Goal: Task Accomplishment & Management: Manage account settings

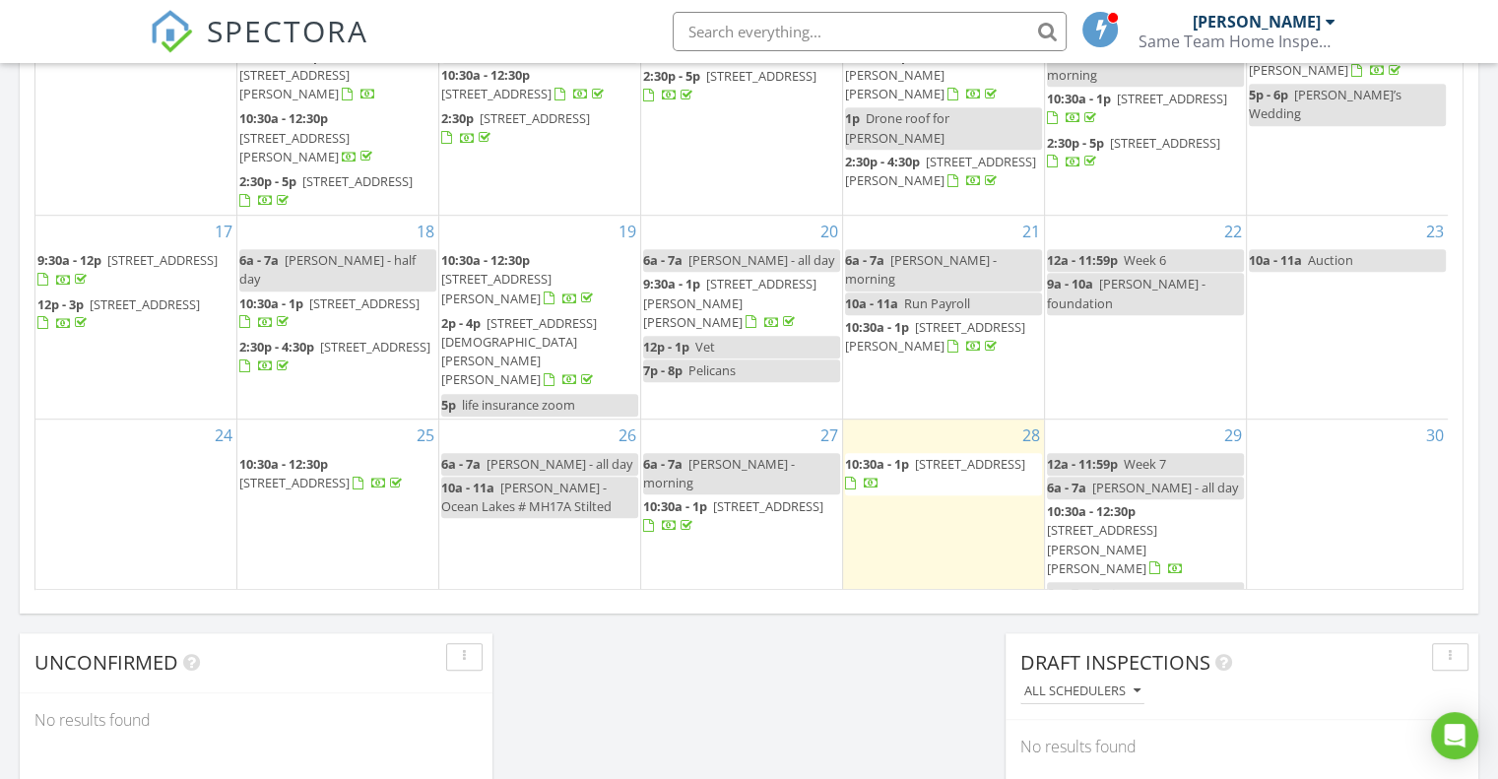
scroll to position [154, 0]
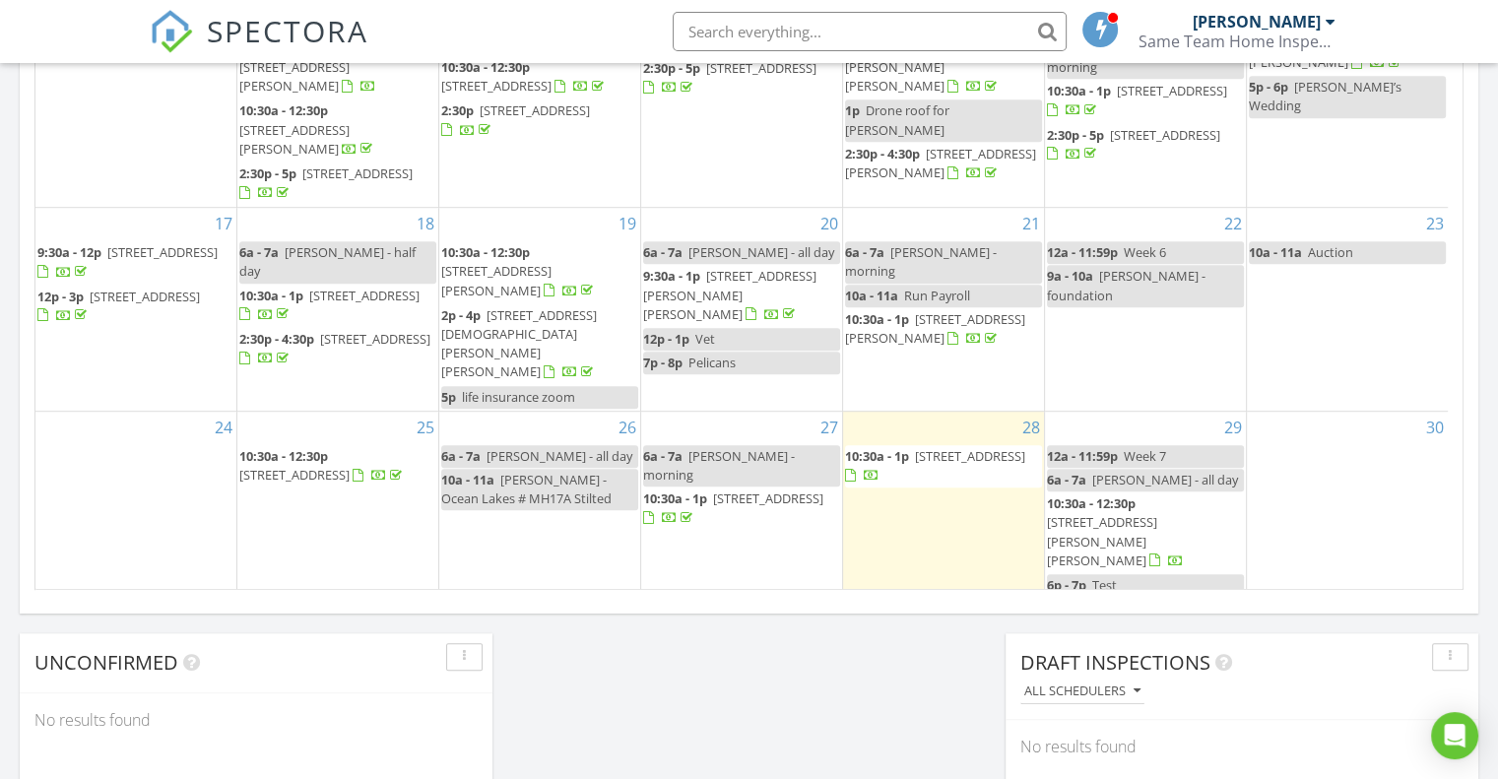
click at [534, 600] on div "2 12a - 11:59p Sadie ~ Morning" at bounding box center [539, 650] width 201 height 101
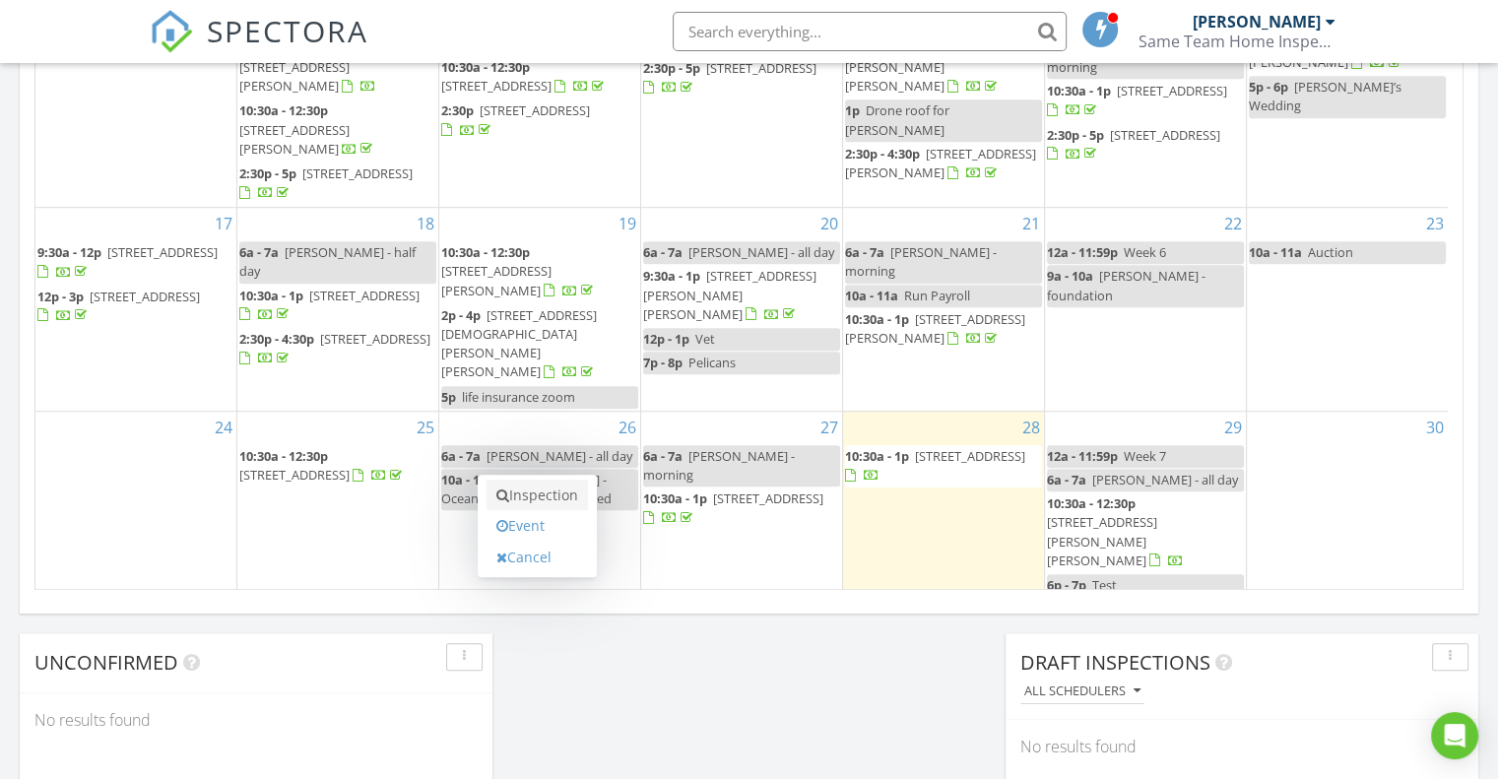
click at [551, 489] on link "Inspection" at bounding box center [536, 496] width 101 height 32
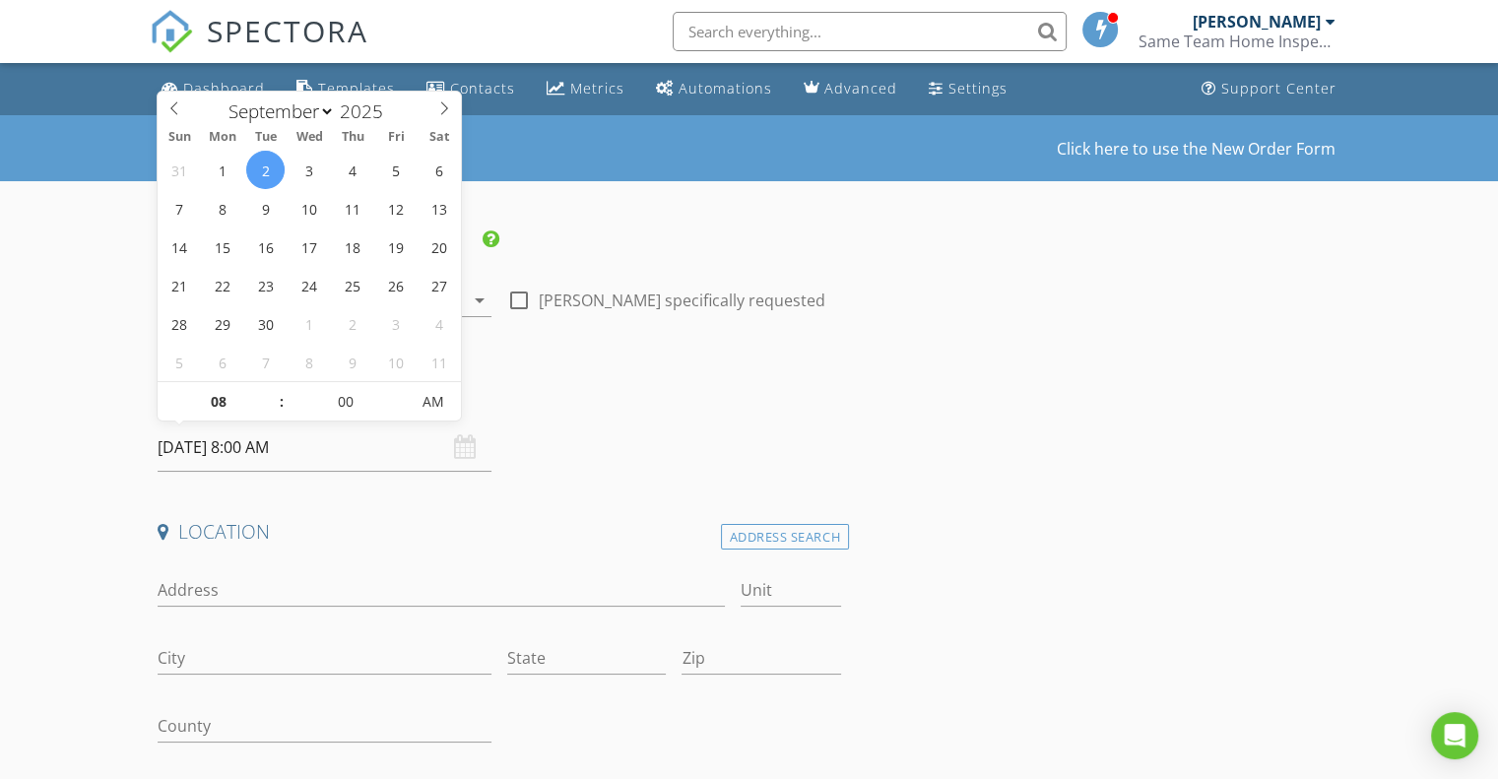
click at [342, 447] on input "[DATE] 8:00 AM" at bounding box center [325, 447] width 334 height 48
click at [217, 411] on input "08" at bounding box center [218, 402] width 121 height 39
type input "10"
type input "09/02/2025 10:00 AM"
click at [356, 408] on input "00" at bounding box center [345, 402] width 121 height 39
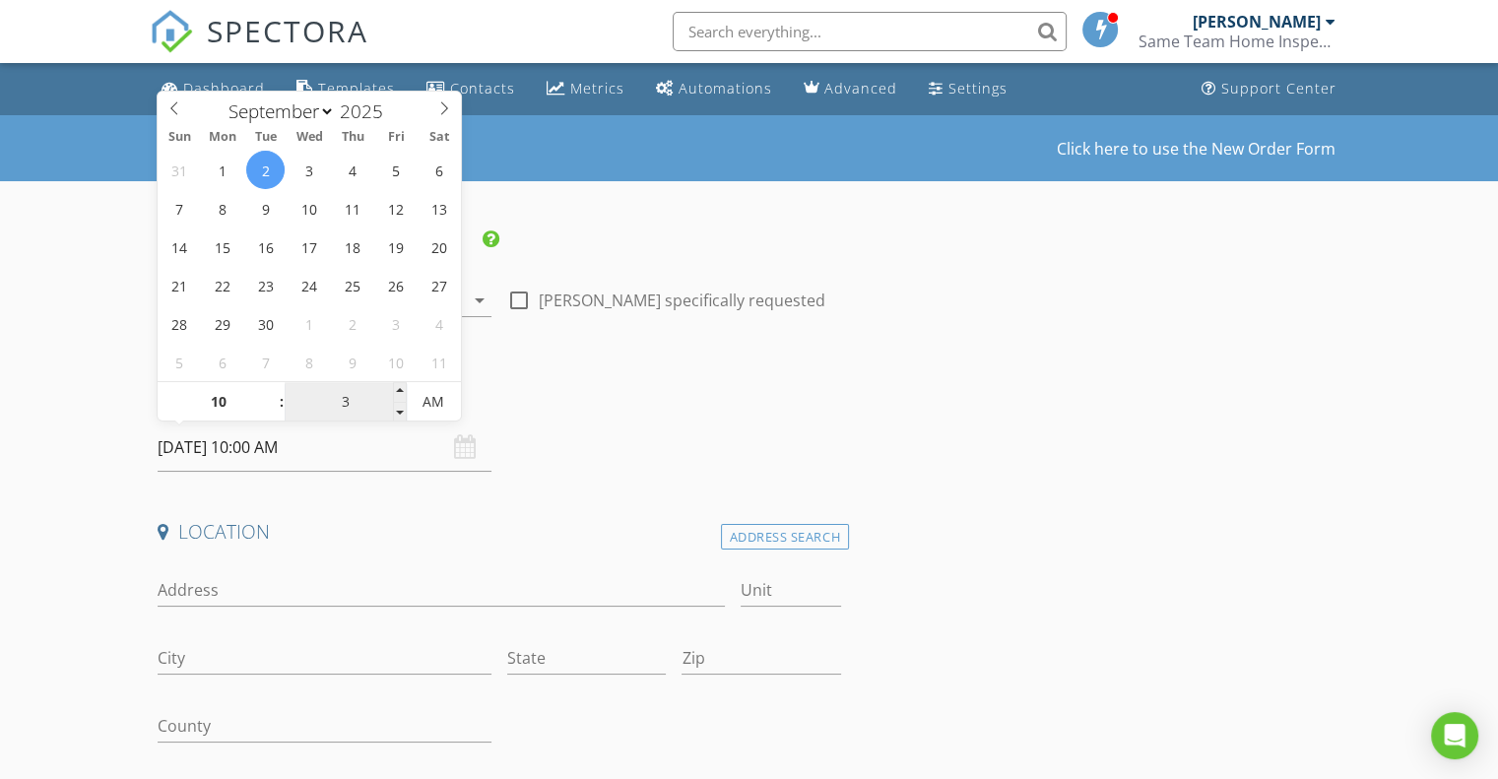
type input "30"
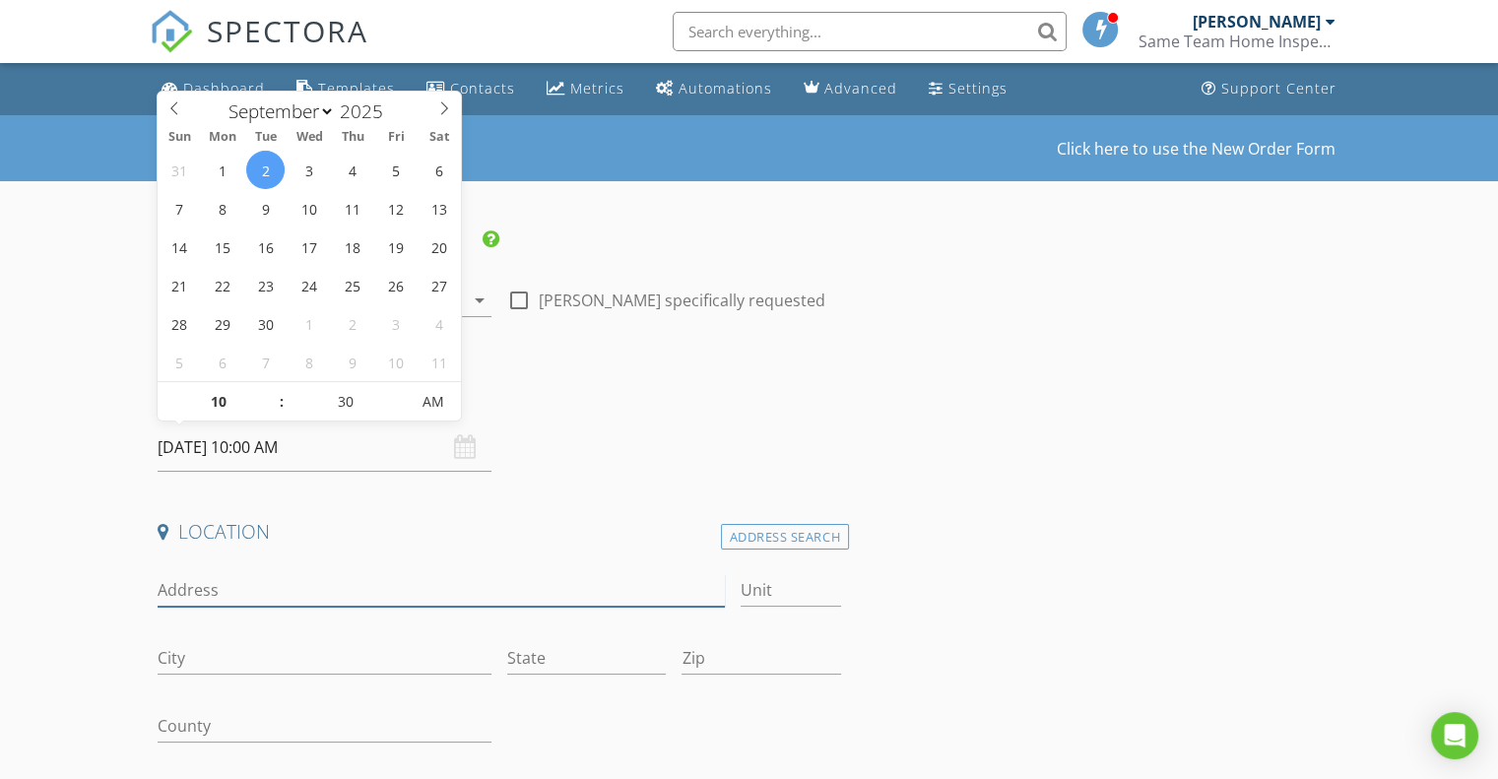
type input "09/02/2025 10:30 AM"
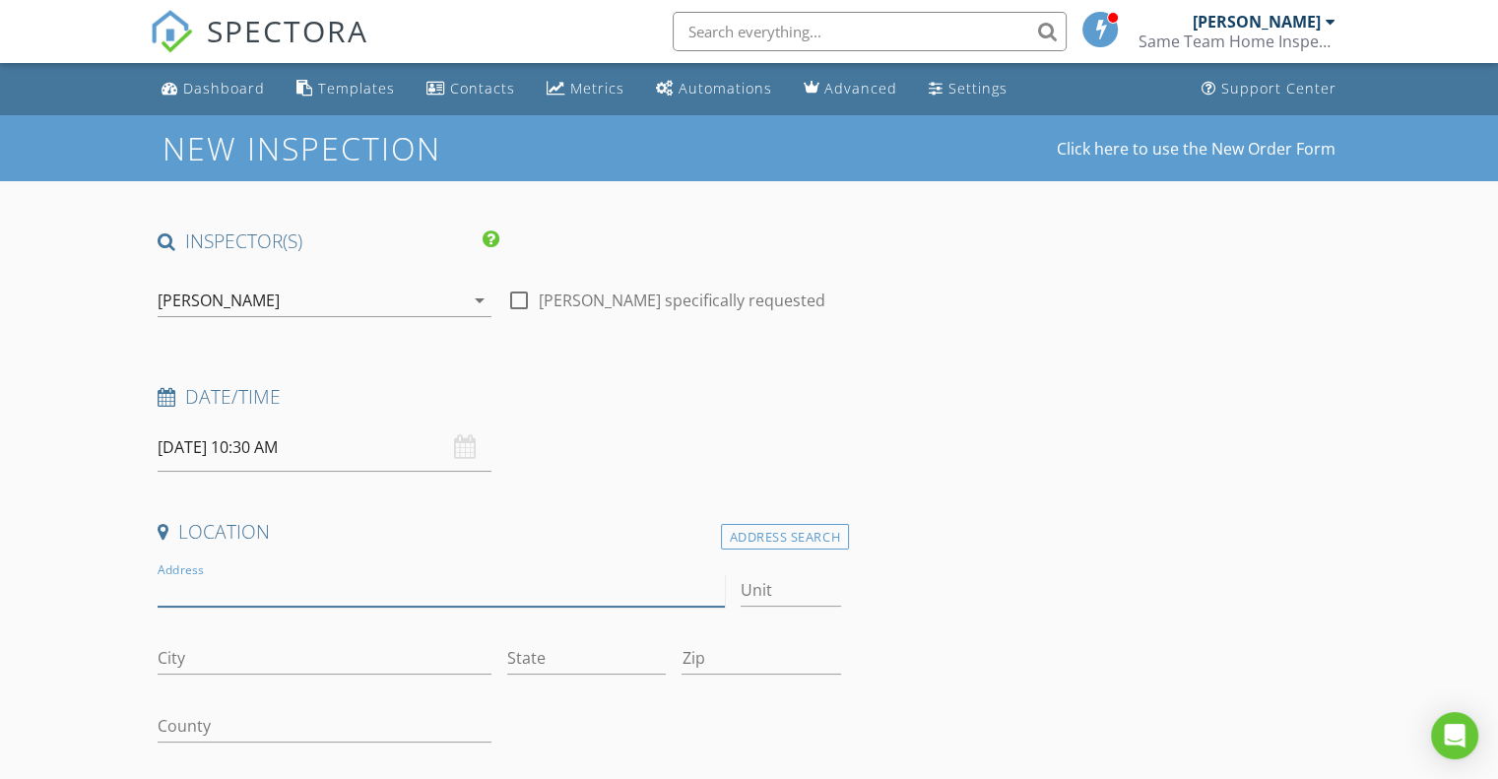
click at [252, 579] on input "Address" at bounding box center [441, 590] width 566 height 32
type input "131 Oal Log Lake Rd"
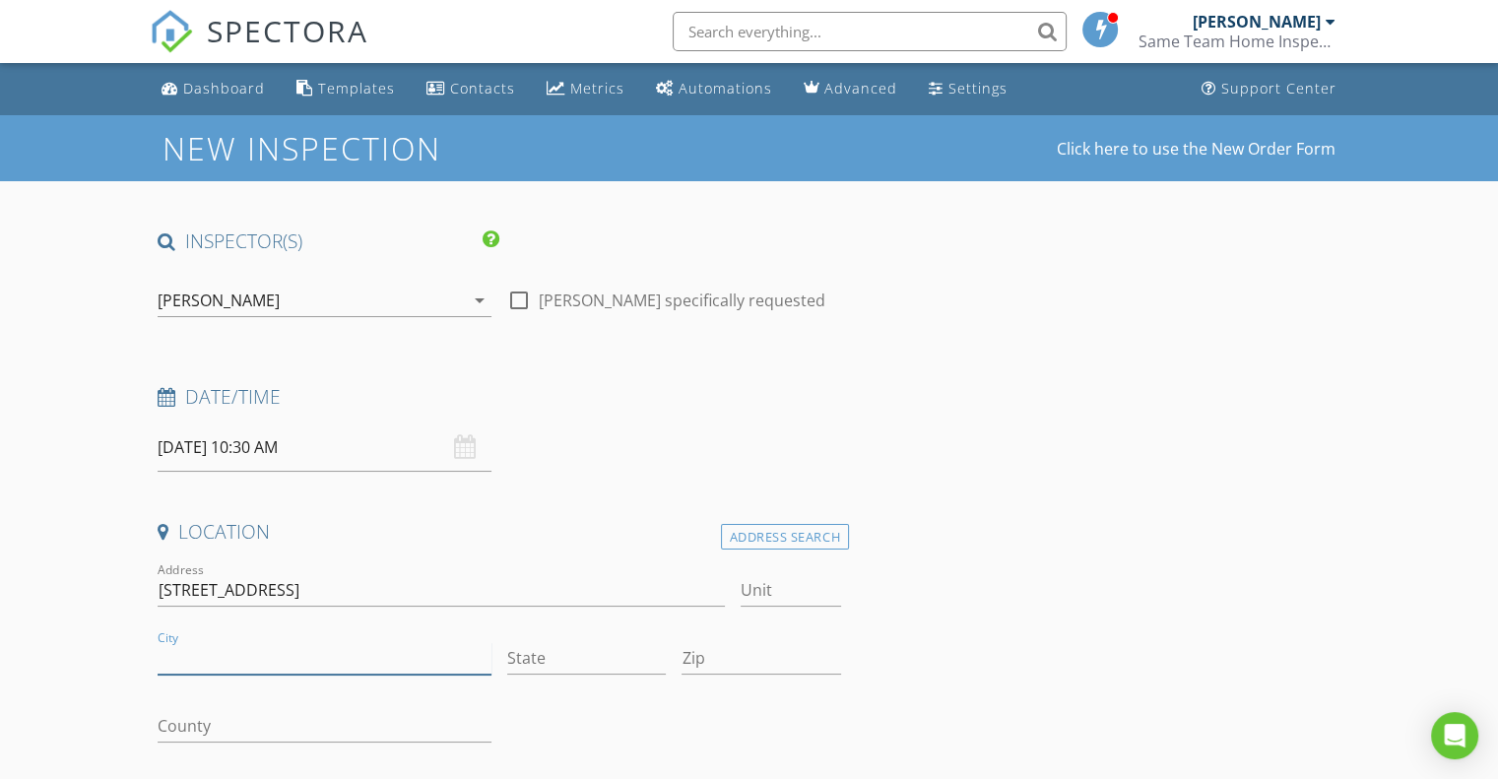
click at [201, 655] on input "City" at bounding box center [325, 658] width 334 height 32
type input "Conway"
type input "SC"
click at [718, 660] on input "Zip" at bounding box center [760, 658] width 159 height 32
type input "29526"
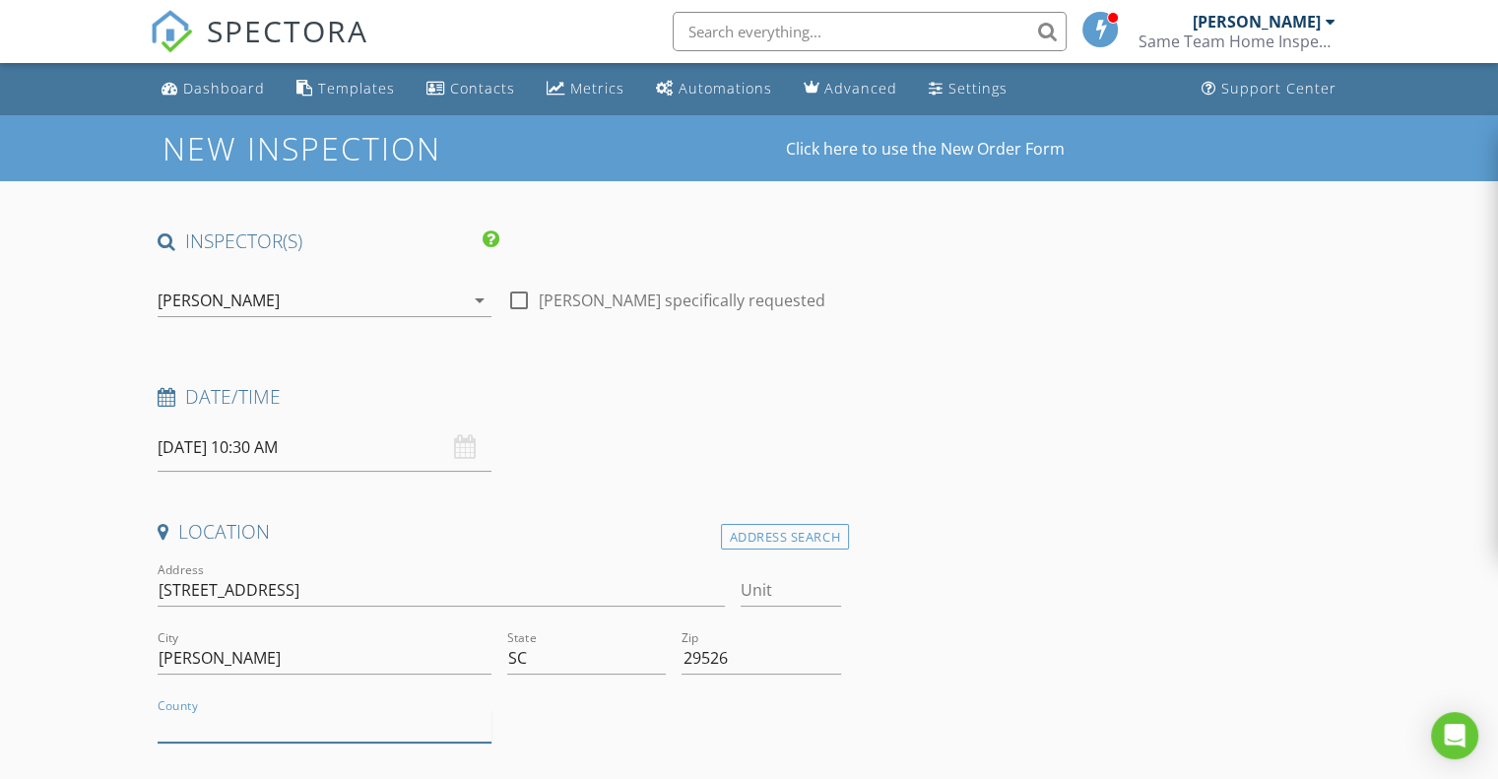
click at [241, 727] on input "County" at bounding box center [325, 726] width 334 height 32
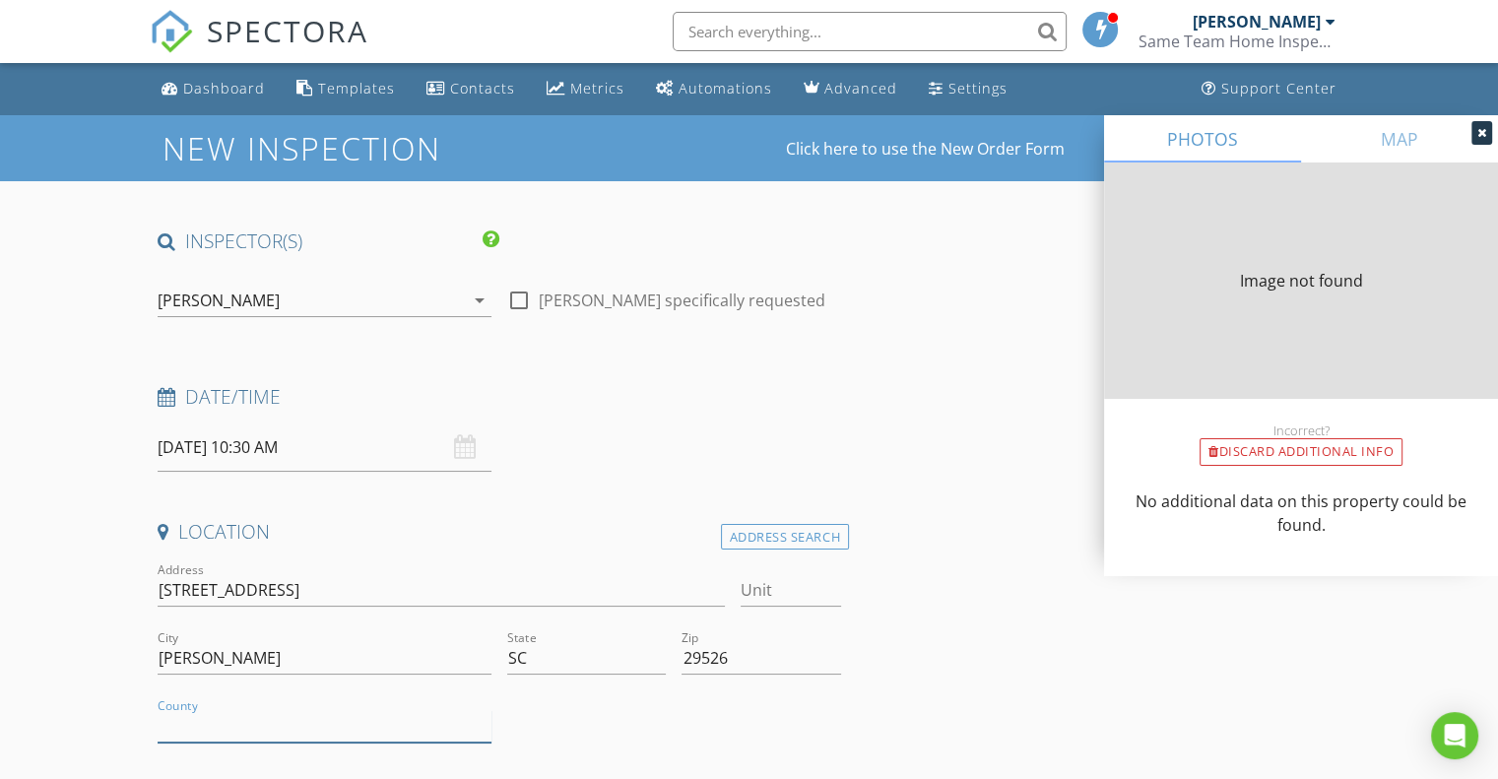
type input "1376"
type input "1977"
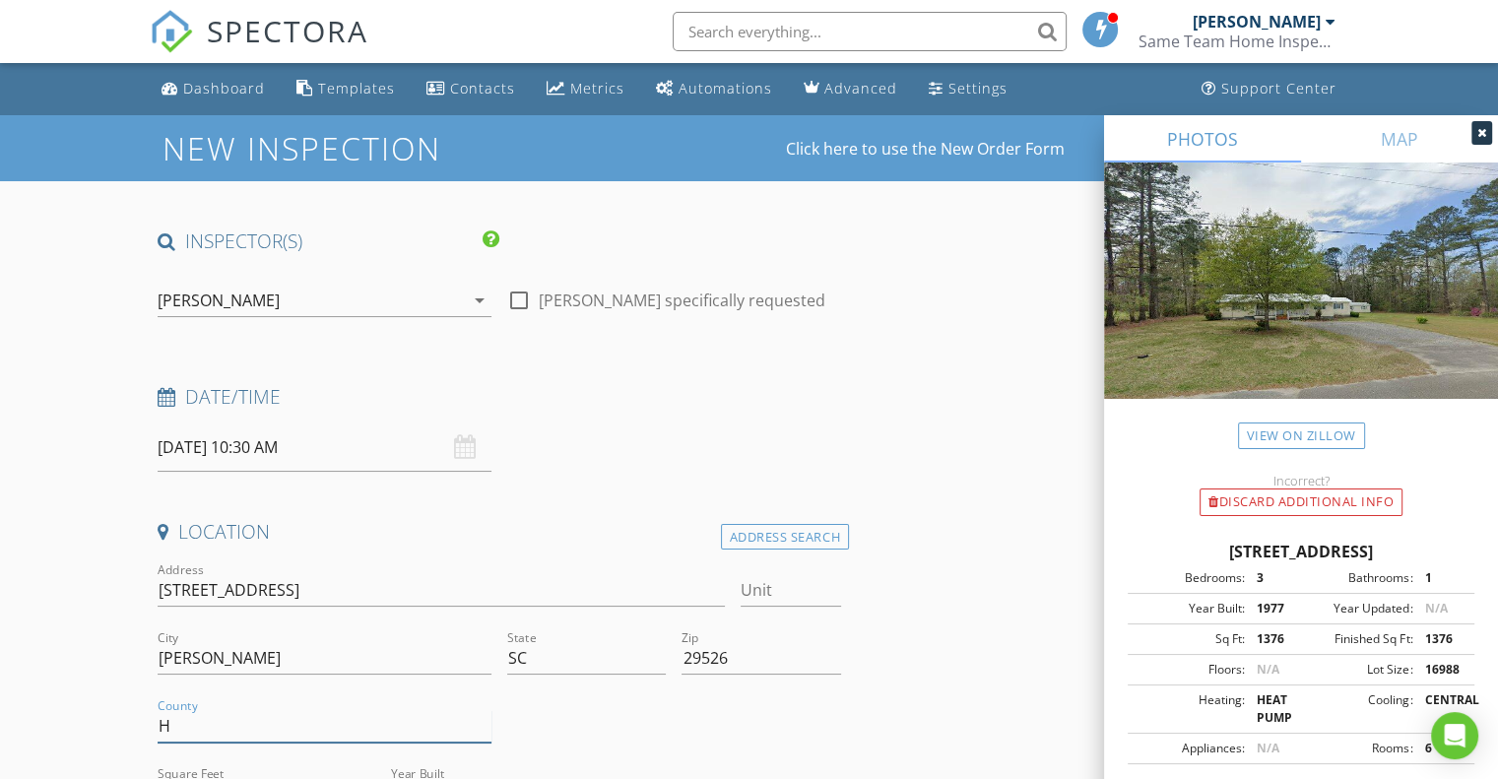
type input "Horry"
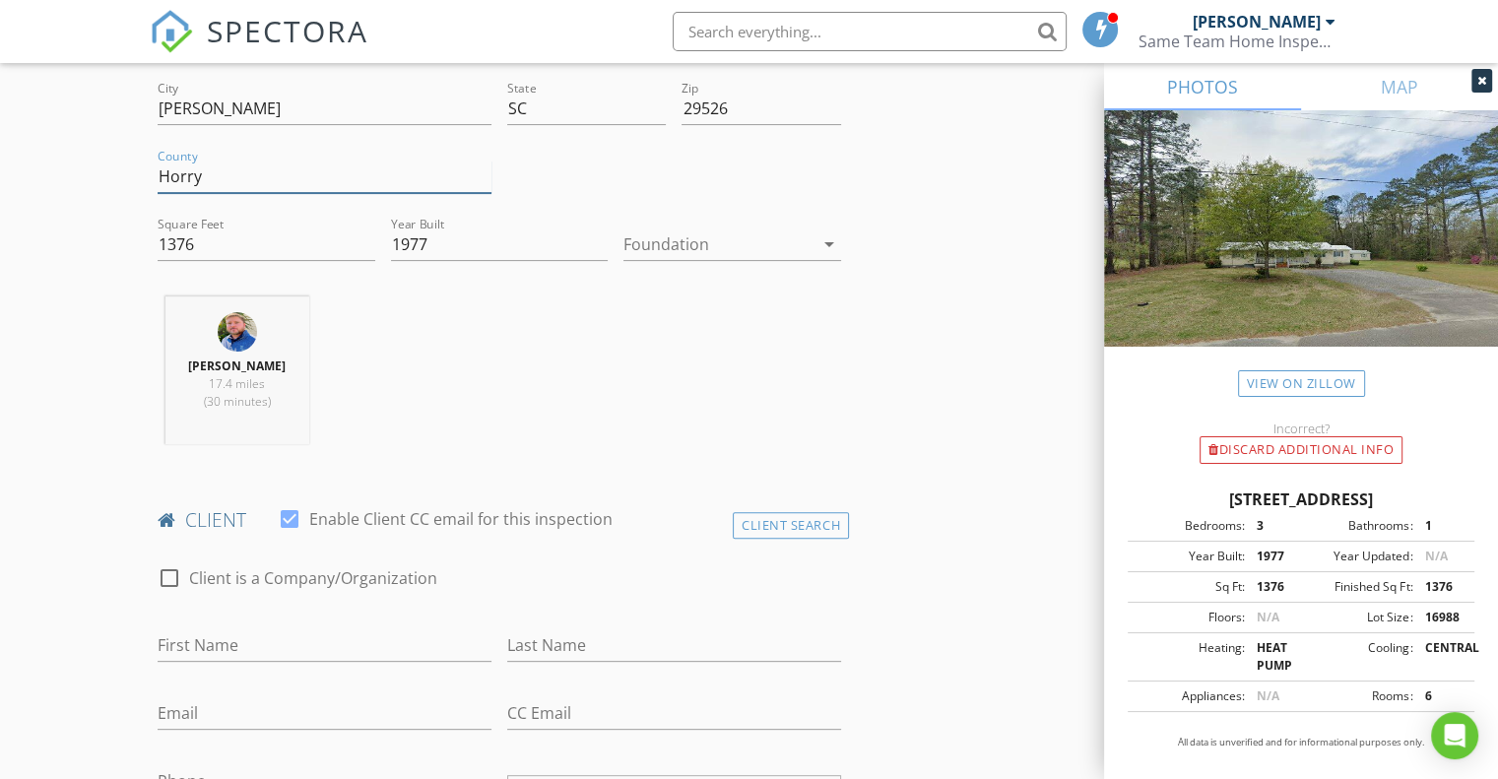
scroll to position [557, 0]
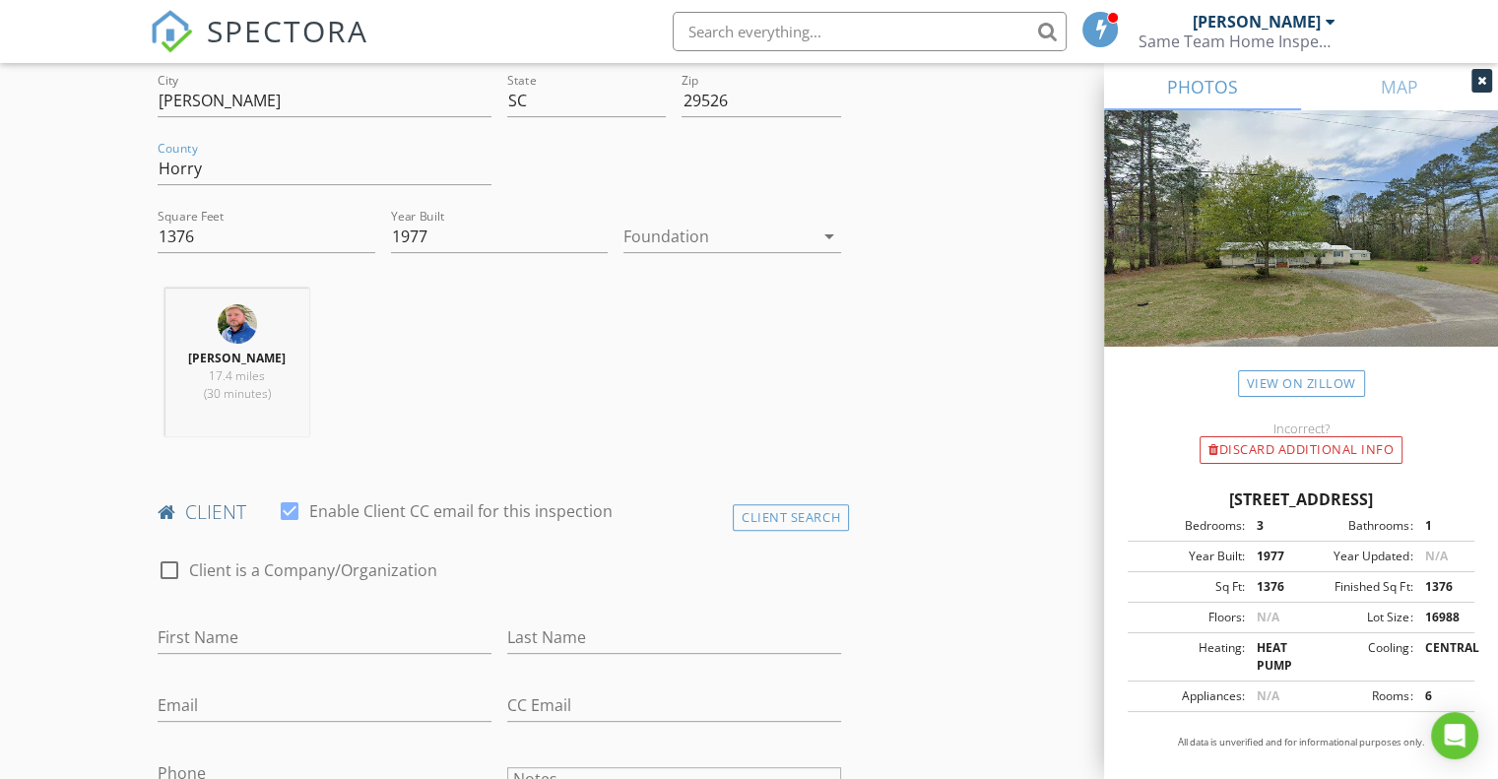
click at [697, 231] on div at bounding box center [718, 237] width 190 height 32
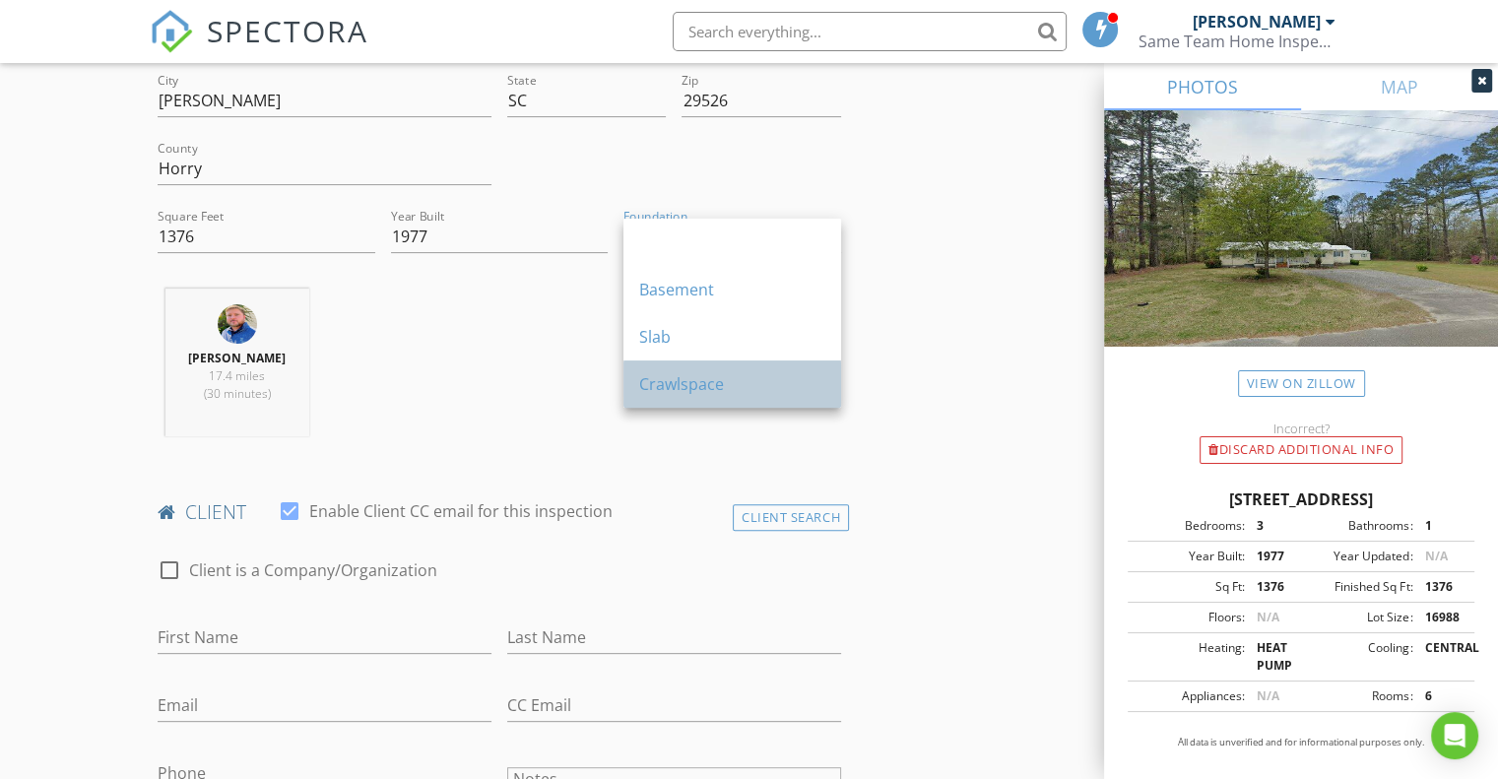
click at [700, 391] on div "Crawlspace" at bounding box center [732, 384] width 186 height 24
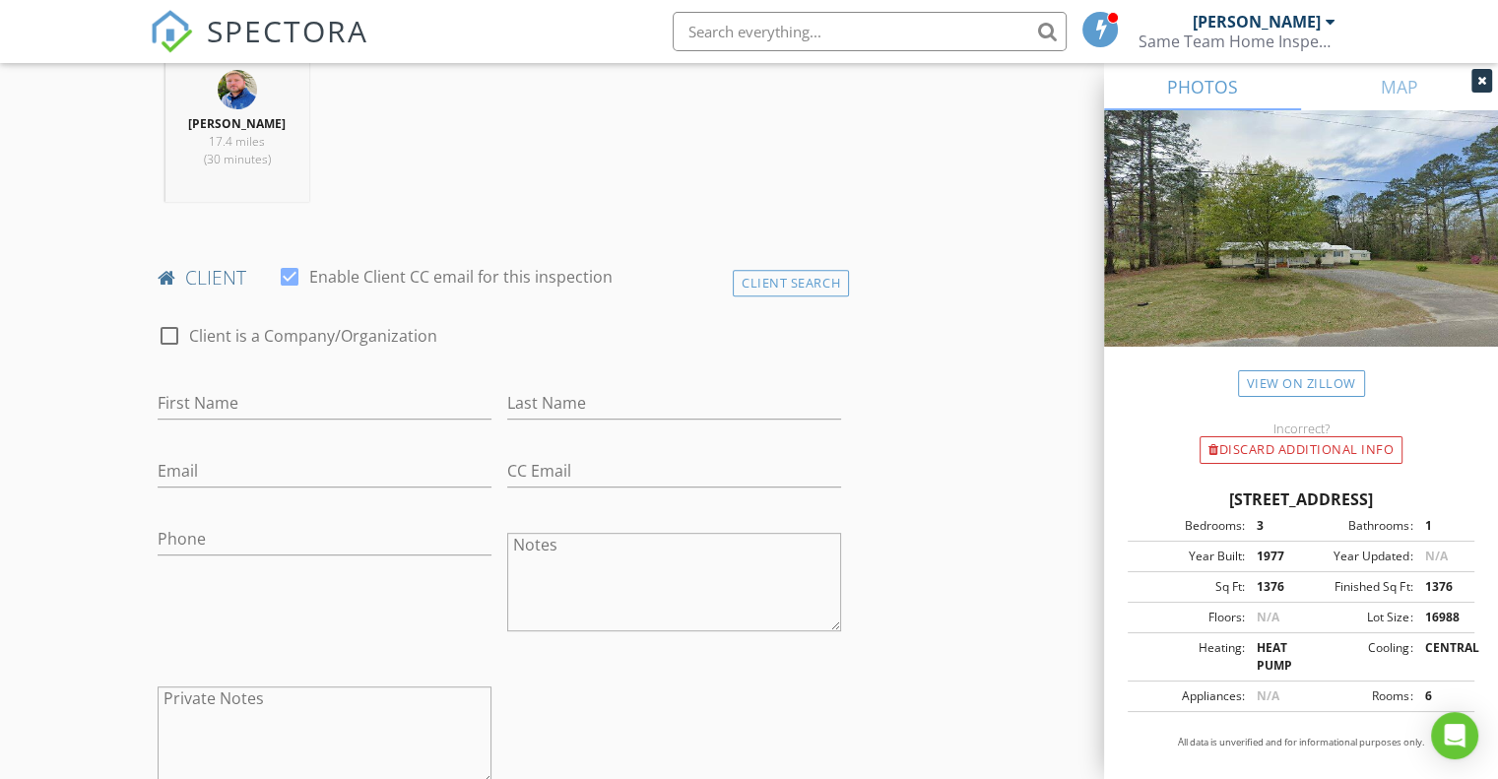
scroll to position [796, 0]
click at [213, 388] on input "First Name" at bounding box center [325, 399] width 334 height 32
type input "Daniel"
type input "Stutz"
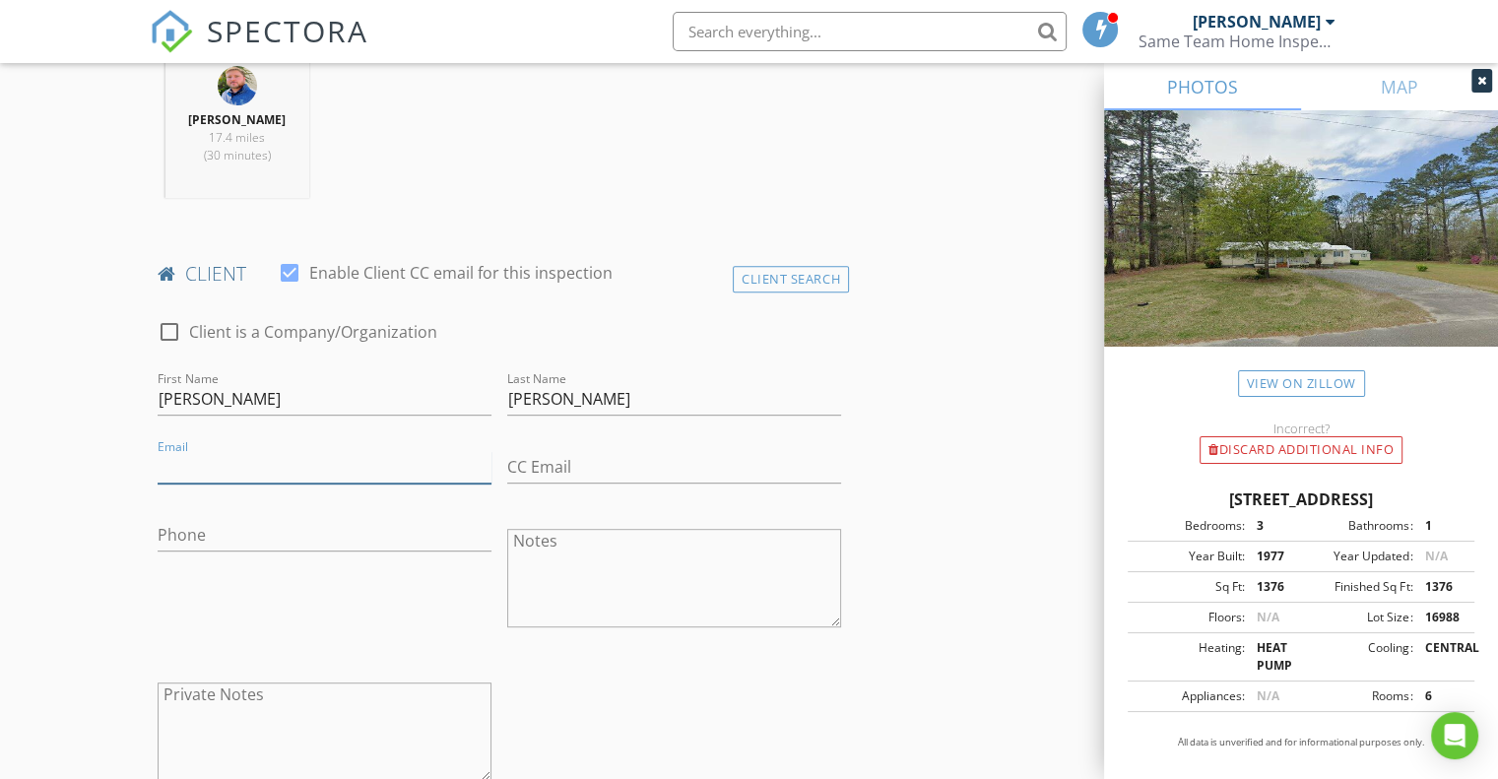
click at [250, 465] on input "Email" at bounding box center [325, 467] width 334 height 32
type input "stutzdaniel804@gmail.com"
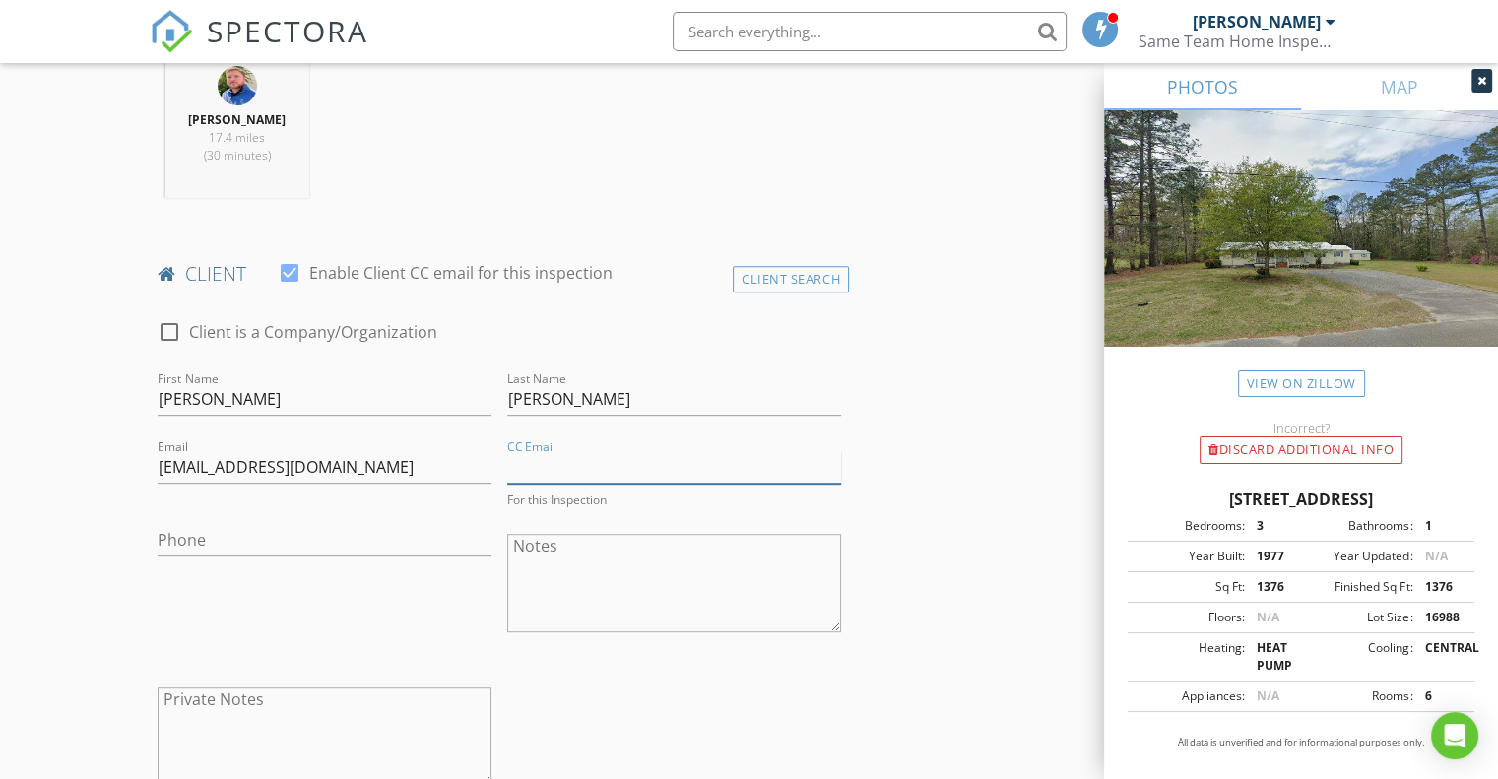
click at [541, 464] on input "CC Email" at bounding box center [674, 467] width 334 height 32
type input "cb.evans0703@gmail.com"
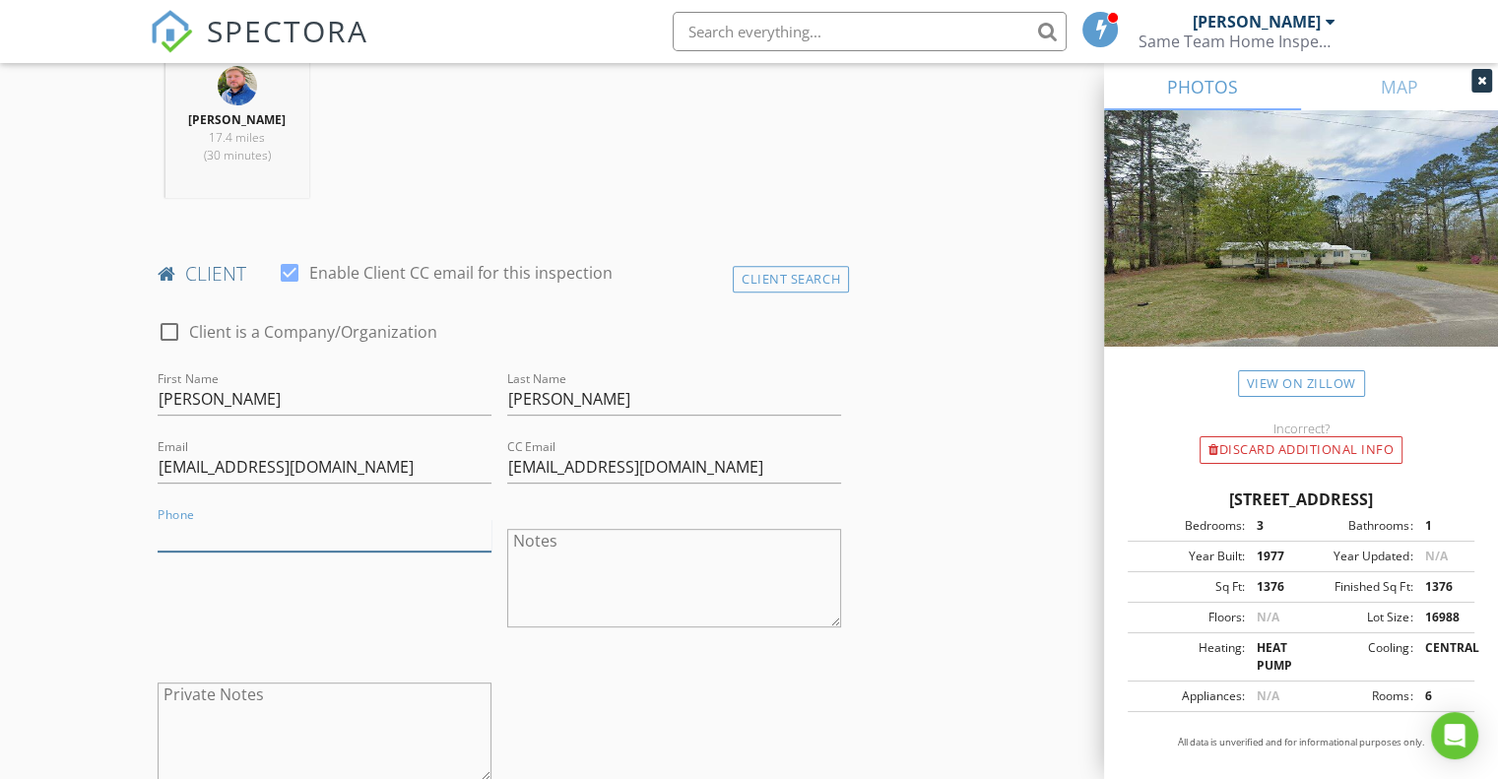
click at [217, 544] on input "Phone" at bounding box center [325, 535] width 334 height 32
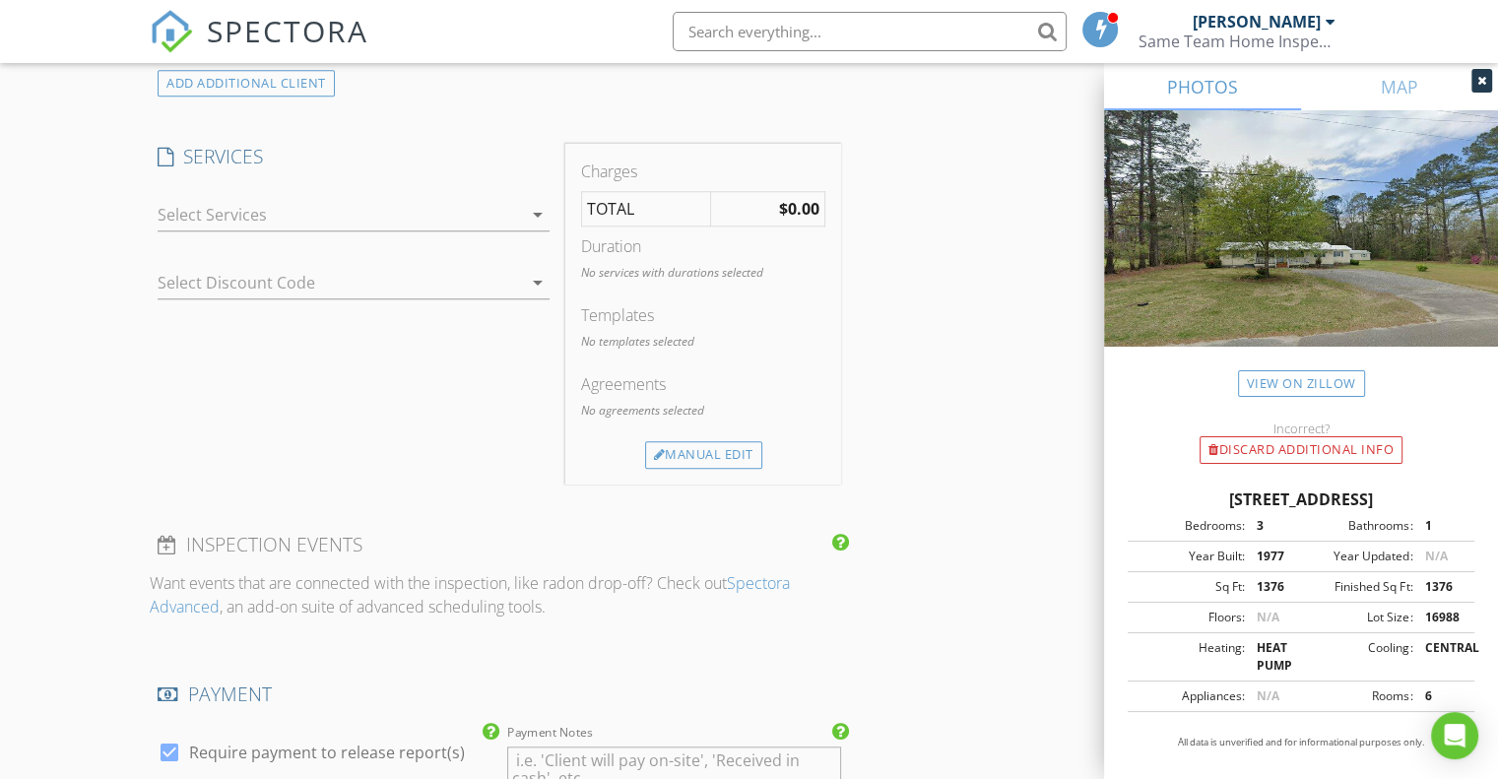
scroll to position [1547, 0]
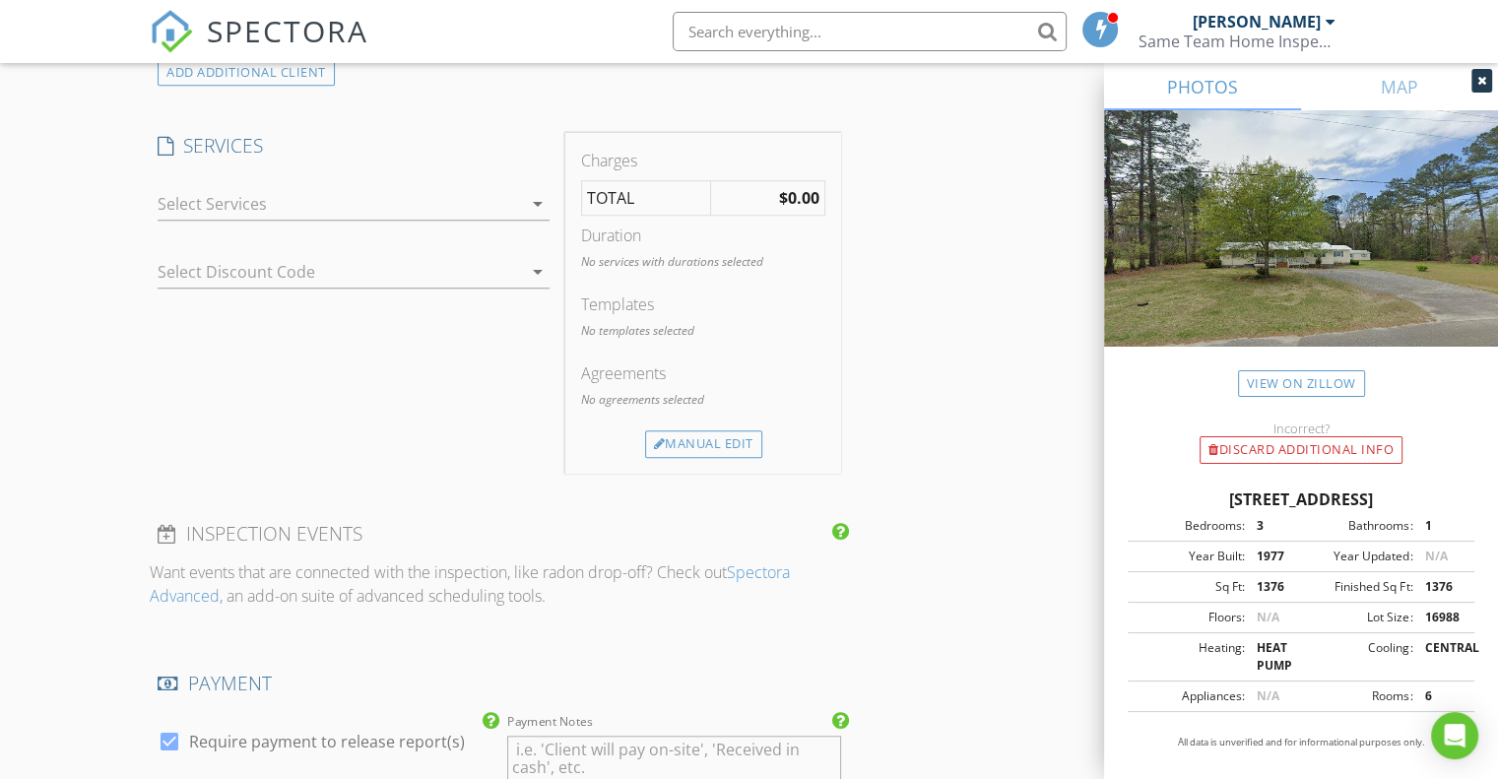
type input "330-415-5851"
click at [511, 200] on div at bounding box center [340, 204] width 364 height 32
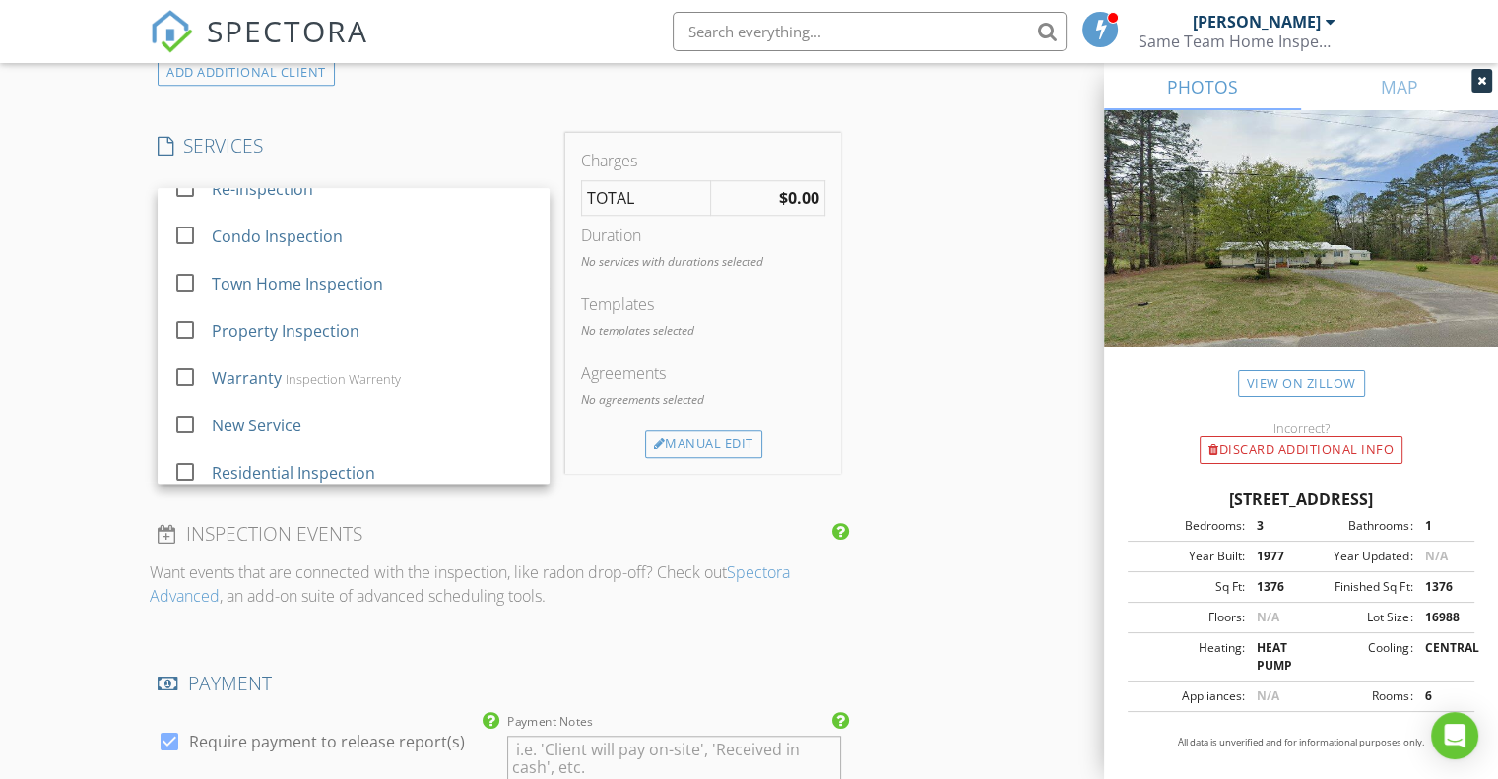
scroll to position [571, 0]
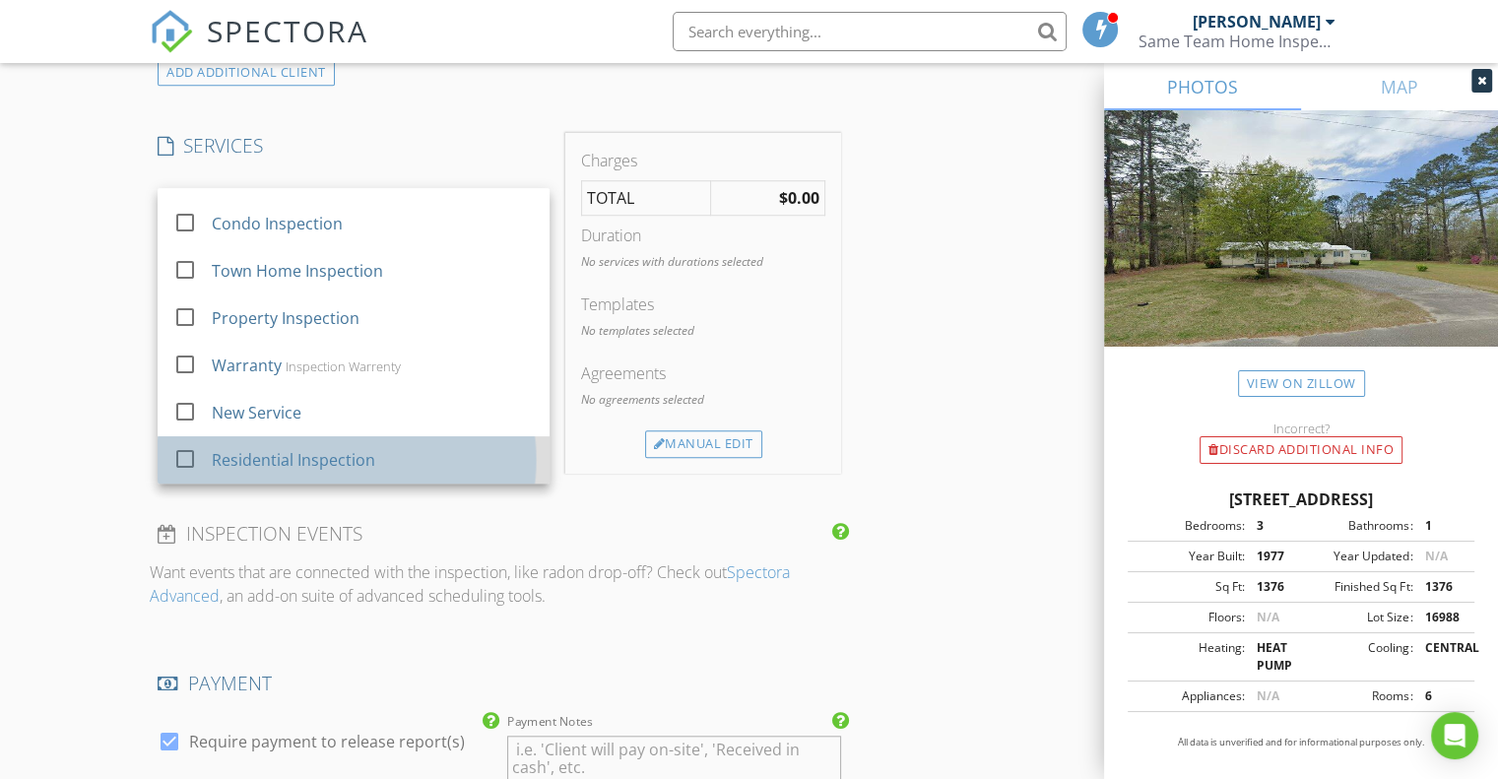
click at [361, 458] on div "Residential Inspection" at bounding box center [293, 460] width 163 height 24
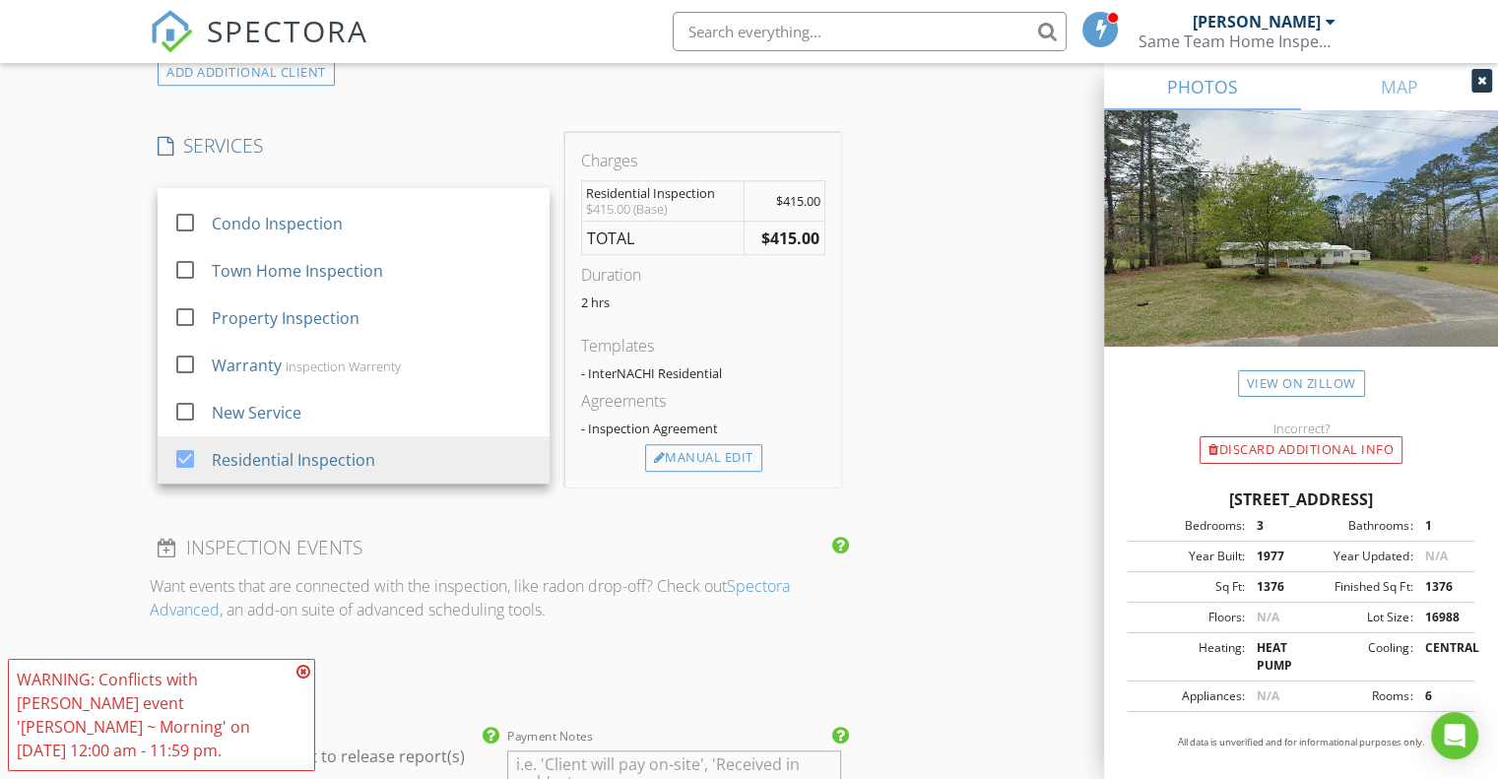
click at [304, 679] on icon at bounding box center [303, 672] width 14 height 16
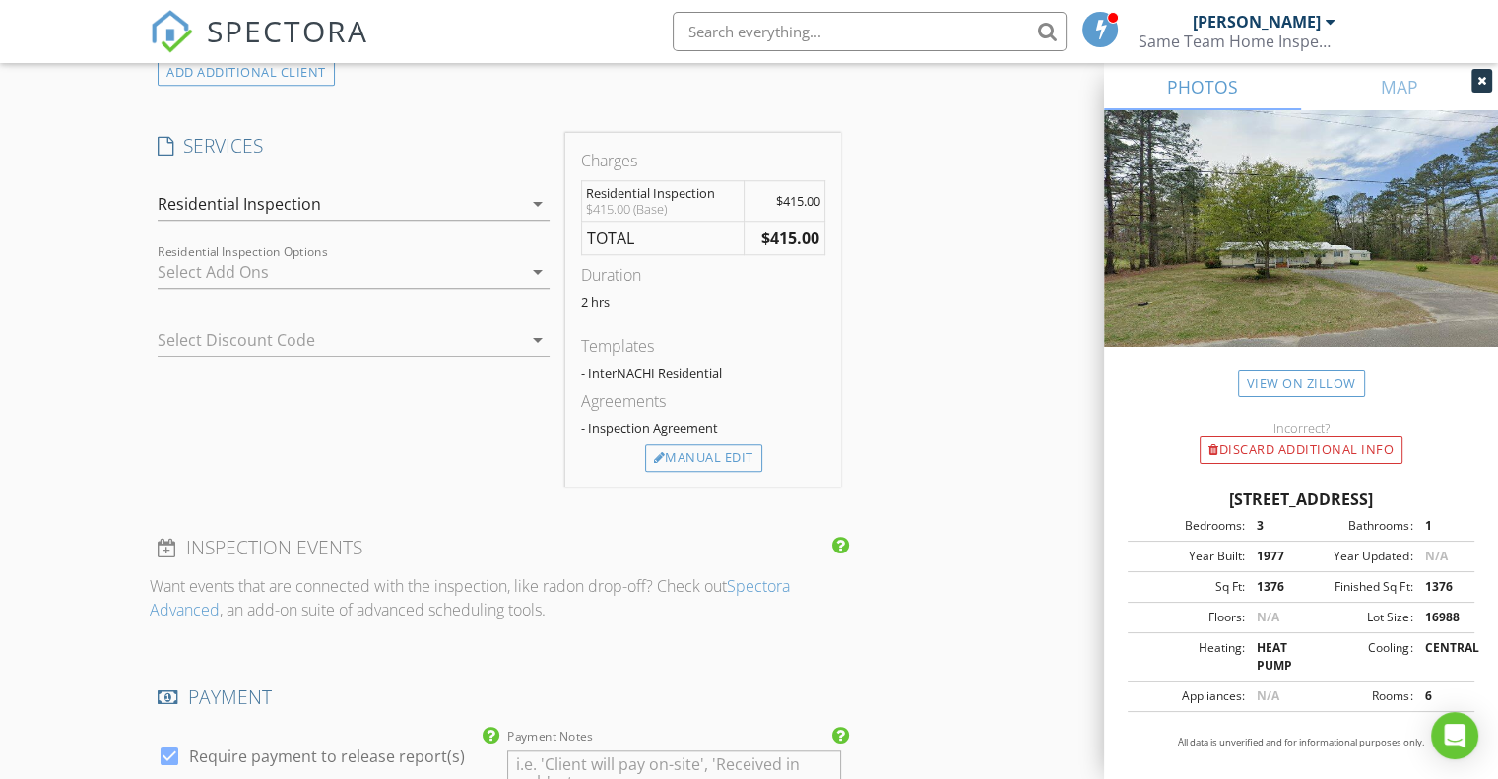
click at [309, 264] on div at bounding box center [340, 272] width 364 height 32
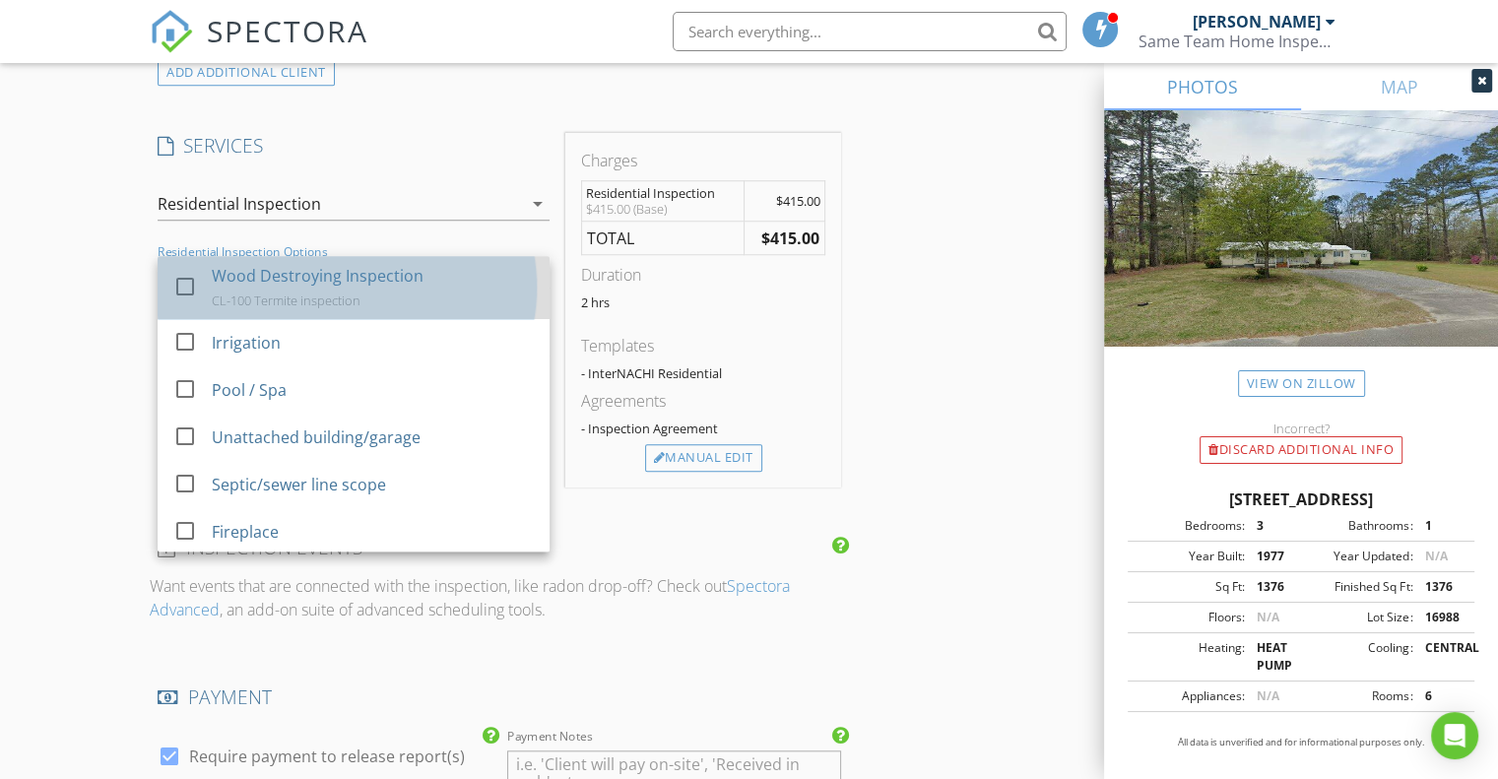
click at [310, 277] on div "Wood Destroying Inspection" at bounding box center [318, 276] width 212 height 24
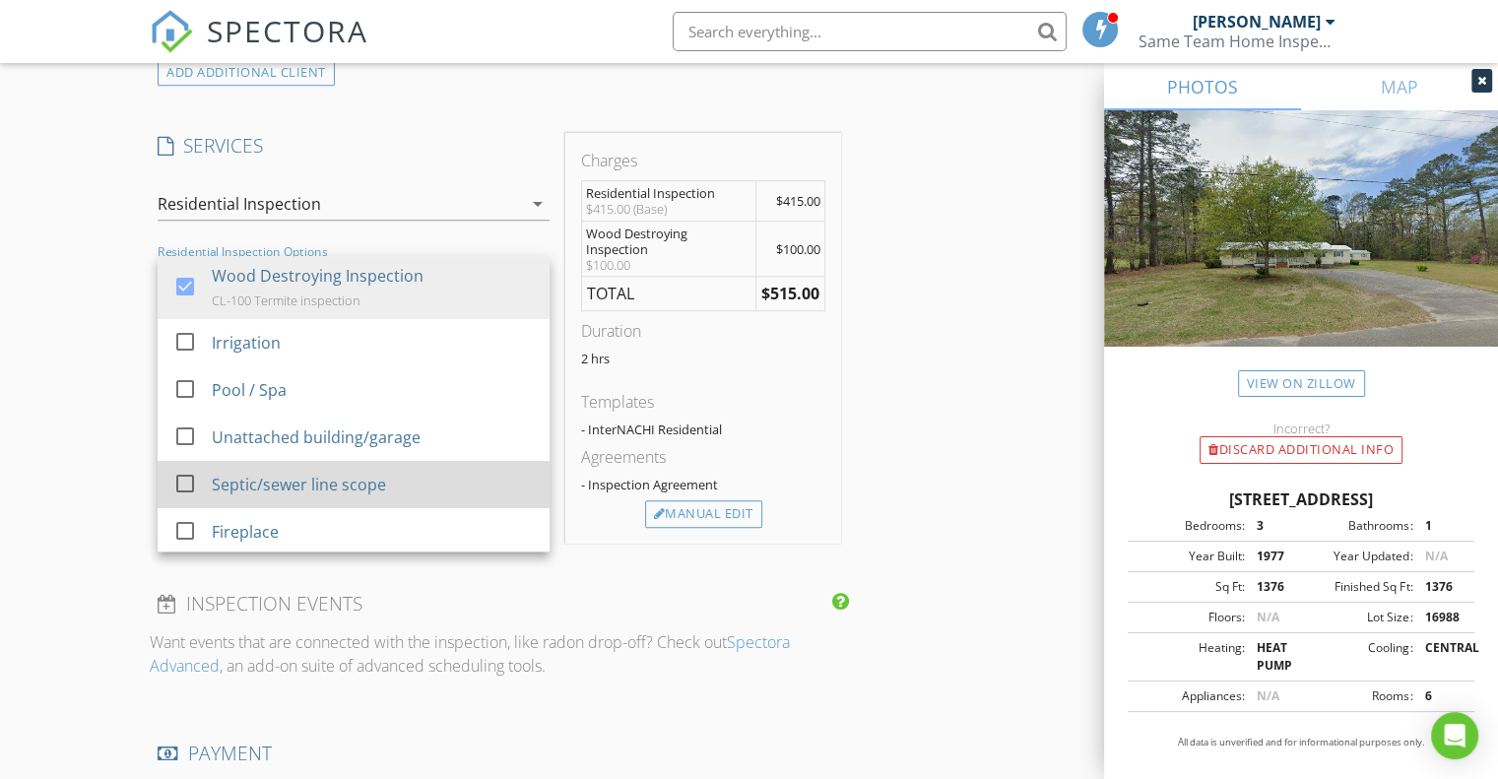
click at [268, 498] on div "Septic/sewer line scope" at bounding box center [373, 484] width 323 height 39
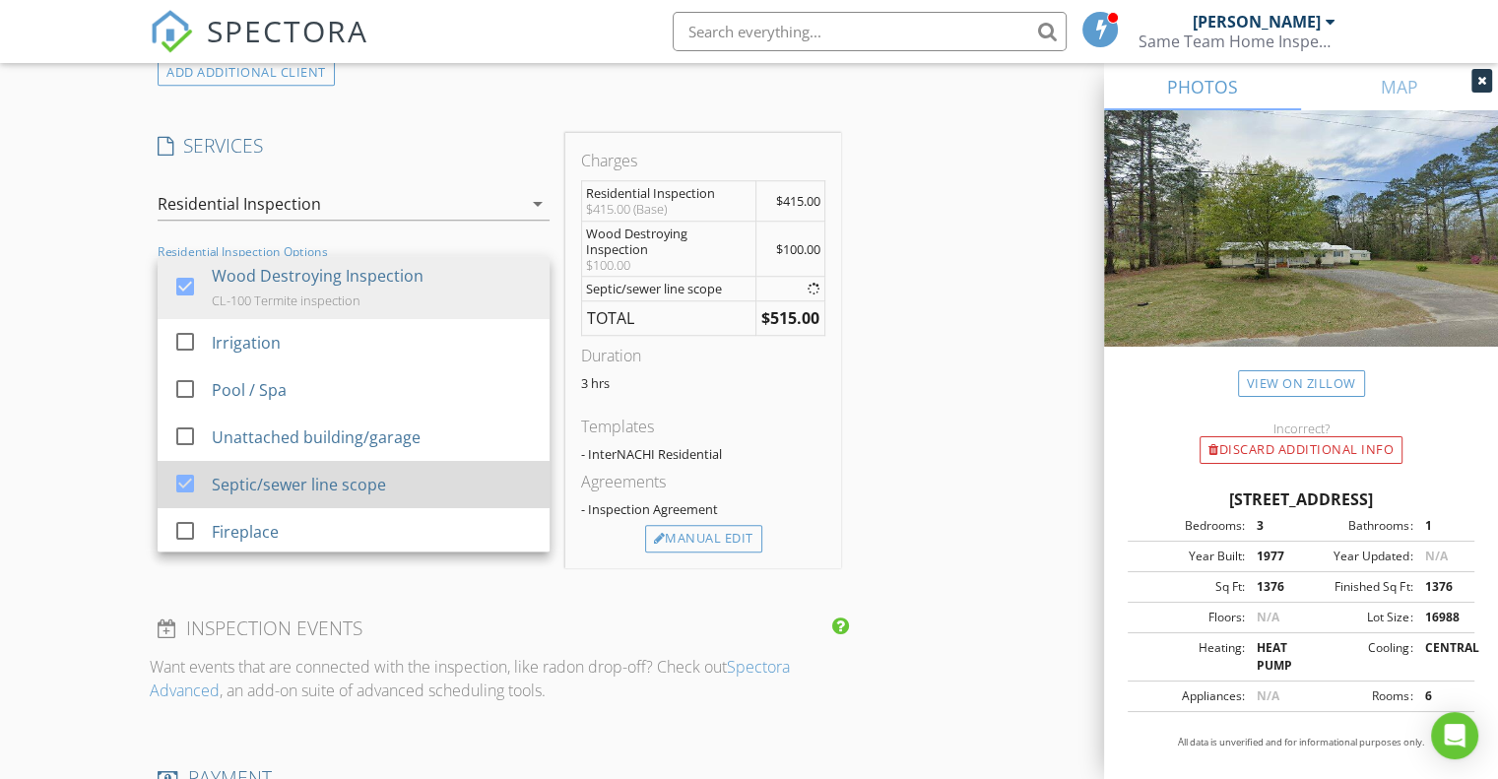
click at [268, 498] on div "Septic/sewer line scope" at bounding box center [373, 484] width 323 height 39
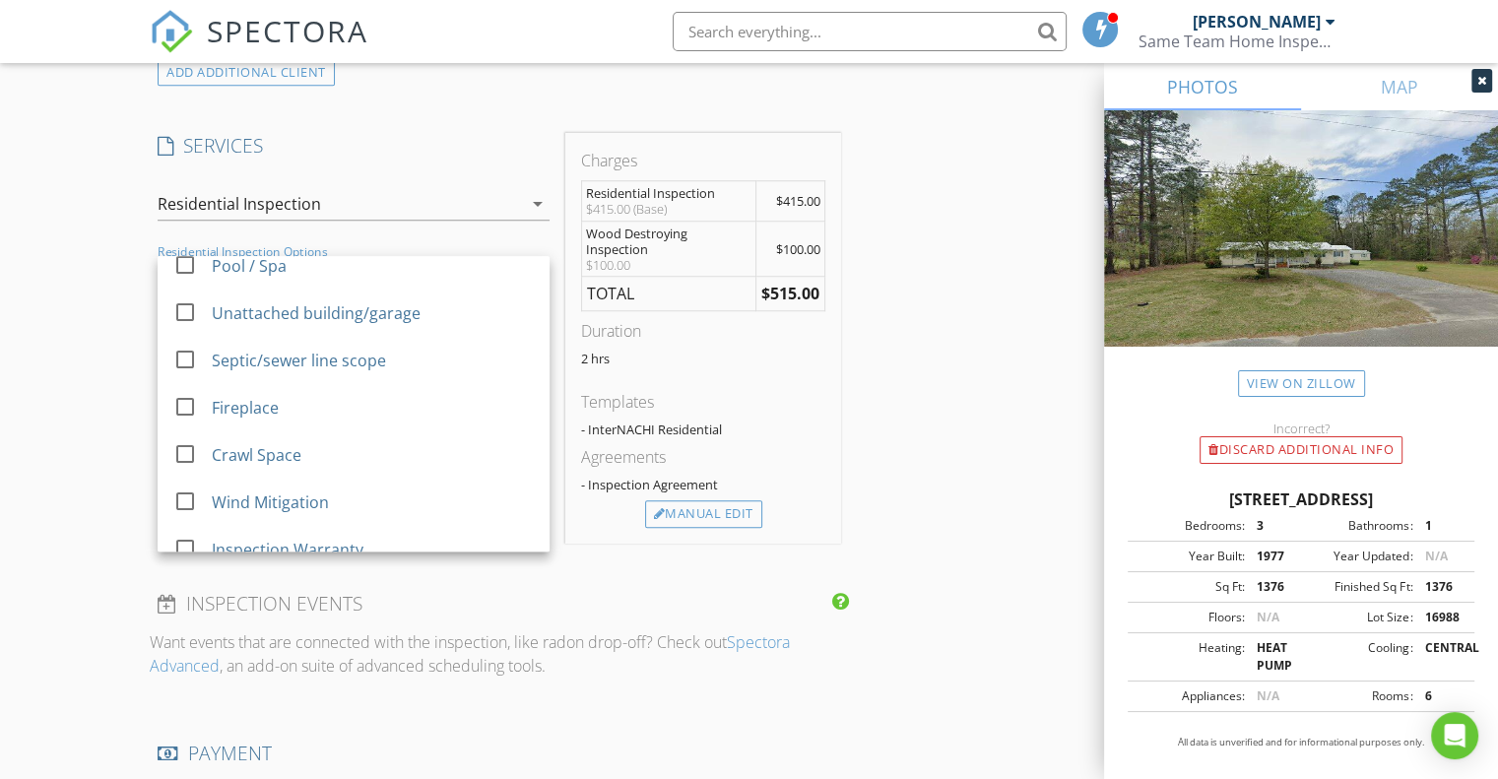
scroll to position [146, 0]
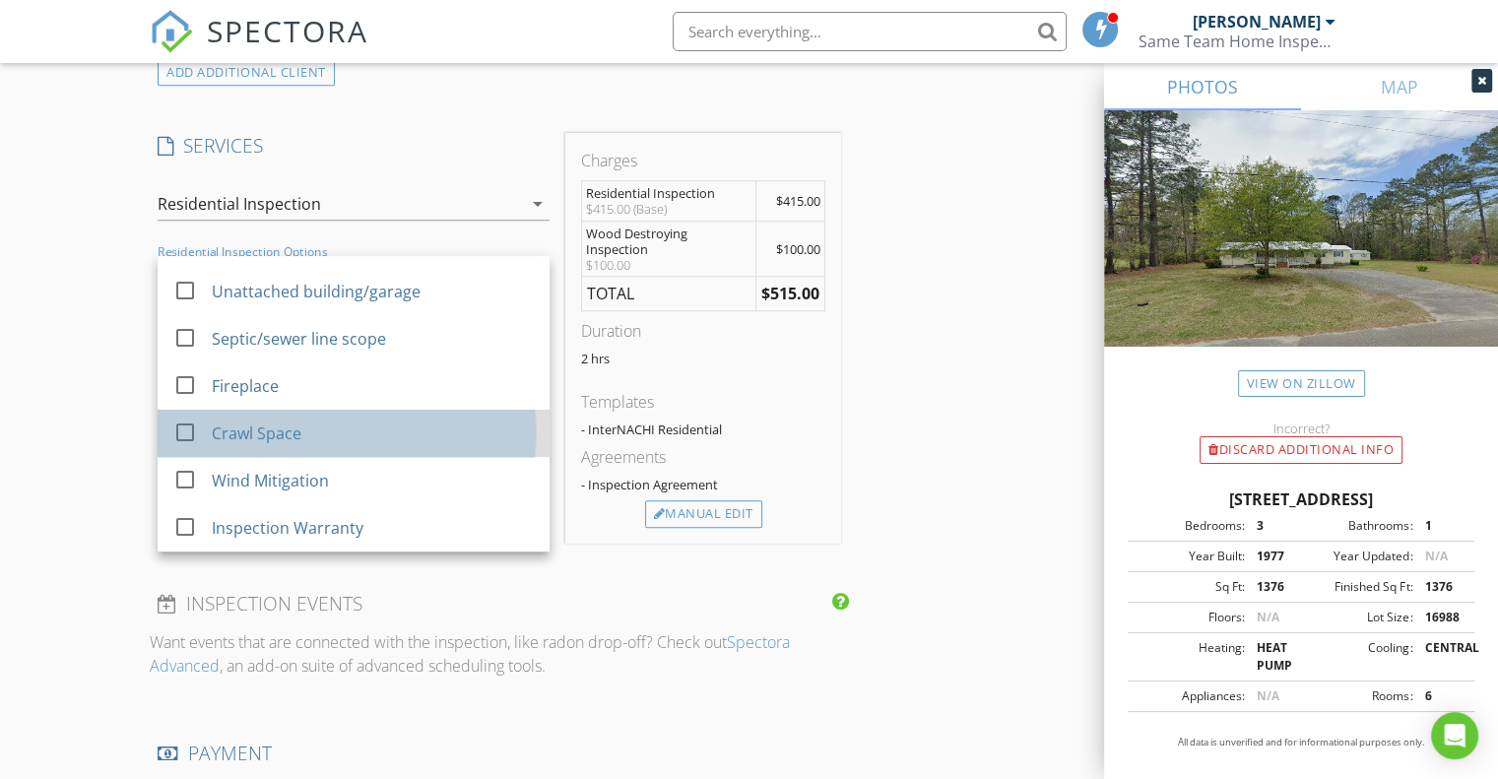
click at [291, 427] on div "Crawl Space" at bounding box center [257, 433] width 90 height 24
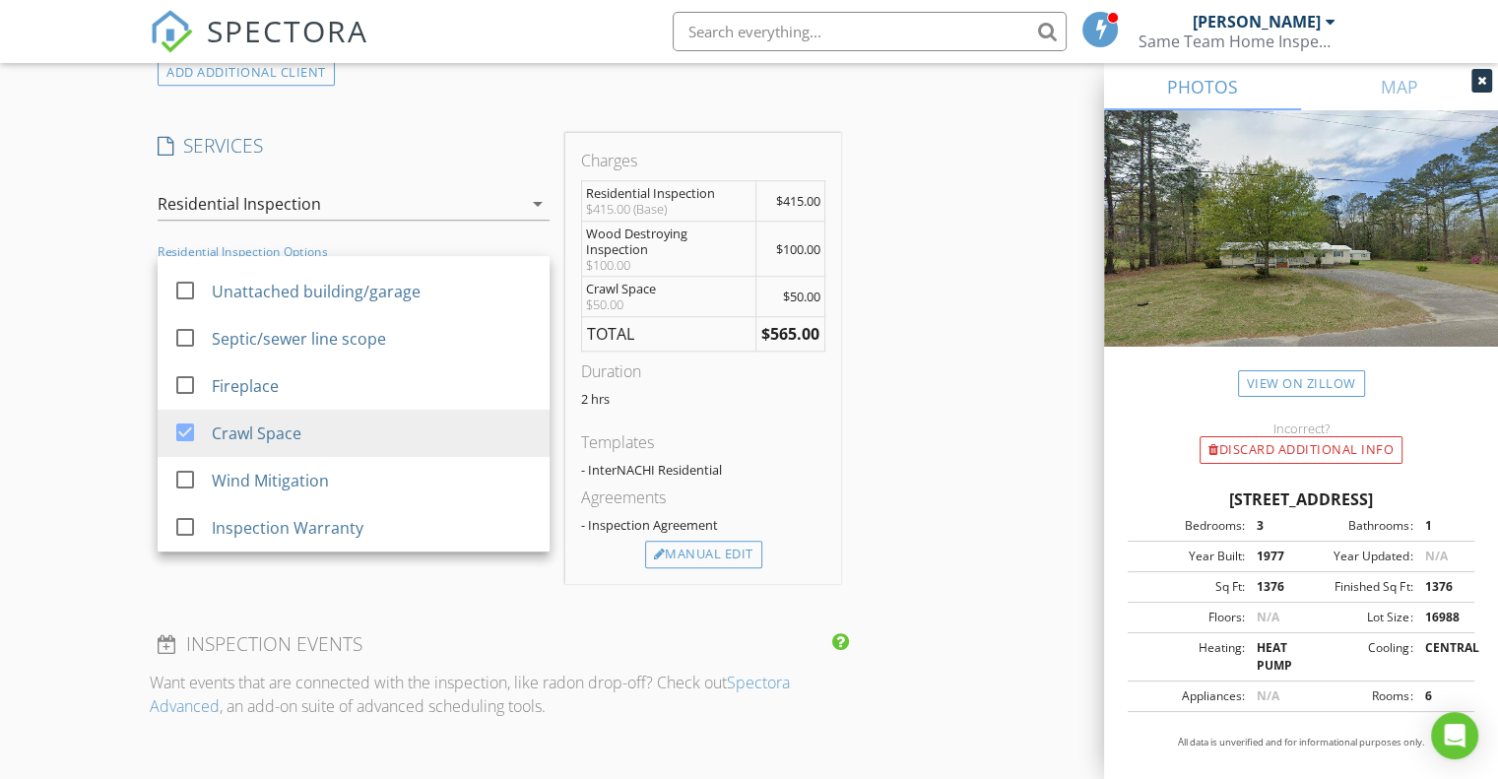
click at [110, 251] on div "New Inspection Click here to use the New Order Form INSPECTOR(S) check_box Jami…" at bounding box center [749, 318] width 1498 height 3500
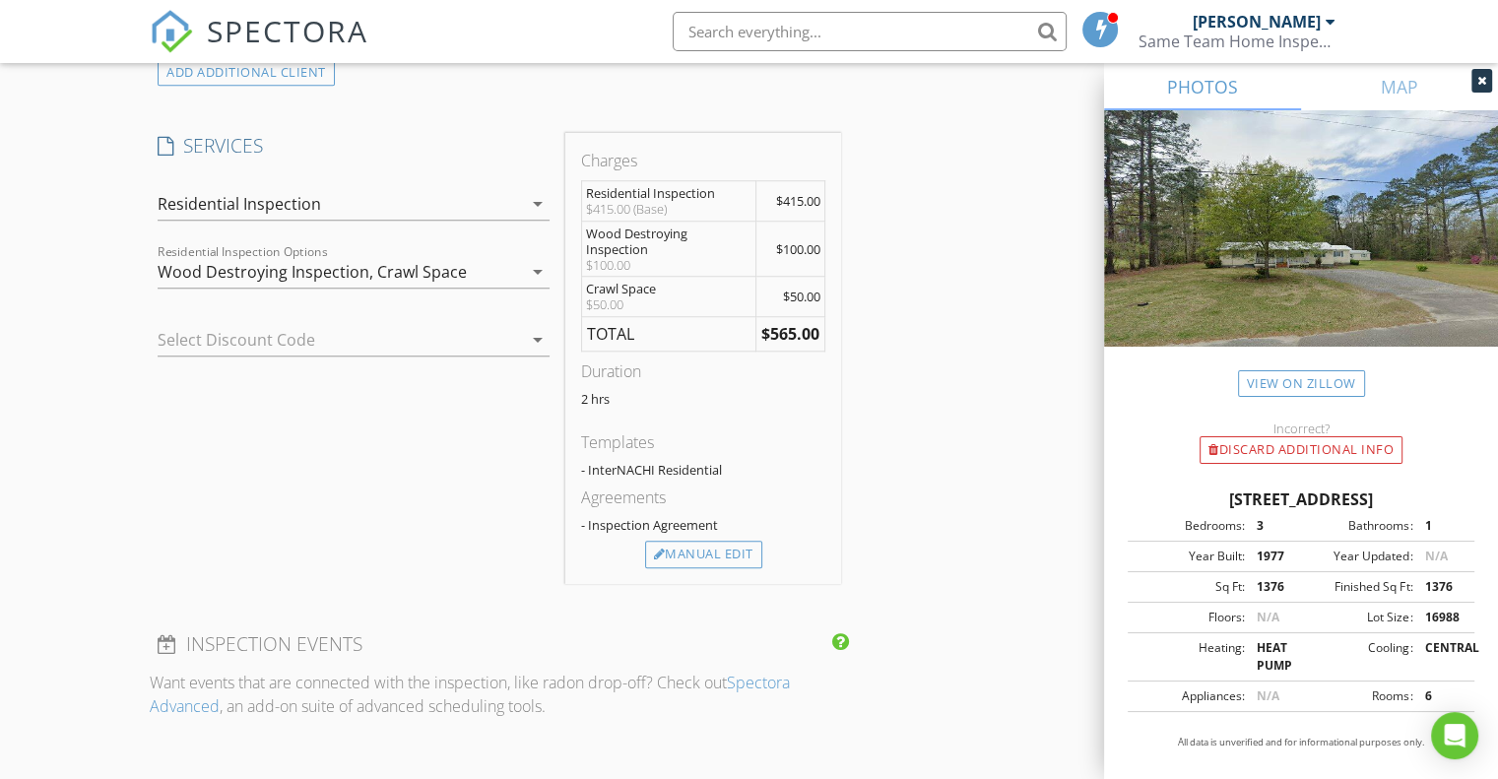
click at [347, 333] on div at bounding box center [326, 340] width 337 height 32
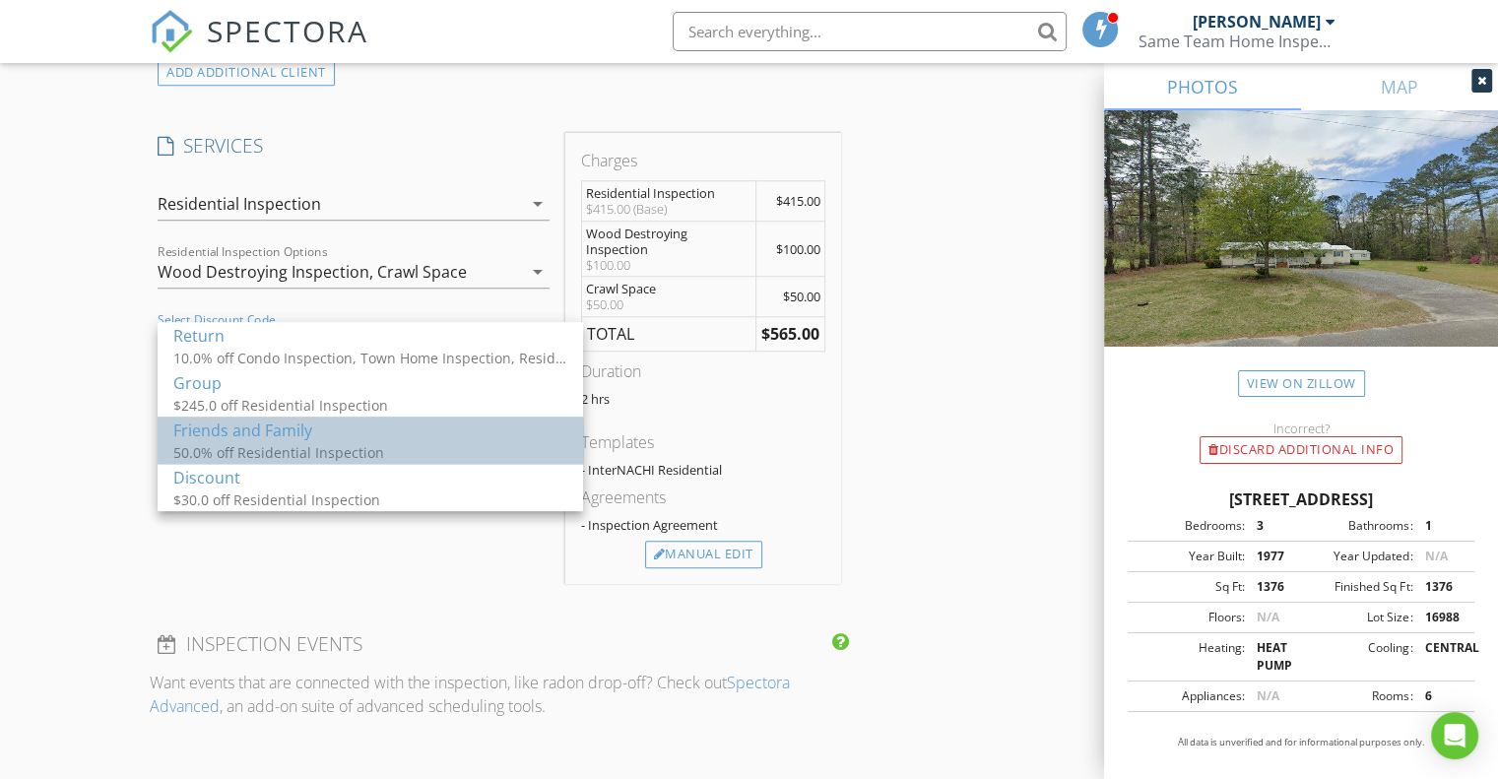
click at [295, 440] on div "Friends and Family" at bounding box center [370, 431] width 394 height 24
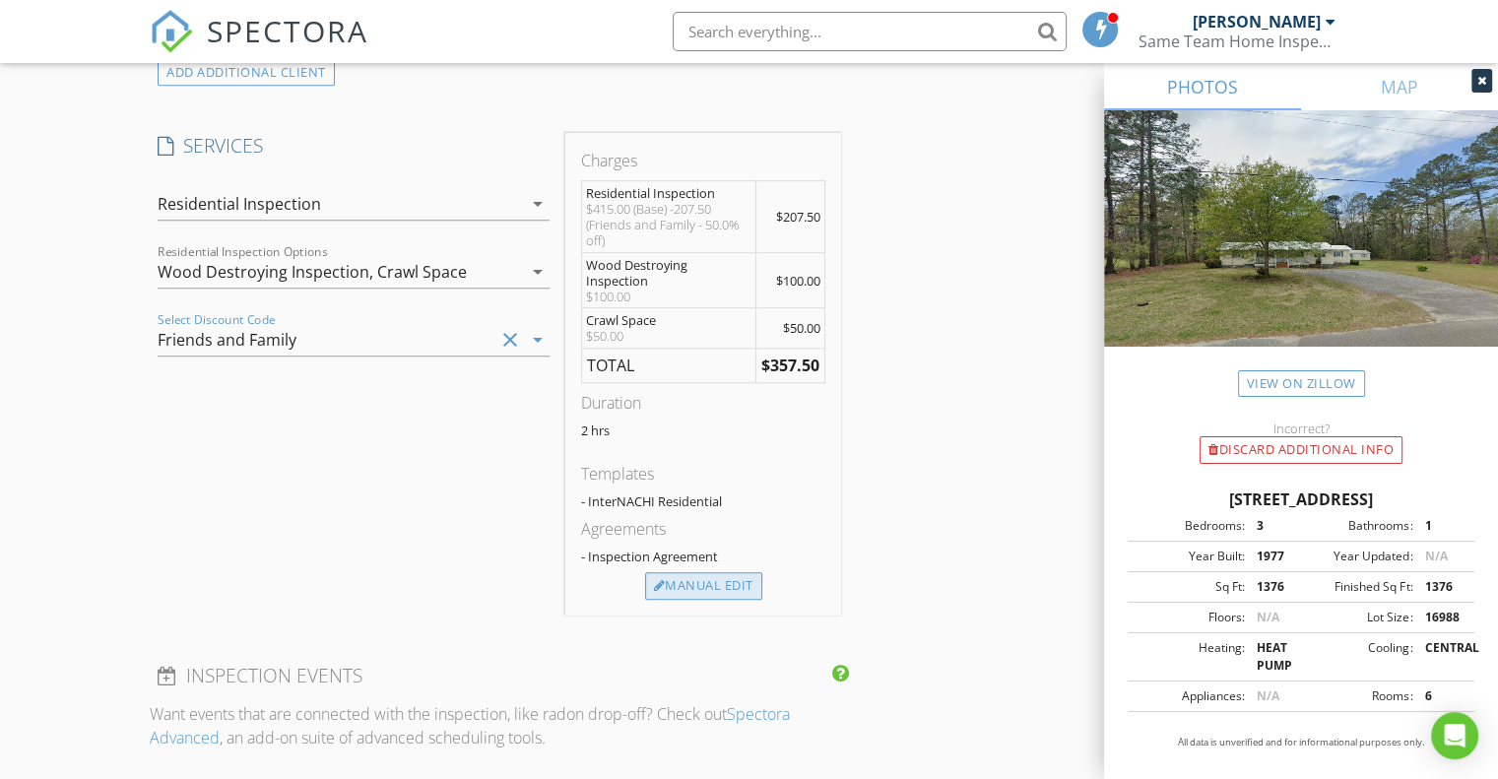
click at [689, 572] on div "Manual Edit" at bounding box center [703, 586] width 117 height 28
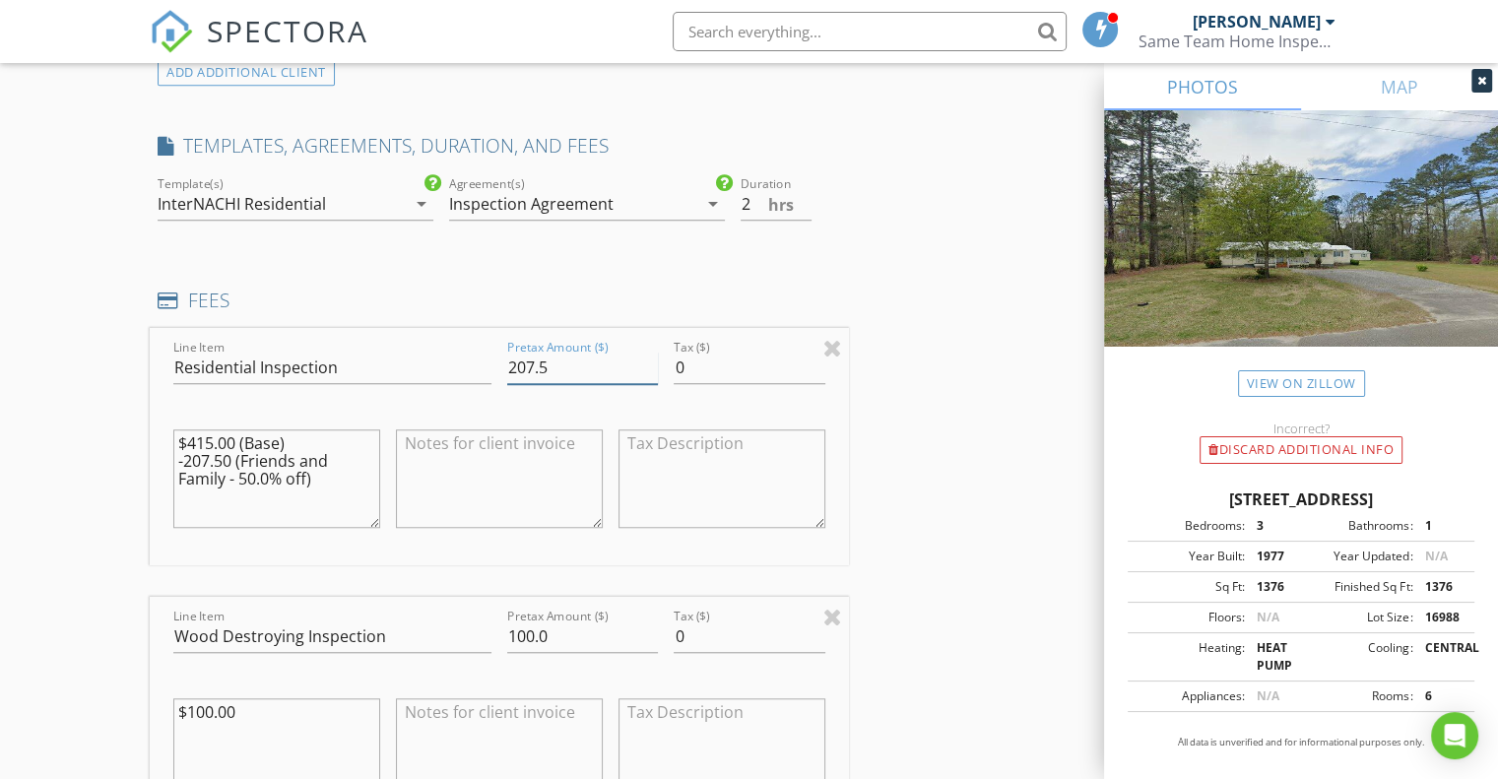
drag, startPoint x: 573, startPoint y: 367, endPoint x: 497, endPoint y: 376, distance: 76.3
click at [497, 376] on div "Line Item Residential Inspection Pretax Amount ($) 207.5 Tax ($) 0 $415.00 (Bas…" at bounding box center [499, 446] width 699 height 237
type input "395.00"
click at [307, 476] on textarea "$415.00 (Base) -207.50 (Friends and Family - 50.0% off)" at bounding box center [276, 478] width 207 height 98
click at [232, 464] on textarea "$415.00 (Base) -207.50 (Friends and Family )" at bounding box center [276, 478] width 207 height 98
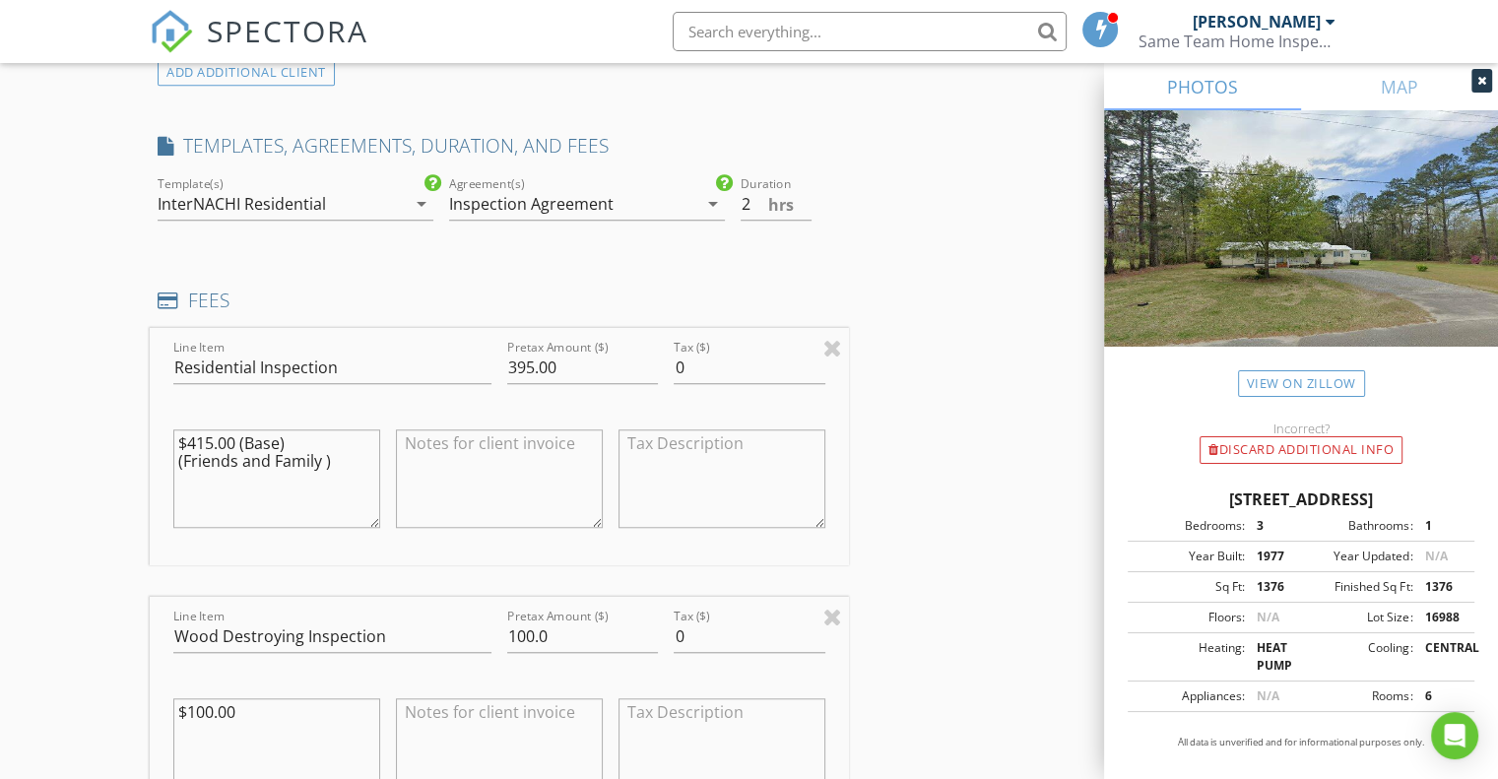
drag, startPoint x: 294, startPoint y: 438, endPoint x: 313, endPoint y: 455, distance: 25.1
click at [313, 455] on textarea "$415.00 (Base) (Friends and Family )" at bounding box center [276, 478] width 207 height 98
click at [324, 435] on textarea "$415.00 (Base) (Friends and Family )" at bounding box center [276, 478] width 207 height 98
click at [324, 464] on textarea "$415.00 (Base) (Friends and Family )" at bounding box center [276, 478] width 207 height 98
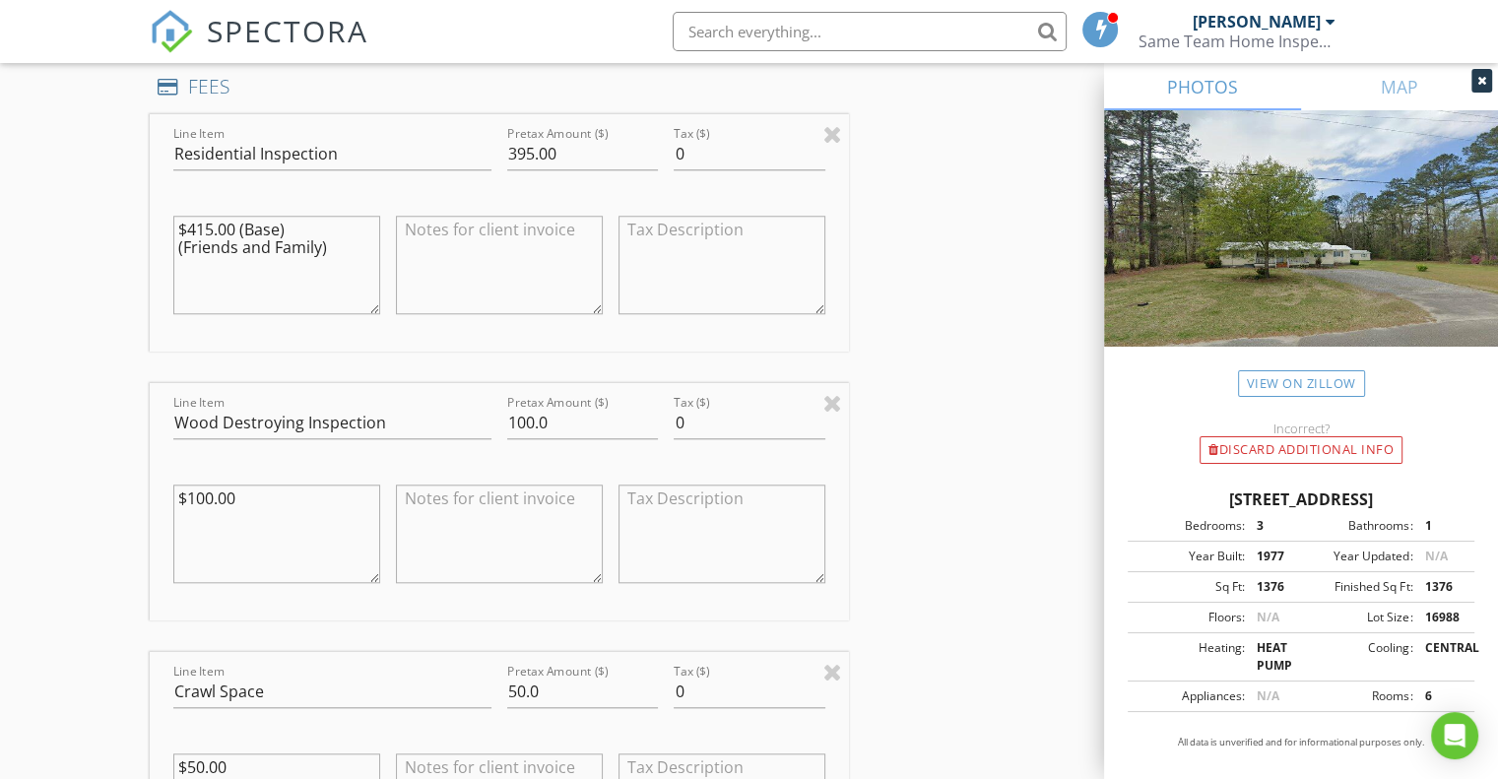
scroll to position [1841, 0]
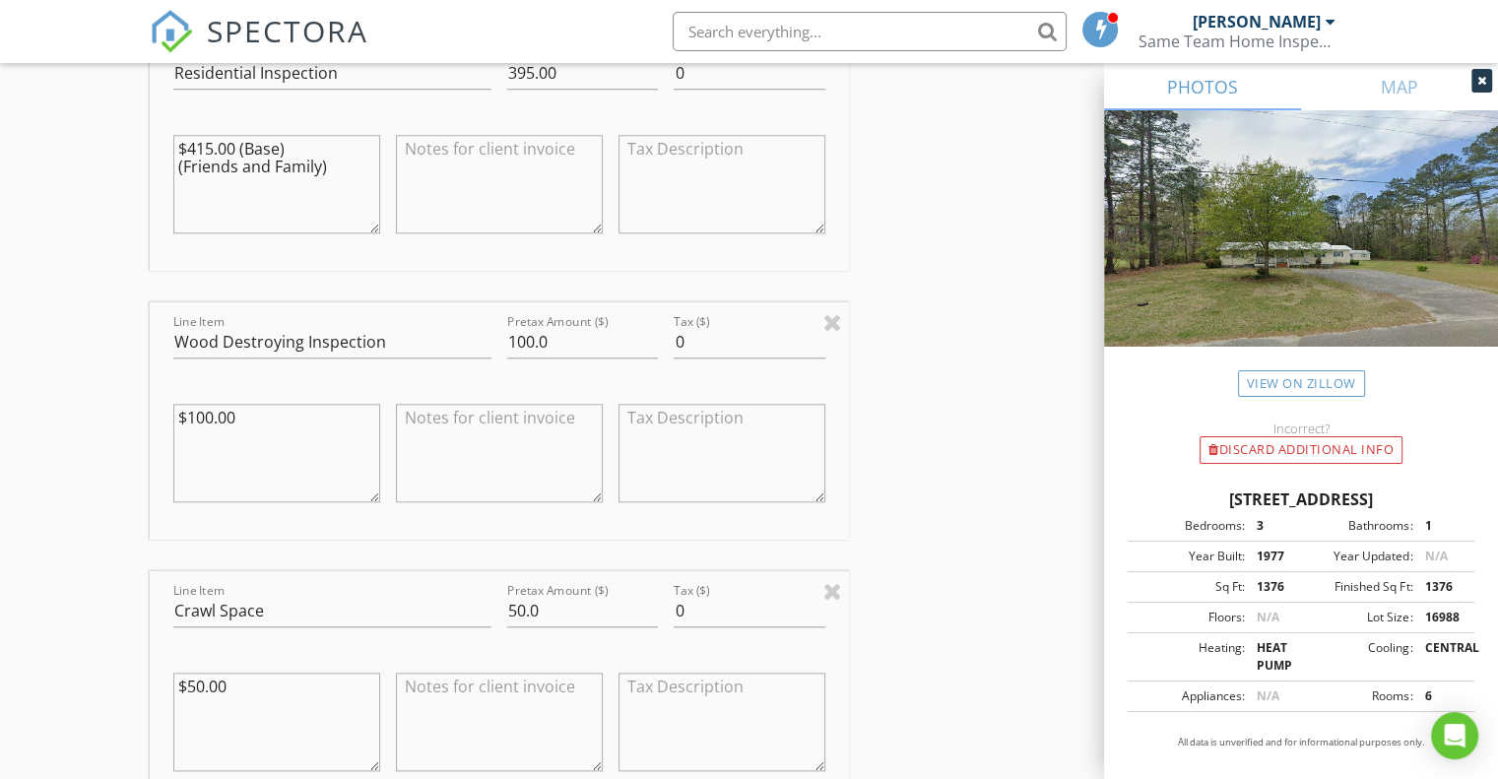
type textarea "$415.00 (Base) (Friends and Family)"
drag, startPoint x: 580, startPoint y: 333, endPoint x: 445, endPoint y: 354, distance: 136.5
click at [445, 354] on div "Line Item Wood Destroying Inspection Pretax Amount ($) 100.0 Tax ($) 0 $100.00" at bounding box center [499, 420] width 699 height 237
type input "80.00"
drag, startPoint x: 571, startPoint y: 604, endPoint x: 474, endPoint y: 591, distance: 98.3
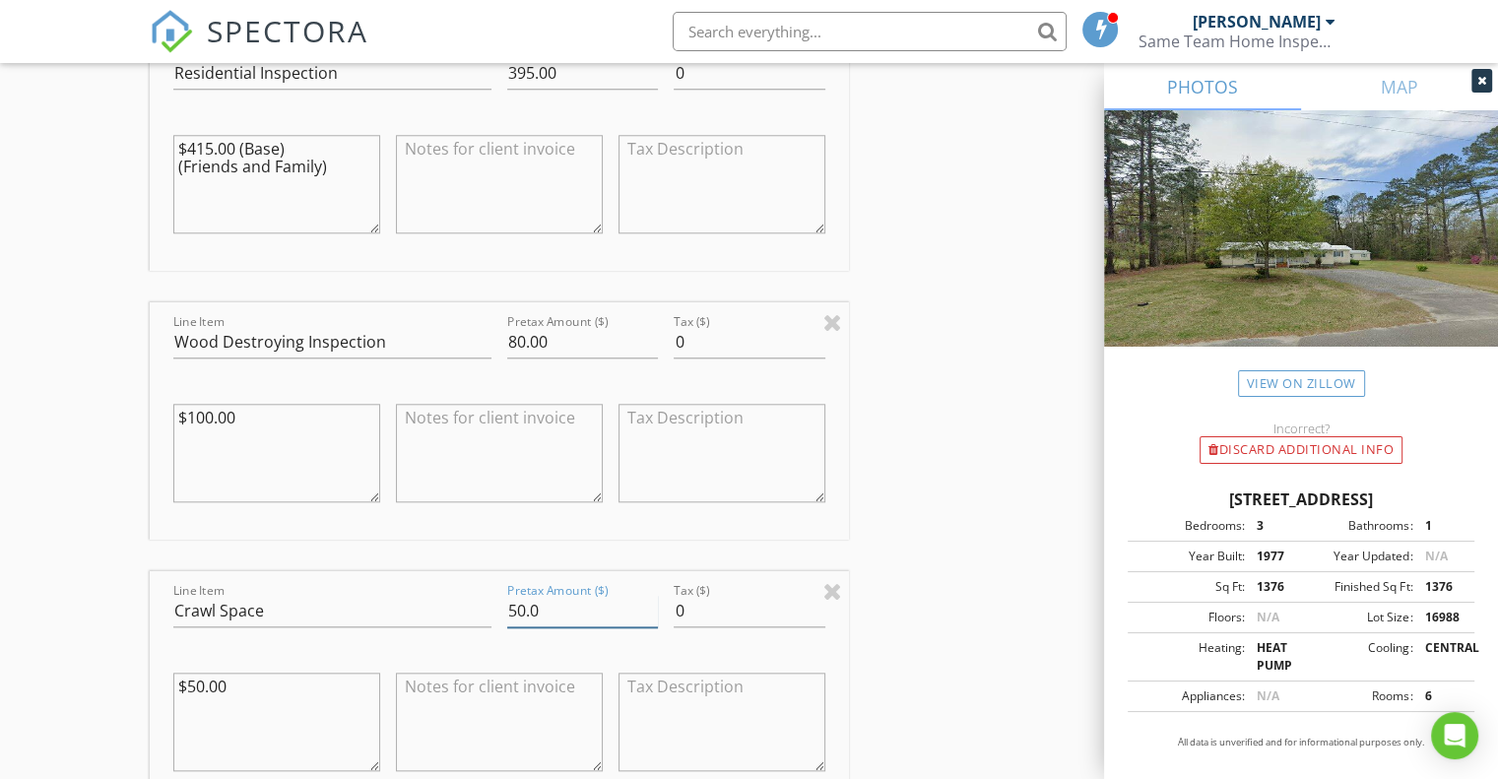
click at [474, 591] on div "Line Item Crawl Space Pretax Amount ($) 50.0 Tax ($) 0 $50.00" at bounding box center [499, 689] width 699 height 237
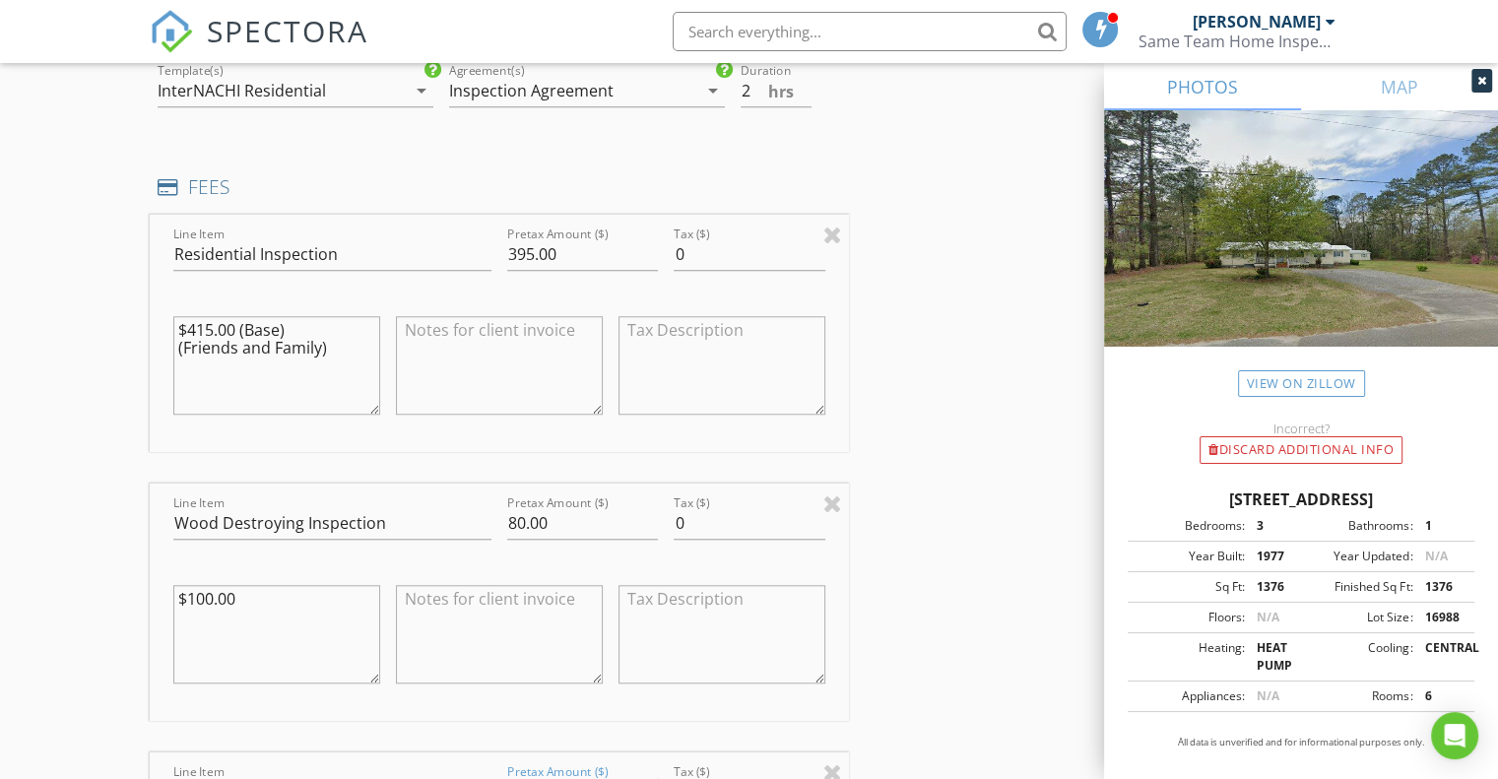
scroll to position [1624, 0]
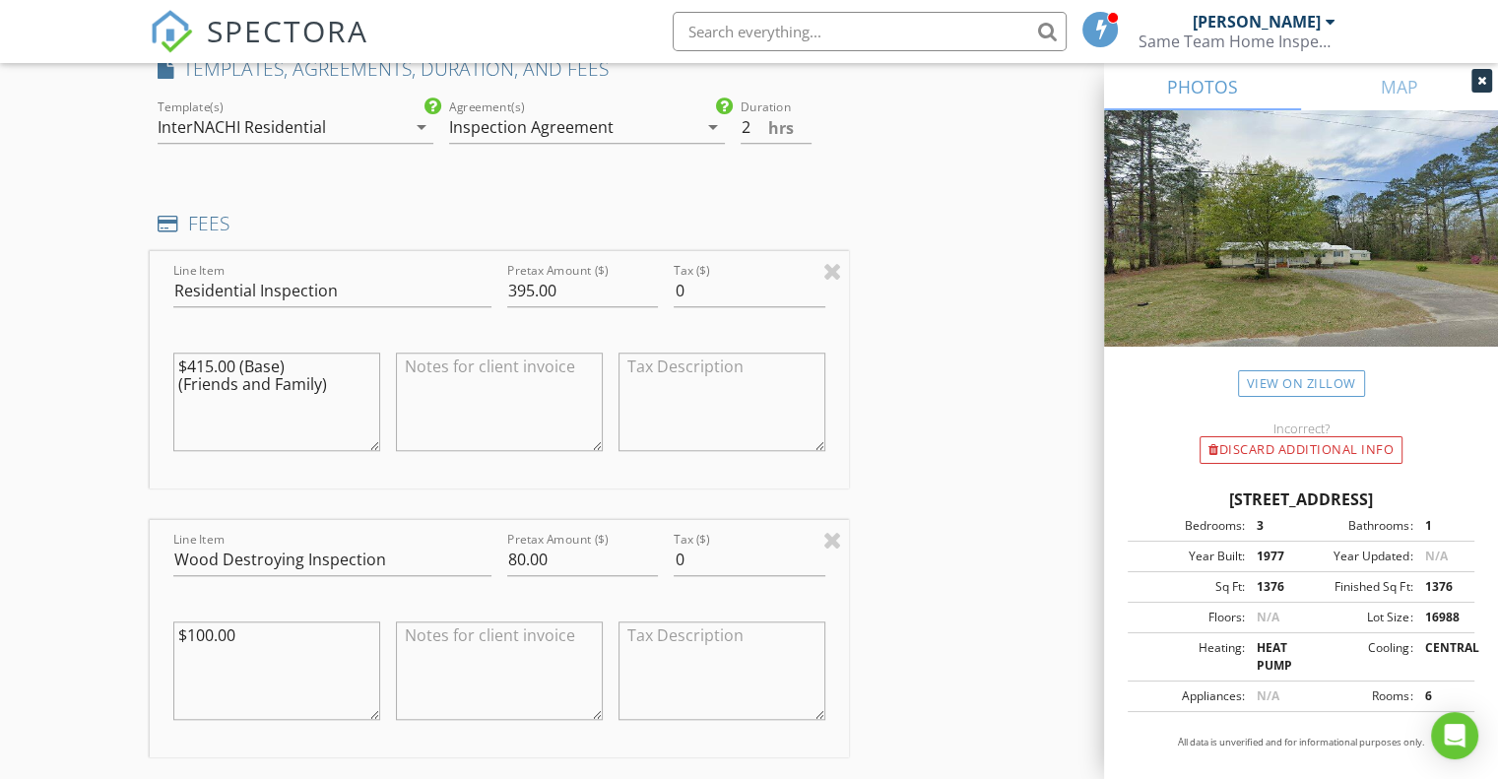
type input "0.00"
click at [177, 381] on textarea "$415.00 (Base) (Friends and Family)" at bounding box center [276, 402] width 207 height 98
click at [182, 381] on textarea "$415.00 (Base) (Friends and Family)" at bounding box center [276, 402] width 207 height 98
drag, startPoint x: 176, startPoint y: 377, endPoint x: 242, endPoint y: 409, distance: 73.1
click at [242, 409] on textarea "$415.00 (Base) (-$20.00 Friends and Family)" at bounding box center [276, 402] width 207 height 98
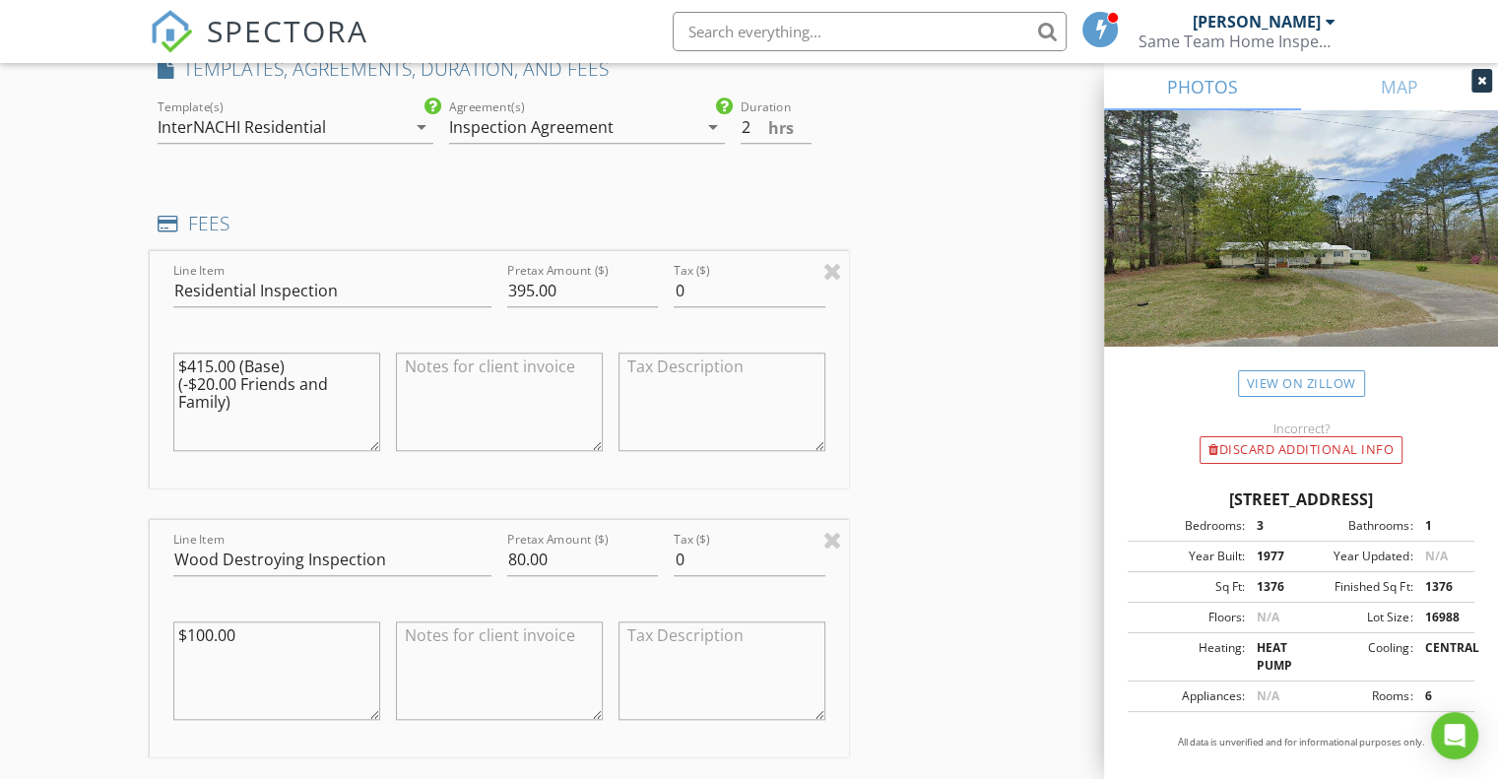
type textarea "$415.00 (Base) (-$20.00 Friends and Family)"
click at [266, 642] on textarea "$100.00" at bounding box center [276, 670] width 207 height 98
paste textarea "(-$20.00 Friends and Family)"
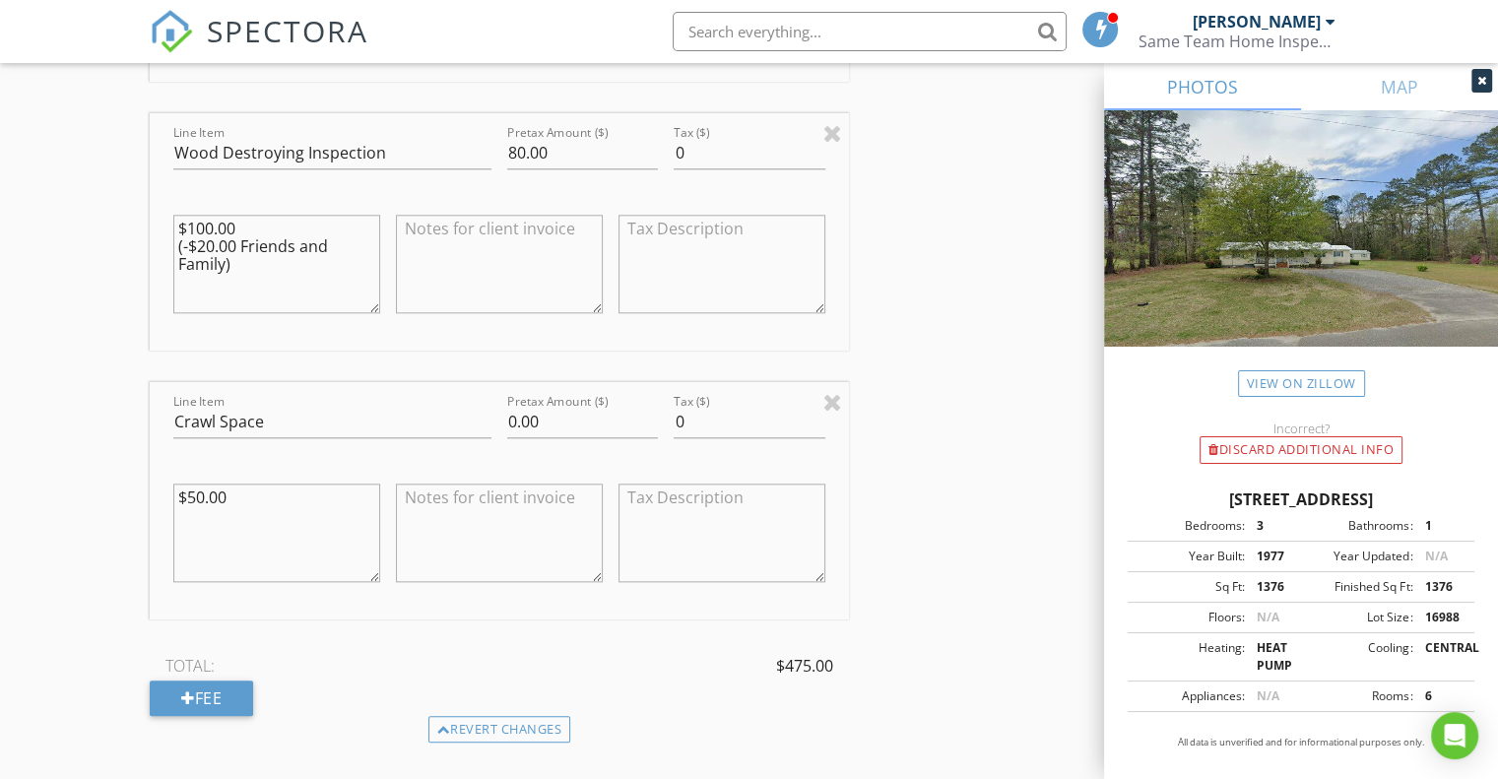
scroll to position [2076, 0]
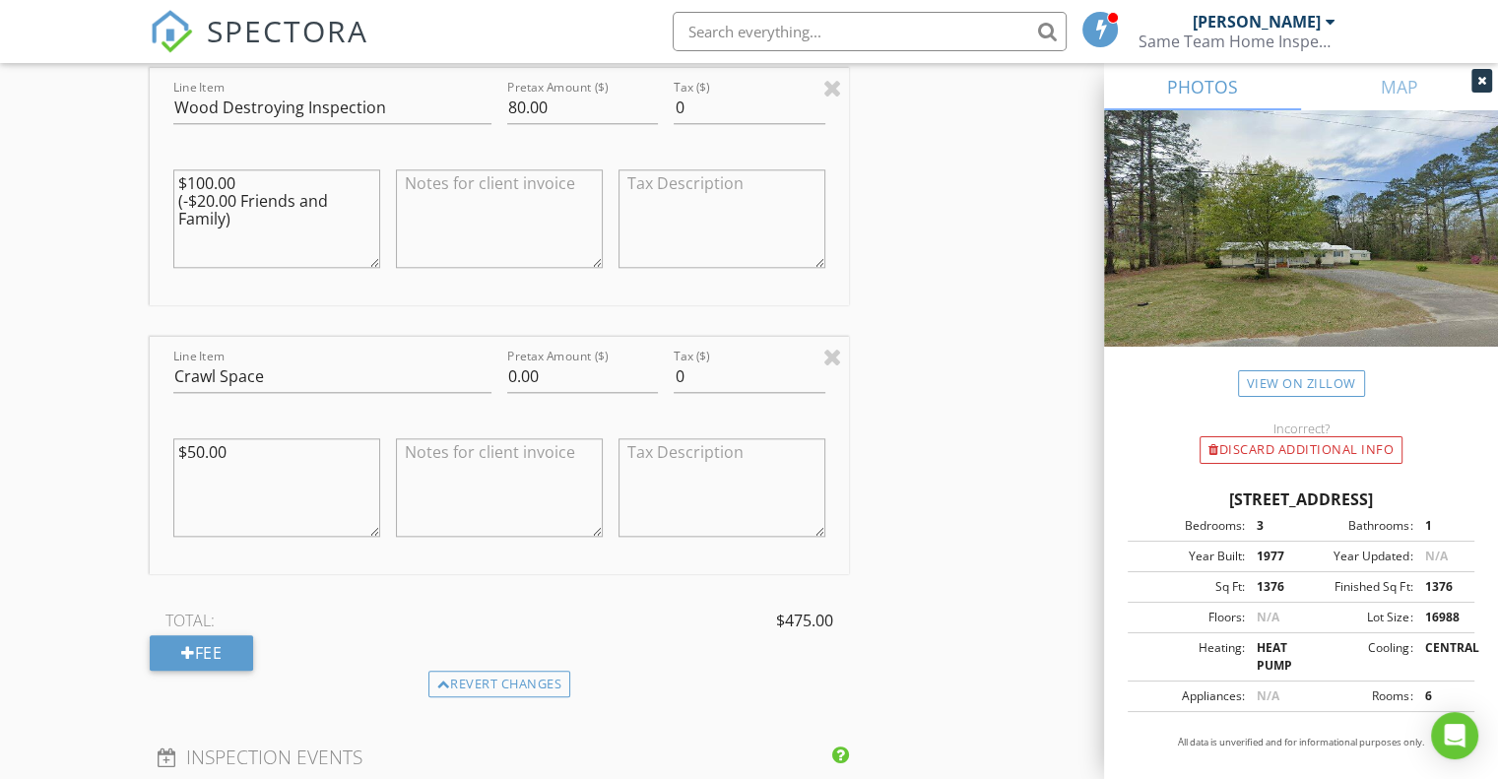
type textarea "$100.00 (-$20.00 Friends and Family)"
click at [250, 442] on textarea "$50.00" at bounding box center [276, 487] width 207 height 98
paste textarea "(-$20.00 Friends and Family)"
drag, startPoint x: 175, startPoint y: 460, endPoint x: 244, endPoint y: 483, distance: 72.6
click at [244, 483] on textarea "$50.00 (-$50.00 Friends and Family)" at bounding box center [276, 487] width 207 height 98
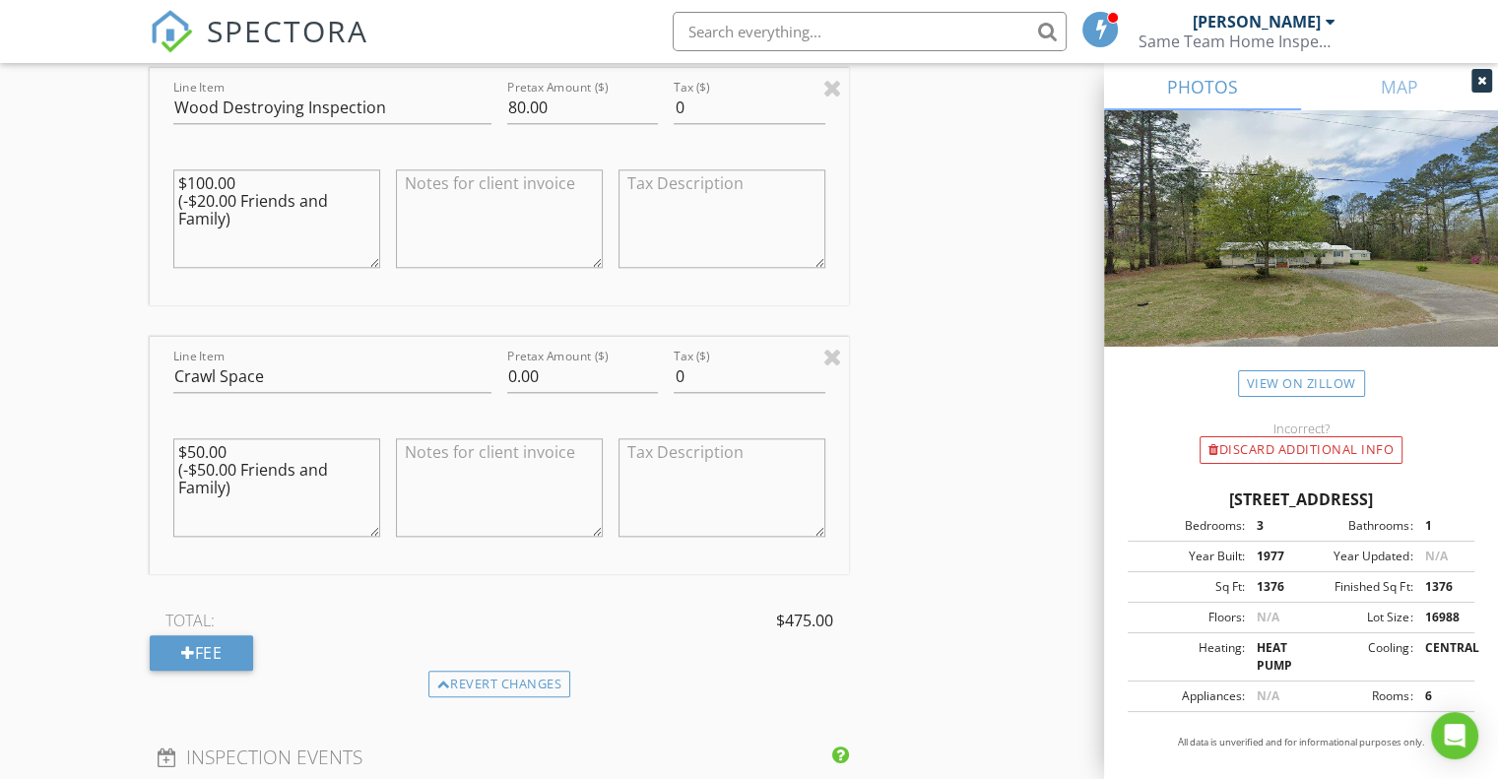
type textarea "$50.00 (-$50.00 Friends and Family)"
click at [452, 476] on textarea at bounding box center [499, 487] width 207 height 98
paste textarea "(-$50.00 Friends and Family)"
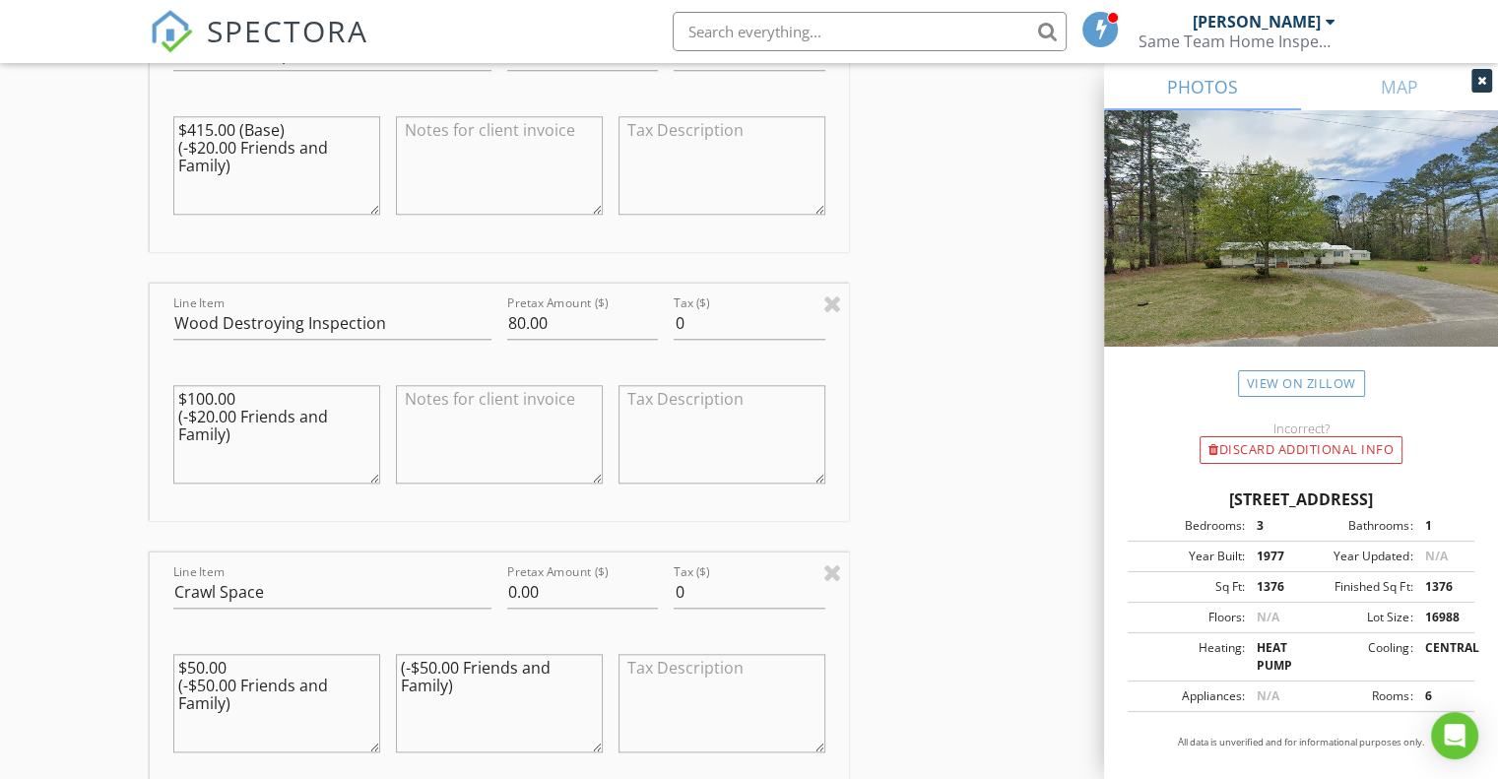
scroll to position [1856, 0]
type textarea "(-$50.00 Friends and Family)"
drag, startPoint x: 177, startPoint y: 414, endPoint x: 233, endPoint y: 446, distance: 64.9
click at [233, 446] on textarea "$100.00 (-$20.00 Friends and Family)" at bounding box center [276, 438] width 207 height 98
click at [213, 432] on textarea "$100.00 (-$20.00 Friends and Family)" at bounding box center [276, 438] width 207 height 98
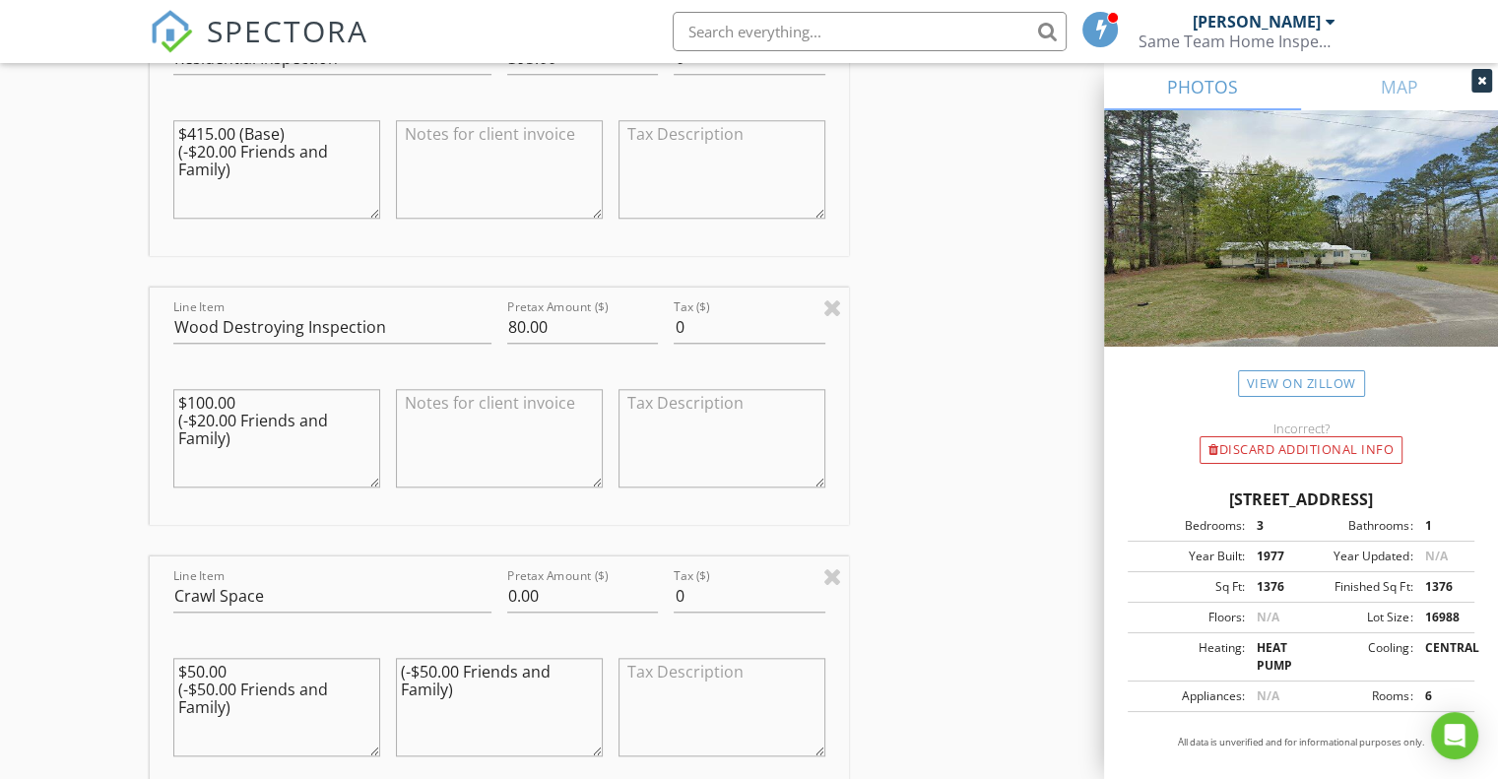
drag, startPoint x: 175, startPoint y: 419, endPoint x: 240, endPoint y: 445, distance: 70.2
click at [240, 445] on textarea "$100.00 (-$20.00 Friends and Family)" at bounding box center [276, 438] width 207 height 98
click at [218, 419] on textarea "$100.00 (-$20.00 Friends and Family)" at bounding box center [276, 438] width 207 height 98
drag, startPoint x: 234, startPoint y: 432, endPoint x: 163, endPoint y: 421, distance: 71.7
click at [163, 421] on div "Line Item Wood Destroying Inspection Pretax Amount ($) 80.00 Tax ($) 0 $100.00 …" at bounding box center [499, 406] width 699 height 237
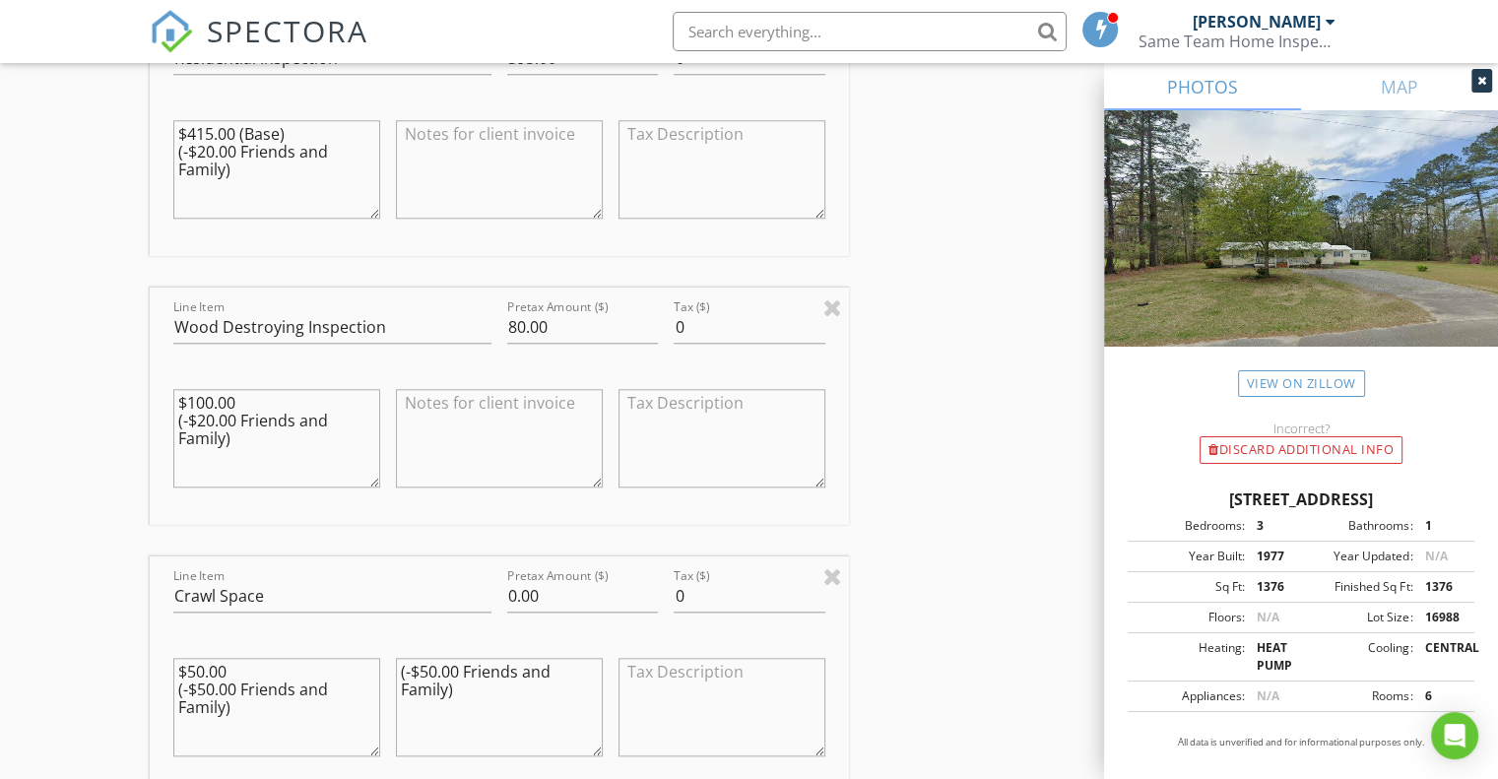
click at [418, 409] on textarea at bounding box center [499, 438] width 207 height 98
paste textarea "(-$20.00 Friends and Family)"
type textarea "(-$20.00 Friends and Family)"
click at [452, 130] on textarea at bounding box center [499, 169] width 207 height 98
paste textarea "(-$20.00 Friends and Family)"
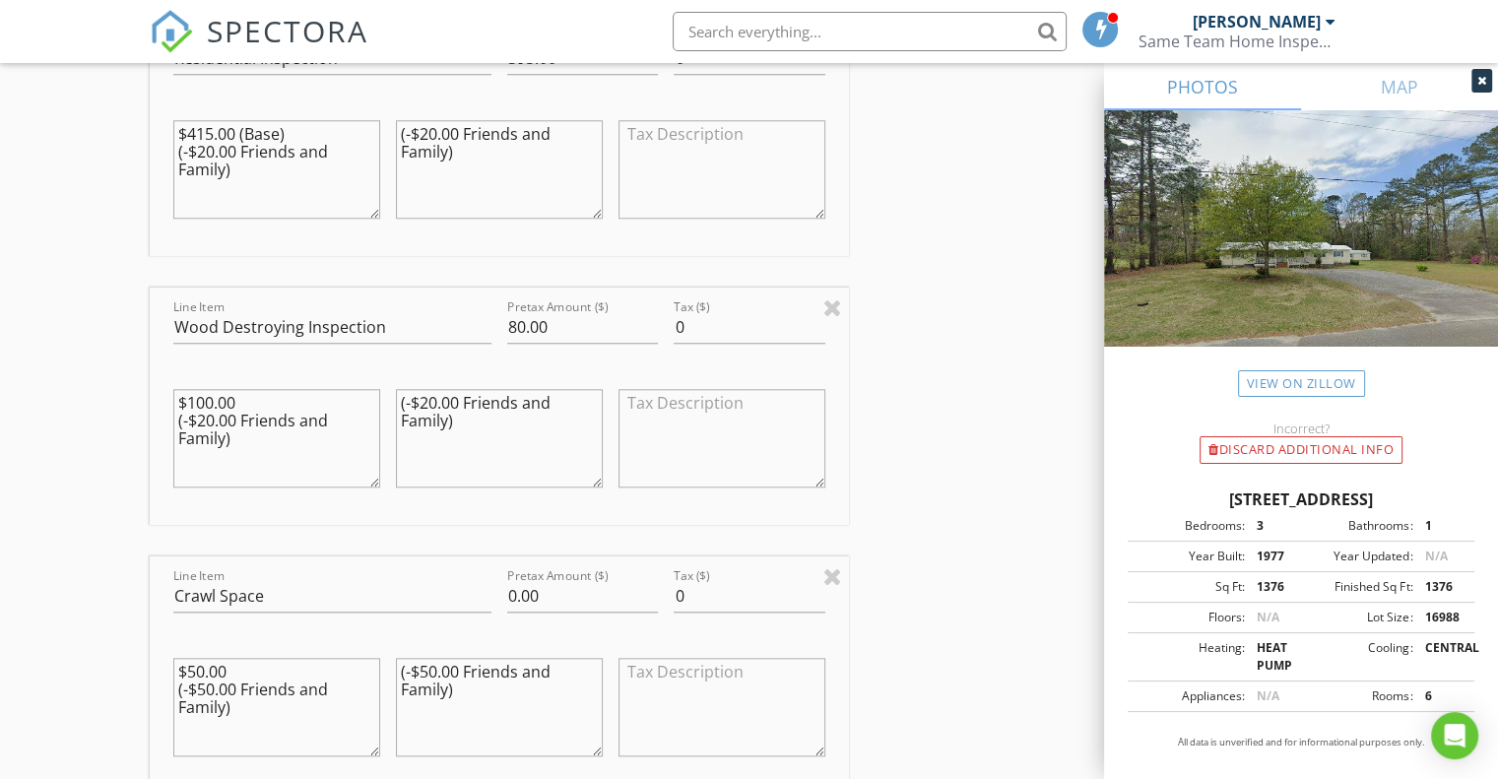
type textarea "(-$20.00 Friends and Family)"
click at [945, 301] on div "INSPECTOR(S) check_box Jamie Meeks PRIMARY Jamie Meeks arrow_drop_down check_bo…" at bounding box center [749, 362] width 1198 height 3981
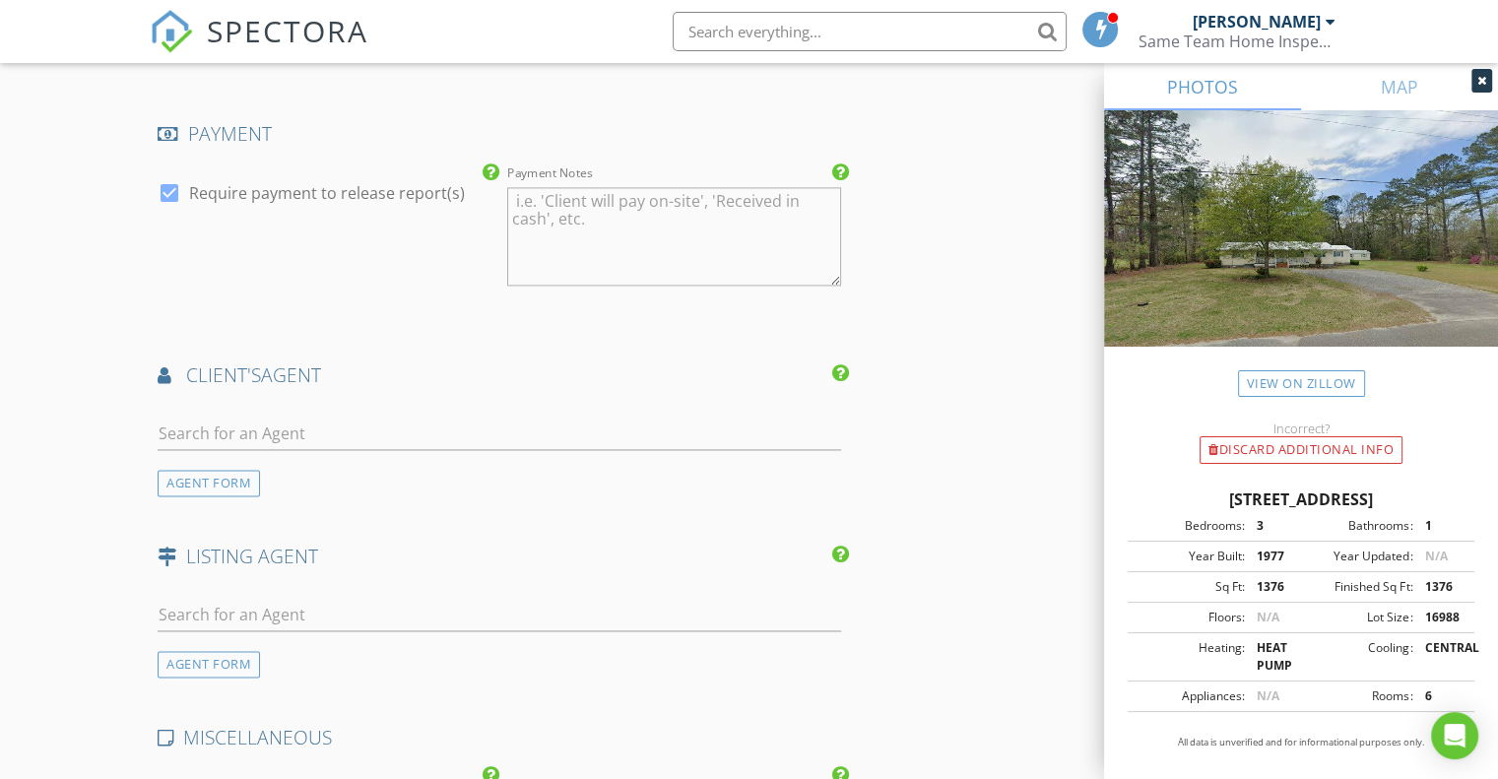
scroll to position [2867, 0]
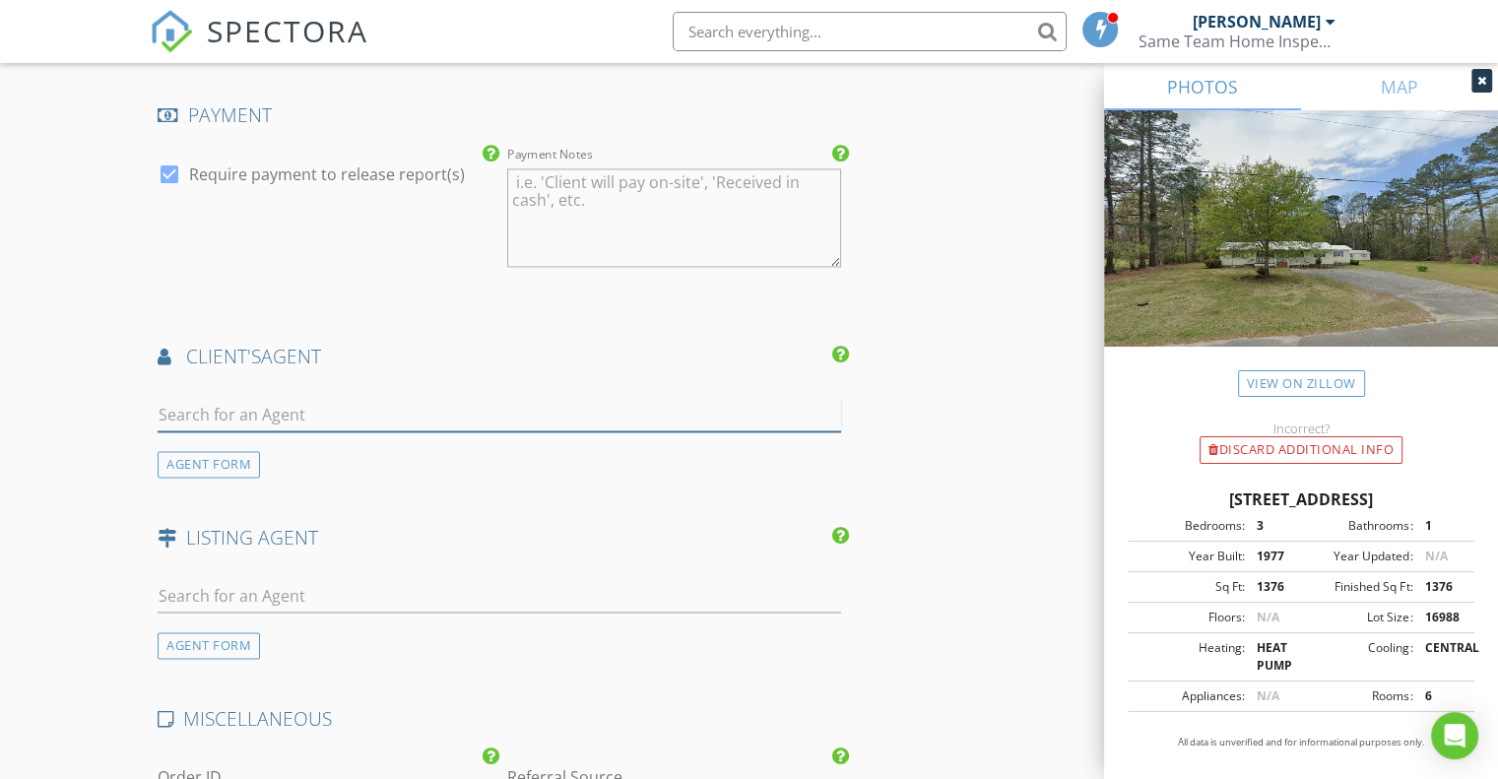
click at [283, 401] on input "text" at bounding box center [499, 415] width 683 height 32
type input "shawnn"
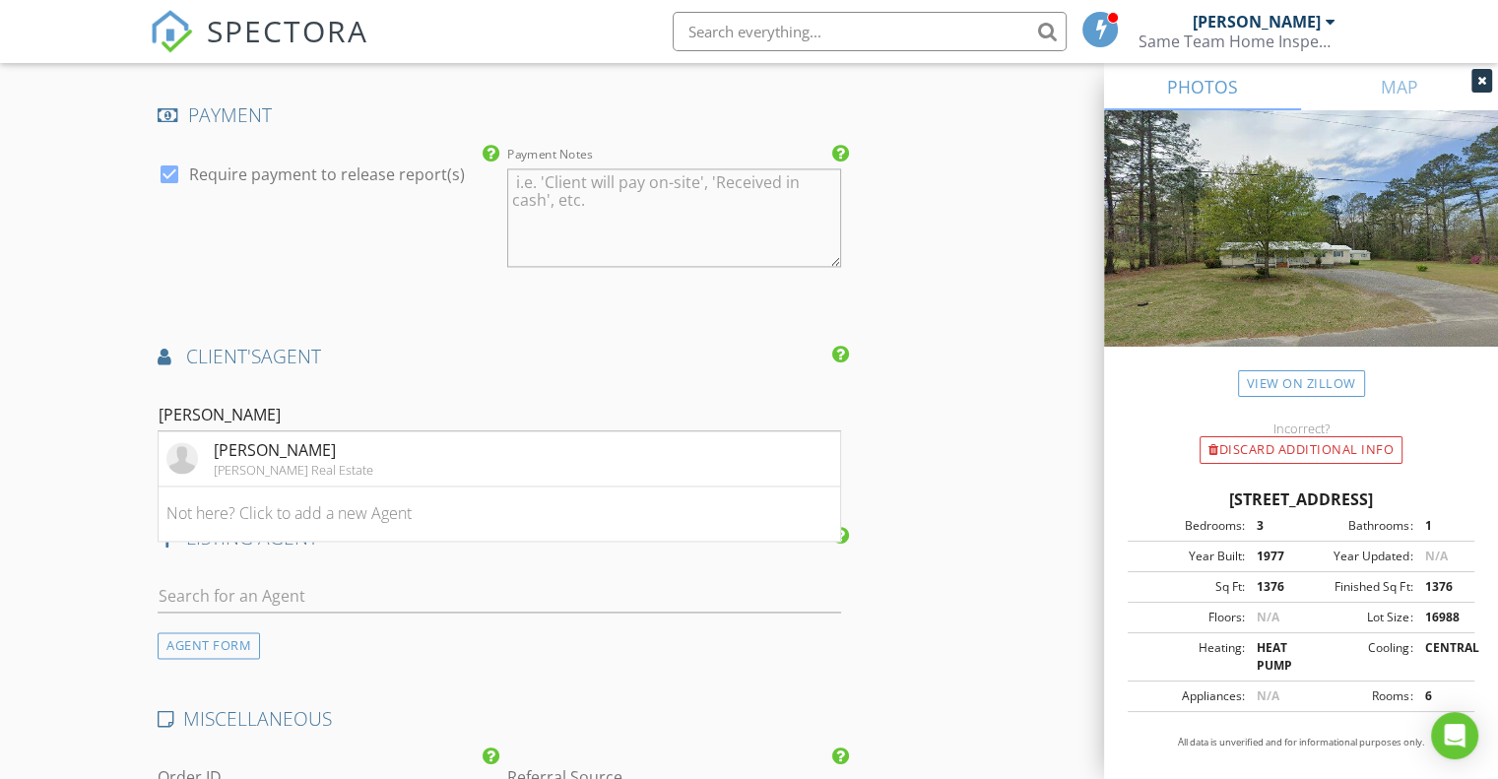
click at [293, 448] on div "Shawnn Reynolds" at bounding box center [294, 450] width 160 height 24
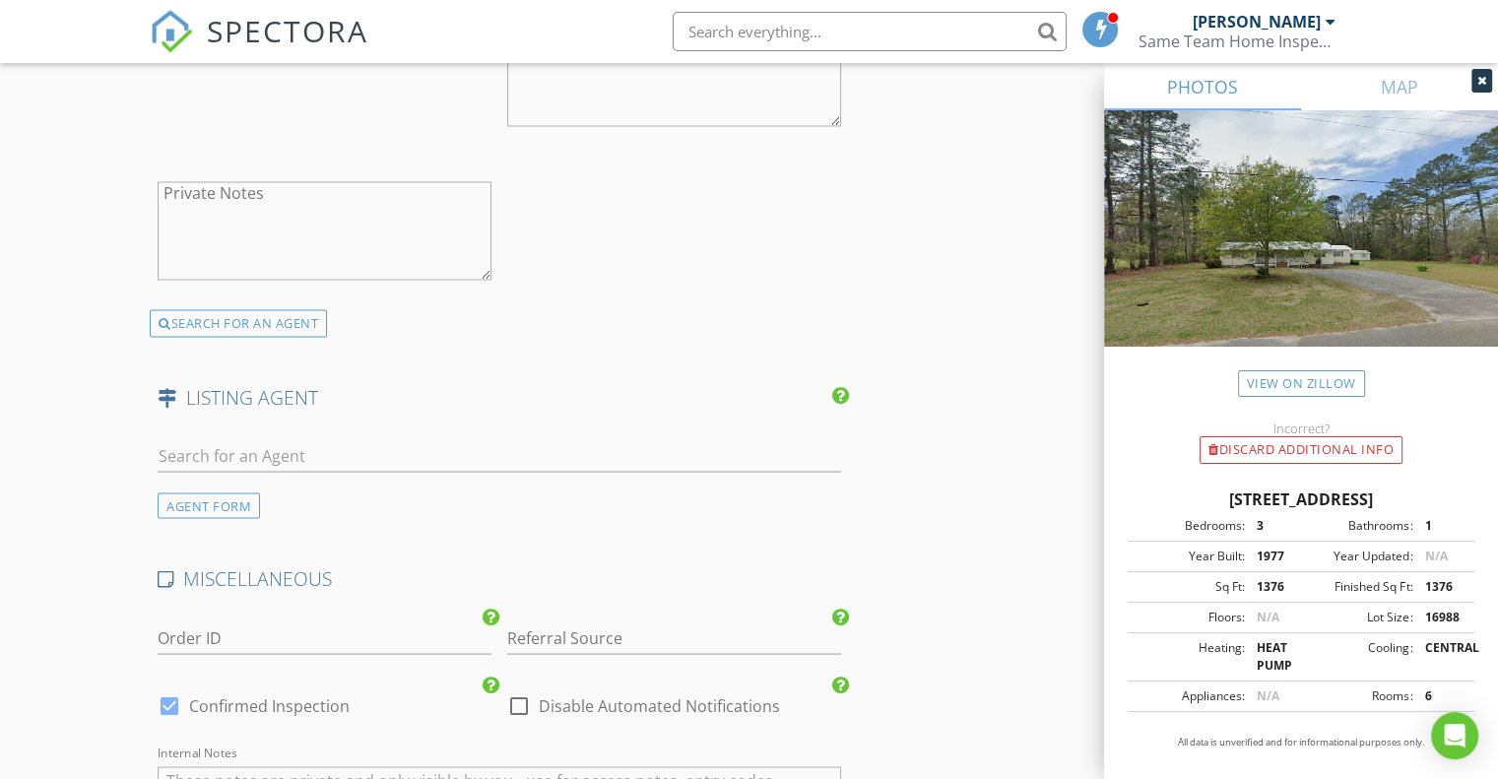
scroll to position [3516, 0]
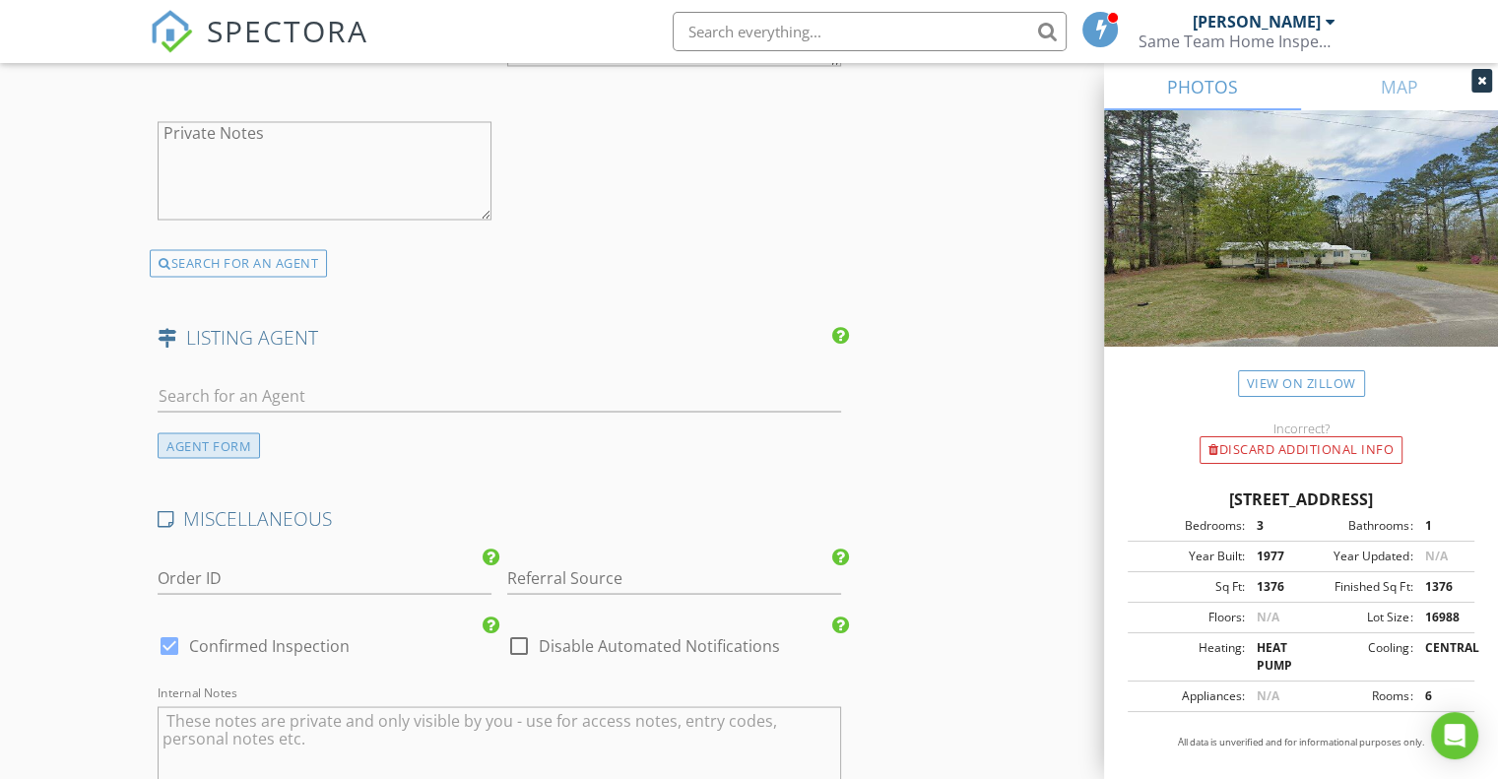
click at [218, 432] on div "AGENT FORM" at bounding box center [209, 445] width 102 height 27
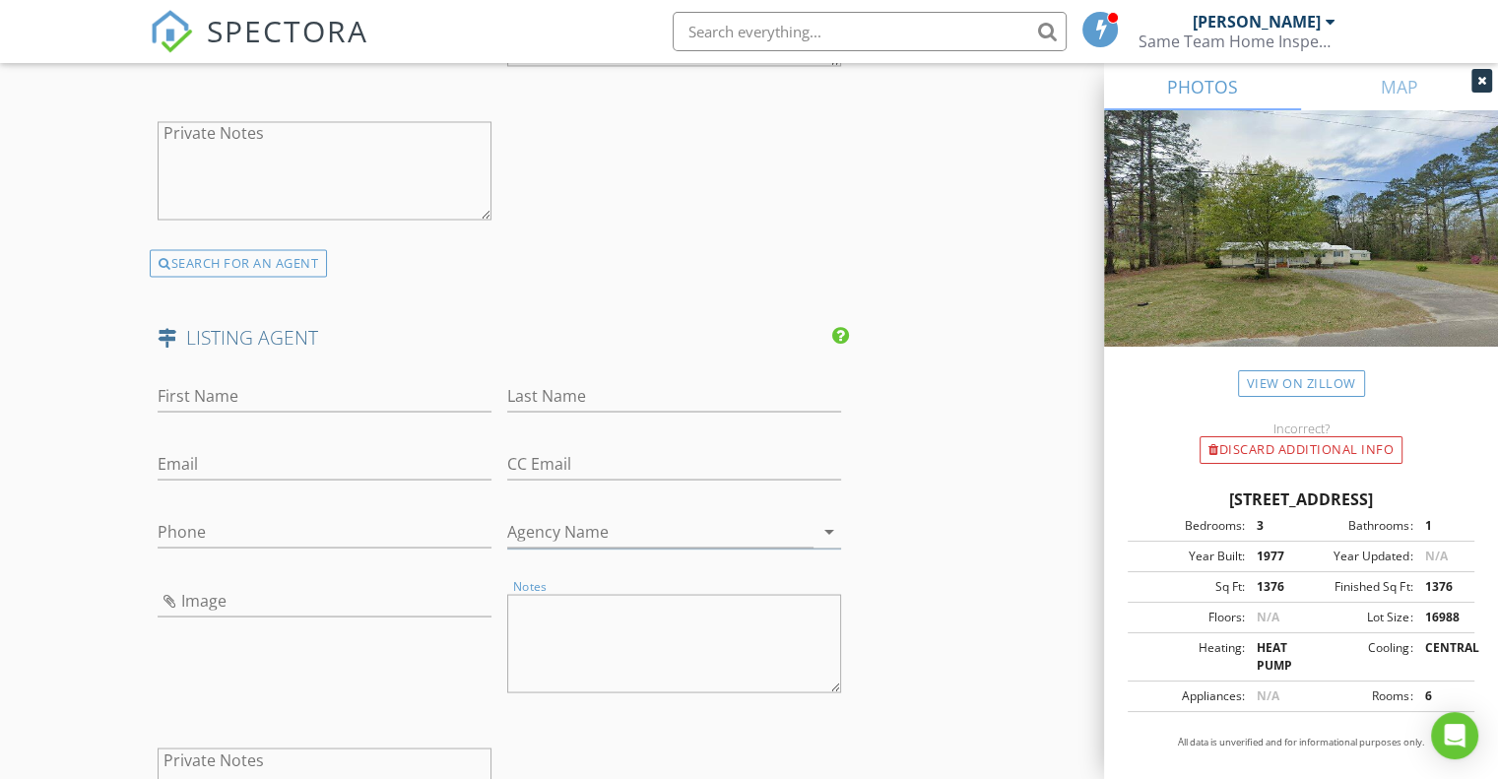
click at [558, 606] on textarea "Notes" at bounding box center [674, 643] width 334 height 98
paste textarea "Joseph Childs (Listing Agent) Southern Moon Real Estate (843) 457-3701 joethere…"
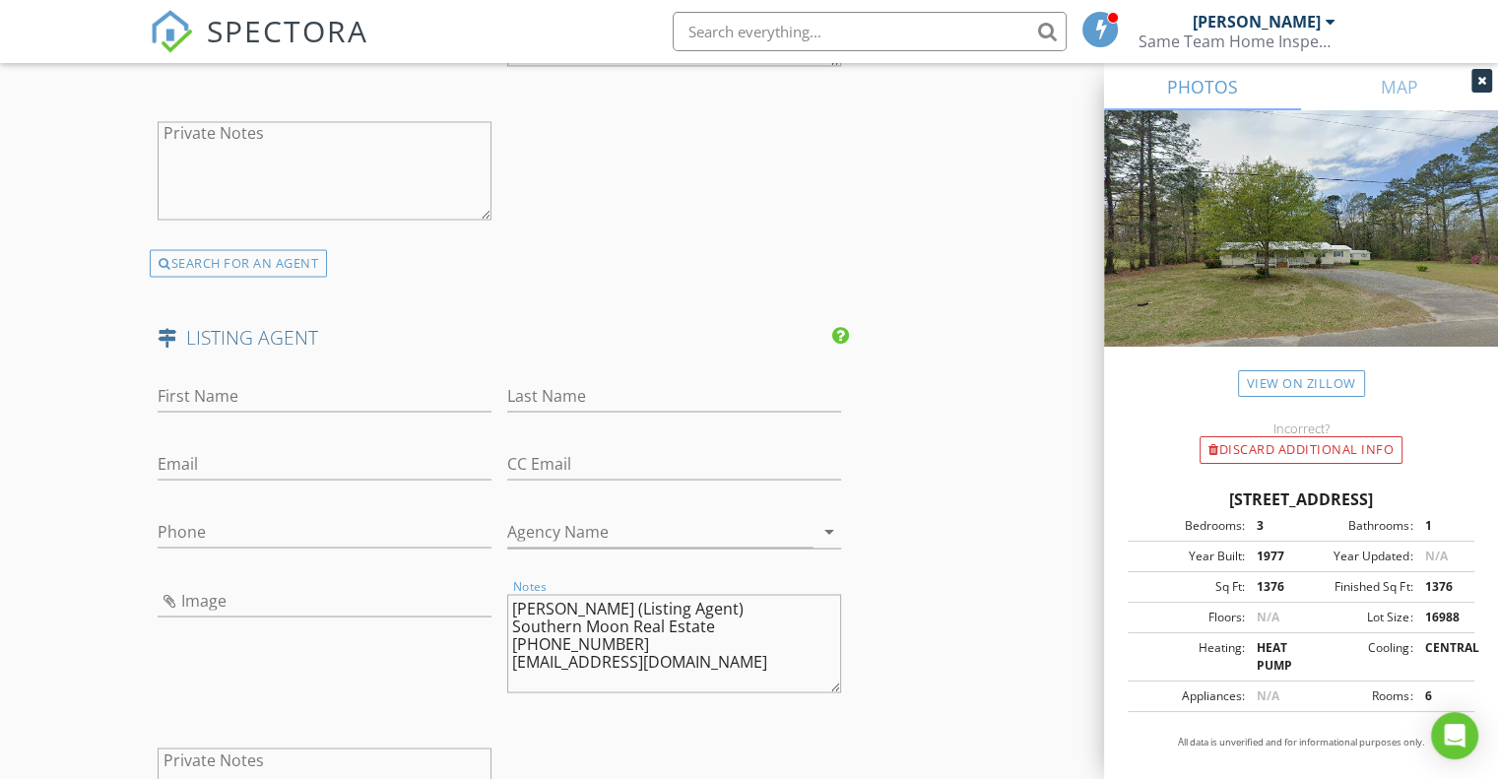
drag, startPoint x: 756, startPoint y: 654, endPoint x: 496, endPoint y: 679, distance: 261.2
click at [496, 679] on div "First Name Last Name Email CC Email Phone Agency Name arrow_drop_down Image Not…" at bounding box center [499, 619] width 699 height 512
type textarea "Joseph Childs (Listing Agent) Southern Moon Real Estate (843) 457-3701"
type input "joetherealestatepro@gmail.com"
drag, startPoint x: 636, startPoint y: 642, endPoint x: 477, endPoint y: 663, distance: 160.9
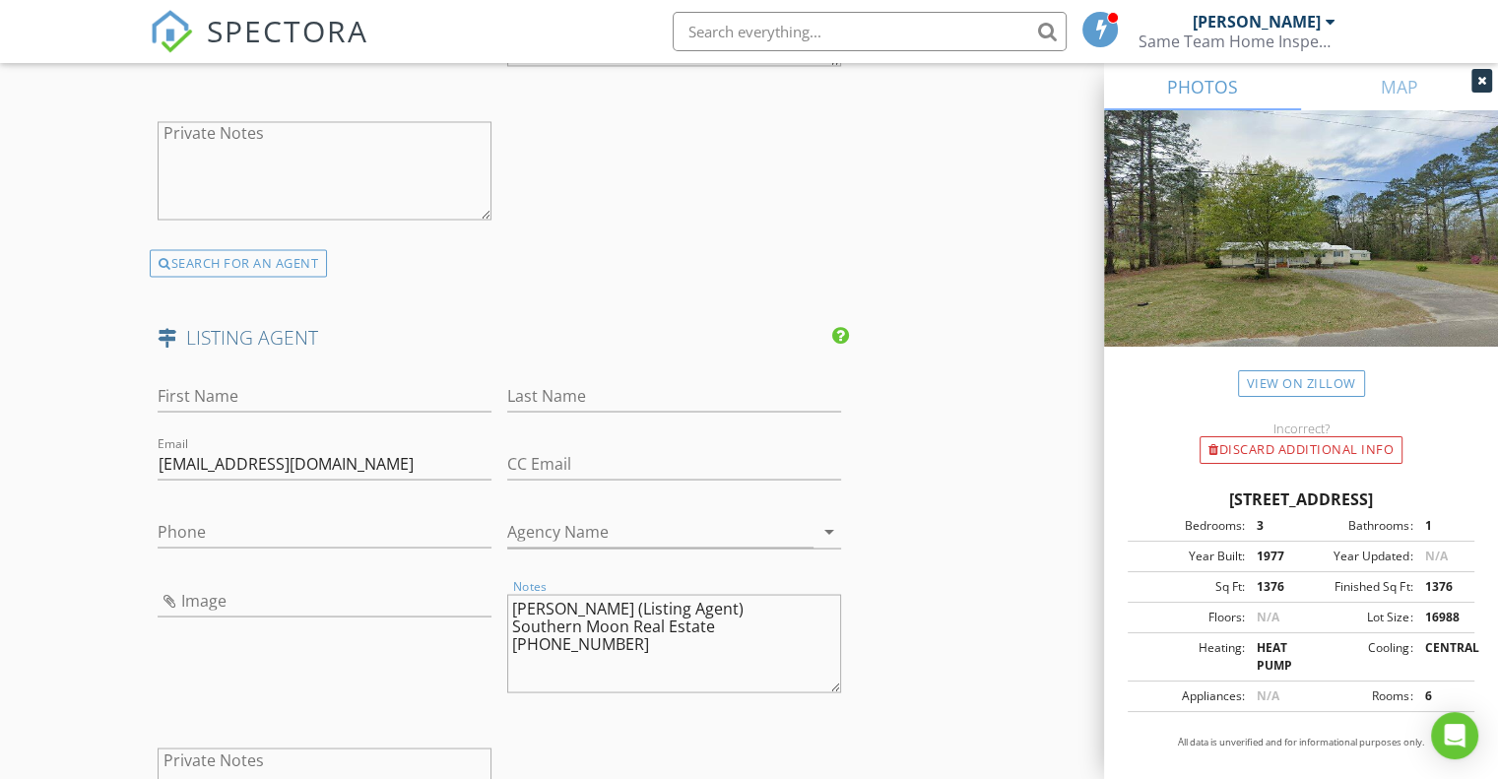
click at [477, 663] on div "First Name Last Name Email joetherealestatepro@gmail.com CC Email Phone Agency …" at bounding box center [499, 619] width 699 height 512
type textarea "Joseph Childs (Listing Agent) Southern Moon Real Estate"
type input "843-457-3701"
drag, startPoint x: 726, startPoint y: 617, endPoint x: 504, endPoint y: 637, distance: 222.4
click at [504, 637] on div "Notes Joseph Childs (Listing Agent) Southern Moon Real Estate" at bounding box center [674, 645] width 350 height 154
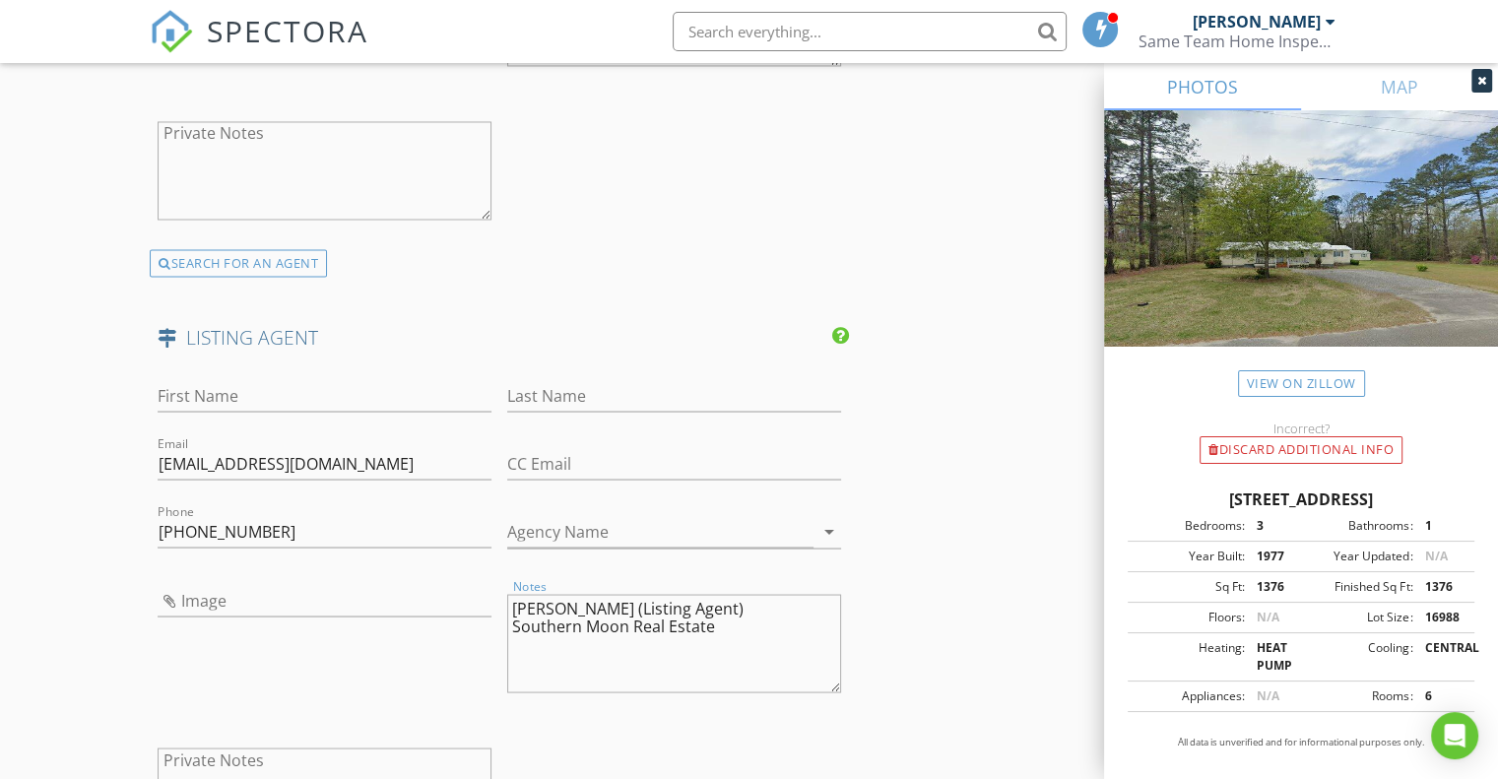
type textarea "Joseph Childs (Listing Agent)"
type input "Southern Moon Real Estate"
drag, startPoint x: 607, startPoint y: 597, endPoint x: 566, endPoint y: 605, distance: 41.1
click at [566, 605] on textarea "Joseph Childs (Listing Agent)" at bounding box center [674, 643] width 334 height 98
type textarea "Joseph (Listing Agent)"
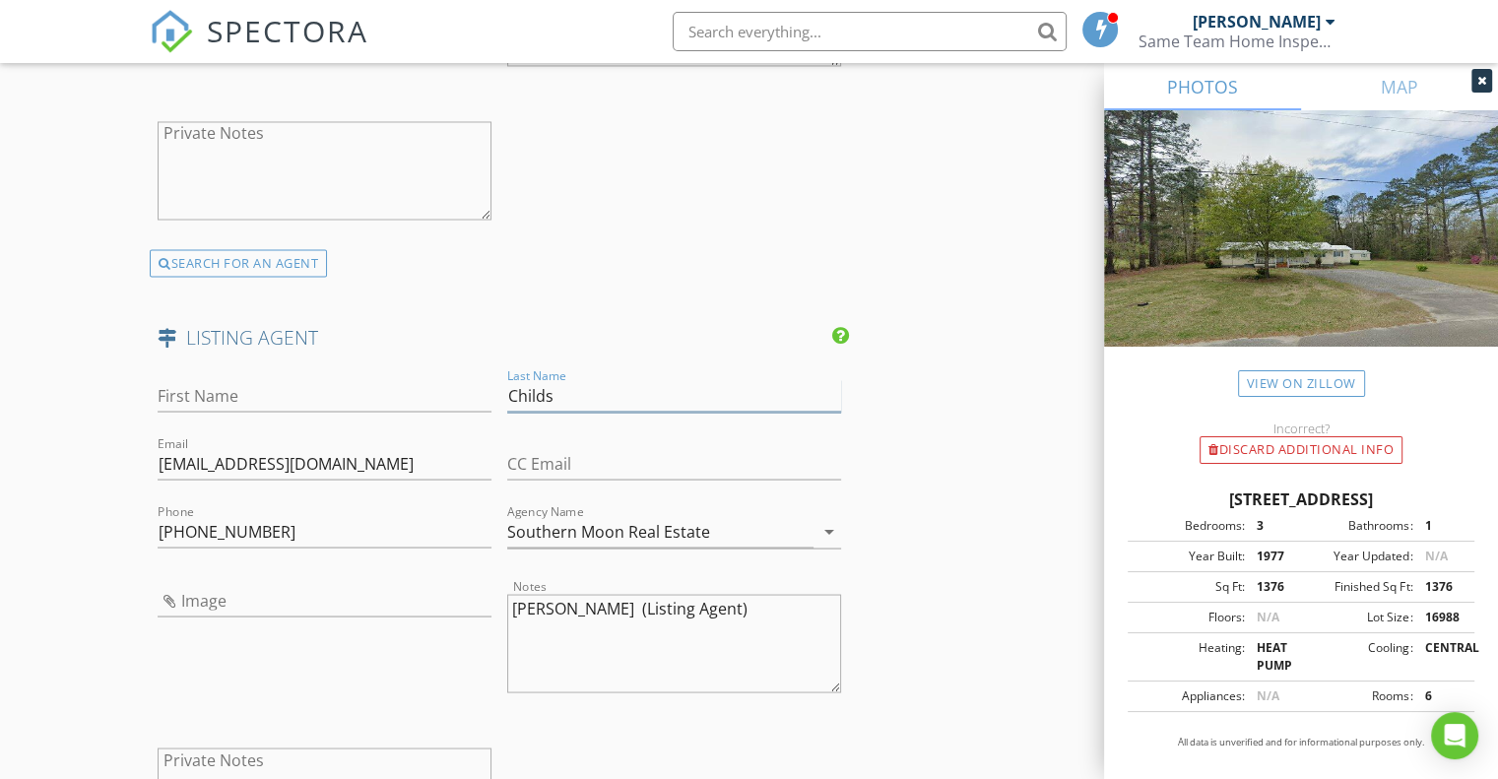
type input "Childs"
drag, startPoint x: 558, startPoint y: 606, endPoint x: 509, endPoint y: 609, distance: 49.3
click at [509, 609] on textarea "Joseph (Listing Agent)" at bounding box center [674, 643] width 334 height 98
type textarea "(Listing Agent)"
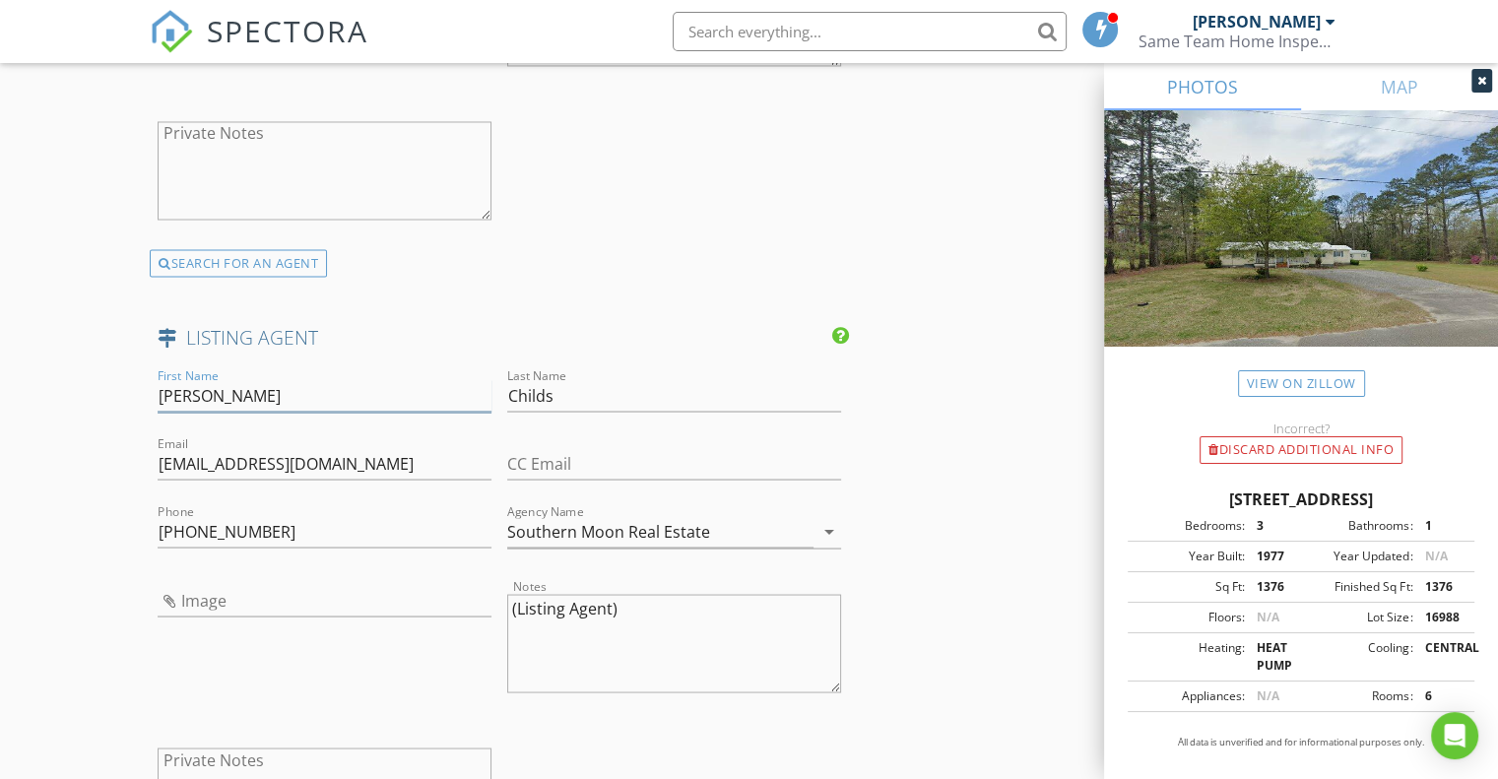
type input "Joseph"
drag, startPoint x: 645, startPoint y: 603, endPoint x: 439, endPoint y: 625, distance: 207.0
click at [439, 625] on div "First Name Joseph Last Name Childs Email joetherealestatepro@gmail.com CC Email…" at bounding box center [499, 619] width 699 height 512
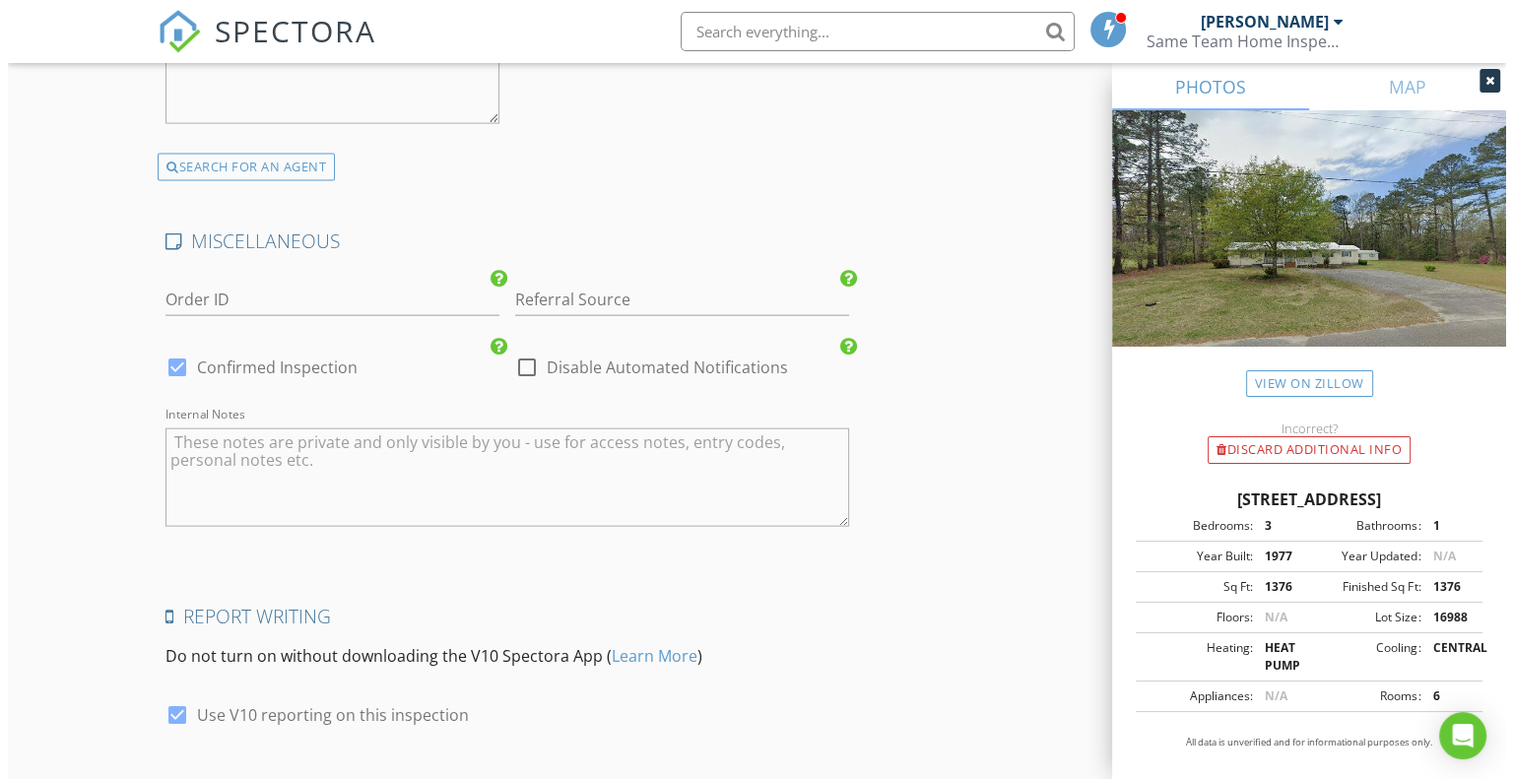
scroll to position [4362, 0]
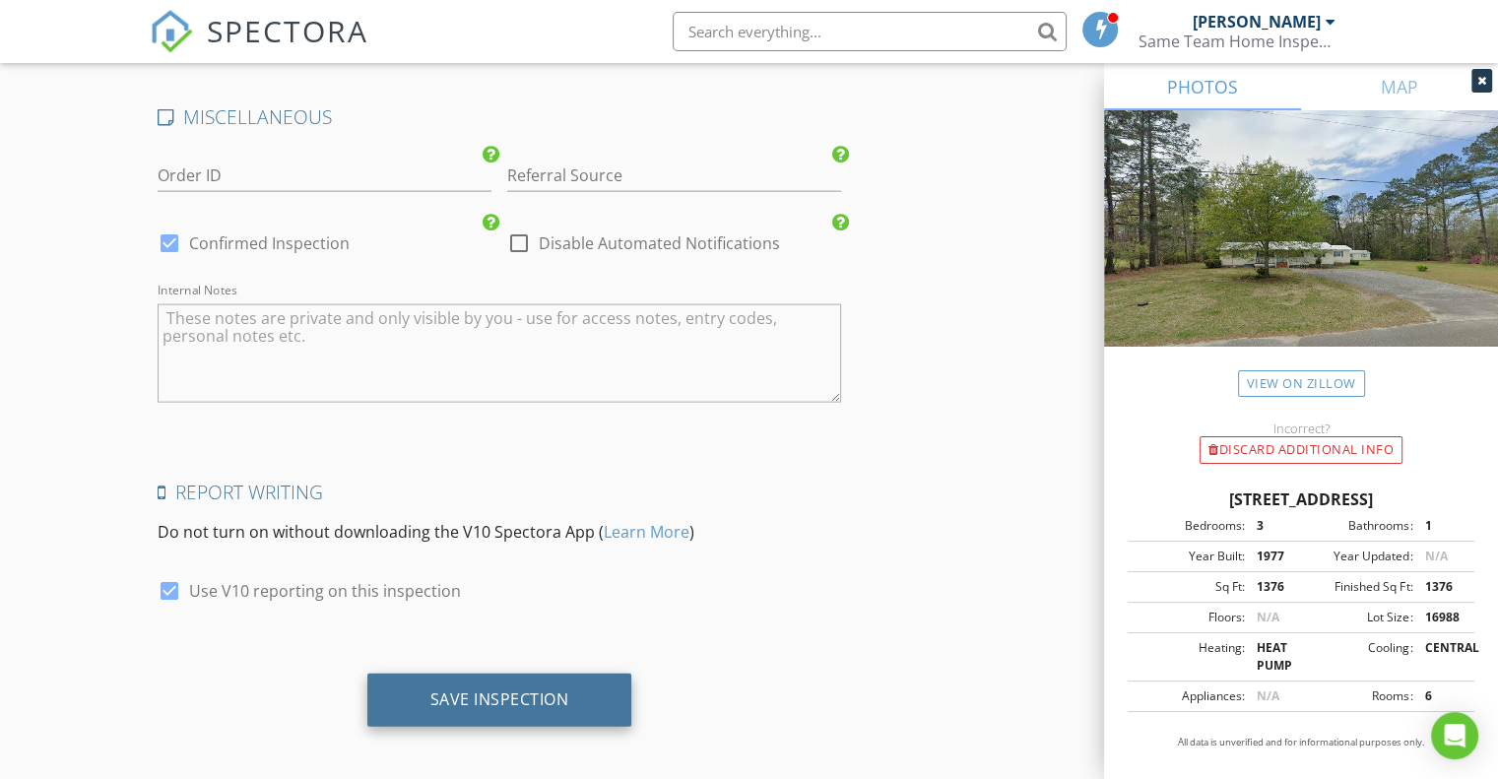
click at [421, 682] on div "Save Inspection" at bounding box center [499, 700] width 265 height 53
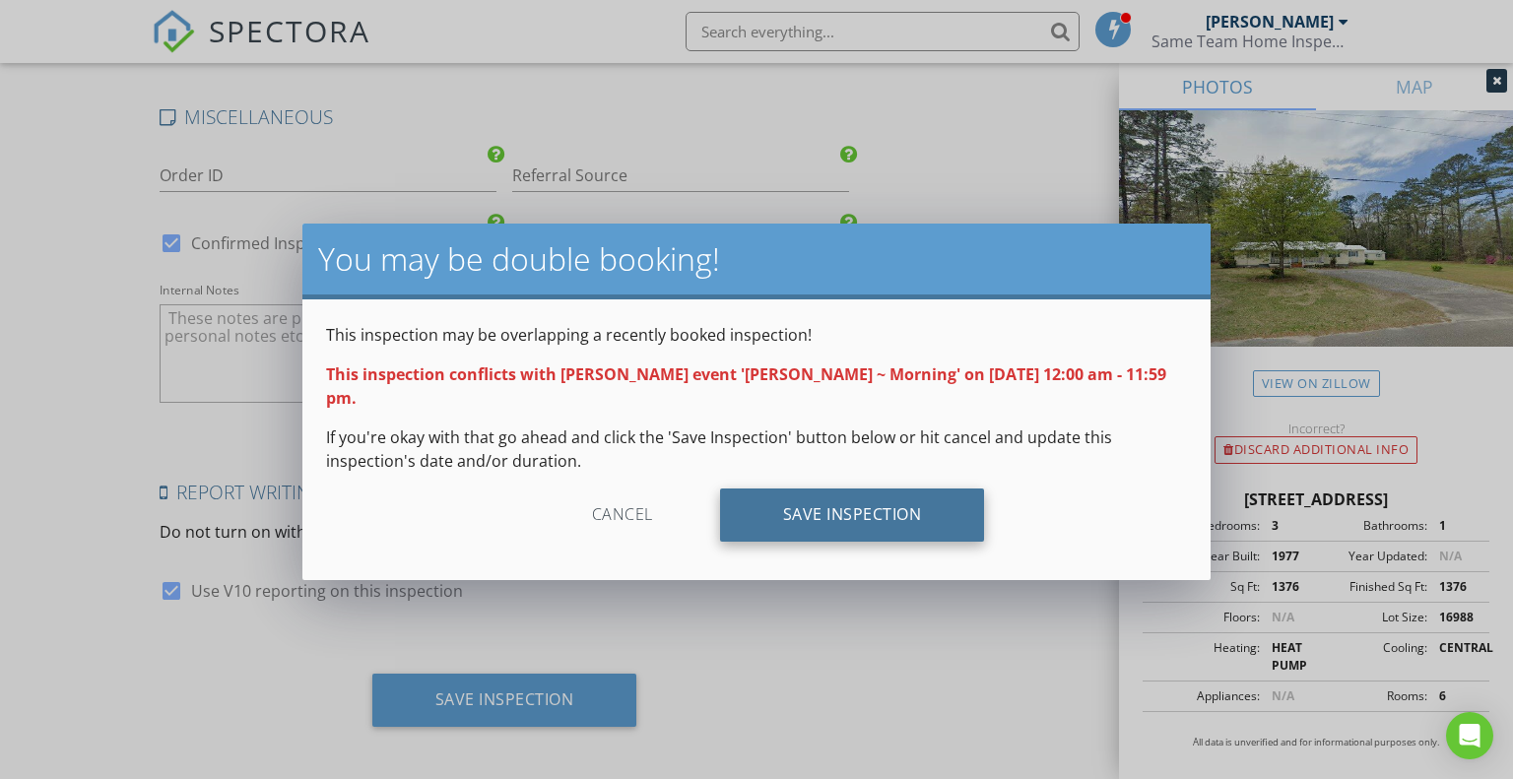
click at [816, 515] on div "Save Inspection" at bounding box center [852, 514] width 265 height 53
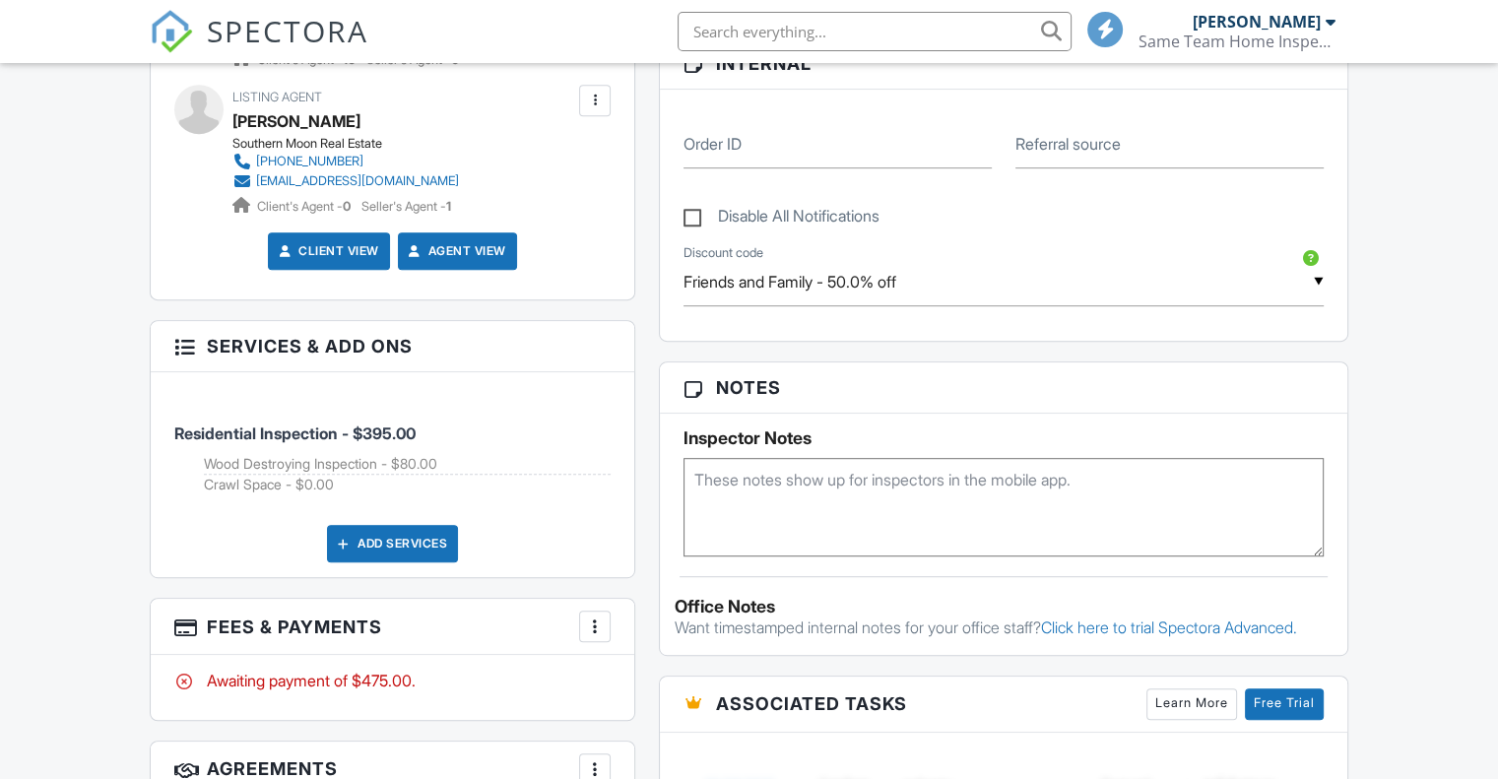
scroll to position [995, 0]
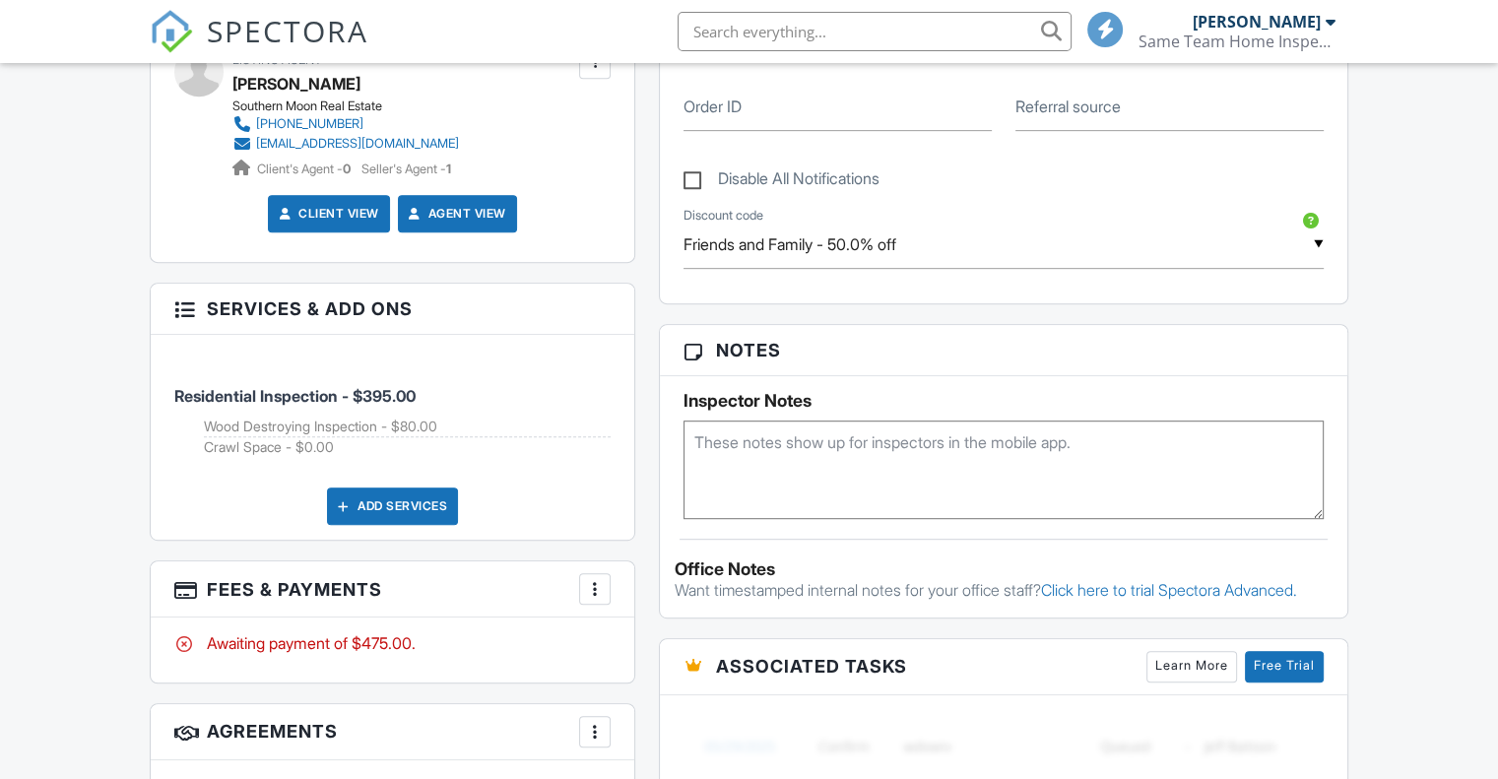
click at [747, 464] on textarea at bounding box center [1003, 469] width 640 height 98
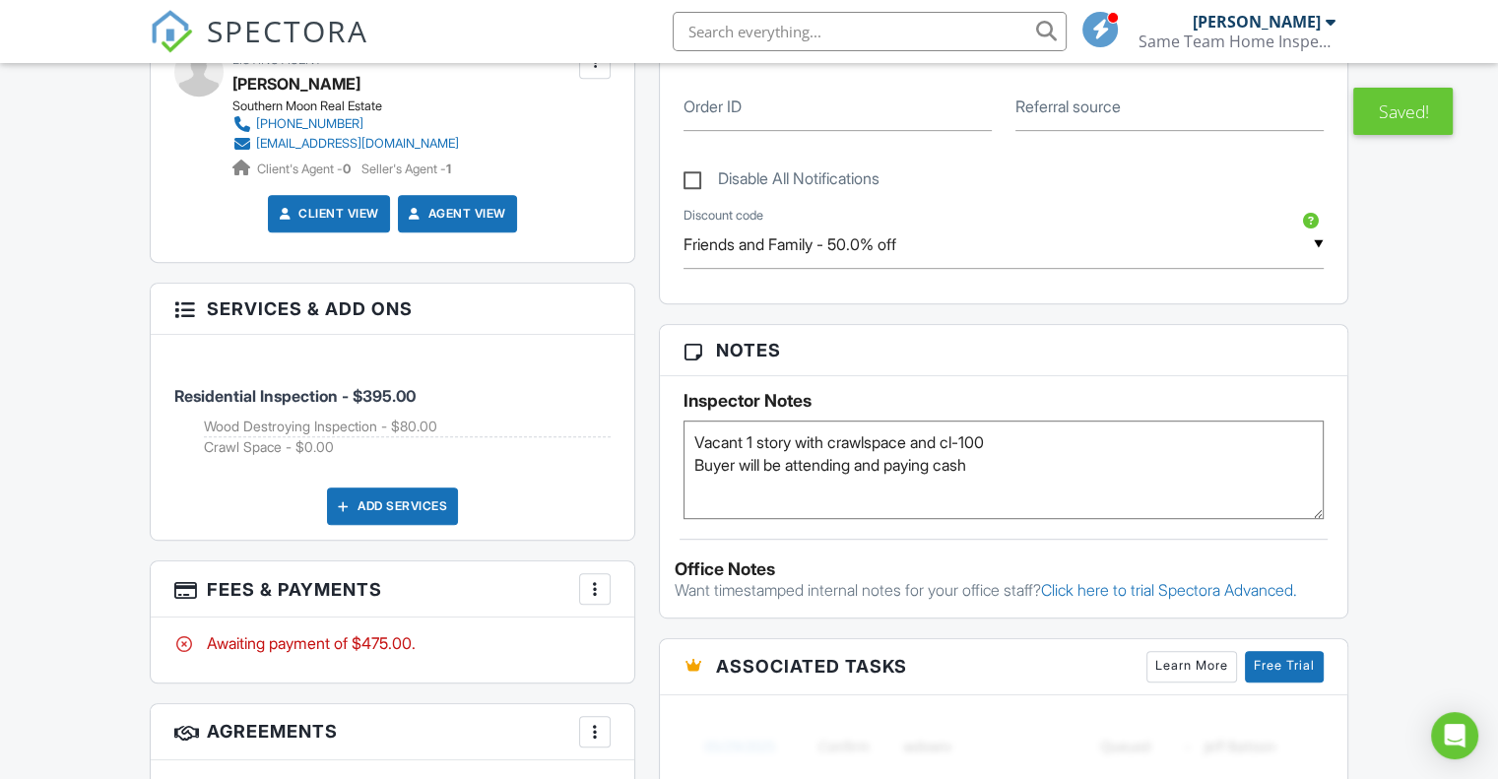
click at [719, 487] on textarea "Vacant 1 story with crawlspace and cl-100 Buyer will be attending and paying ca…" at bounding box center [1003, 469] width 640 height 98
click at [1052, 488] on textarea "Vacant 1 story with crawlspace and cl-100 Buyer will be attending and paying ca…" at bounding box center [1003, 469] width 640 height 98
click at [731, 482] on textarea "Vacant 1 story with crawlspace and cl-100 Buyer will be attending and paying ca…" at bounding box center [1003, 469] width 640 height 98
paste textarea "iBox Location: Faucet on left of front porch"
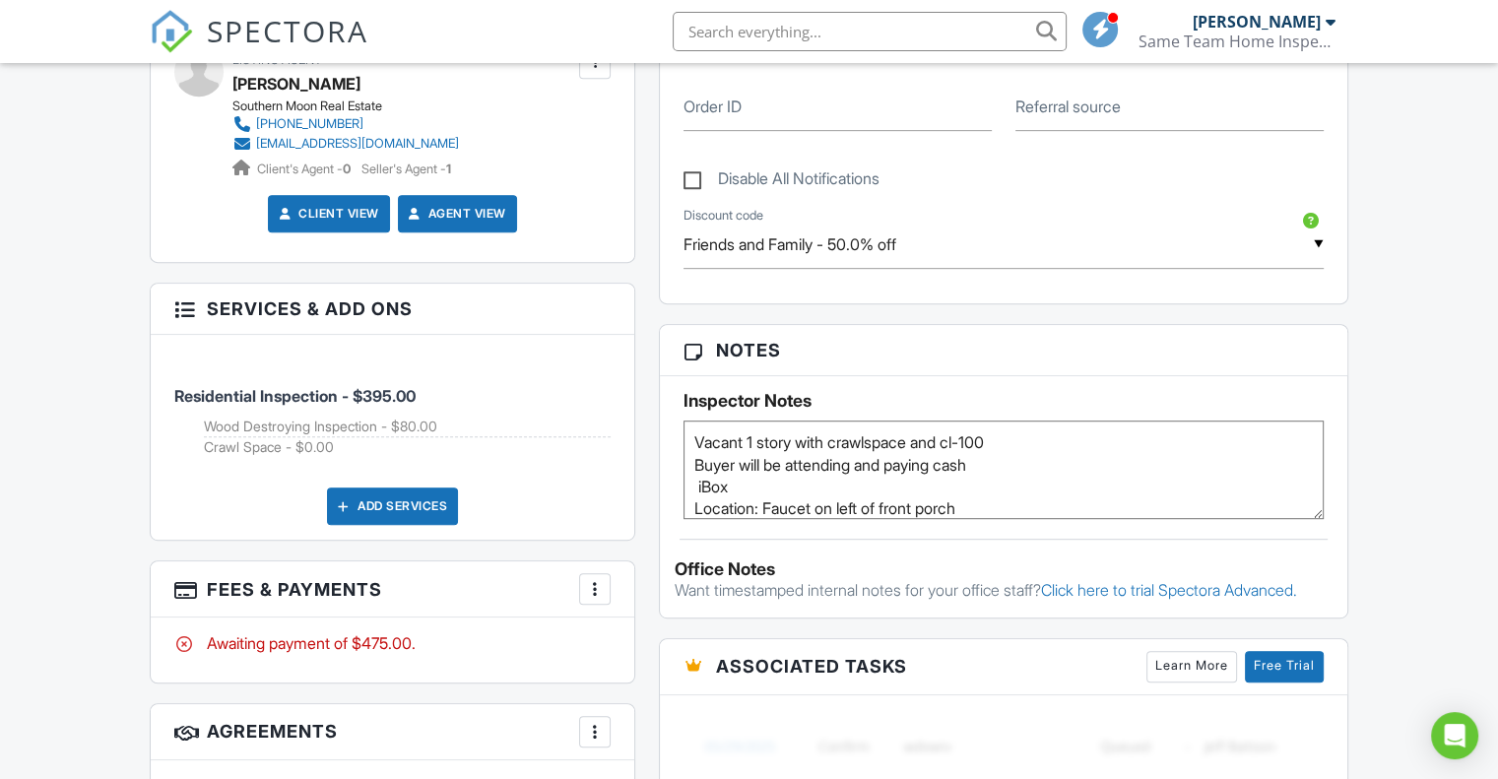
click at [697, 475] on textarea "Vacant 1 story with crawlspace and cl-100 Buyer will be attending and paying ca…" at bounding box center [1003, 469] width 640 height 98
type textarea "Vacant 1 story with crawlspace and cl-100 Buyer will be attending and paying ca…"
click at [1427, 483] on div "Dashboard Templates Contacts Metrics Automations Advanced Settings Support Cent…" at bounding box center [749, 365] width 1498 height 2595
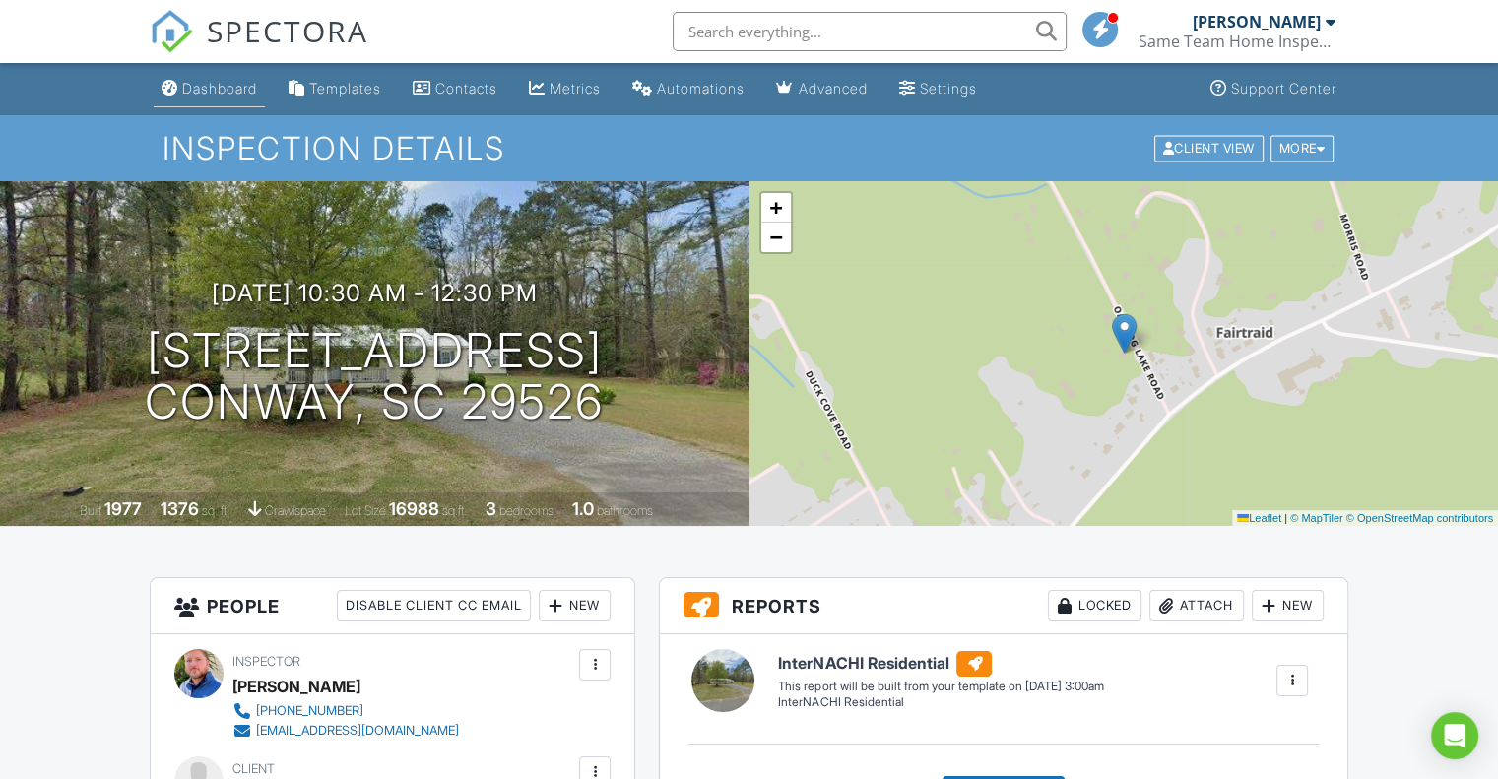
click at [204, 96] on div "Dashboard" at bounding box center [219, 88] width 75 height 17
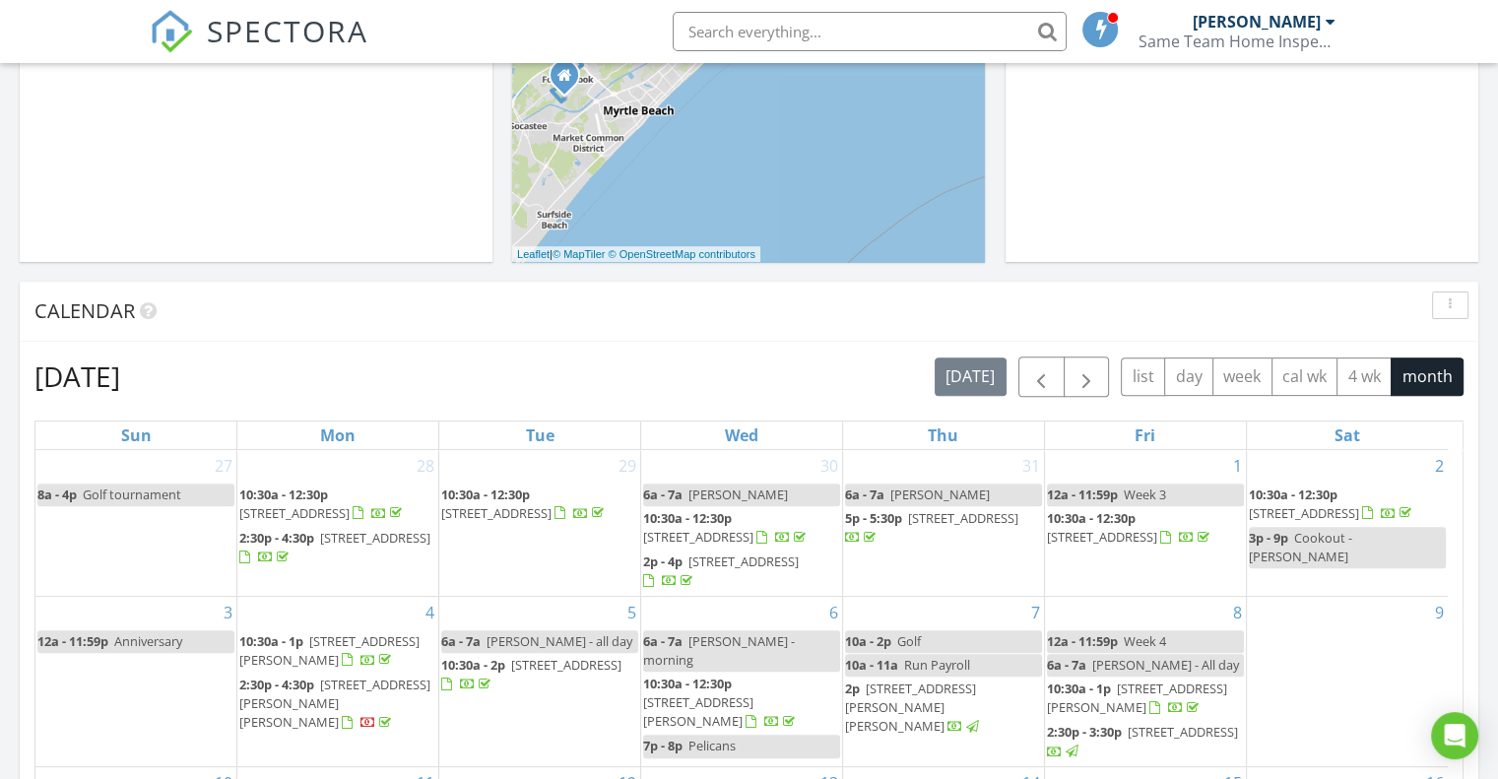
scroll to position [583, 0]
click at [1094, 380] on span "button" at bounding box center [1086, 379] width 24 height 24
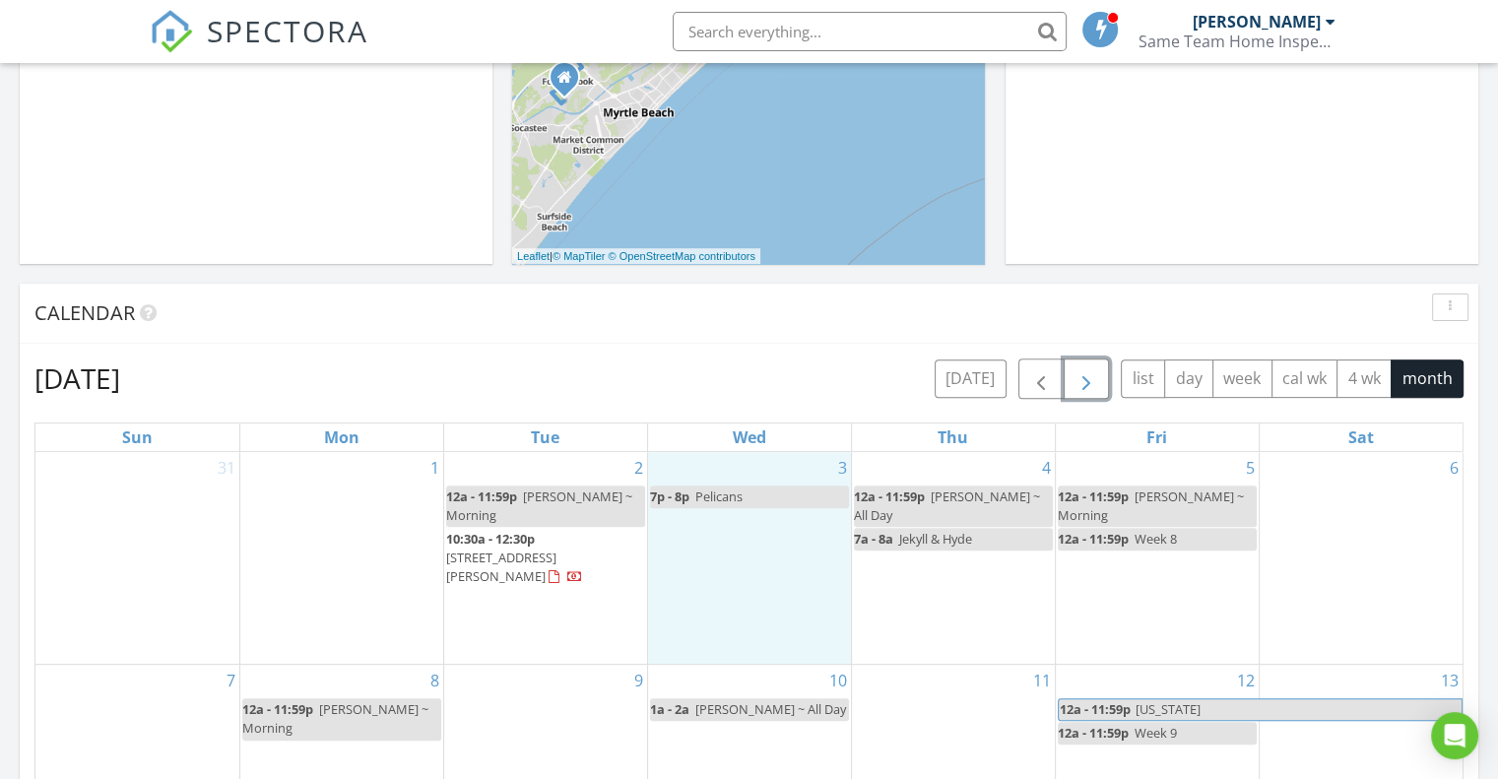
click at [763, 554] on div "3 7p - 8p Pelicans" at bounding box center [749, 558] width 203 height 213
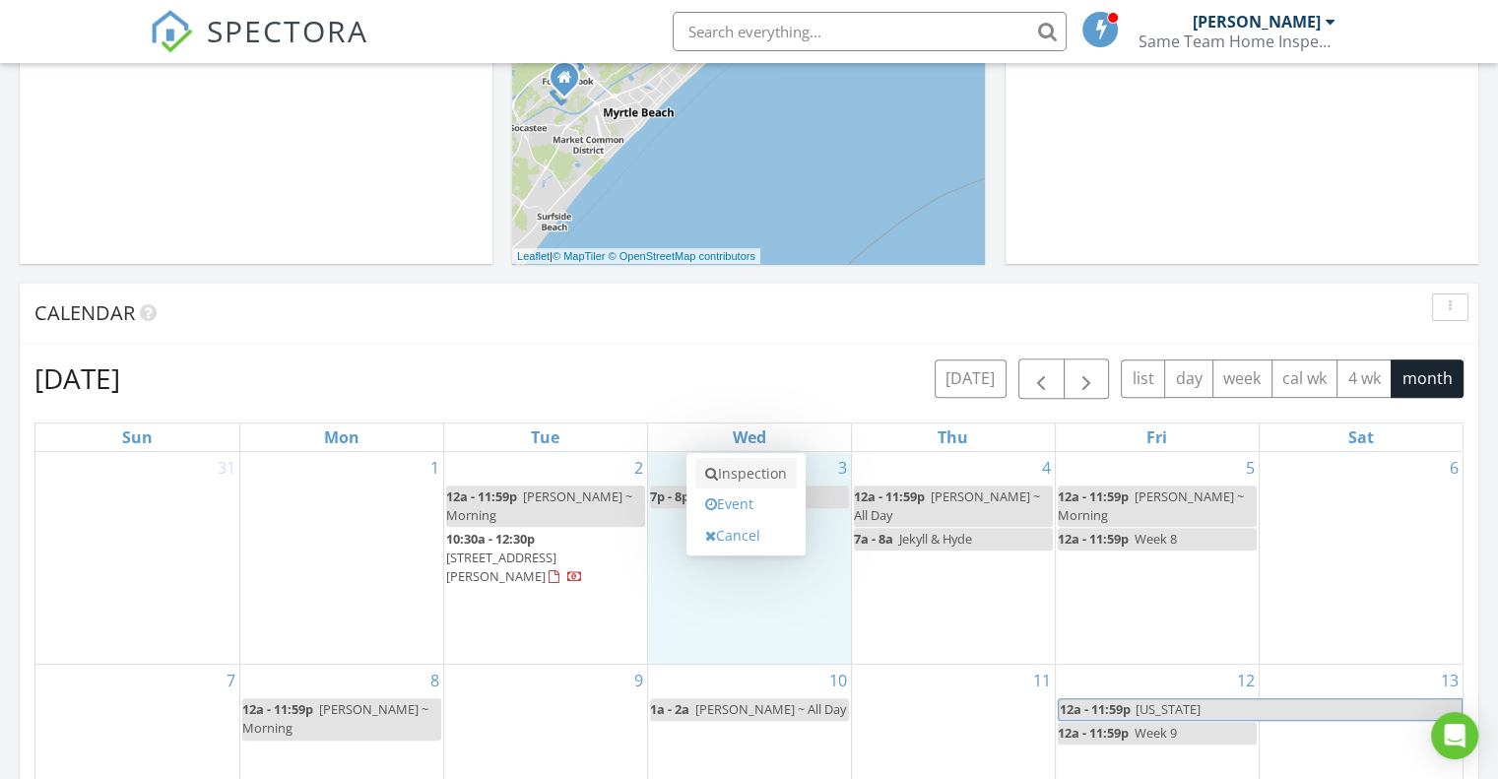
click at [777, 468] on link "Inspection" at bounding box center [745, 474] width 101 height 32
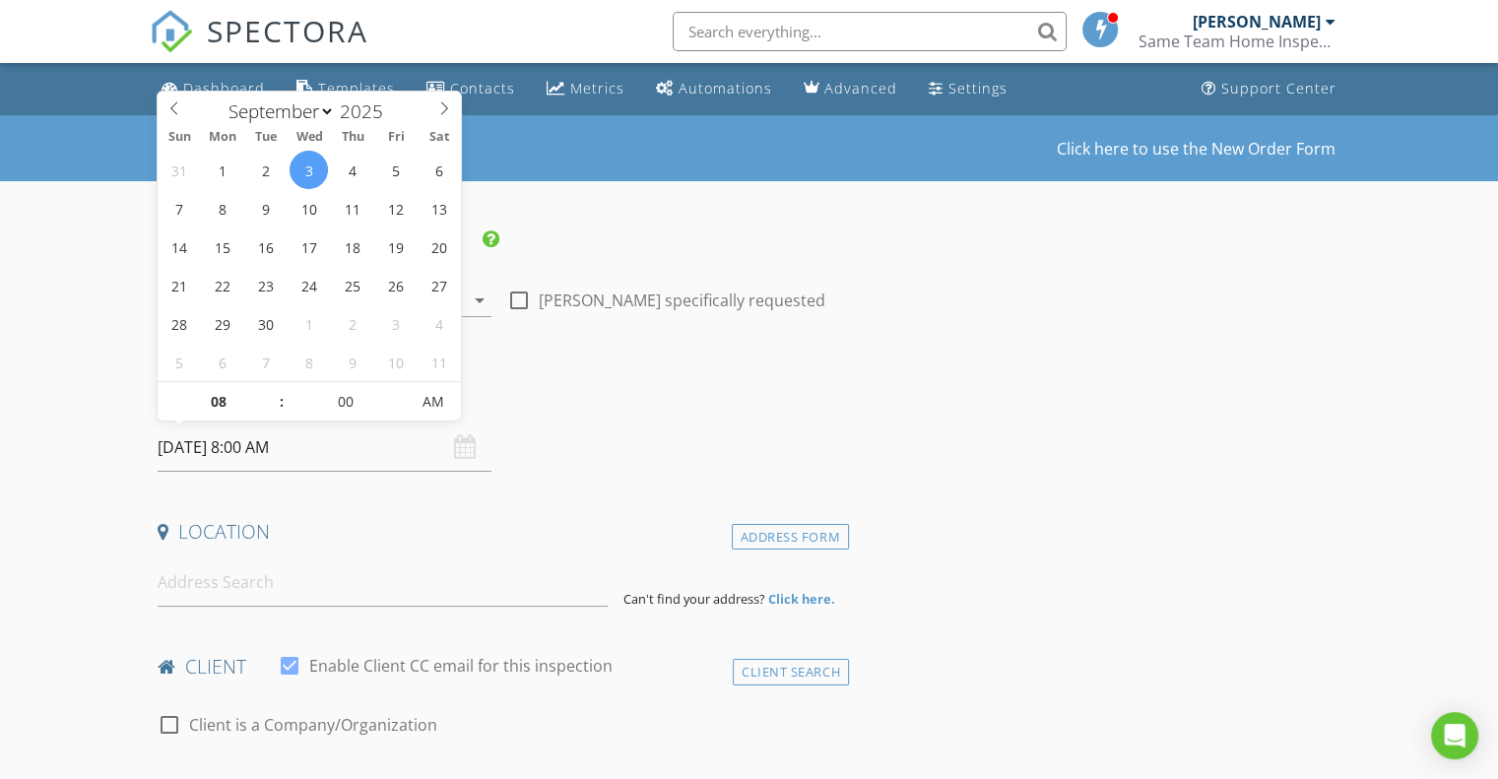
click at [421, 461] on input "[DATE] 8:00 AM" at bounding box center [325, 447] width 334 height 48
click at [216, 408] on input "08" at bounding box center [218, 402] width 121 height 39
type input "10"
type input "[DATE] 10:00 AM"
click at [335, 406] on input "00" at bounding box center [345, 402] width 121 height 39
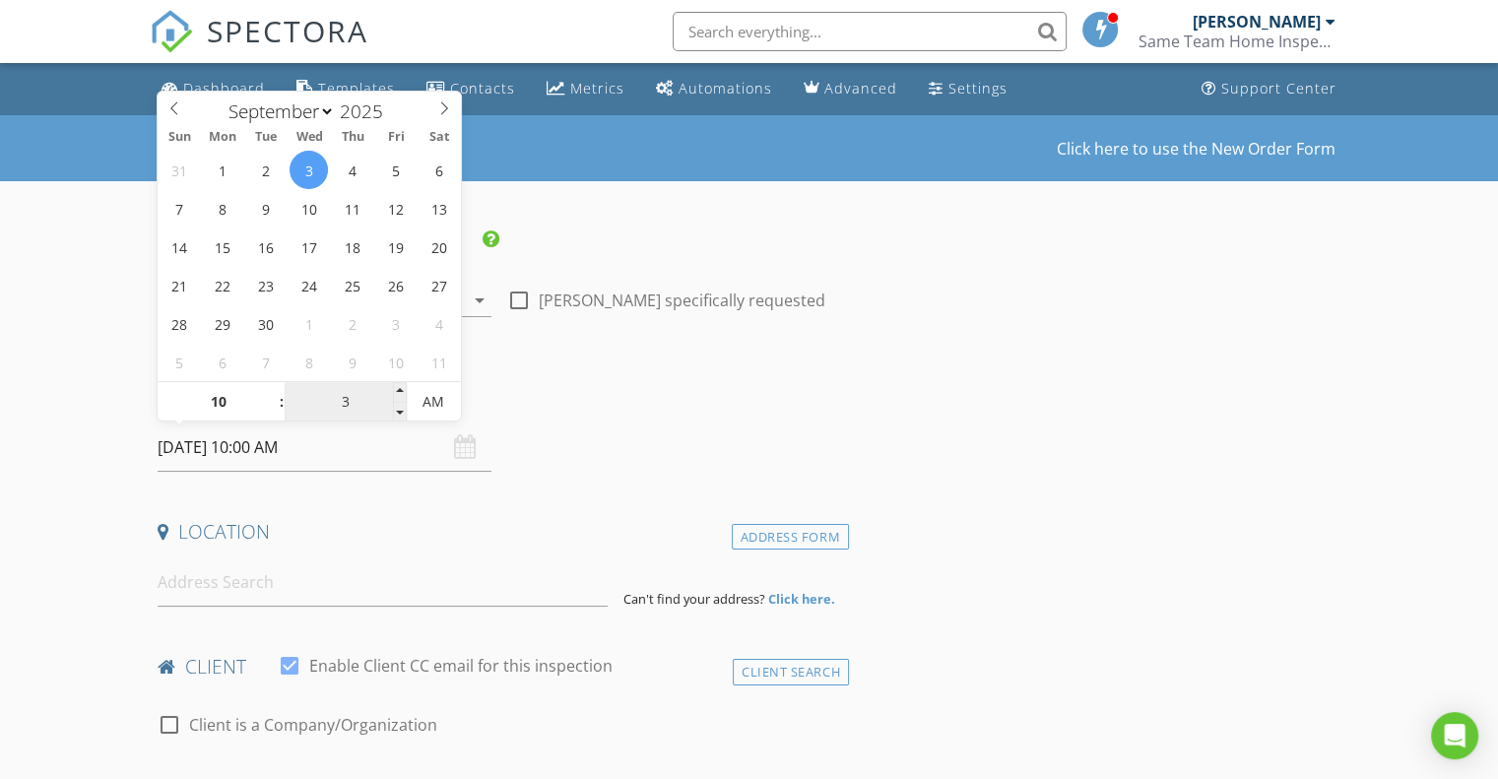
type input "30"
type input "[DATE] 10:30 AM"
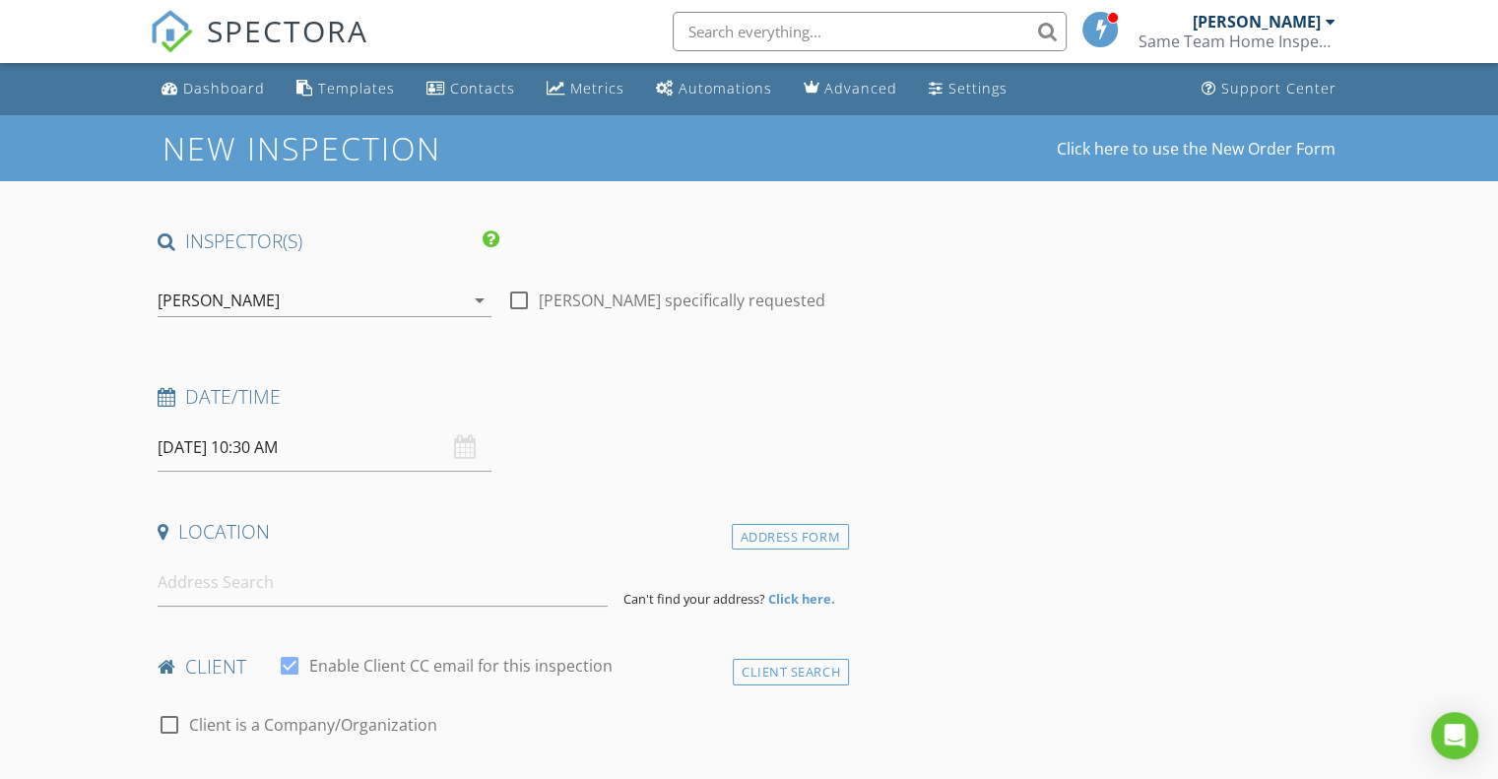
click at [275, 586] on input at bounding box center [383, 582] width 450 height 48
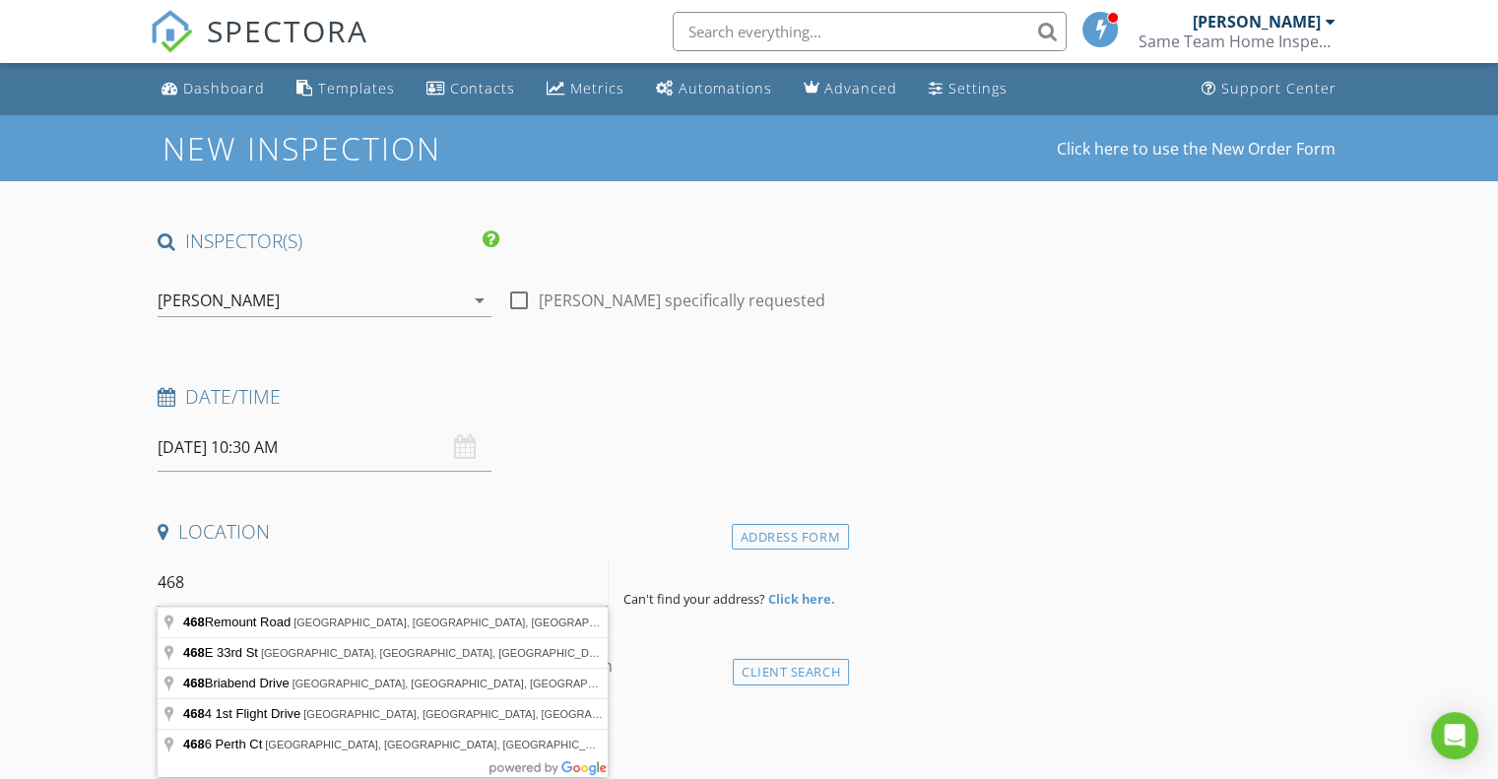
click at [195, 565] on input "468" at bounding box center [383, 582] width 450 height 48
type input "[STREET_ADDRESS]"
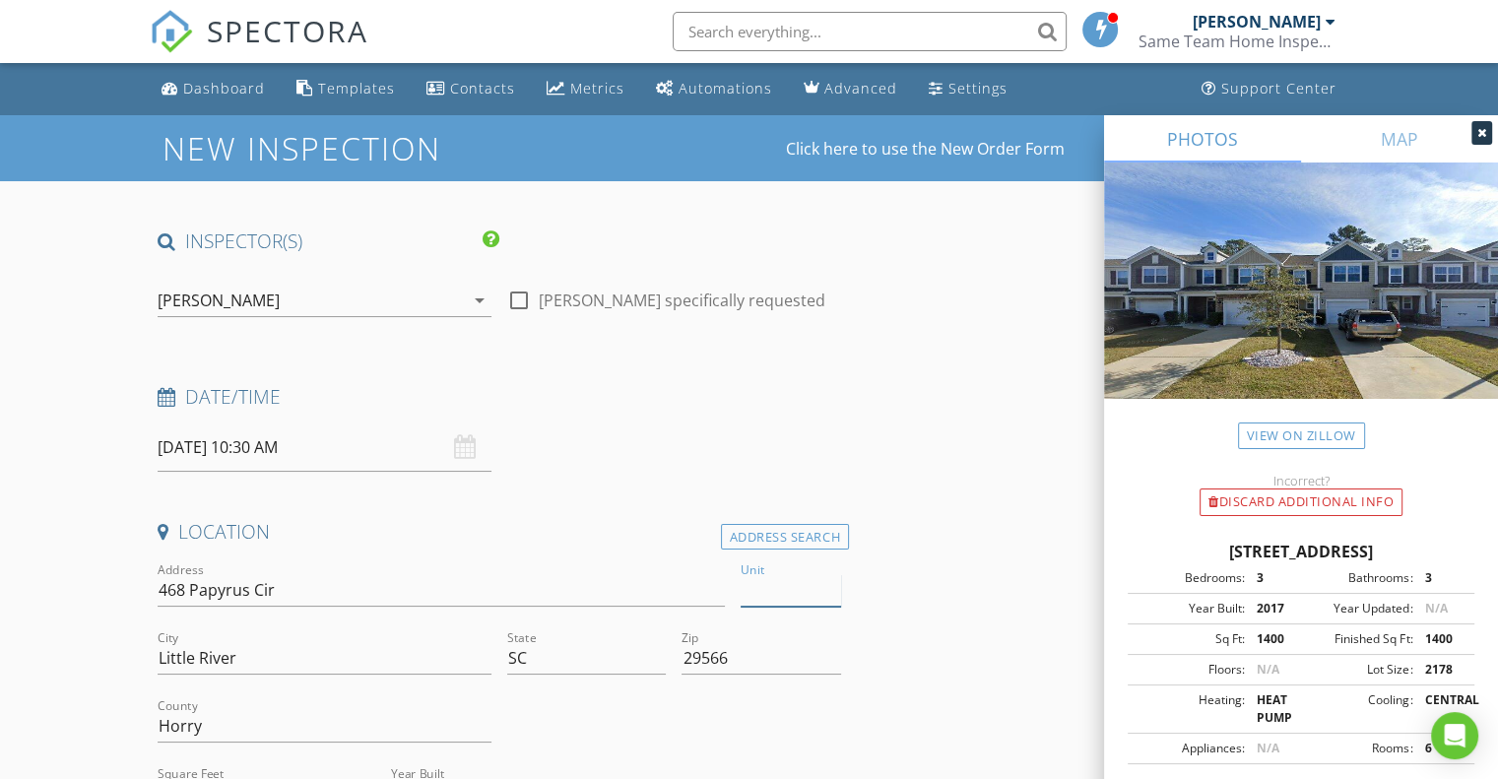
click at [752, 583] on input "Unit" at bounding box center [791, 590] width 100 height 32
type input "468"
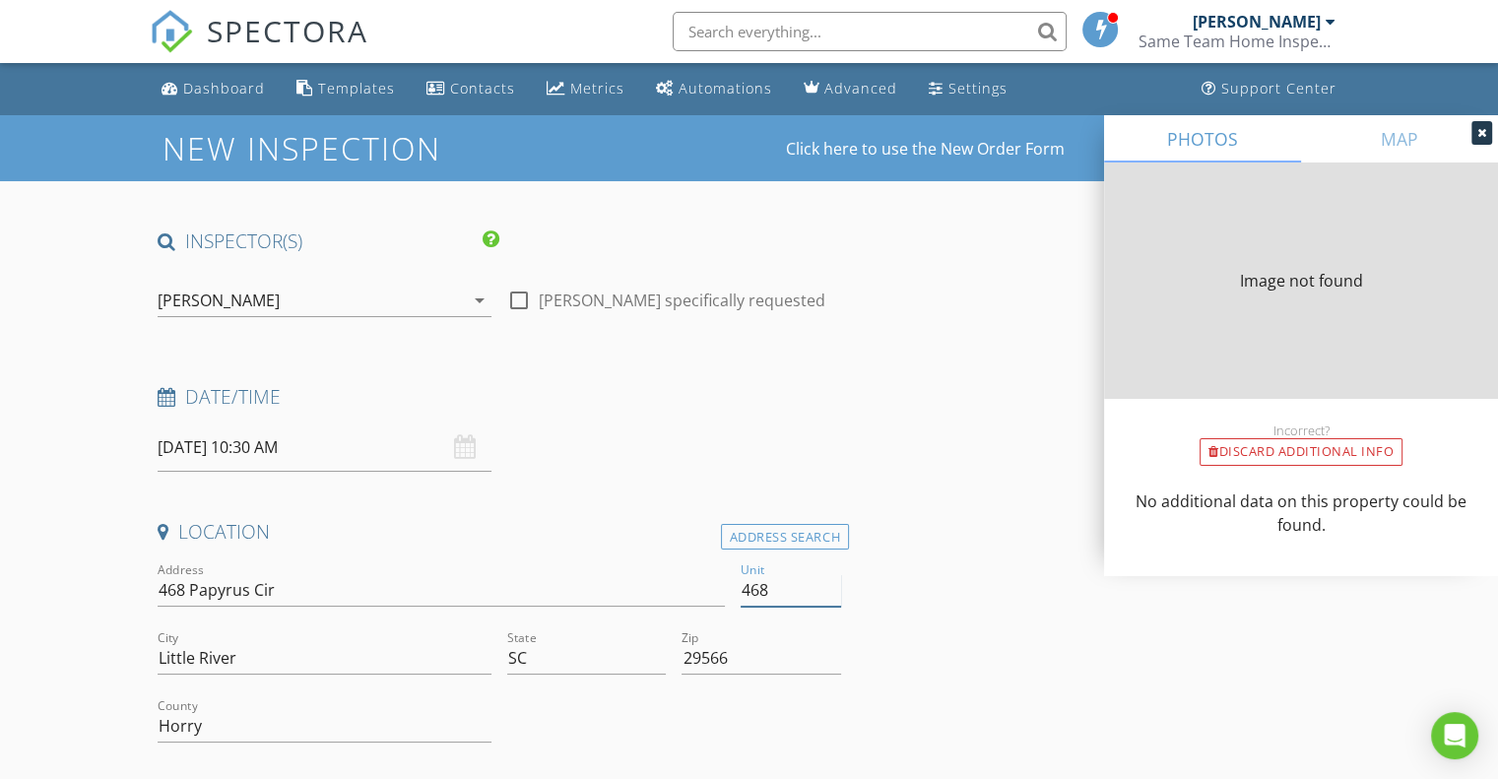
type input "1400"
type input "2017"
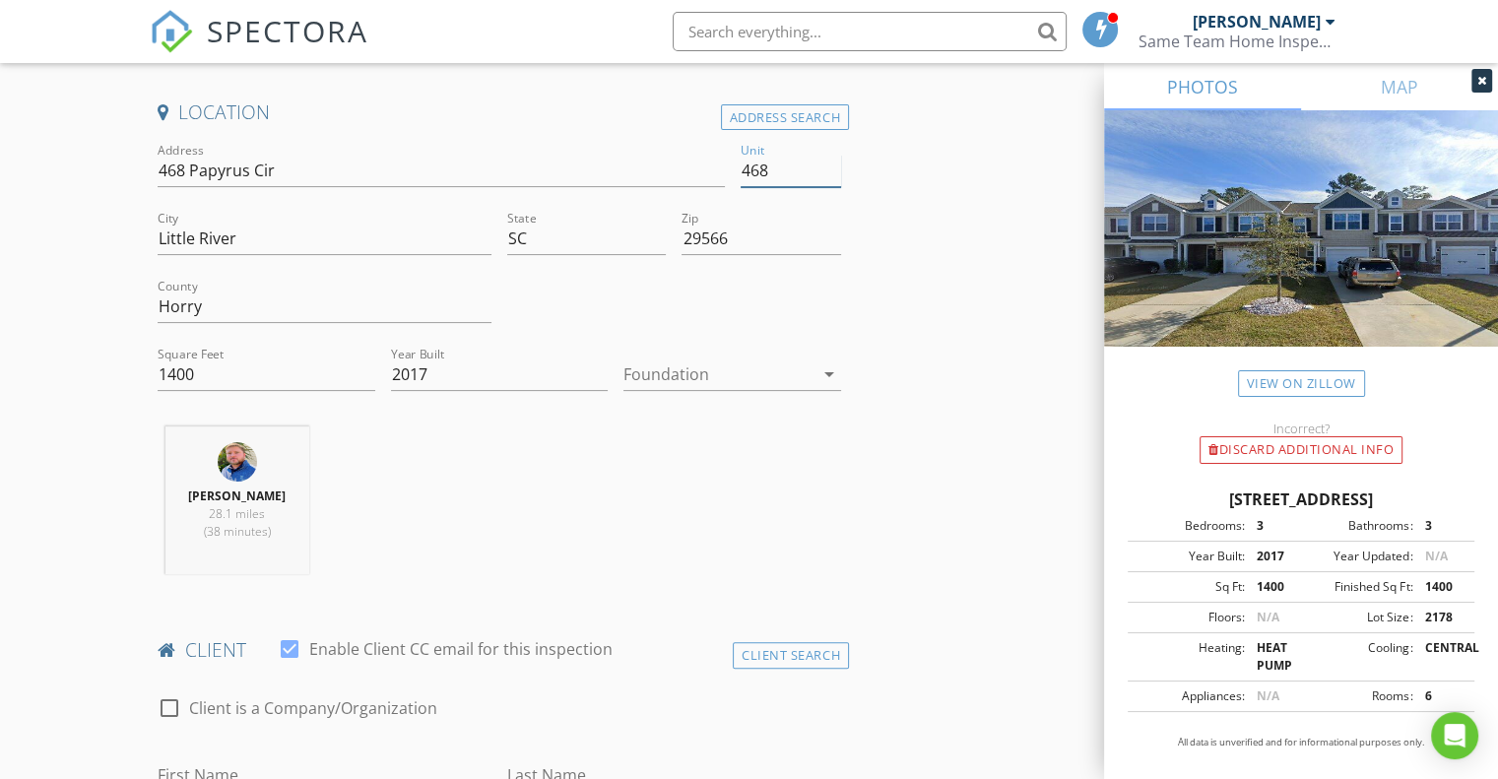
scroll to position [423, 0]
type input "468"
click at [698, 363] on div at bounding box center [718, 370] width 190 height 32
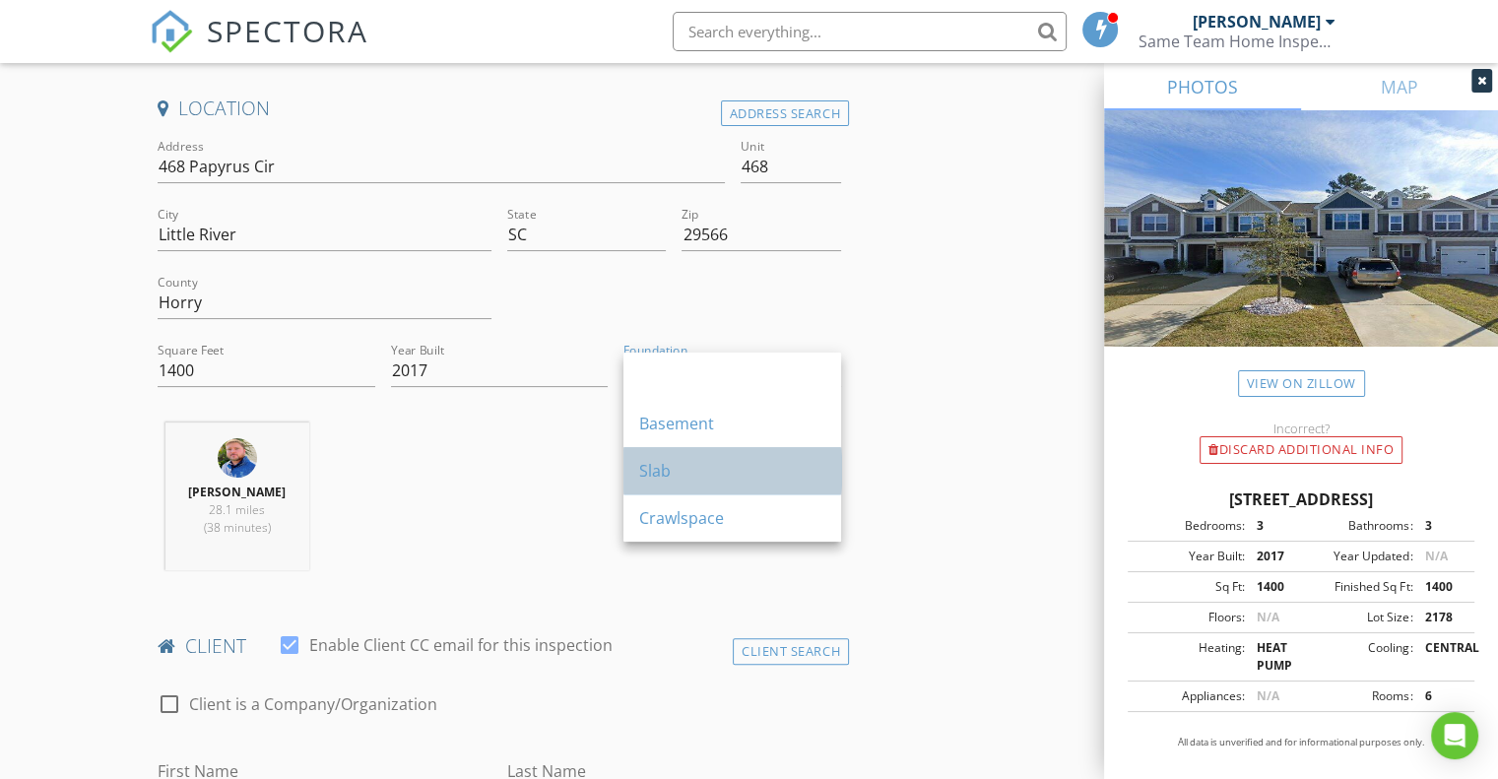
click at [677, 475] on div "Slab" at bounding box center [732, 471] width 186 height 24
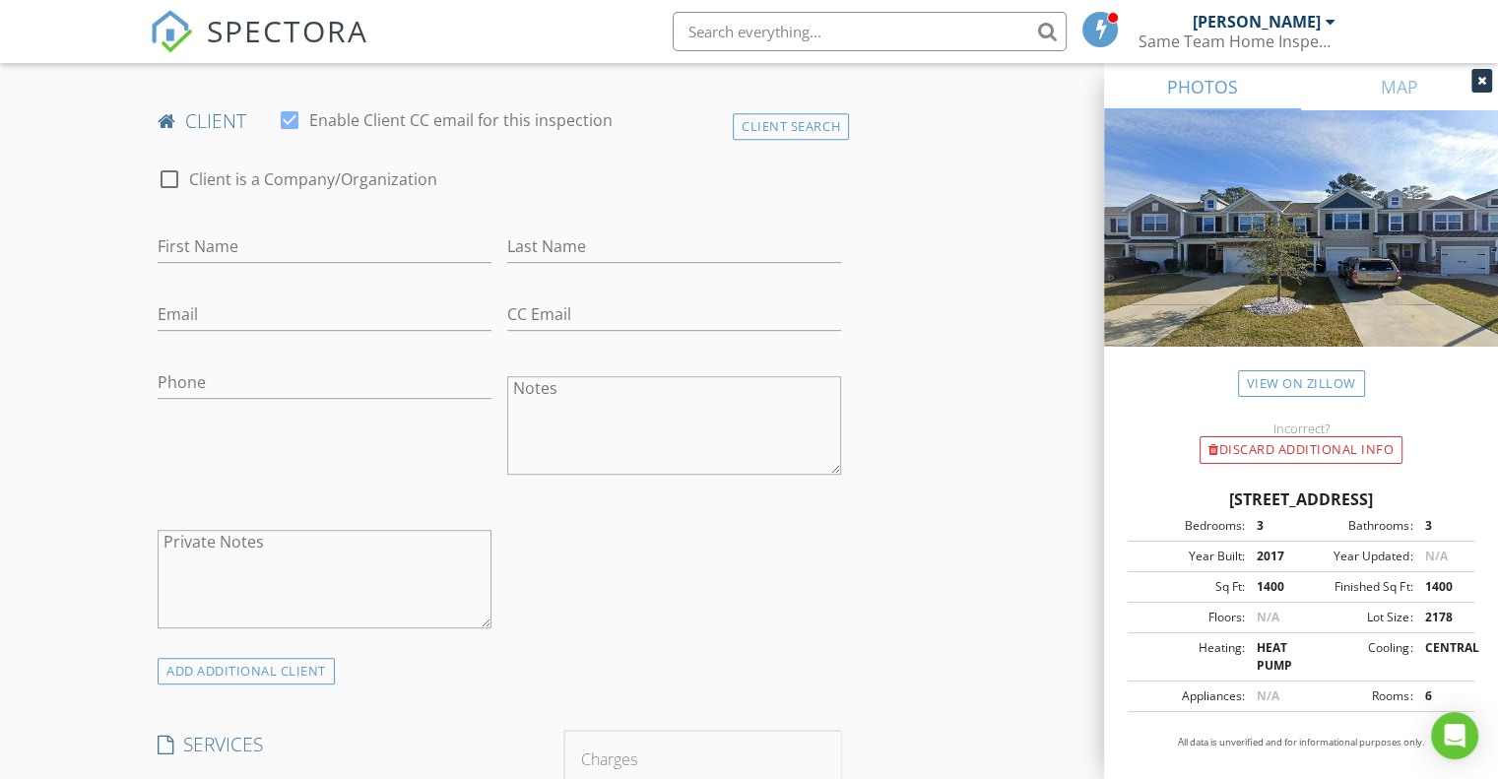
scroll to position [951, 0]
click at [599, 397] on textarea "Notes" at bounding box center [674, 422] width 334 height 98
paste textarea "John Lehnann & Kerri Ackerman rnlotion@yahoo.com 516-404-4871"
drag, startPoint x: 543, startPoint y: 385, endPoint x: 500, endPoint y: 385, distance: 42.3
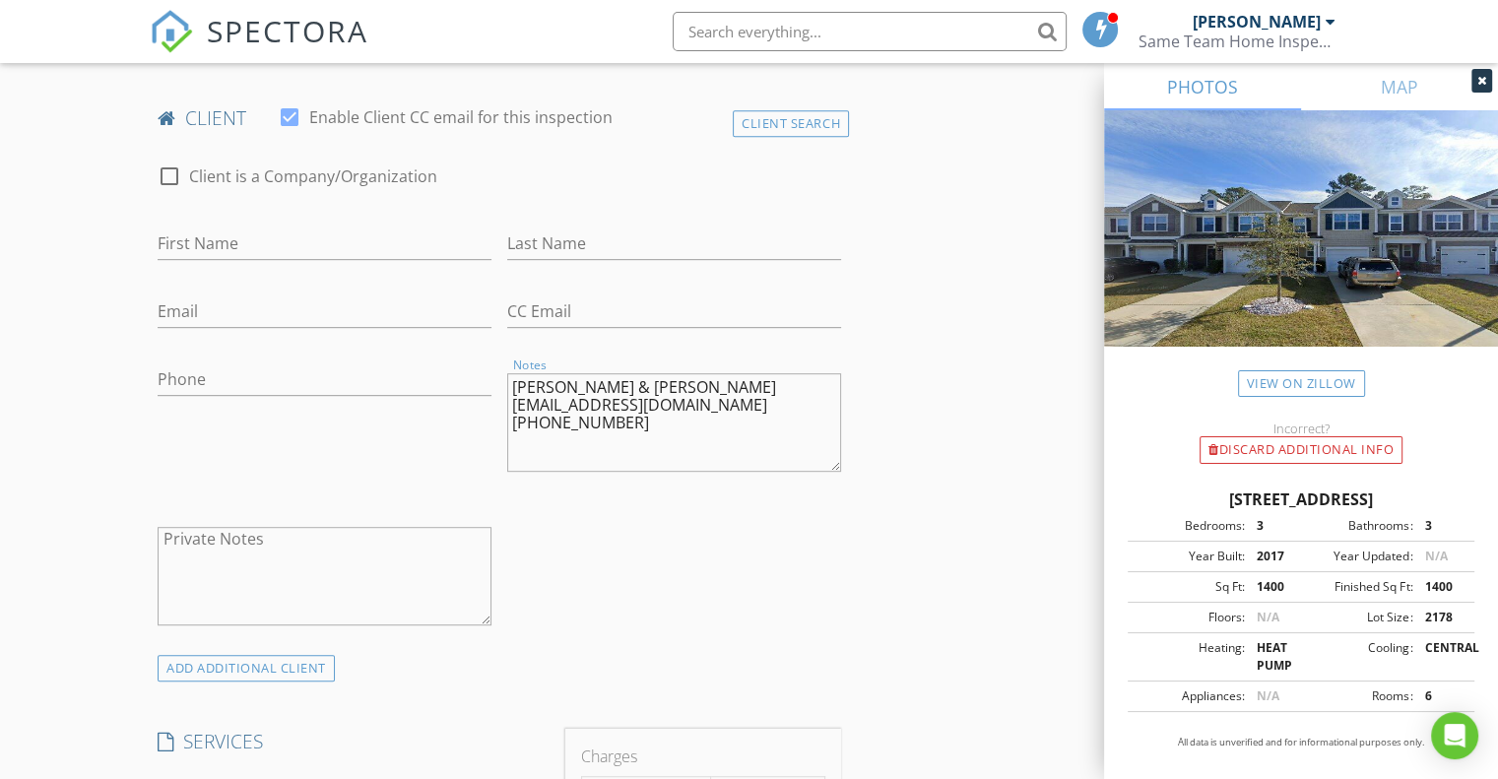
click at [500, 385] on div "Notes John Lehnann & Kerri Ackerman rnlotion@yahoo.com 516-404-4871" at bounding box center [674, 425] width 350 height 154
type textarea "Lehnann & Kerri Ackerman rnlotion@yahoo.com 516-404-4871"
type input "[PERSON_NAME]"
drag, startPoint x: 574, startPoint y: 376, endPoint x: 502, endPoint y: 376, distance: 71.9
click at [502, 376] on div "Notes Lehnann & Kerri Ackerman rnlotion@yahoo.com 516-404-4871" at bounding box center [674, 425] width 350 height 154
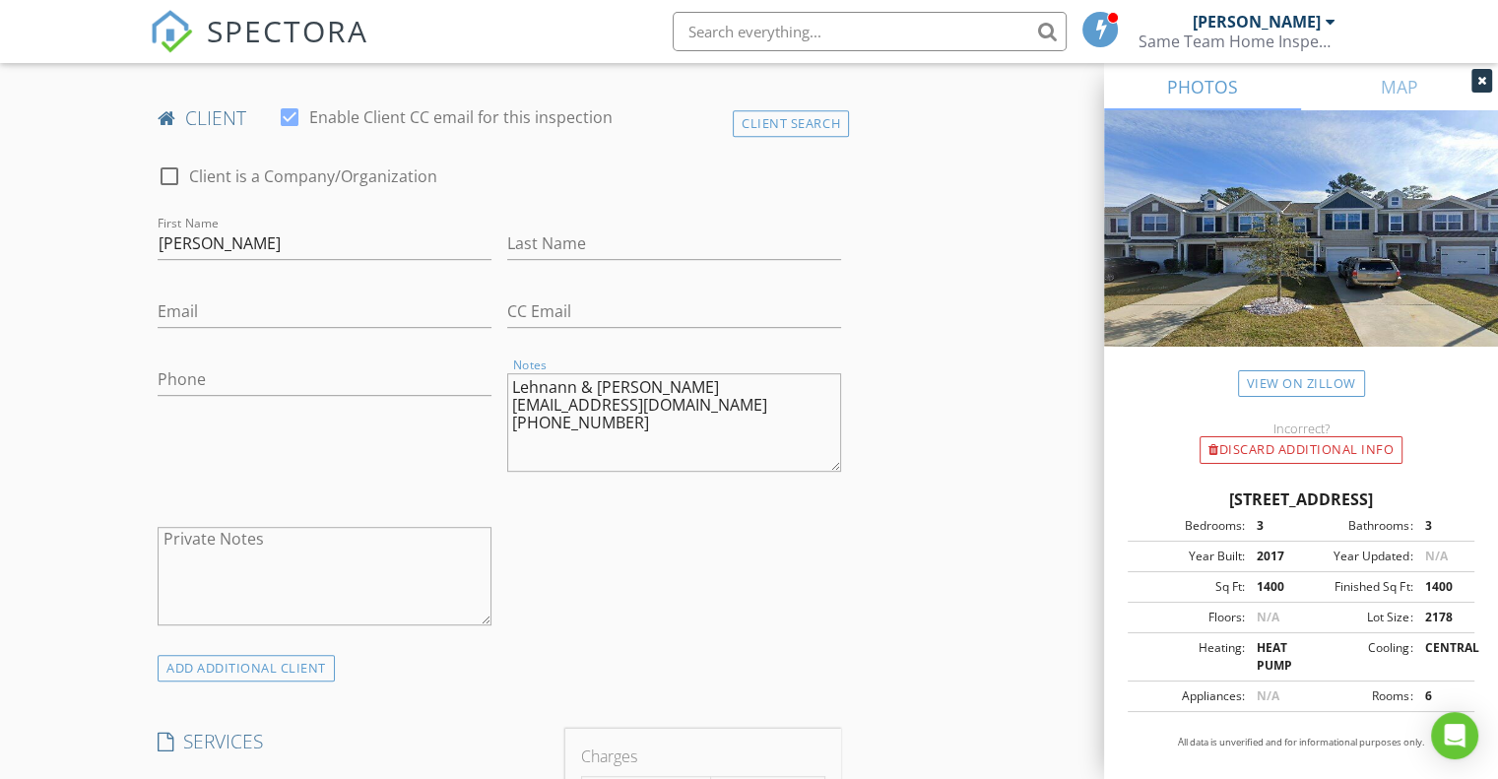
drag, startPoint x: 535, startPoint y: 393, endPoint x: 562, endPoint y: 202, distance: 193.0
click at [562, 202] on div "check_box_outline_blank Client is a Company/Organization First Name John Last N…" at bounding box center [499, 400] width 699 height 510
click at [544, 378] on textarea "Lehnann & Kerri Ackerman rnlotion@yahoo.com 516-404-4871" at bounding box center [674, 422] width 334 height 98
drag, startPoint x: 512, startPoint y: 386, endPoint x: 575, endPoint y: 387, distance: 63.0
click at [575, 387] on textarea "Lehnann & Kerri Ackerman rnlotion@yahoo.com 516-404-4871" at bounding box center [674, 422] width 334 height 98
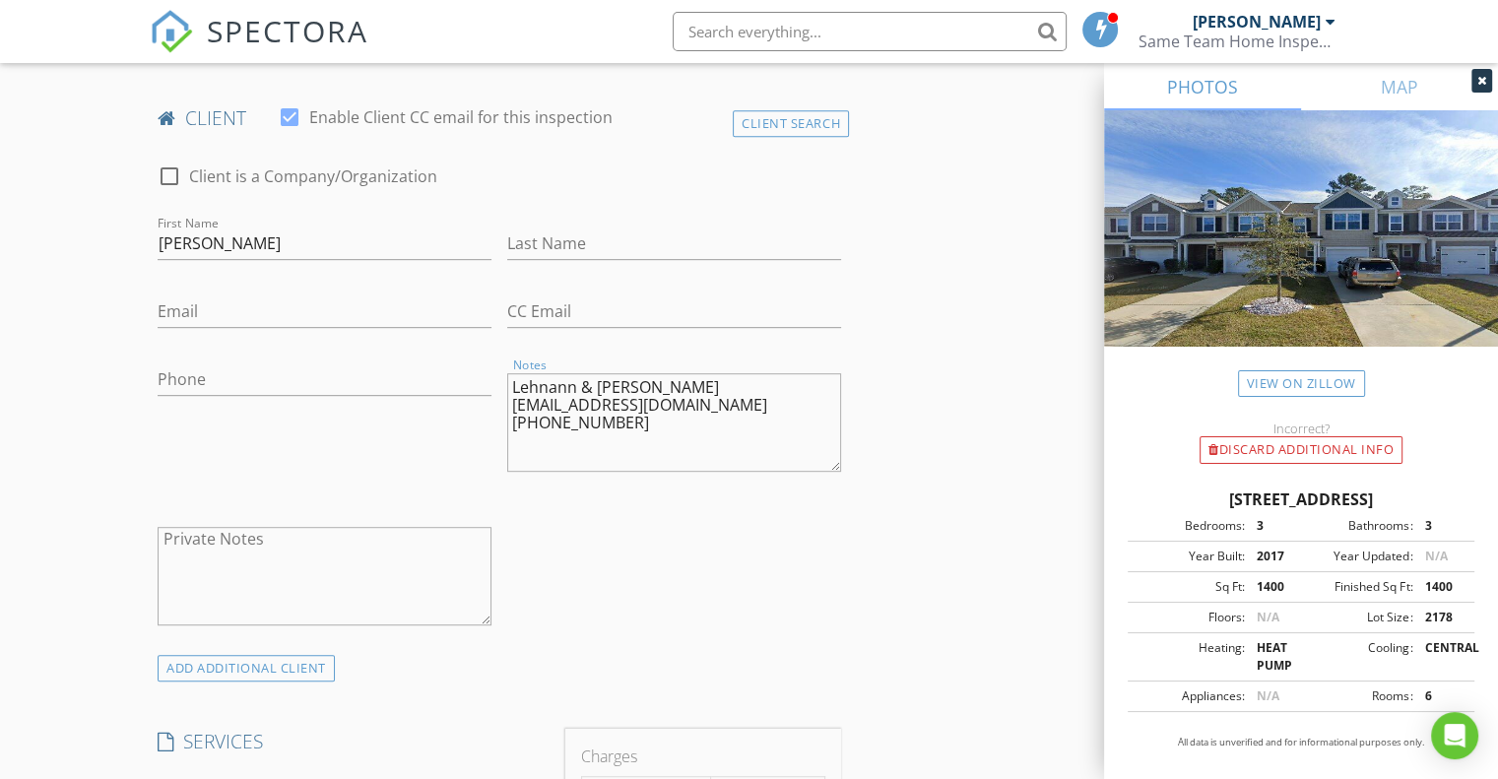
type textarea "& Kerri Ackerman rnlotion@yahoo.com 516-404-4871"
type input "Lehnann"
click at [528, 382] on textarea "& Kerri Ackerman rnlotion@yahoo.com 516-404-4871" at bounding box center [674, 422] width 334 height 98
drag, startPoint x: 699, startPoint y: 404, endPoint x: 508, endPoint y: 403, distance: 191.0
click at [508, 403] on textarea "Kerri Ackerman rnlotion@yahoo.com 516-404-4871" at bounding box center [674, 422] width 334 height 98
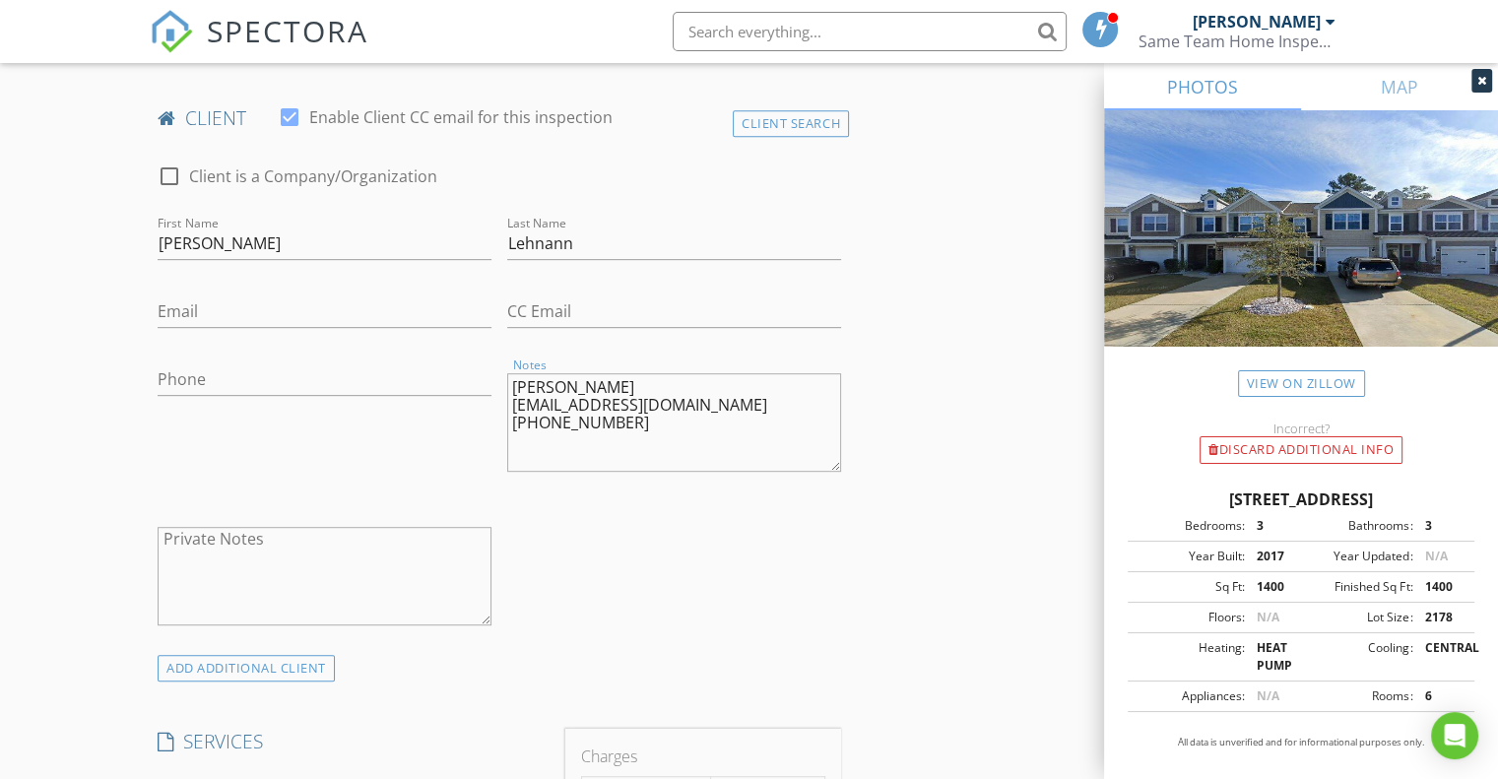
type textarea "Kerri Ackerman 516-404-4871"
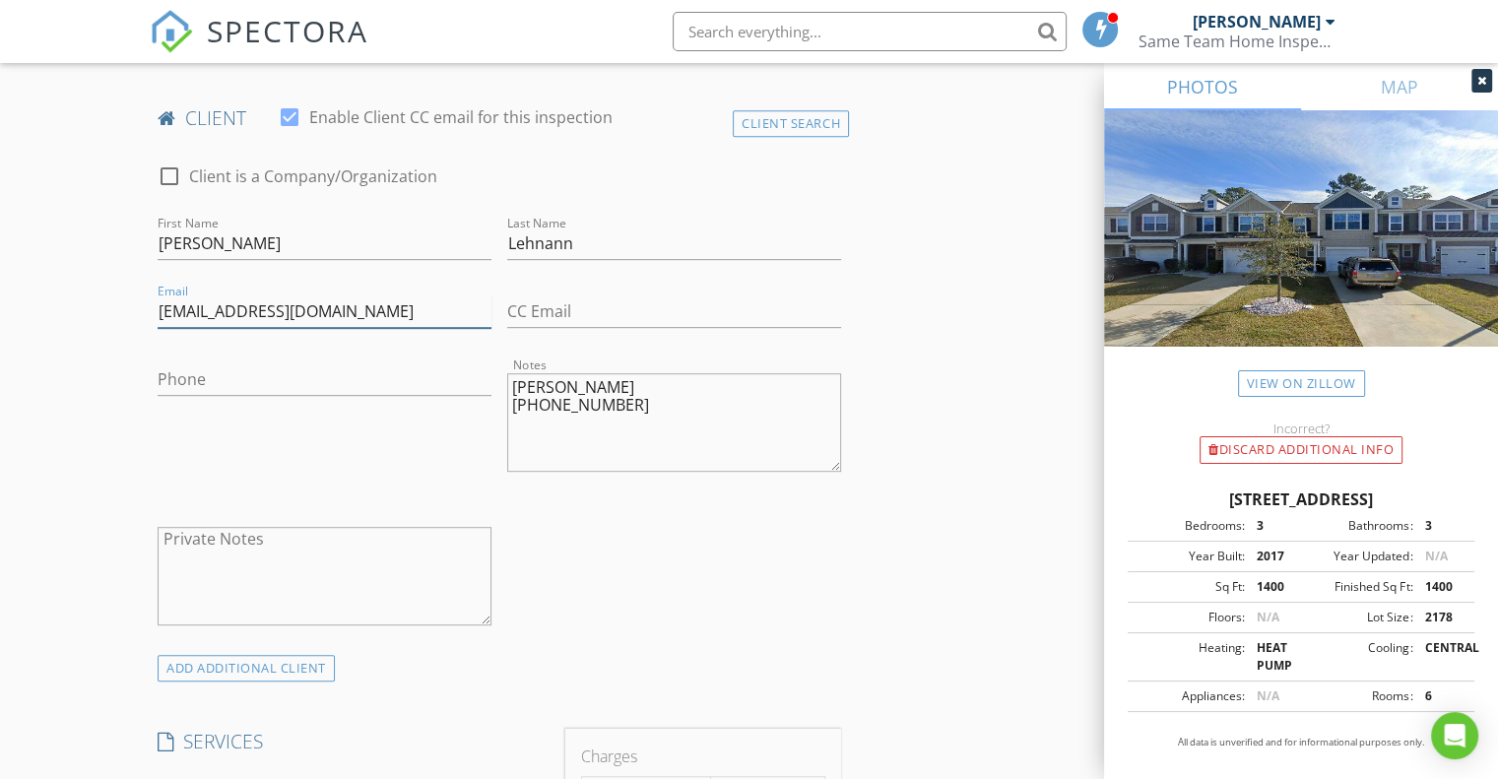
type input "[EMAIL_ADDRESS][DOMAIN_NAME]"
drag, startPoint x: 621, startPoint y: 409, endPoint x: 511, endPoint y: 415, distance: 110.4
click at [511, 415] on textarea "Kerri Ackerman 516-404-4871" at bounding box center [674, 422] width 334 height 98
type textarea "[PERSON_NAME]"
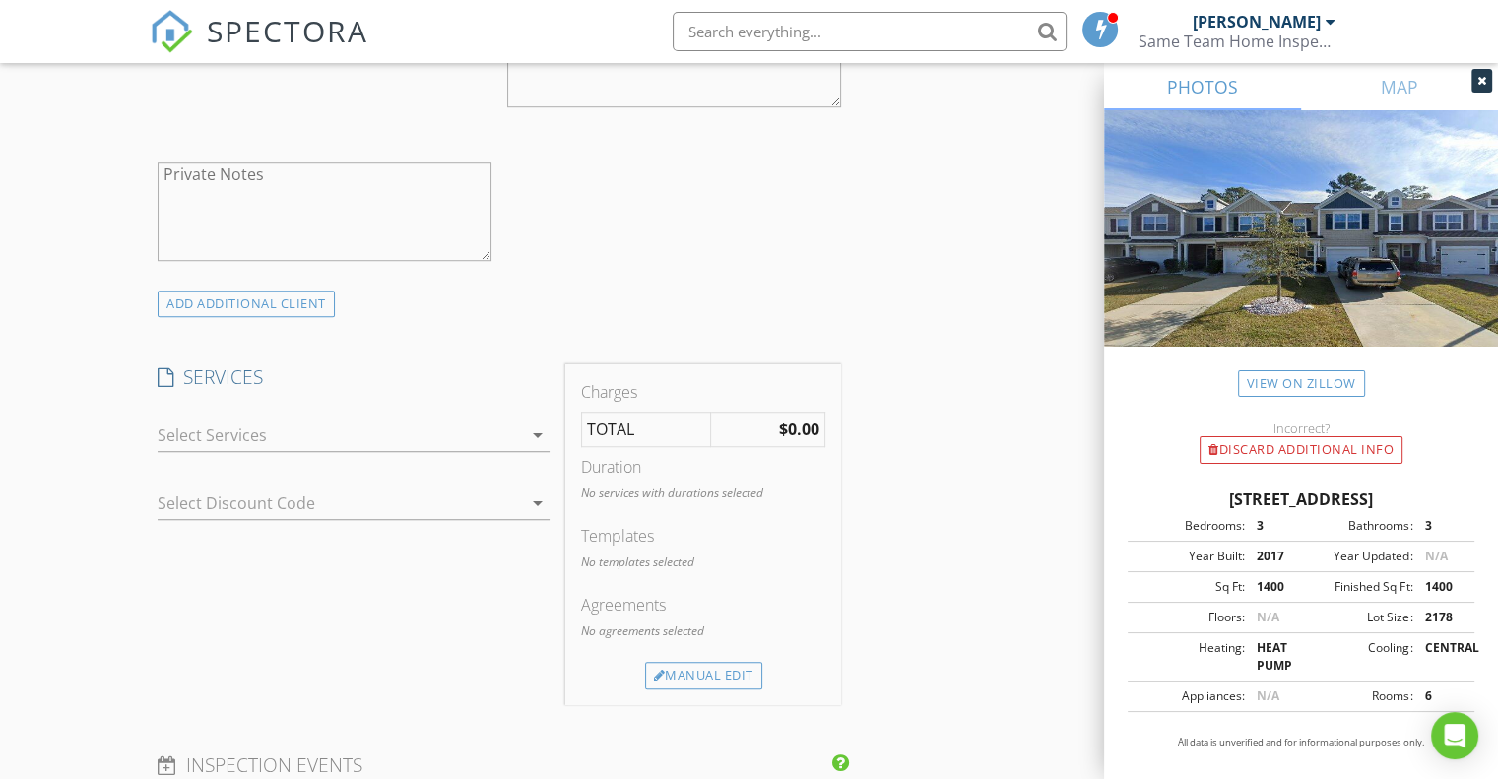
scroll to position [1331, 0]
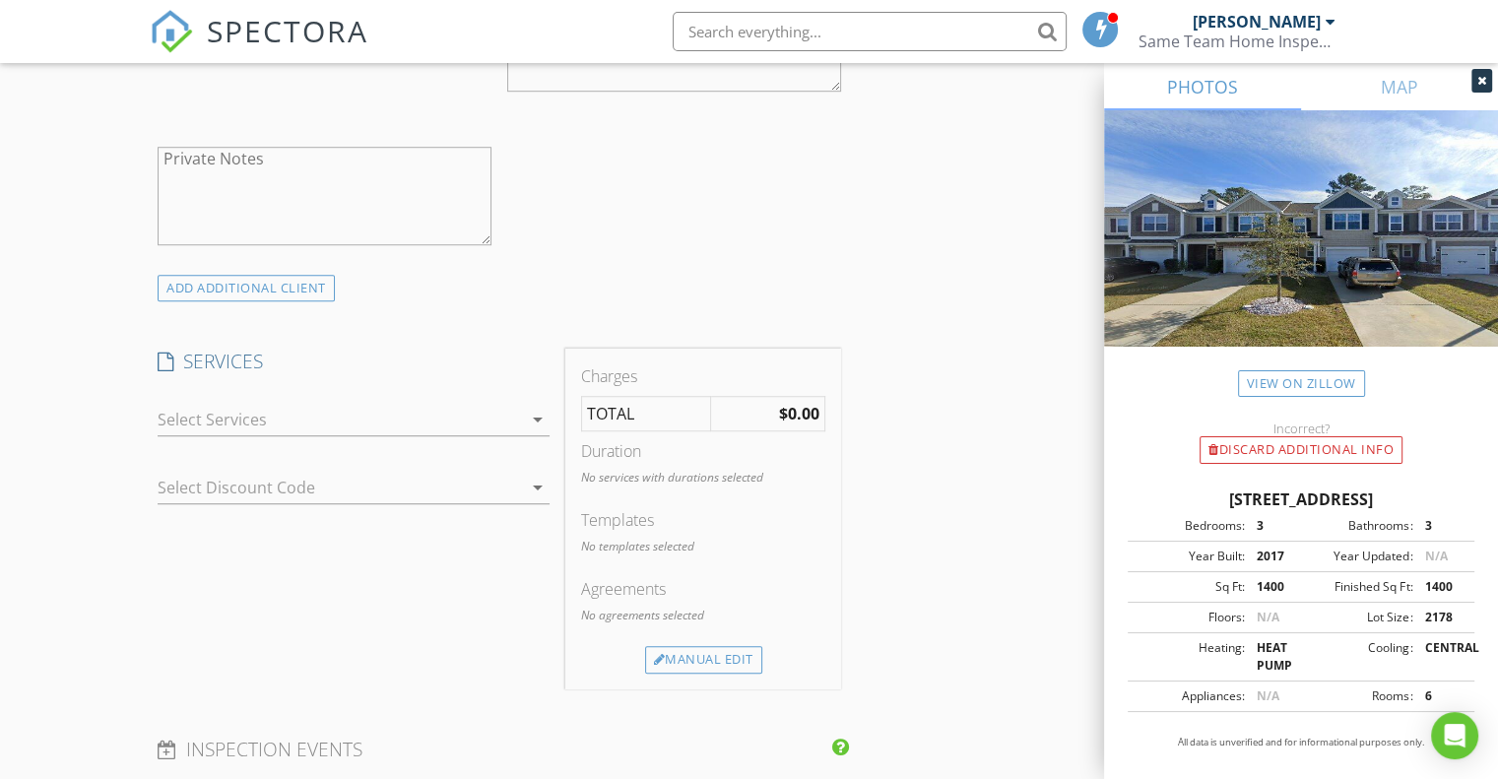
type input "[PHONE_NUMBER]"
click at [516, 428] on div at bounding box center [340, 420] width 364 height 32
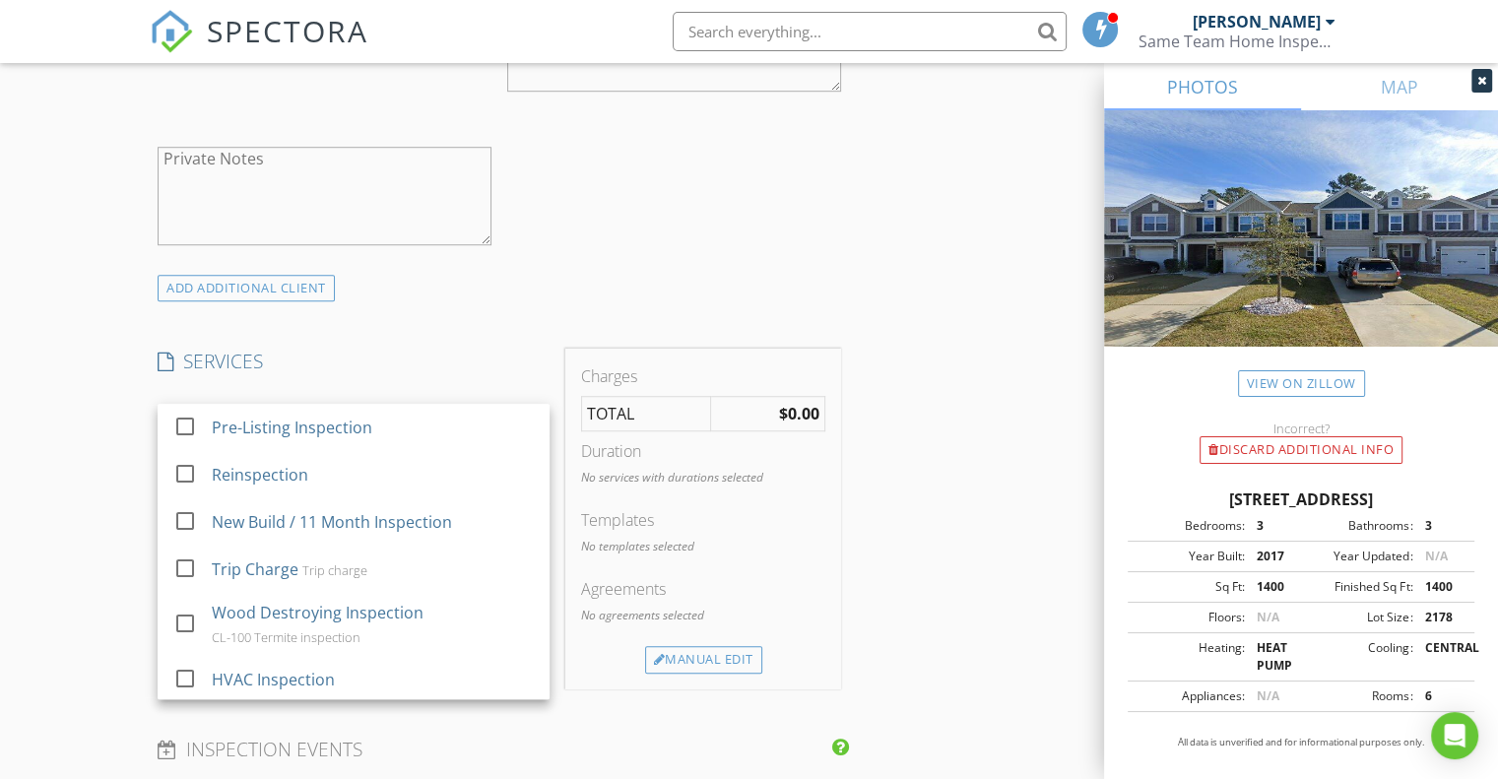
scroll to position [571, 0]
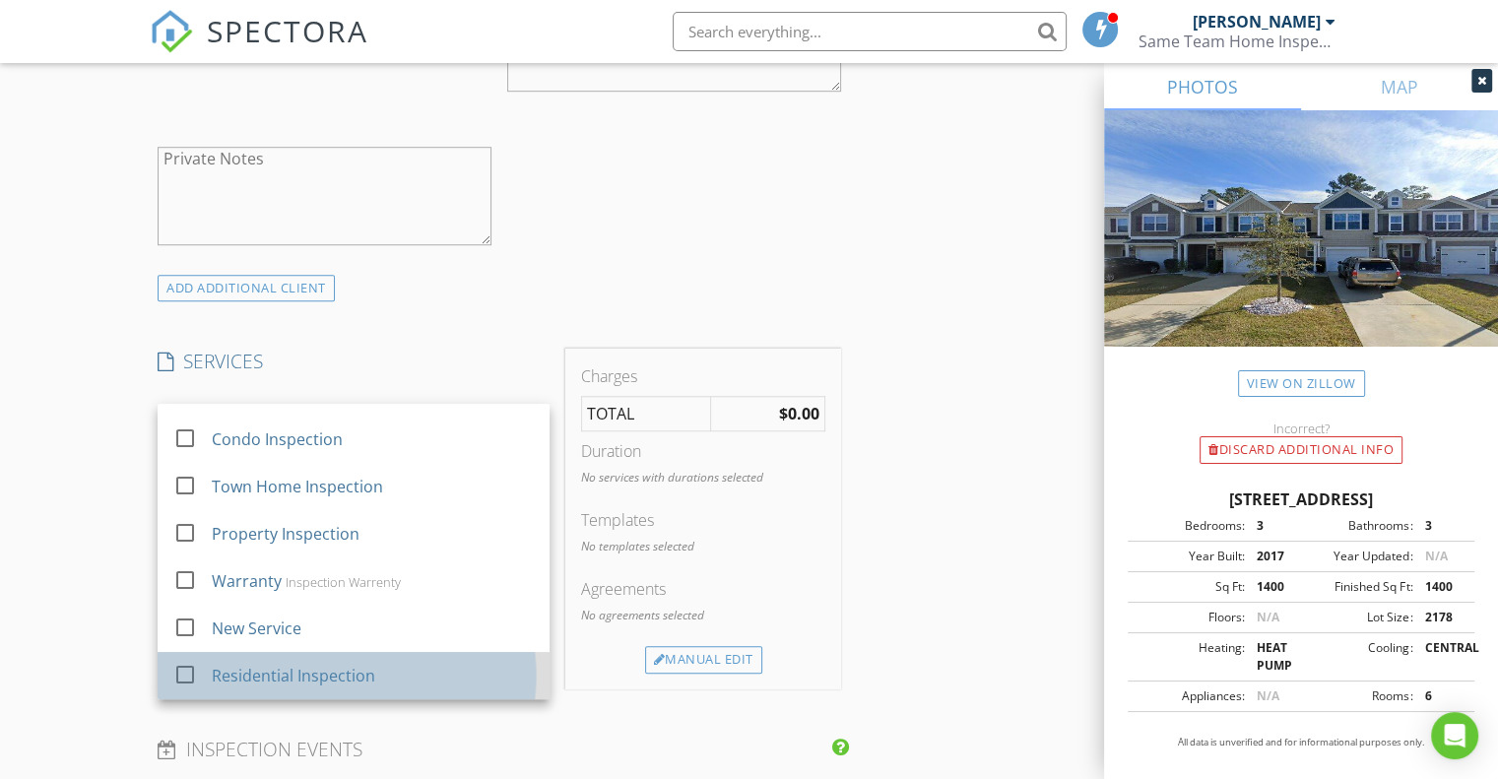
click at [356, 676] on div "Residential Inspection" at bounding box center [293, 676] width 163 height 24
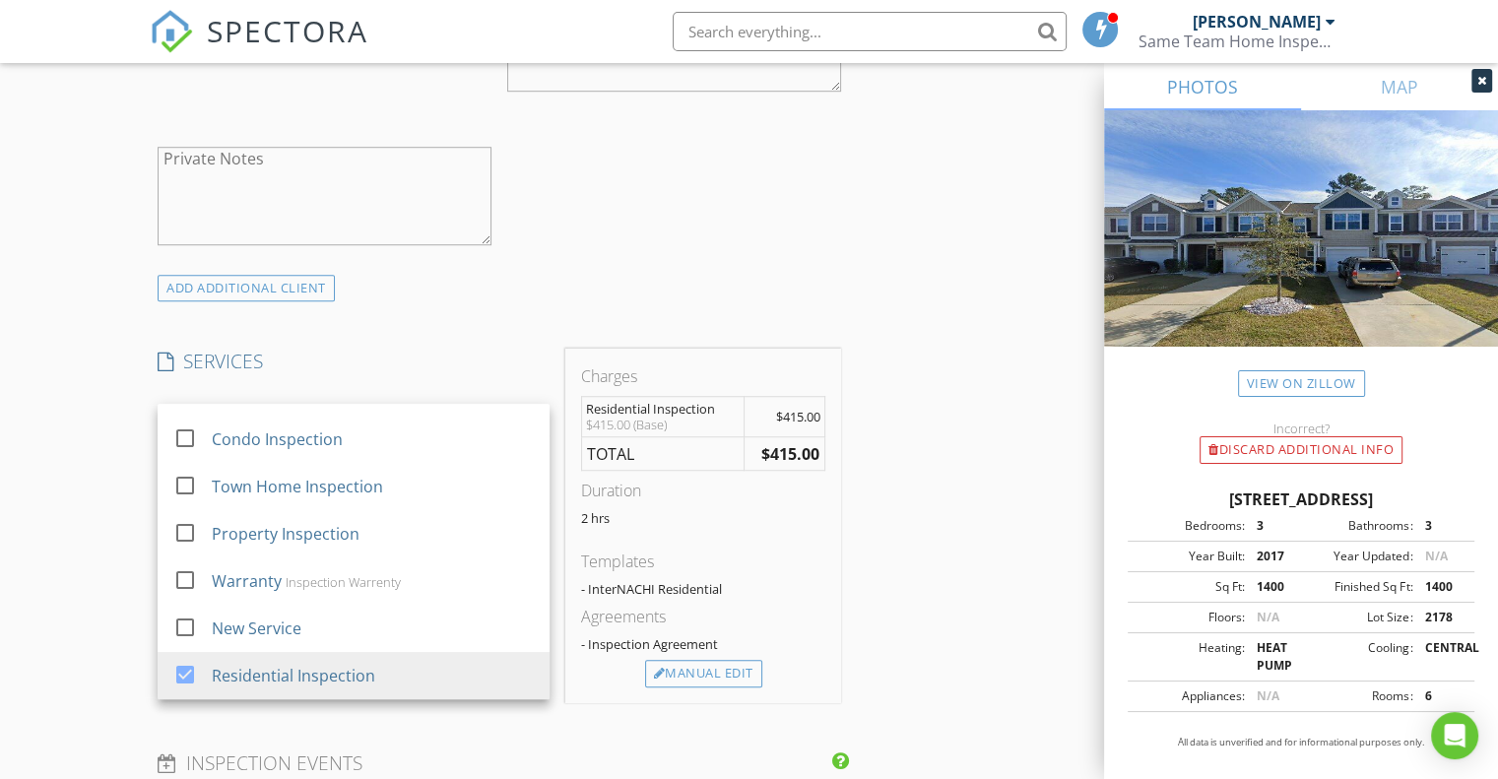
click at [733, 264] on div "check_box_outline_blank Client is a Company/Organization First Name John Last N…" at bounding box center [499, 20] width 699 height 510
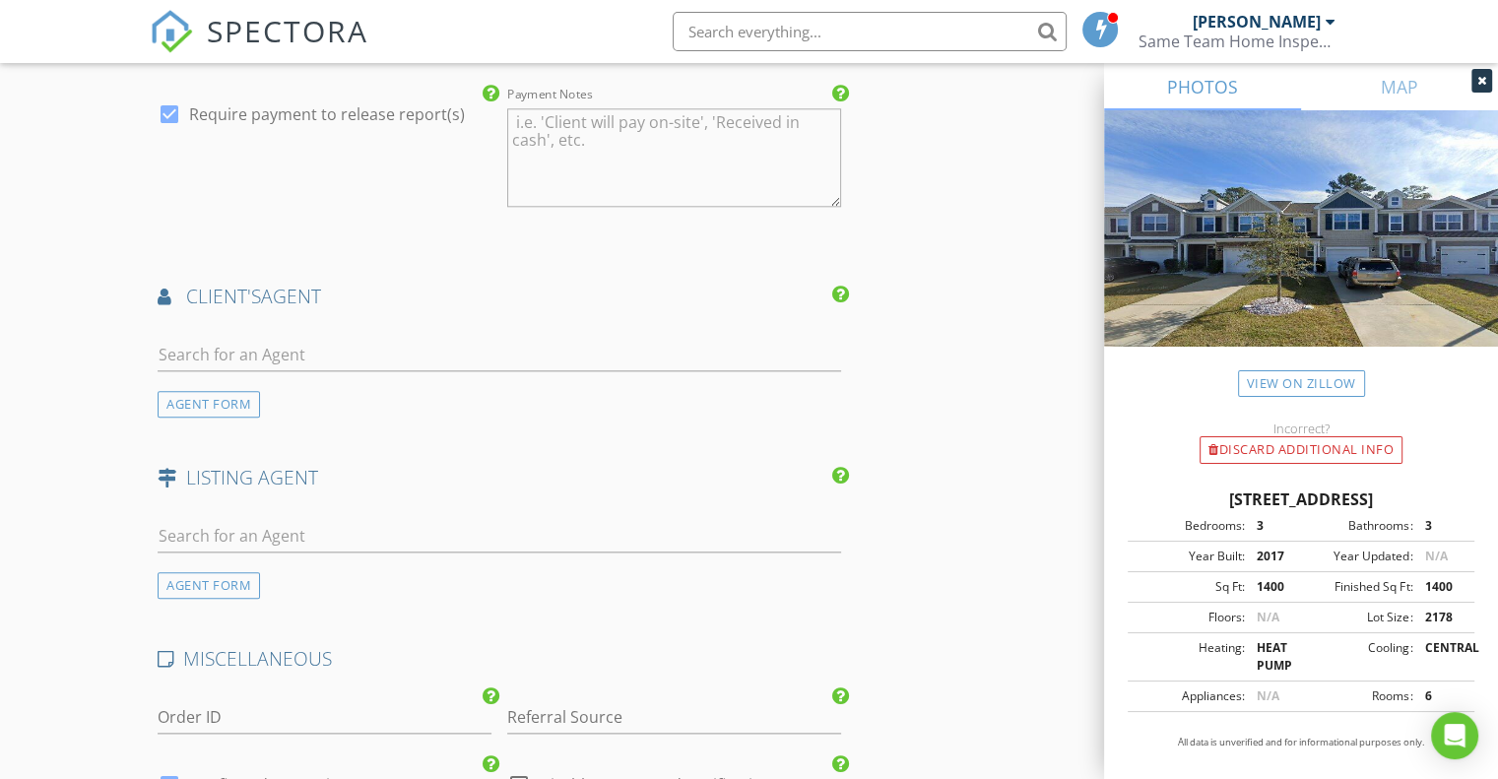
scroll to position [2196, 0]
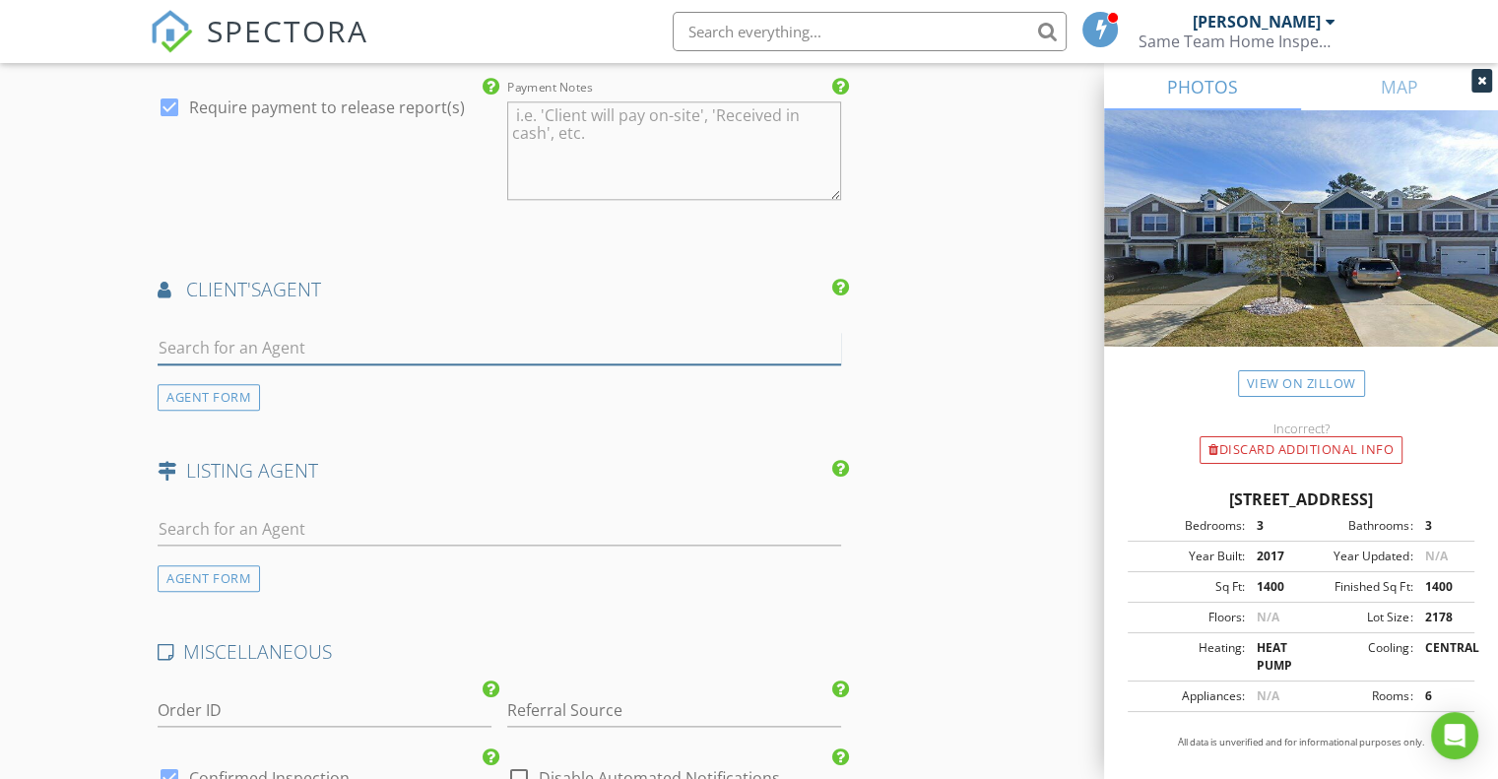
click at [358, 341] on input "text" at bounding box center [499, 348] width 683 height 32
type input "adam"
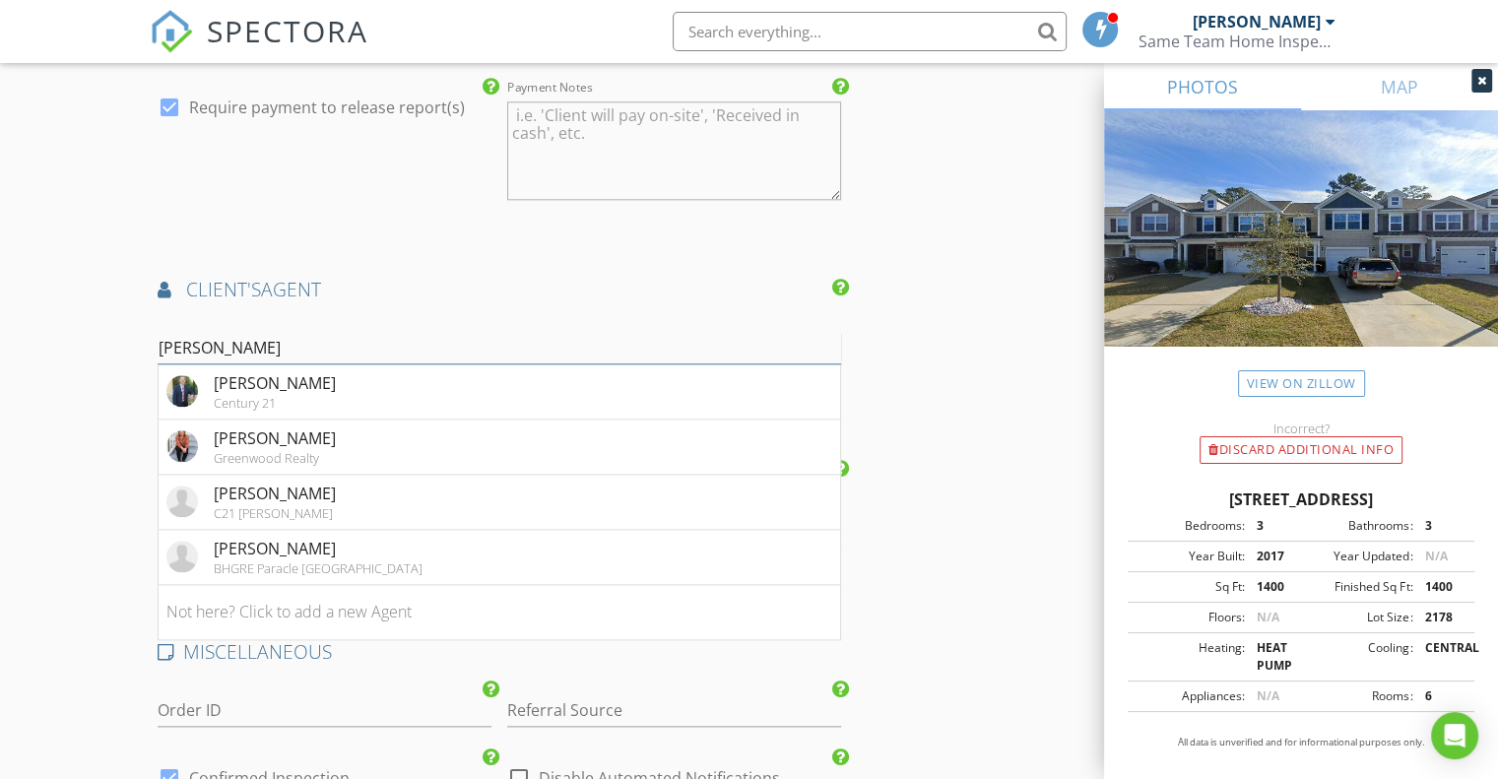
drag, startPoint x: 215, startPoint y: 346, endPoint x: 24, endPoint y: 339, distance: 191.2
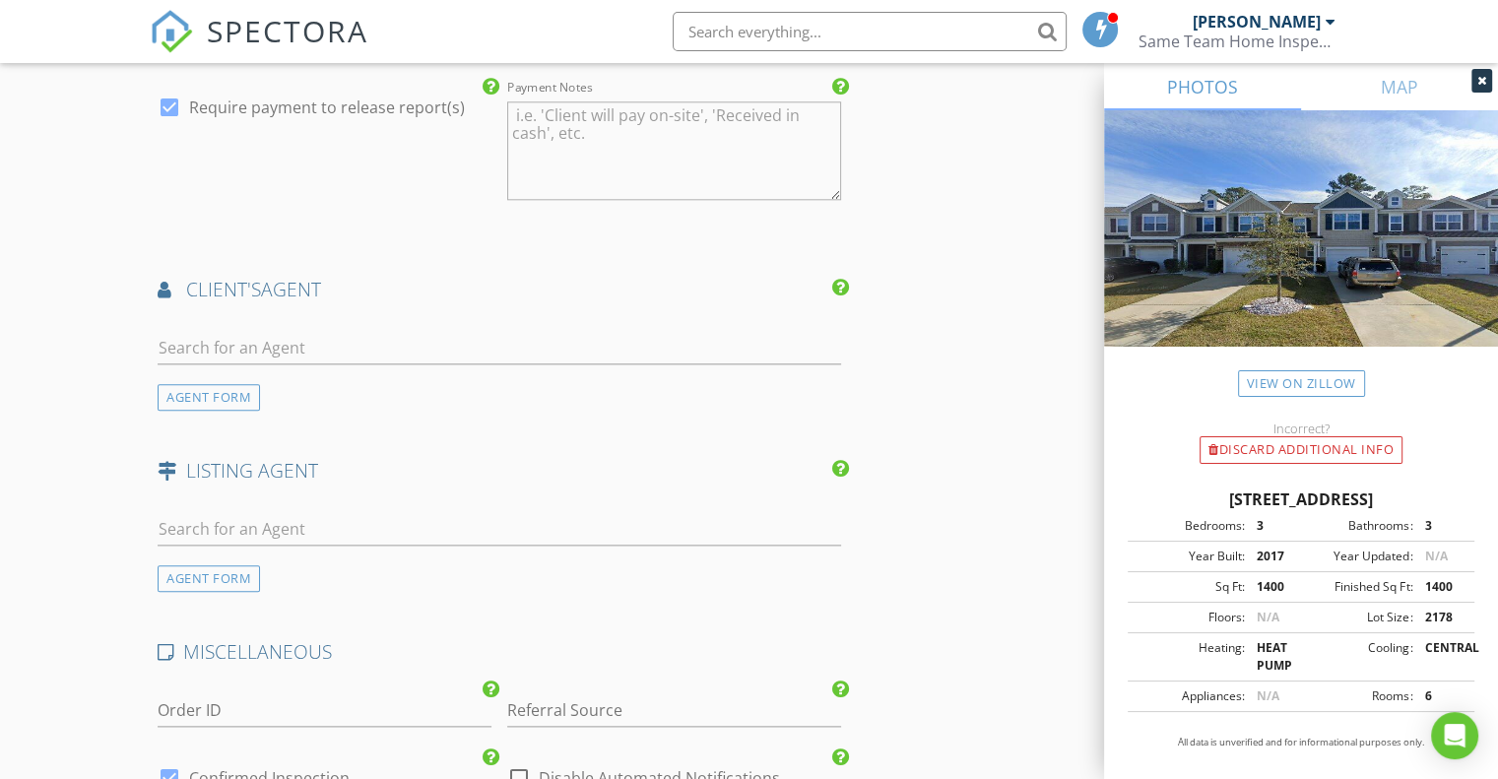
click at [231, 388] on div "AGENT FORM" at bounding box center [209, 397] width 102 height 27
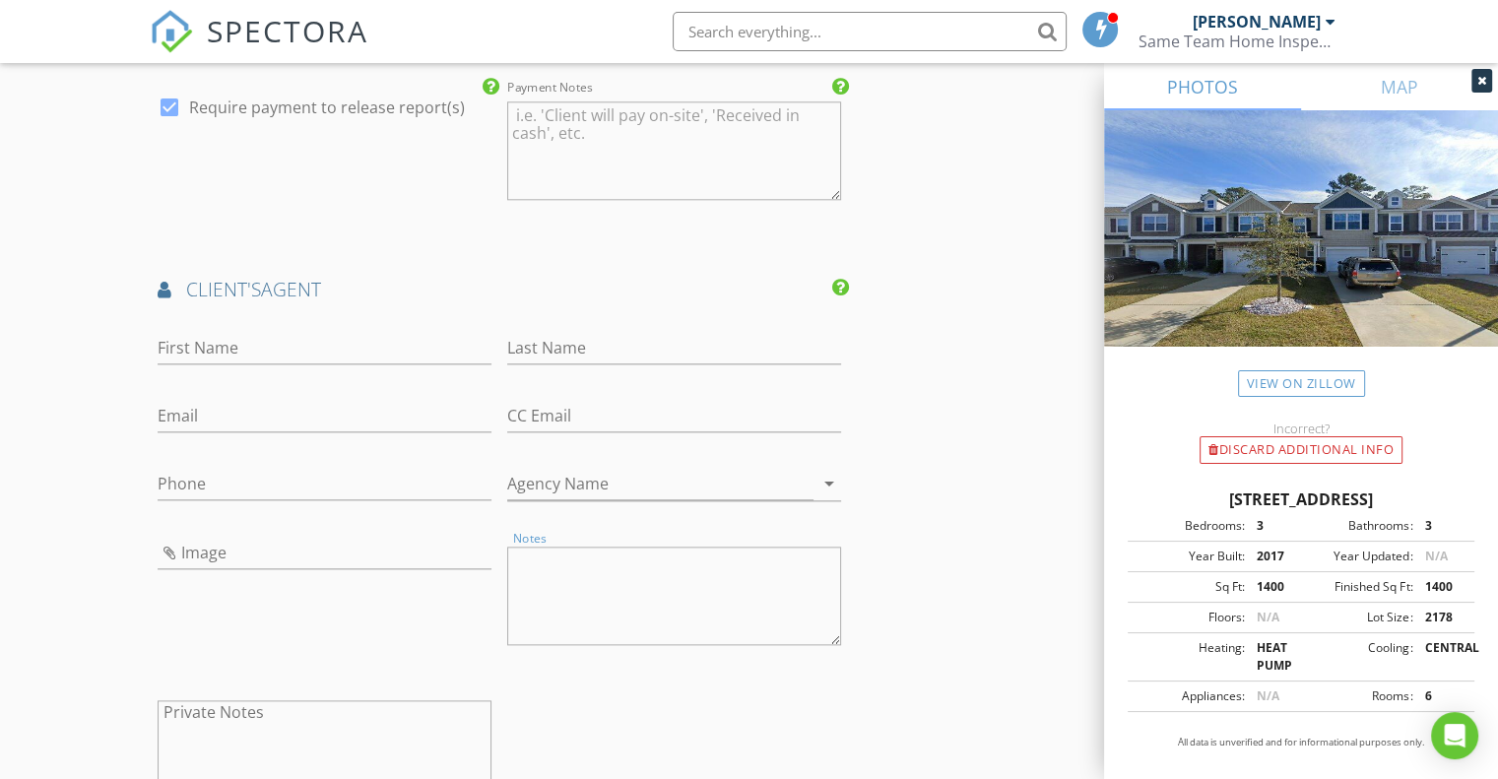
click at [555, 563] on textarea "Notes" at bounding box center [674, 596] width 334 height 98
paste textarea "Adam Mann (he's the buyer agent) cc'd on this email but his phone number is 843…"
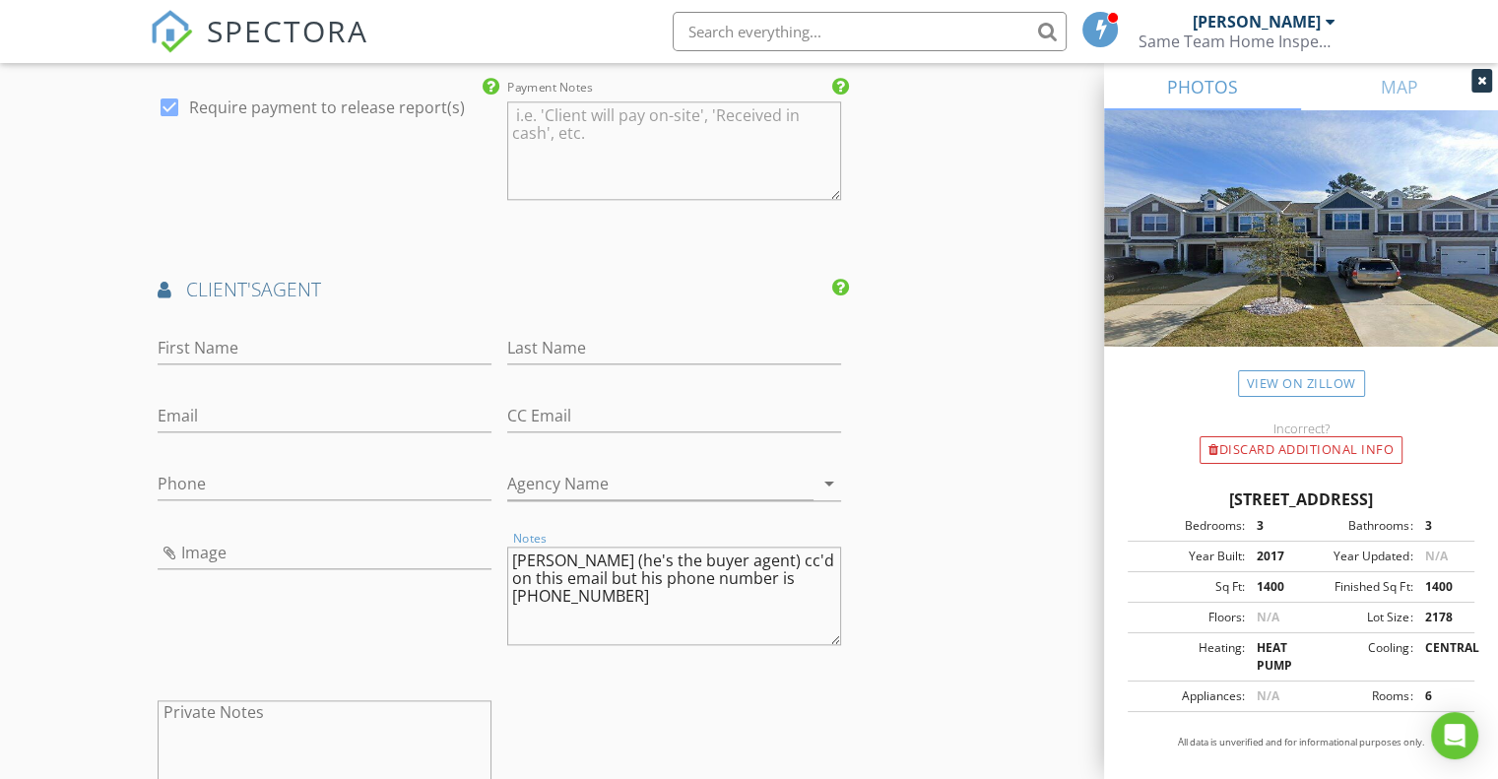
drag, startPoint x: 552, startPoint y: 600, endPoint x: 768, endPoint y: 570, distance: 217.7
click at [768, 570] on textarea "Adam Mann (he's the buyer agent) cc'd on this email but his phone number is 843…" at bounding box center [674, 596] width 334 height 98
drag, startPoint x: 819, startPoint y: 562, endPoint x: 162, endPoint y: 460, distance: 664.7
click at [162, 460] on div "First Name Last Name Email CC Email Phone Agency Name arrow_drop_down Image Not…" at bounding box center [499, 572] width 699 height 512
click at [640, 628] on textarea "Adam Mann (he's the buyer agent) cc'd on this email but his phone number is 843…" at bounding box center [674, 596] width 334 height 98
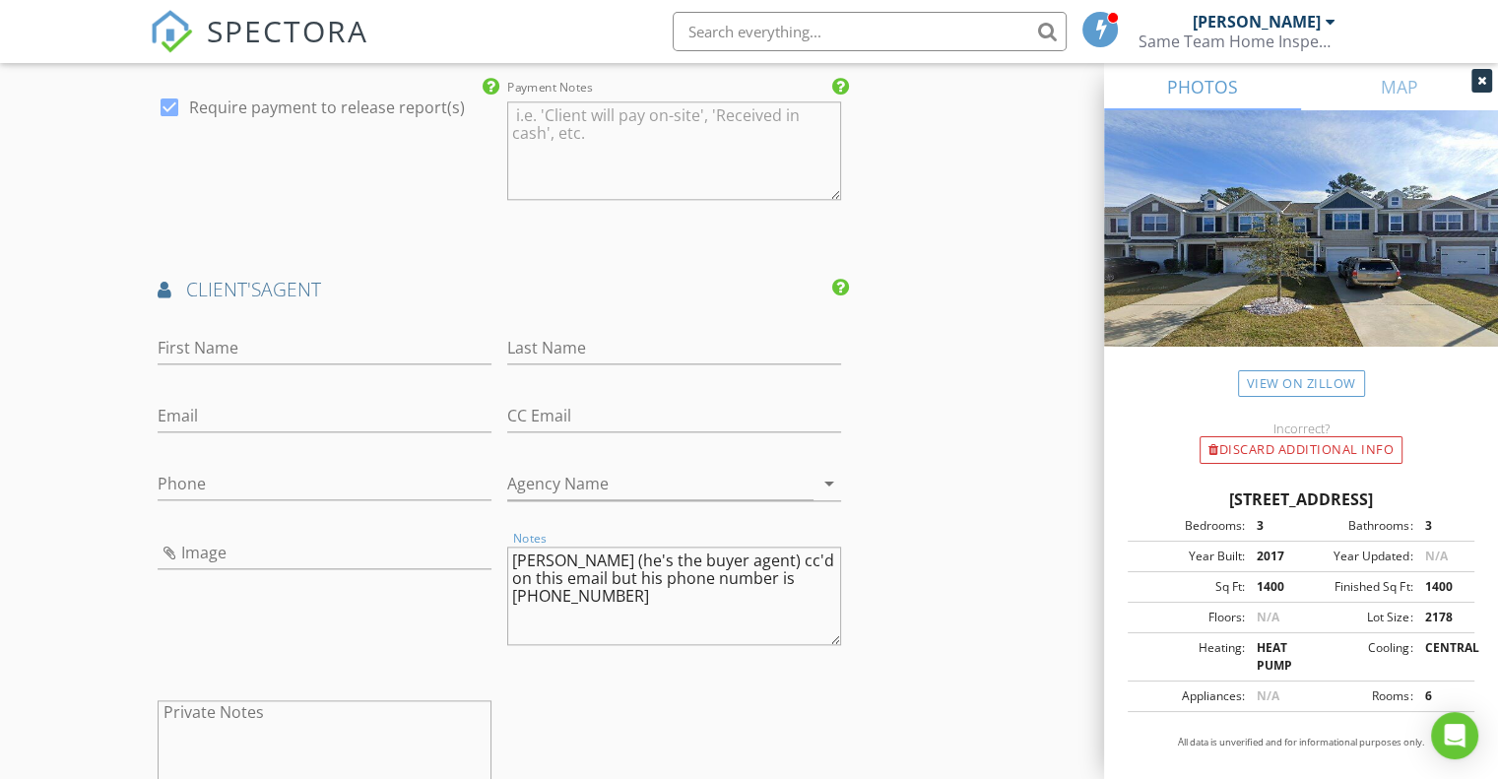
drag, startPoint x: 551, startPoint y: 595, endPoint x: 770, endPoint y: 579, distance: 219.2
click at [770, 579] on textarea "Adam Mann (he's the buyer agent) cc'd on this email but his phone number is 843…" at bounding box center [674, 596] width 334 height 98
type textarea "Adam Mann (he's the buyer agent) cc'd on this email but his phone number is"
type input "[PHONE_NUMBER]"
drag, startPoint x: 600, startPoint y: 553, endPoint x: 560, endPoint y: 558, distance: 39.7
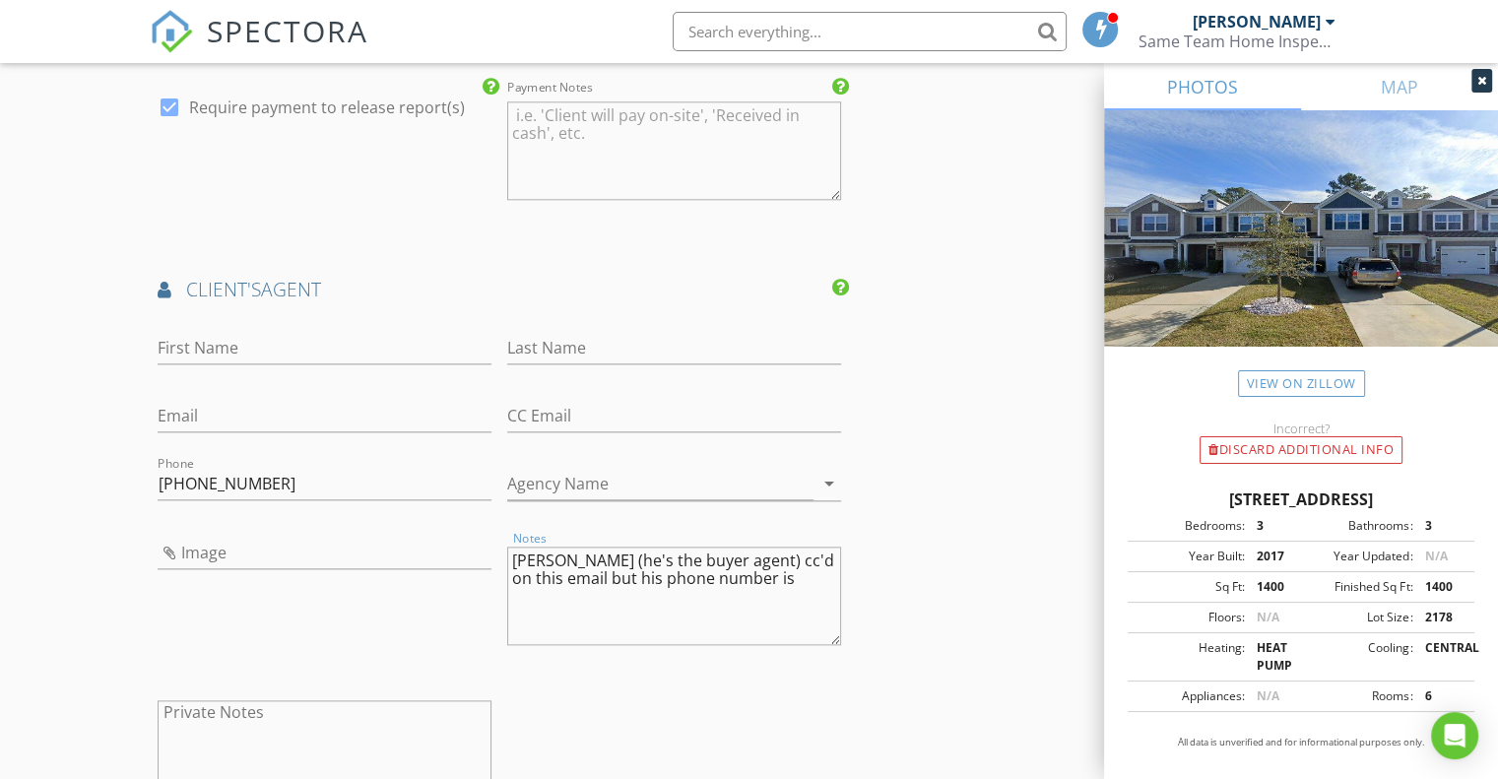
click at [560, 558] on textarea "Adam Mann (he's the buyer agent) cc'd on this email but his phone number is" at bounding box center [674, 596] width 334 height 98
type textarea "Adam (he's the buyer agent) cc'd on this email but his phone number is"
type input "[PERSON_NAME]"
drag, startPoint x: 553, startPoint y: 554, endPoint x: 507, endPoint y: 553, distance: 46.3
click at [507, 553] on textarea "Adam (he's the buyer agent) cc'd on this email but his phone number is" at bounding box center [674, 596] width 334 height 98
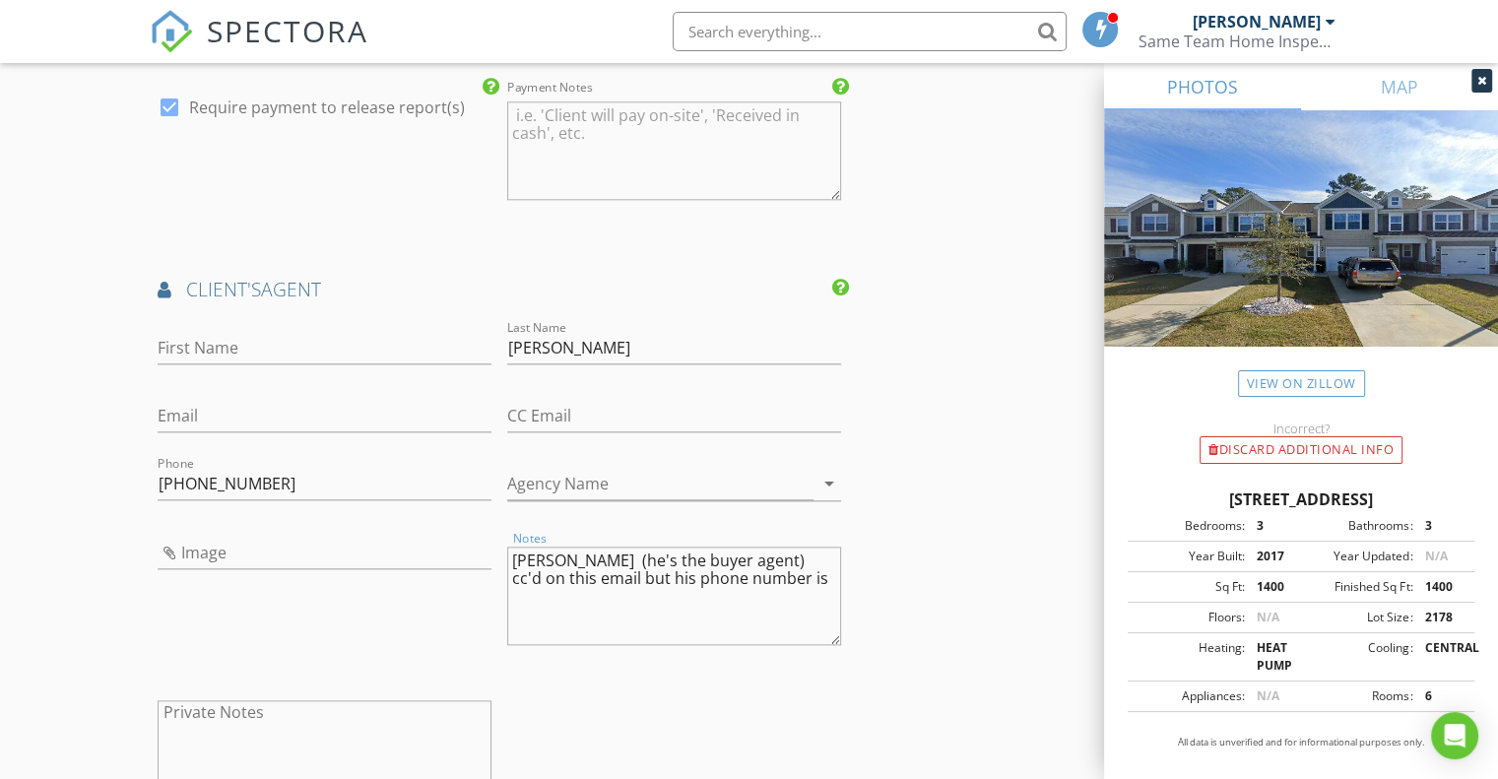
type textarea "(he's the buyer agent) cc'd on this email but his phone number is"
type input "[PERSON_NAME]"
drag, startPoint x: 675, startPoint y: 570, endPoint x: 471, endPoint y: 554, distance: 204.4
click at [471, 554] on div "First Name Adam Last Name Mann Email CC Email Phone 843-360-8496 Agency Name ar…" at bounding box center [499, 572] width 699 height 512
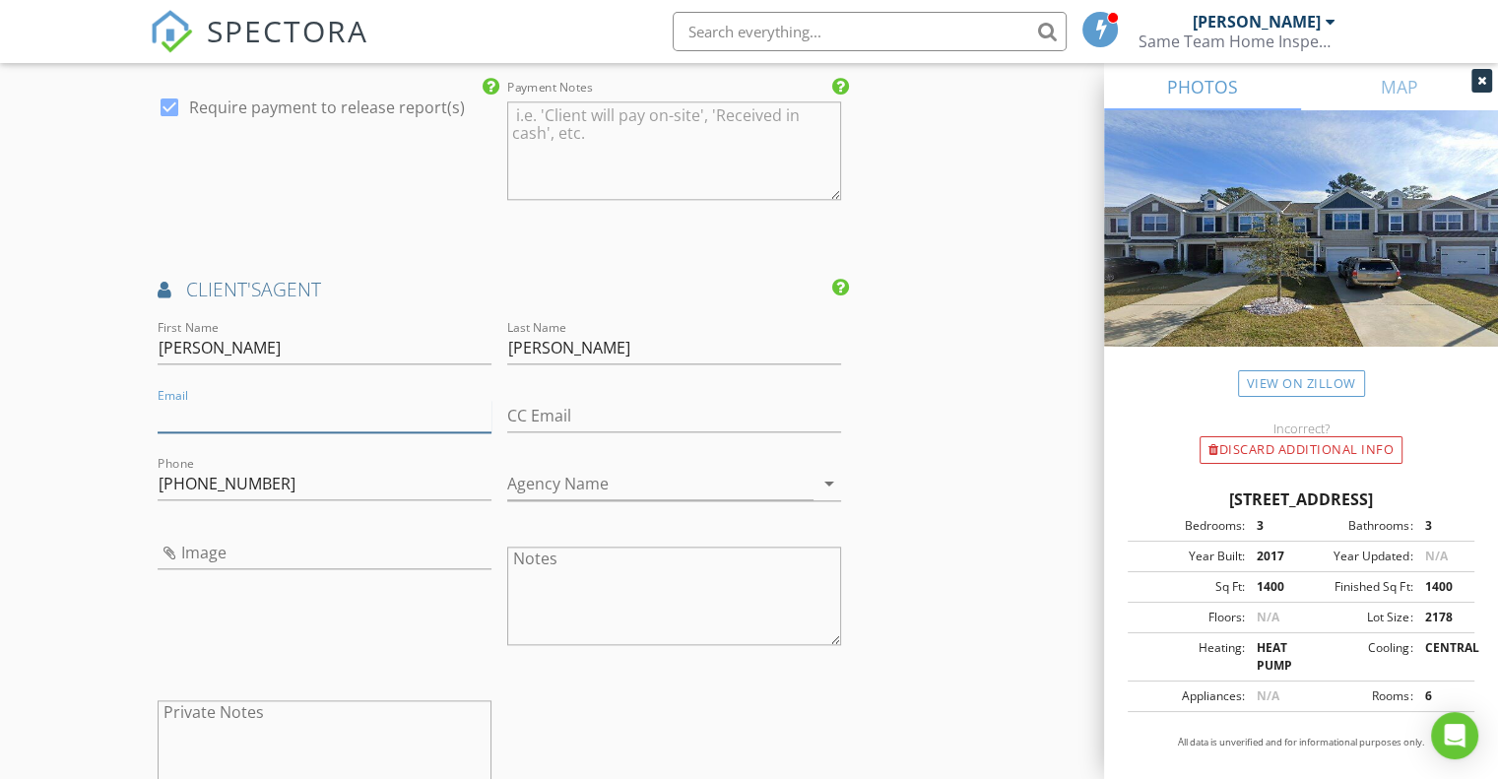
click at [236, 408] on input "Email" at bounding box center [325, 416] width 334 height 32
paste input "[DOMAIN_NAME][EMAIL_ADDRESS][DOMAIN_NAME]"
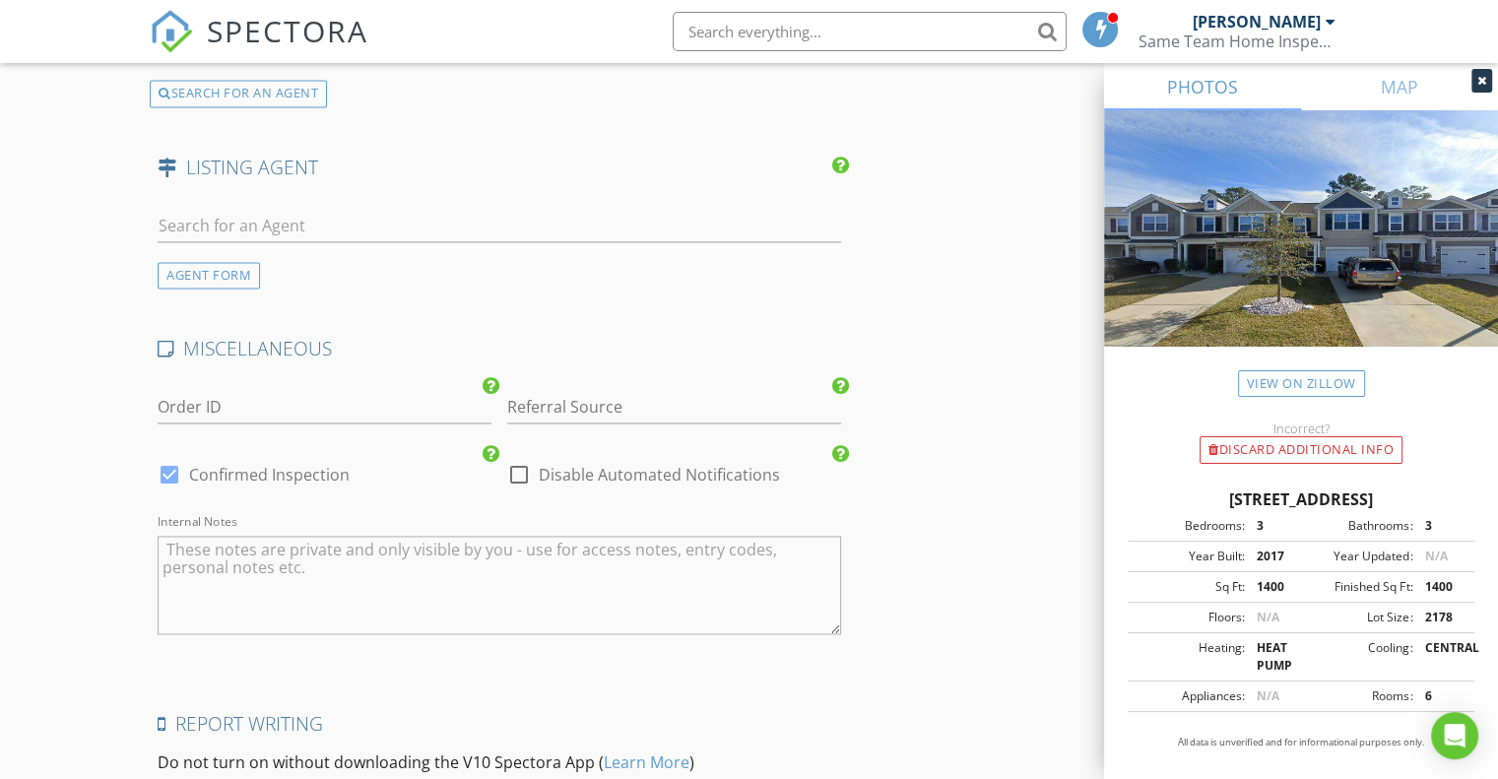
scroll to position [2948, 0]
type input "[DOMAIN_NAME][EMAIL_ADDRESS][DOMAIN_NAME]"
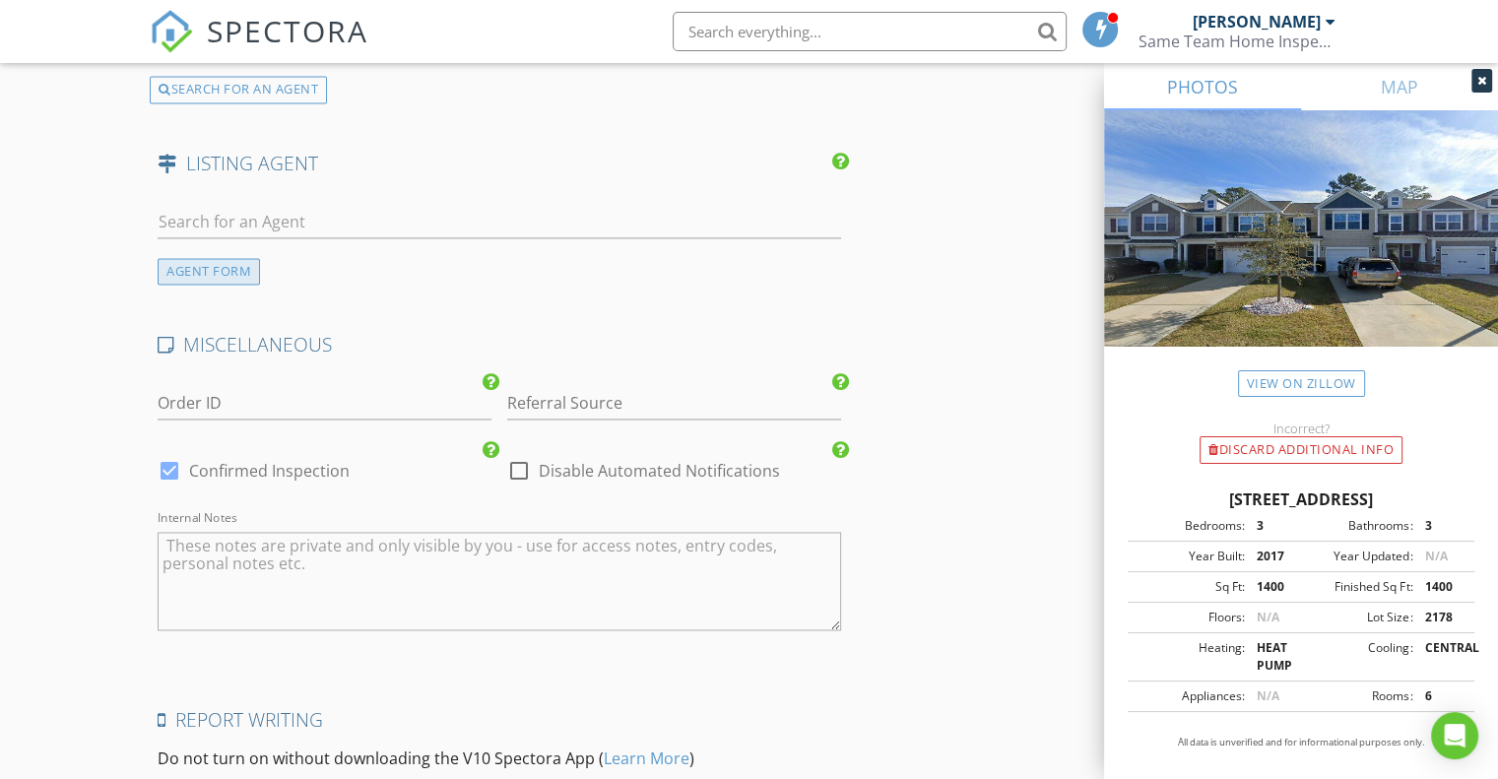
click at [221, 264] on div "AGENT FORM" at bounding box center [209, 271] width 102 height 27
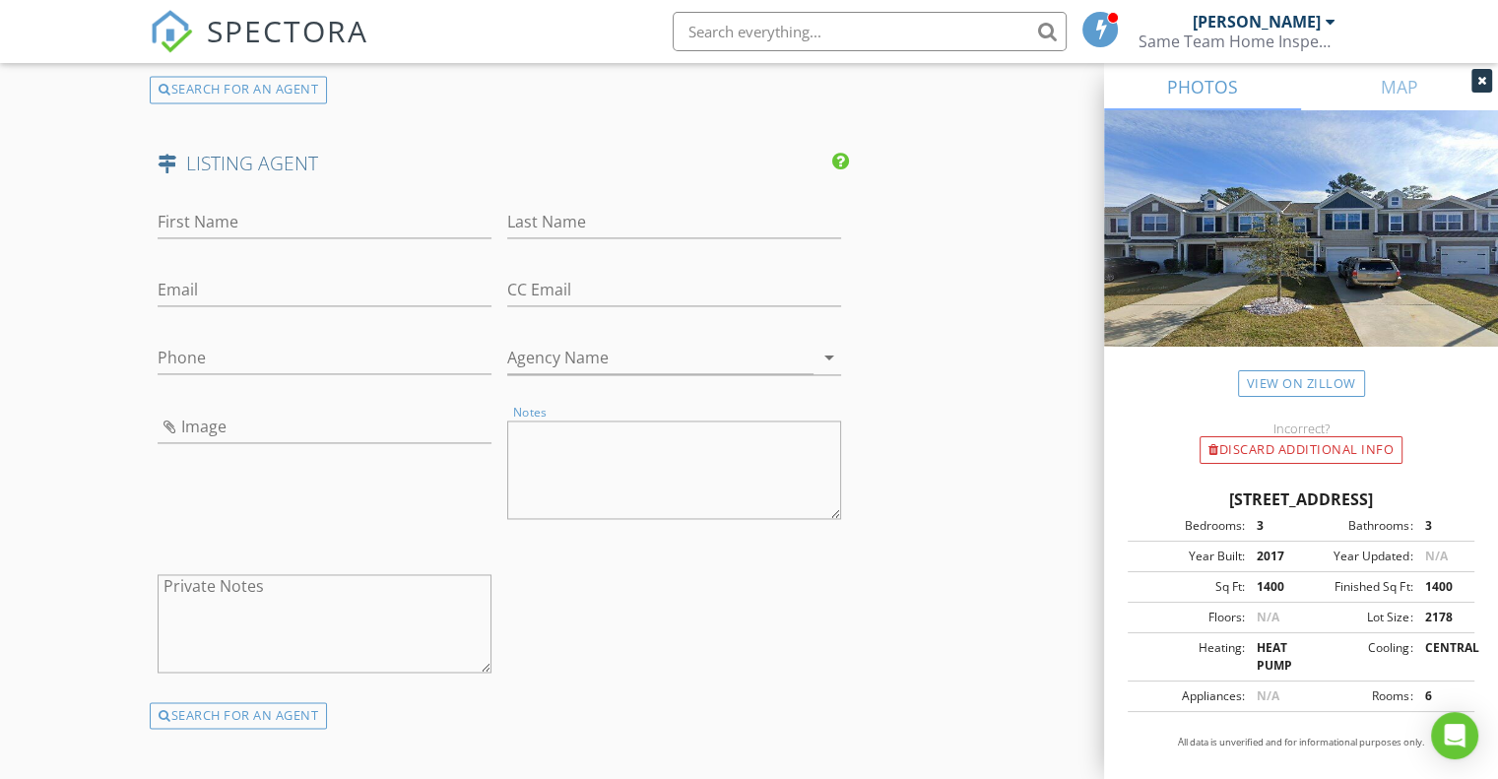
click at [603, 436] on textarea "Notes" at bounding box center [674, 469] width 334 height 98
paste textarea "Nick Paolozzi (Listing Agent) RE/MAX Southern Shores (845) 249-1775 nick@lifein…"
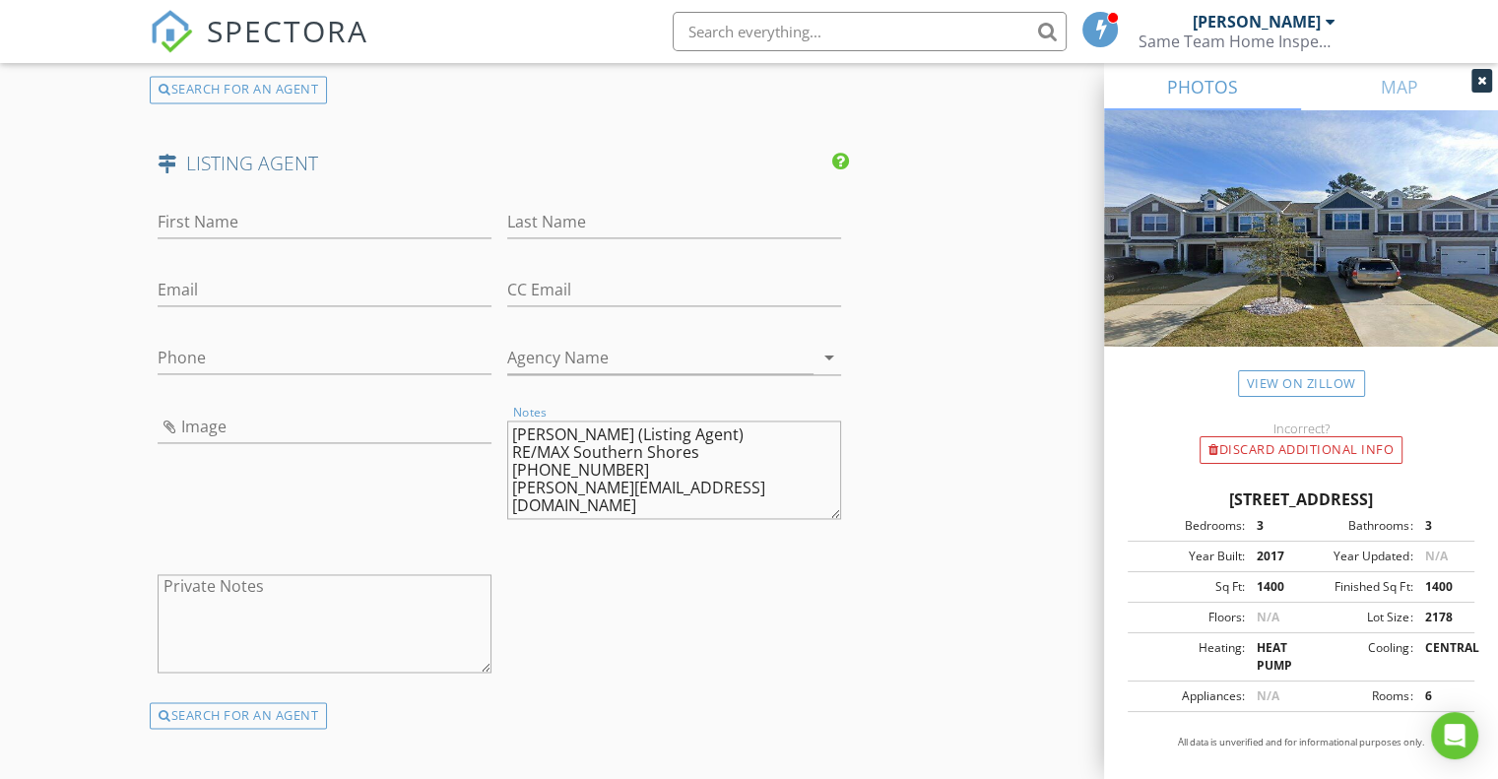
drag, startPoint x: 657, startPoint y: 486, endPoint x: 508, endPoint y: 504, distance: 149.7
click at [508, 504] on textarea "Nick Paolozzi (Listing Agent) RE/MAX Southern Shores (845) 249-1775 nick@lifein…" at bounding box center [674, 469] width 334 height 98
type textarea "Nick Paolozzi (Listing Agent) RE/MAX Southern Shores (845) 249-1775"
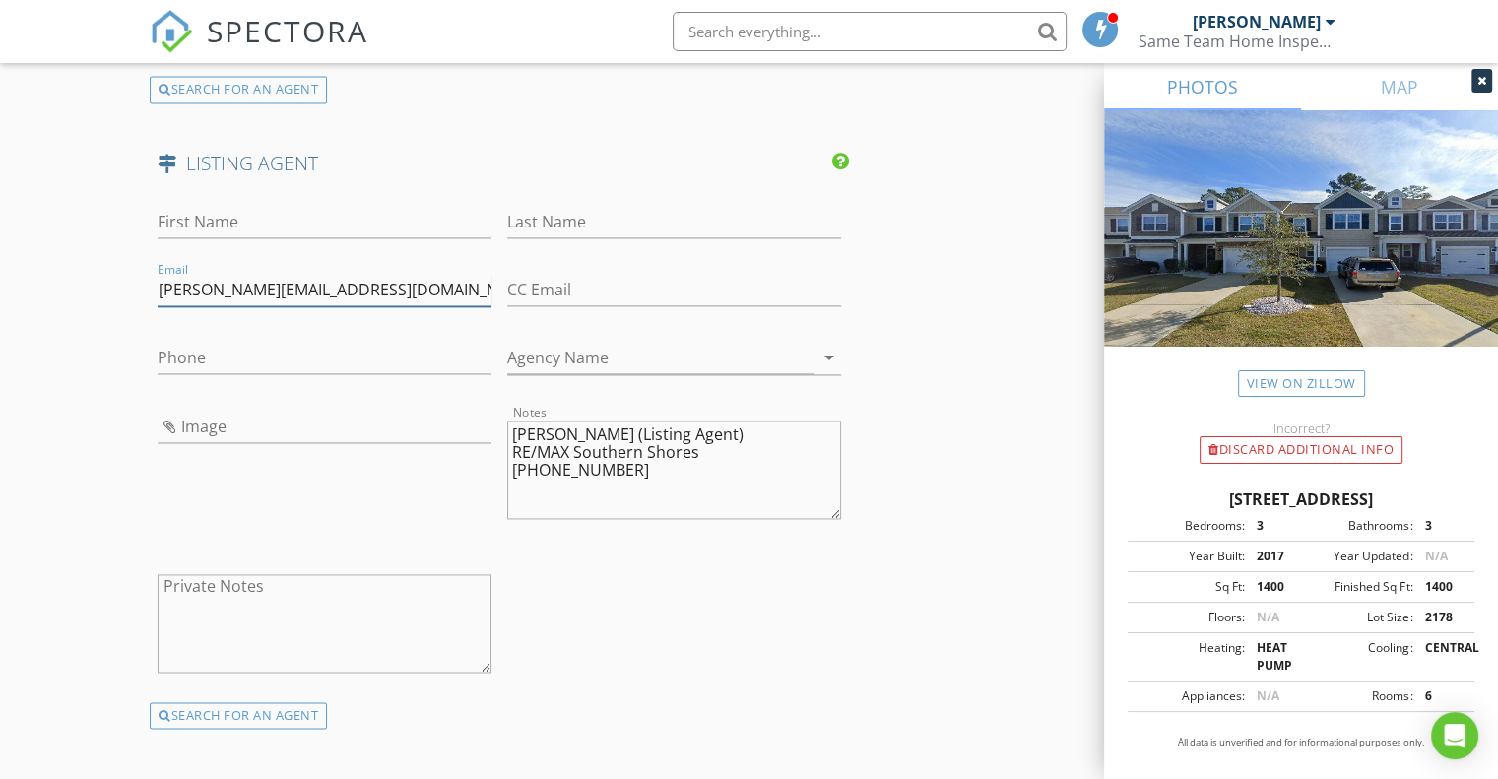
type input "[PERSON_NAME][EMAIL_ADDRESS][DOMAIN_NAME]"
drag, startPoint x: 635, startPoint y: 468, endPoint x: 492, endPoint y: 467, distance: 142.8
click at [492, 467] on div "First Name Last Name Email nick@lifeinmb.com CC Email Phone Agency Name arrow_d…" at bounding box center [499, 446] width 699 height 512
type textarea "Nick Paolozzi (Listing Agent) RE/MAX Southern Shores"
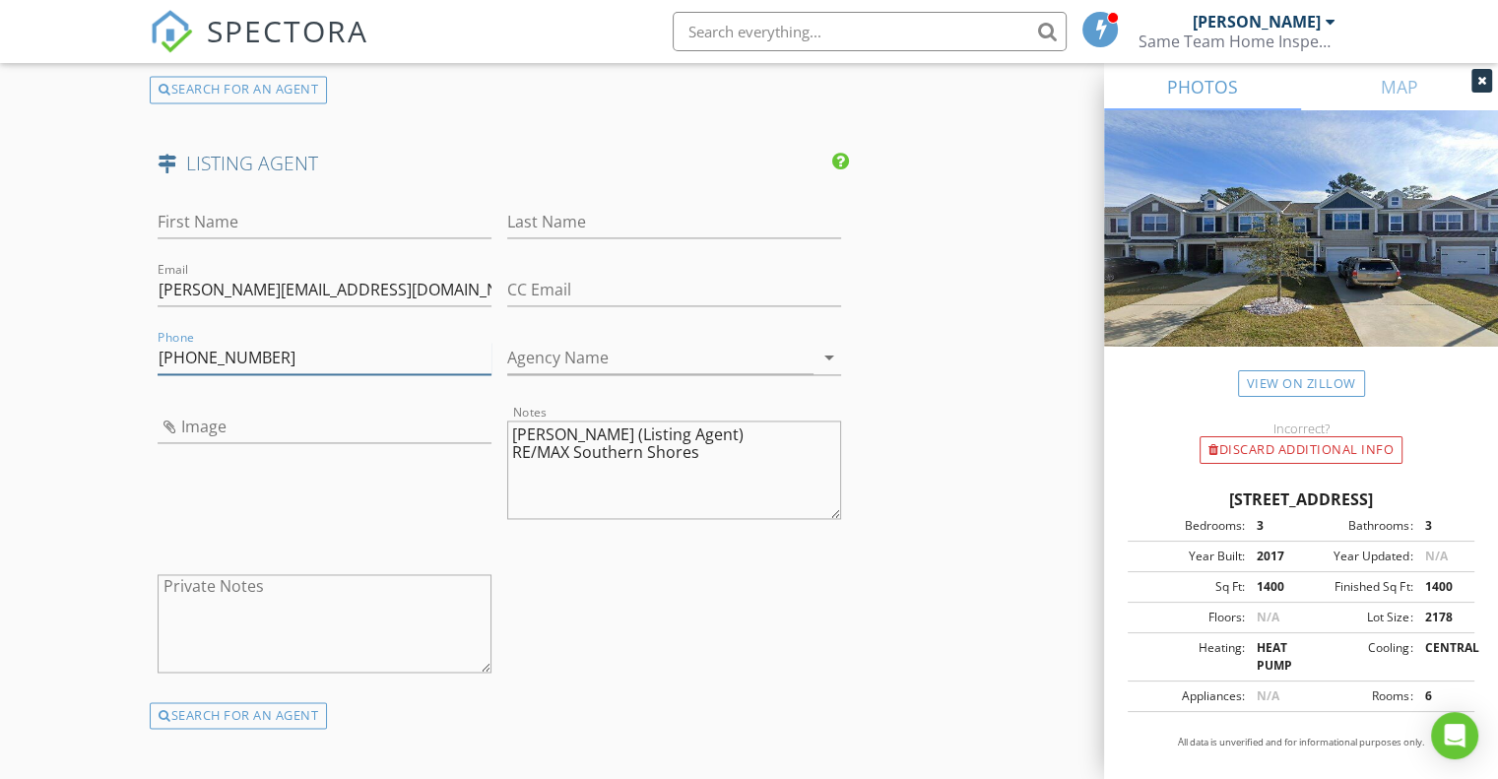
type input "[PHONE_NUMBER]"
drag, startPoint x: 711, startPoint y: 449, endPoint x: 508, endPoint y: 478, distance: 204.8
click at [508, 478] on textarea "Nick Paolozzi (Listing Agent) RE/MAX Southern Shores" at bounding box center [674, 469] width 334 height 98
type textarea "Nick Paolozzi (Listing Agent)"
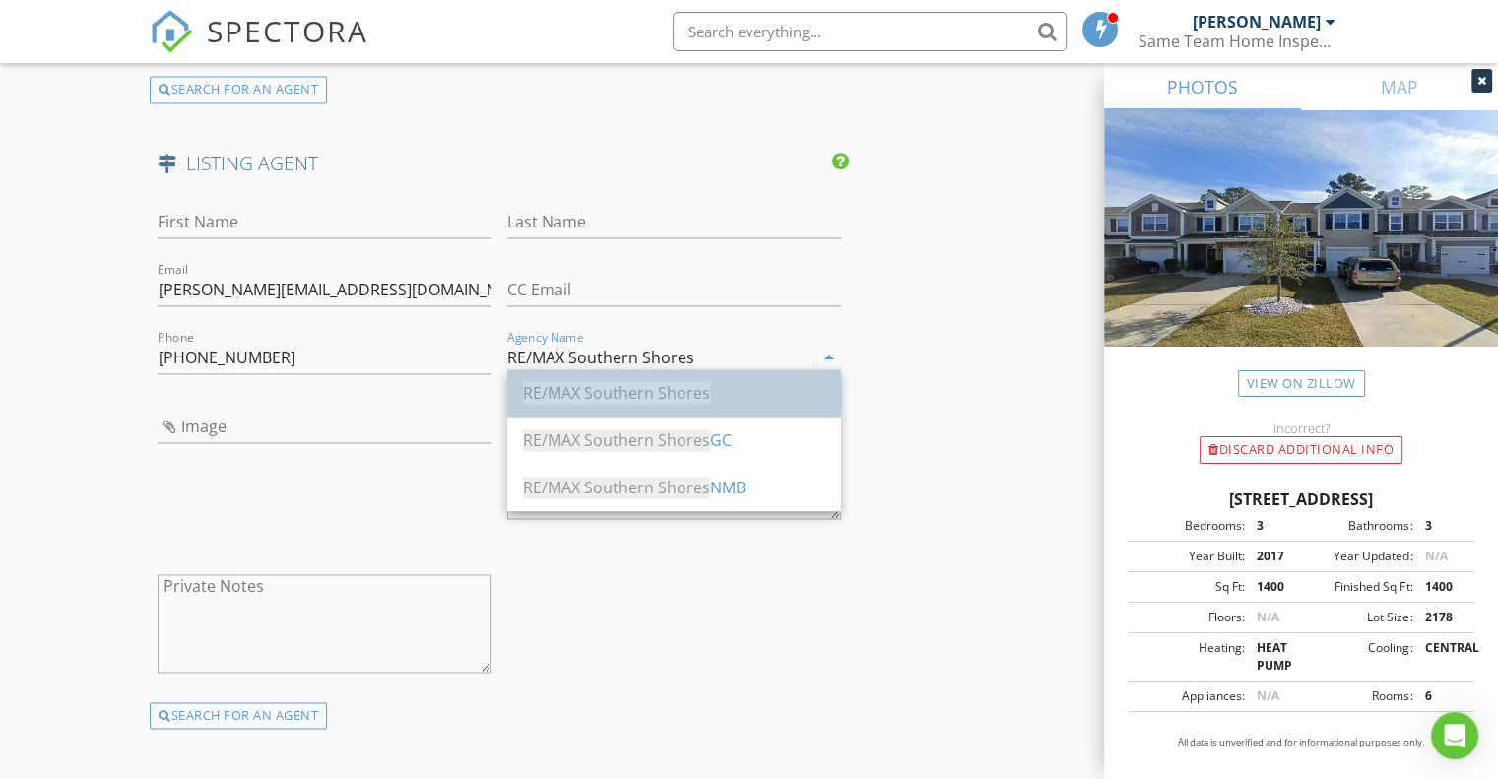
click at [670, 405] on div "RE/MAX Southern Shores" at bounding box center [674, 393] width 302 height 24
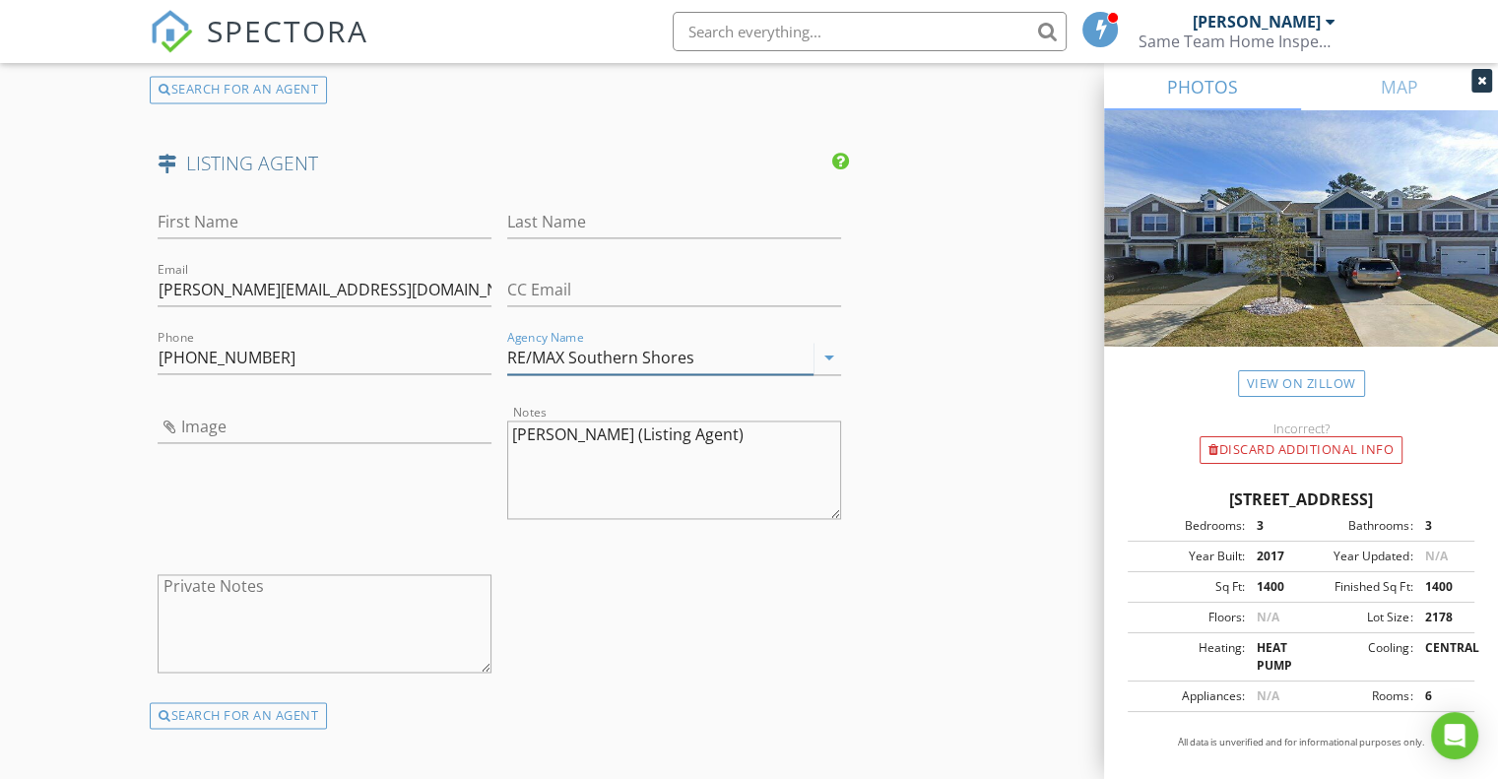
type input "RE/MAX Southern Shores"
drag, startPoint x: 607, startPoint y: 423, endPoint x: 547, endPoint y: 428, distance: 59.3
click at [547, 428] on textarea "Nick Paolozzi (Listing Agent)" at bounding box center [674, 469] width 334 height 98
type textarea "Nick (Listing Agent)"
type input "Paolozzi"
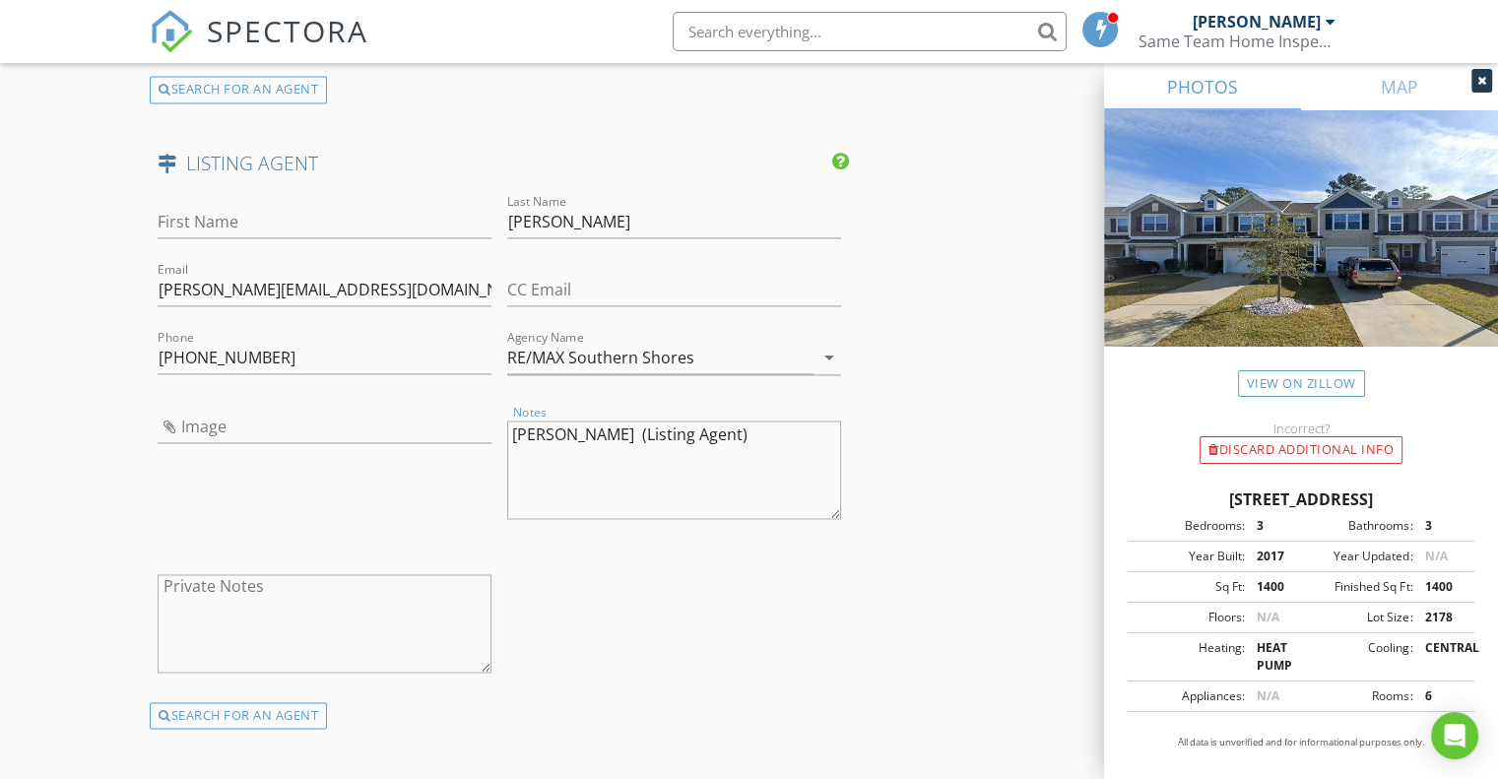
drag, startPoint x: 547, startPoint y: 425, endPoint x: 488, endPoint y: 425, distance: 59.1
click at [488, 425] on div "First Name Last Name Paolozzi Email nick@lifeinmb.com CC Email Phone 845-249-17…" at bounding box center [499, 446] width 699 height 512
type textarea "(Listing Agent)"
type input "Nick"
drag, startPoint x: 657, startPoint y: 432, endPoint x: 436, endPoint y: 434, distance: 220.6
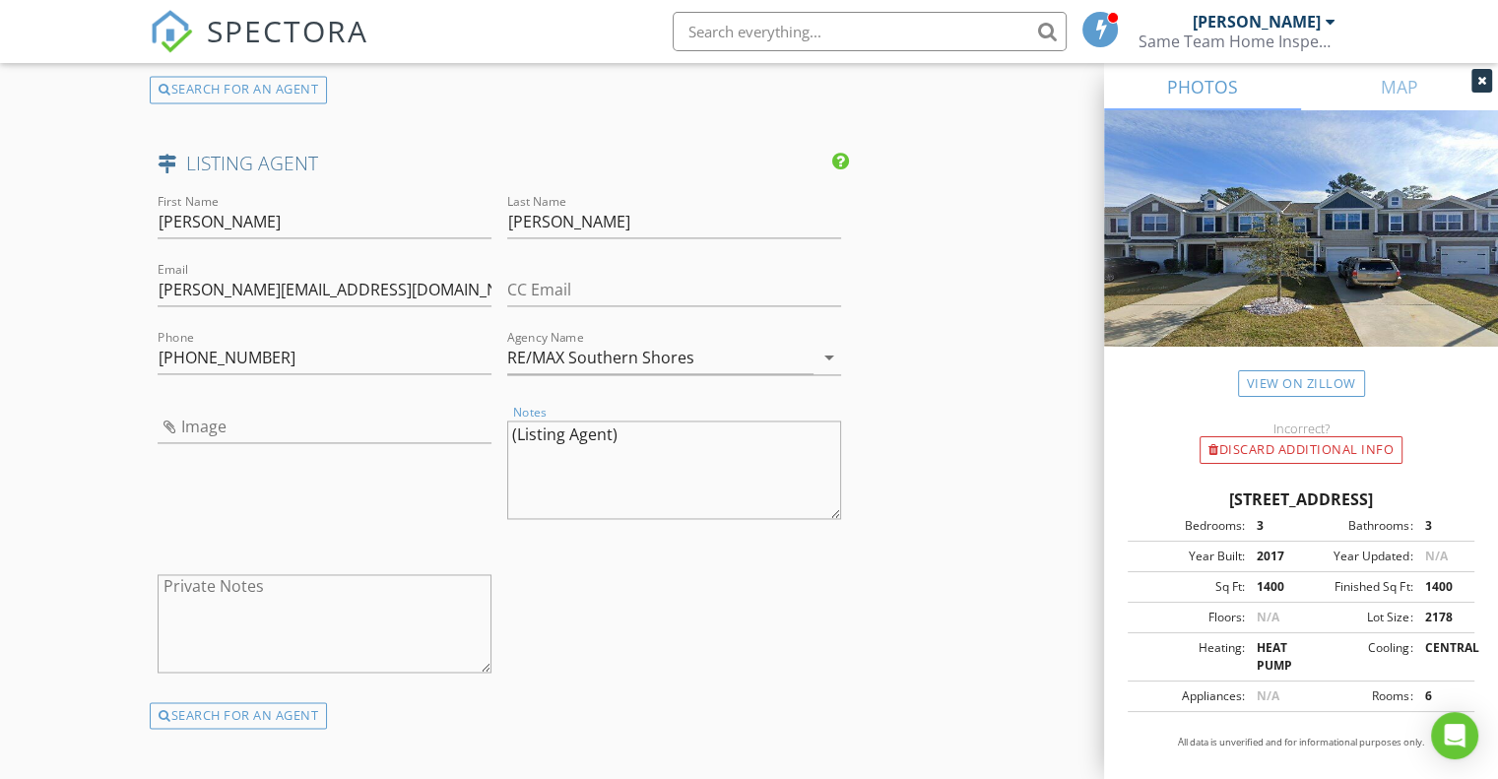
click at [436, 434] on div "First Name Nick Last Name Paolozzi Email nick@lifeinmb.com CC Email Phone 845-2…" at bounding box center [499, 446] width 699 height 512
type textarea "\"
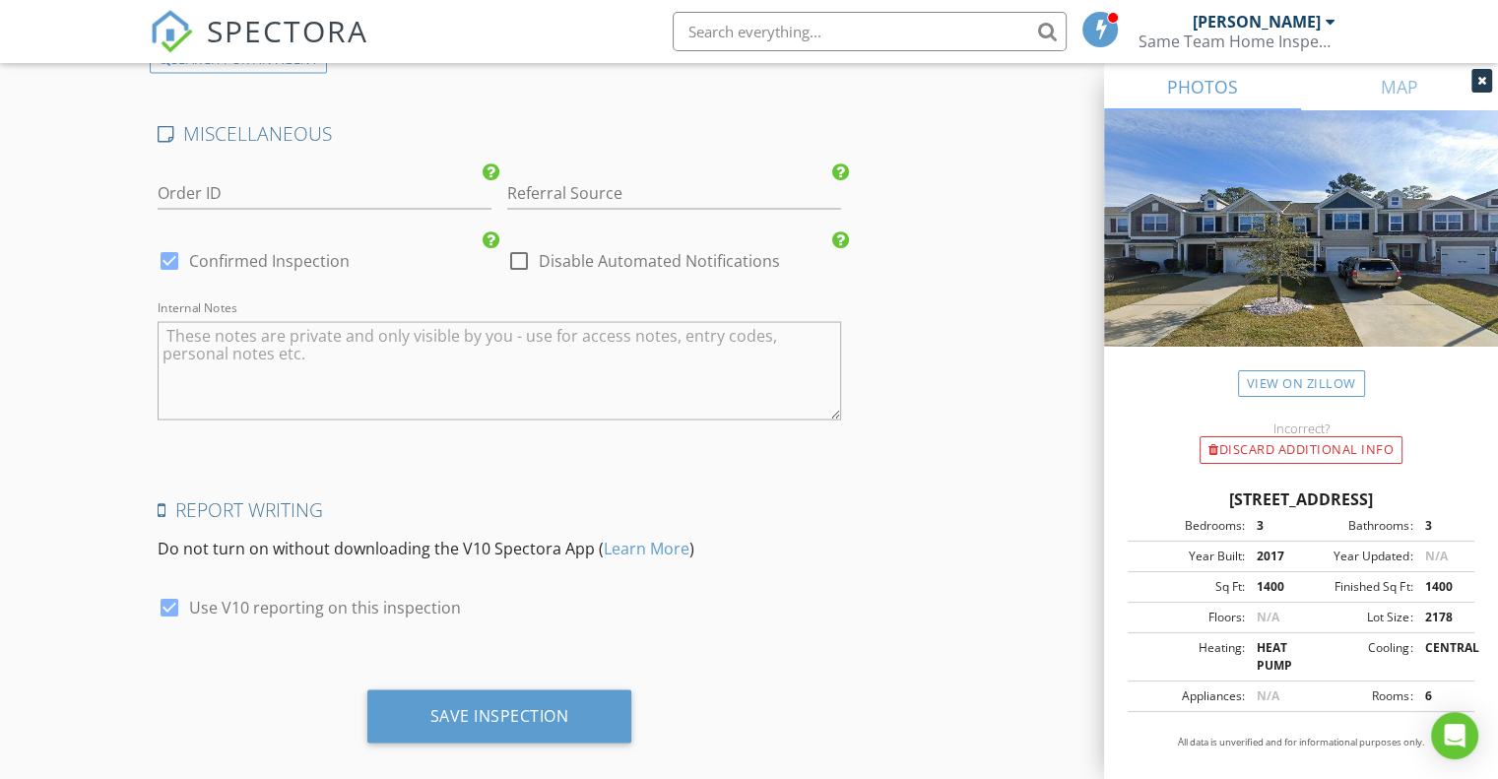
scroll to position [3621, 0]
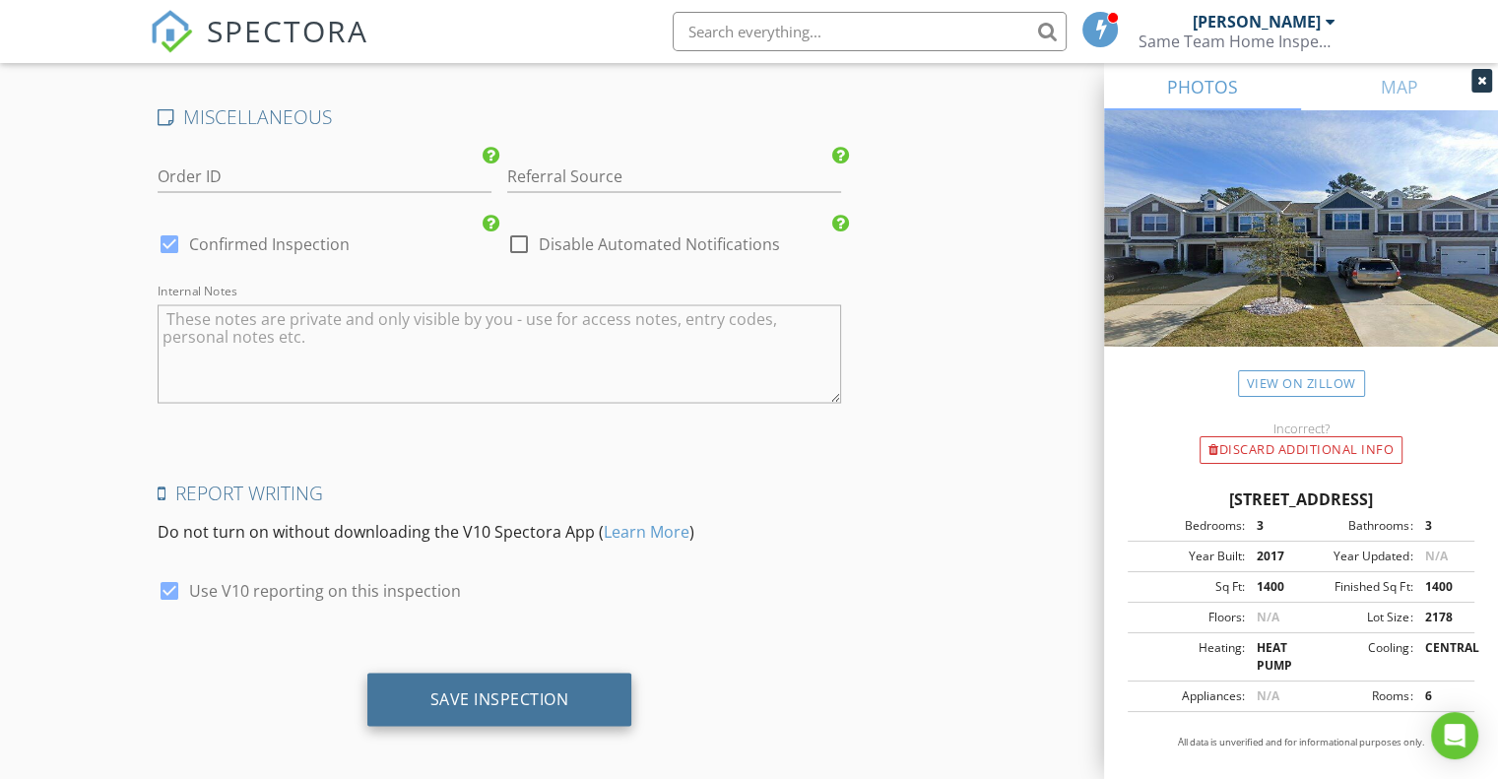
click at [542, 689] on div "Save Inspection" at bounding box center [499, 698] width 139 height 20
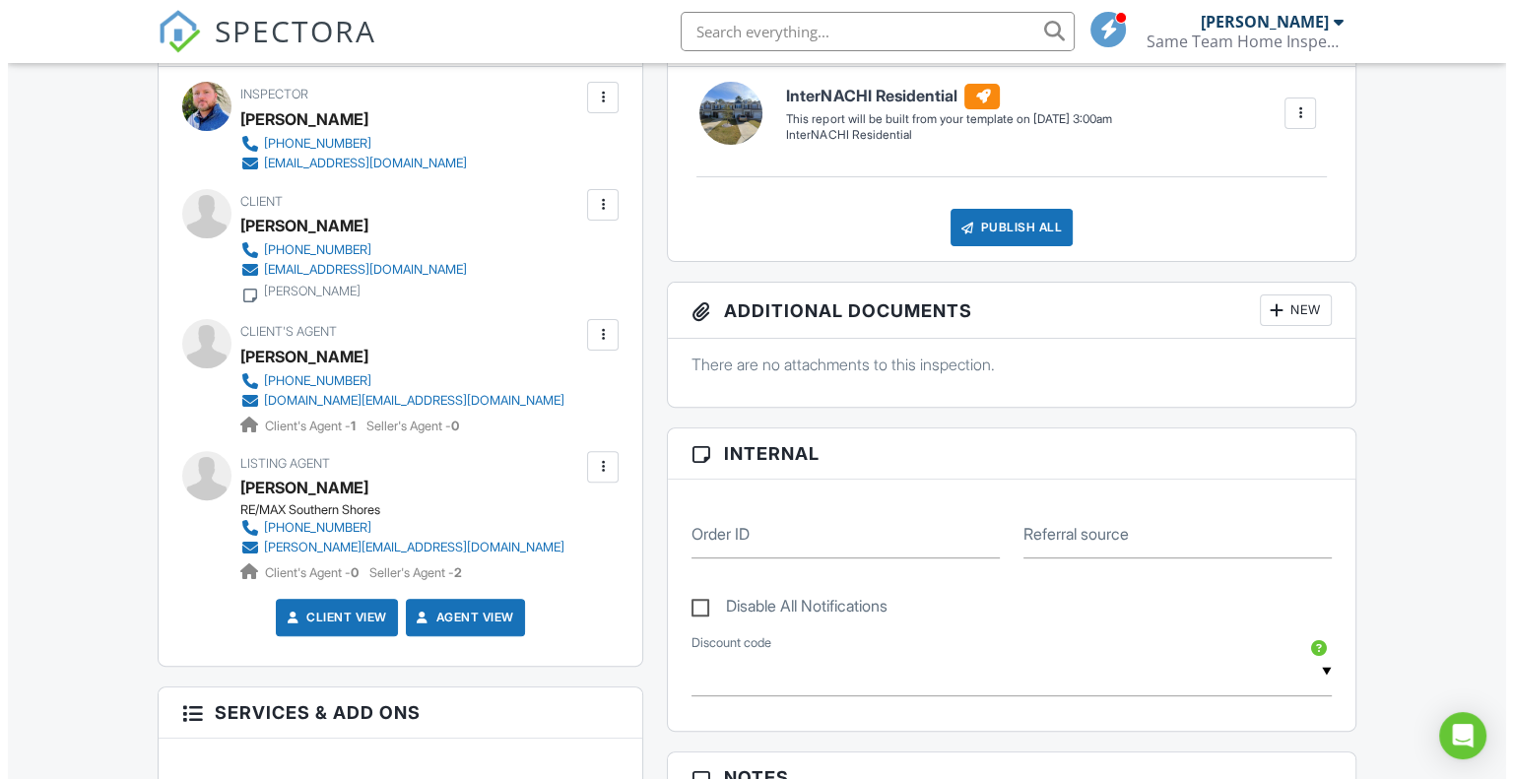
scroll to position [570, 0]
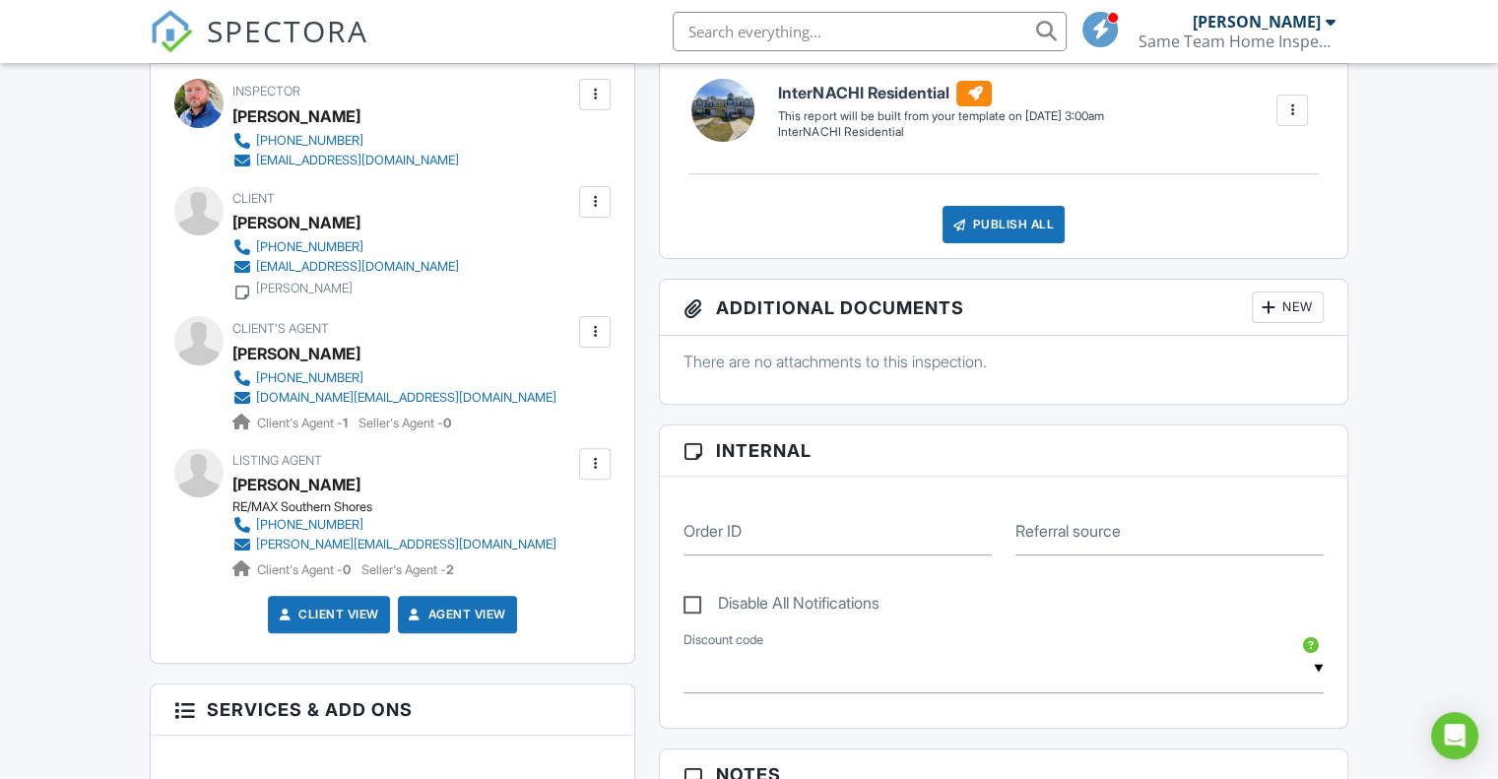
click at [610, 334] on div at bounding box center [595, 332] width 32 height 32
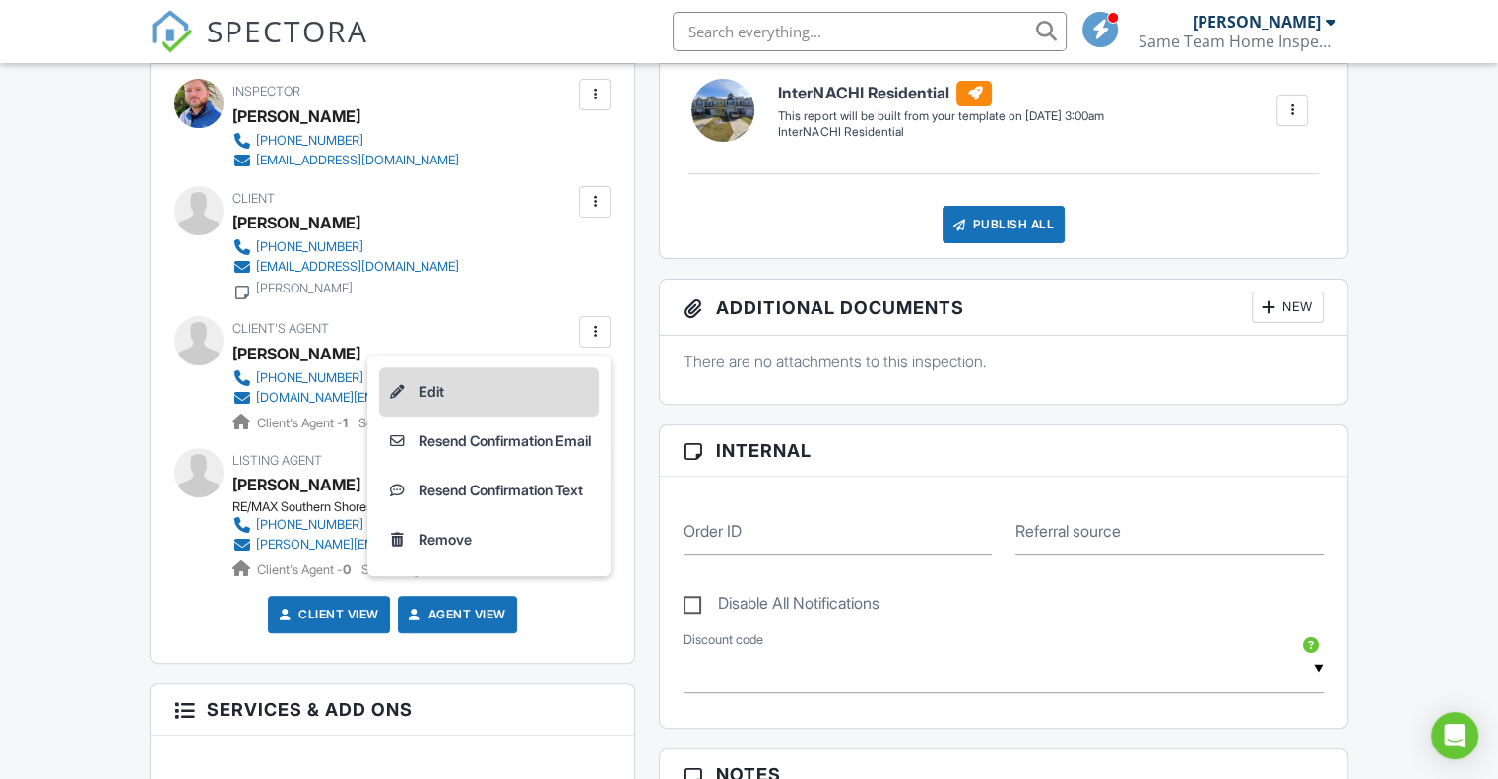
click at [477, 389] on li "Edit" at bounding box center [489, 391] width 220 height 49
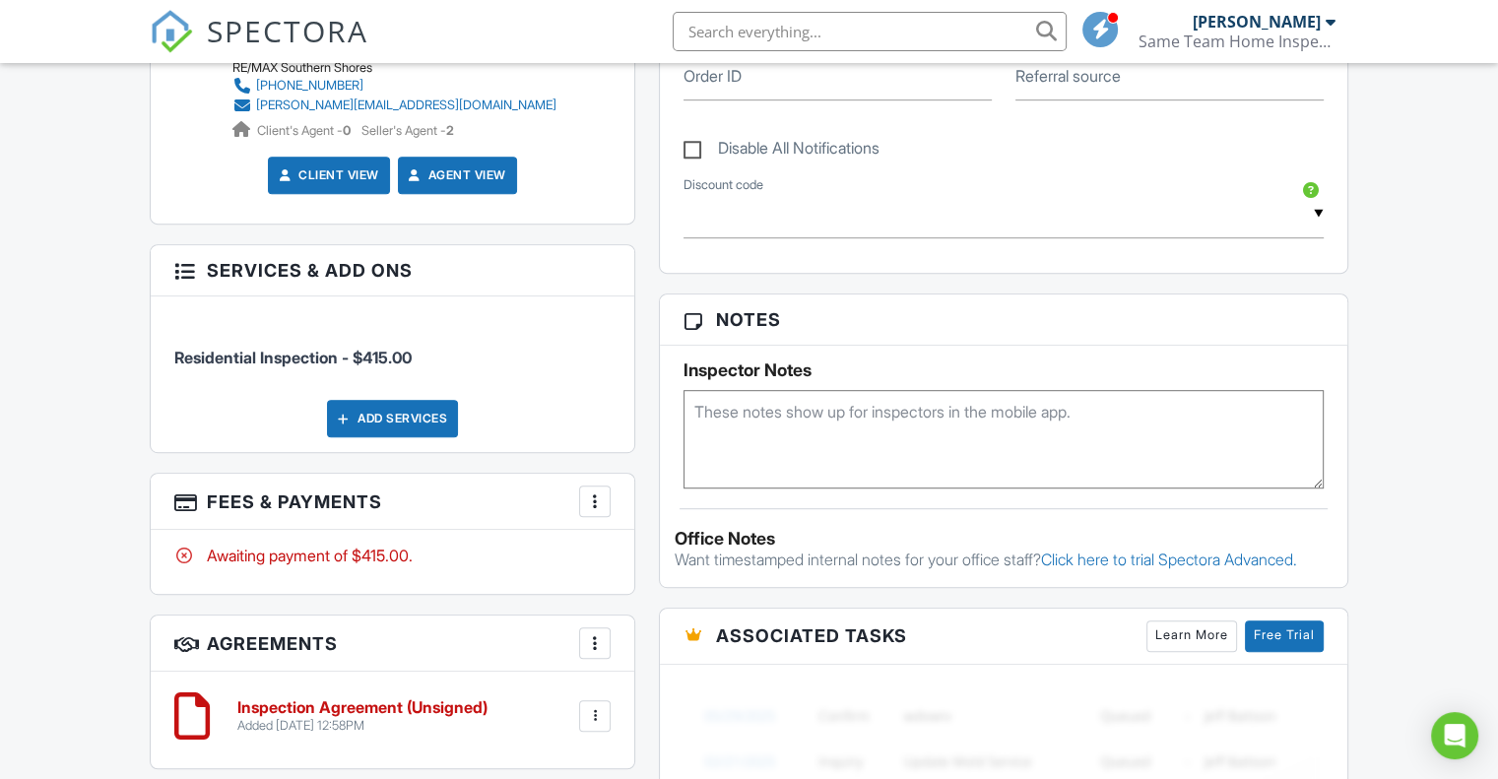
scroll to position [1076, 0]
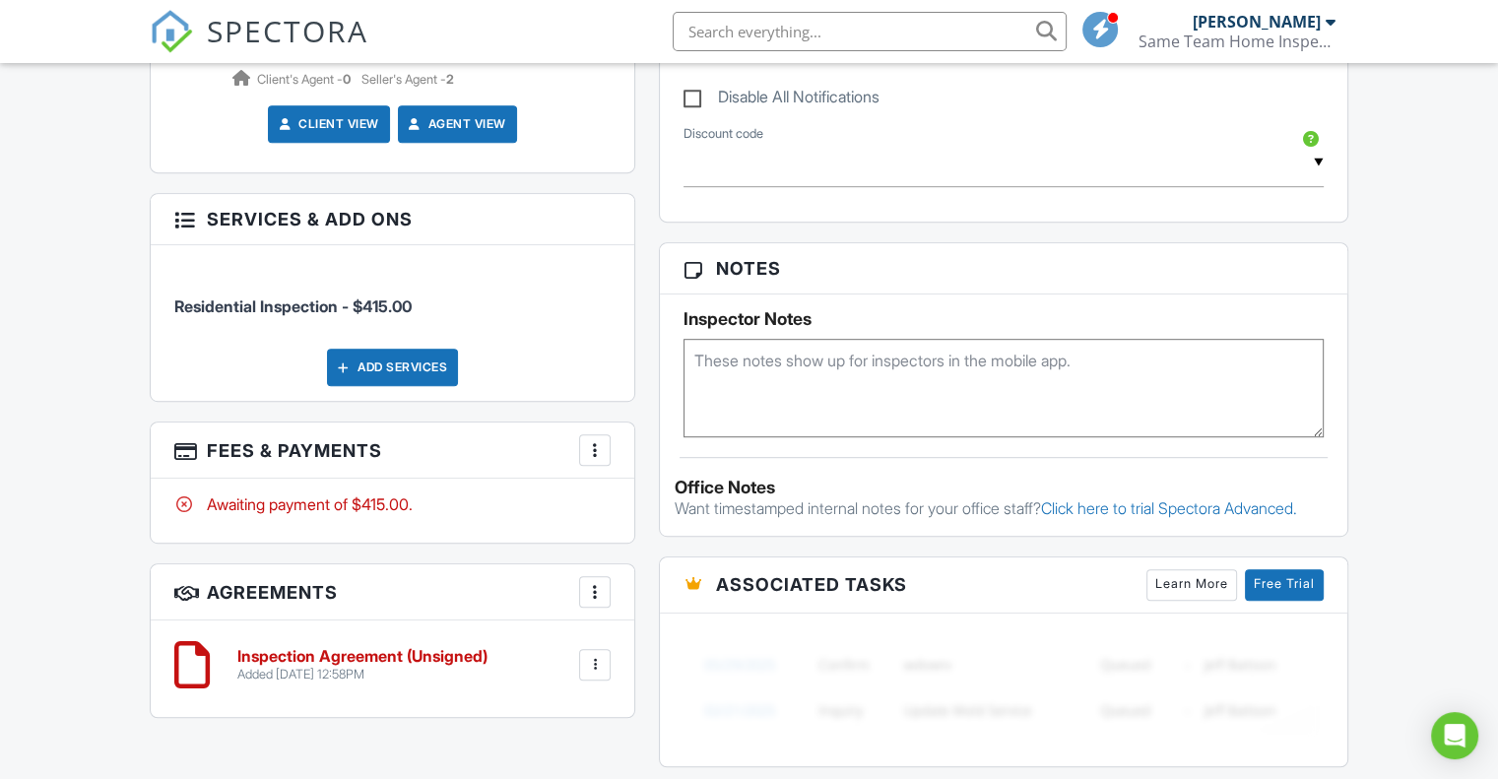
click at [779, 364] on textarea at bounding box center [1003, 388] width 640 height 98
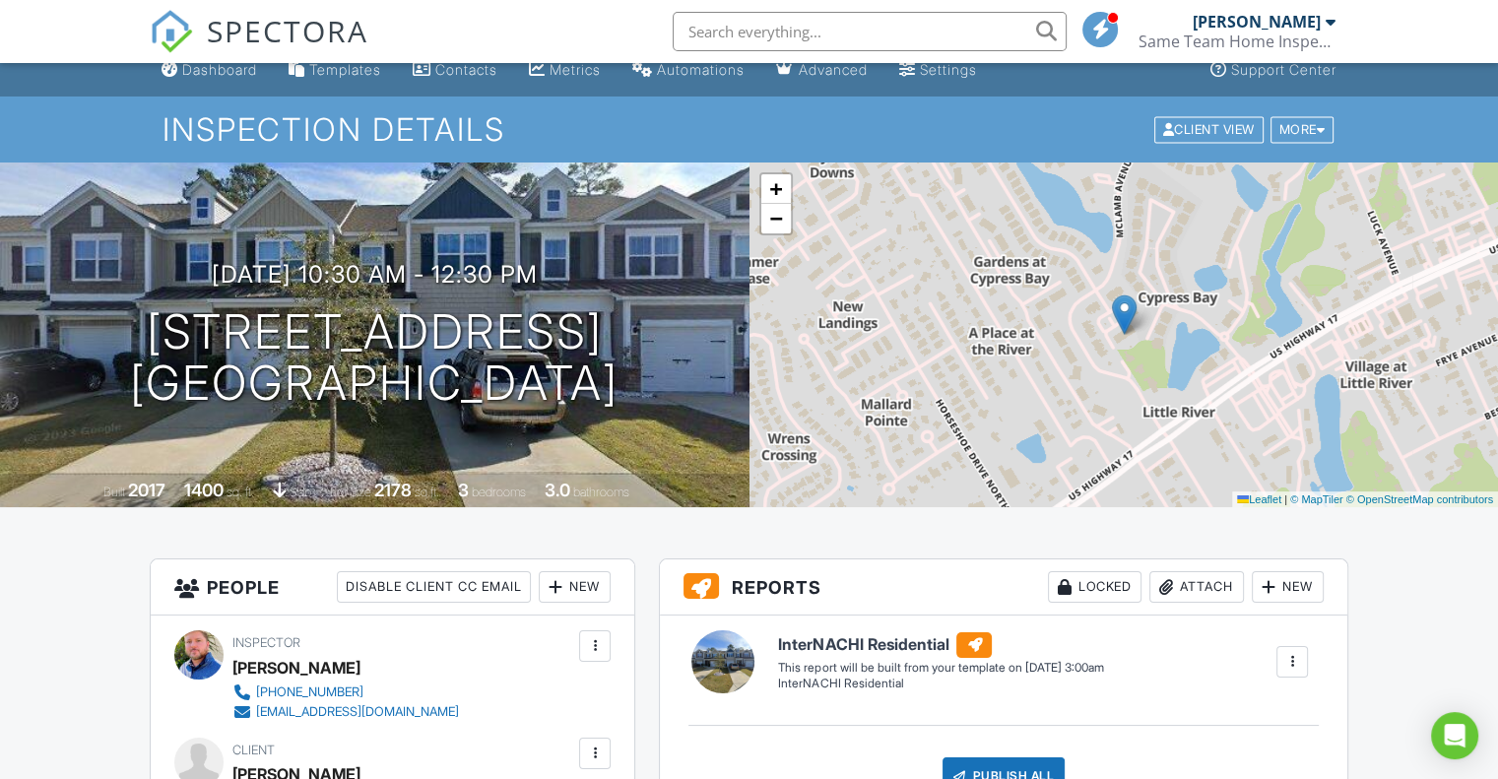
scroll to position [0, 0]
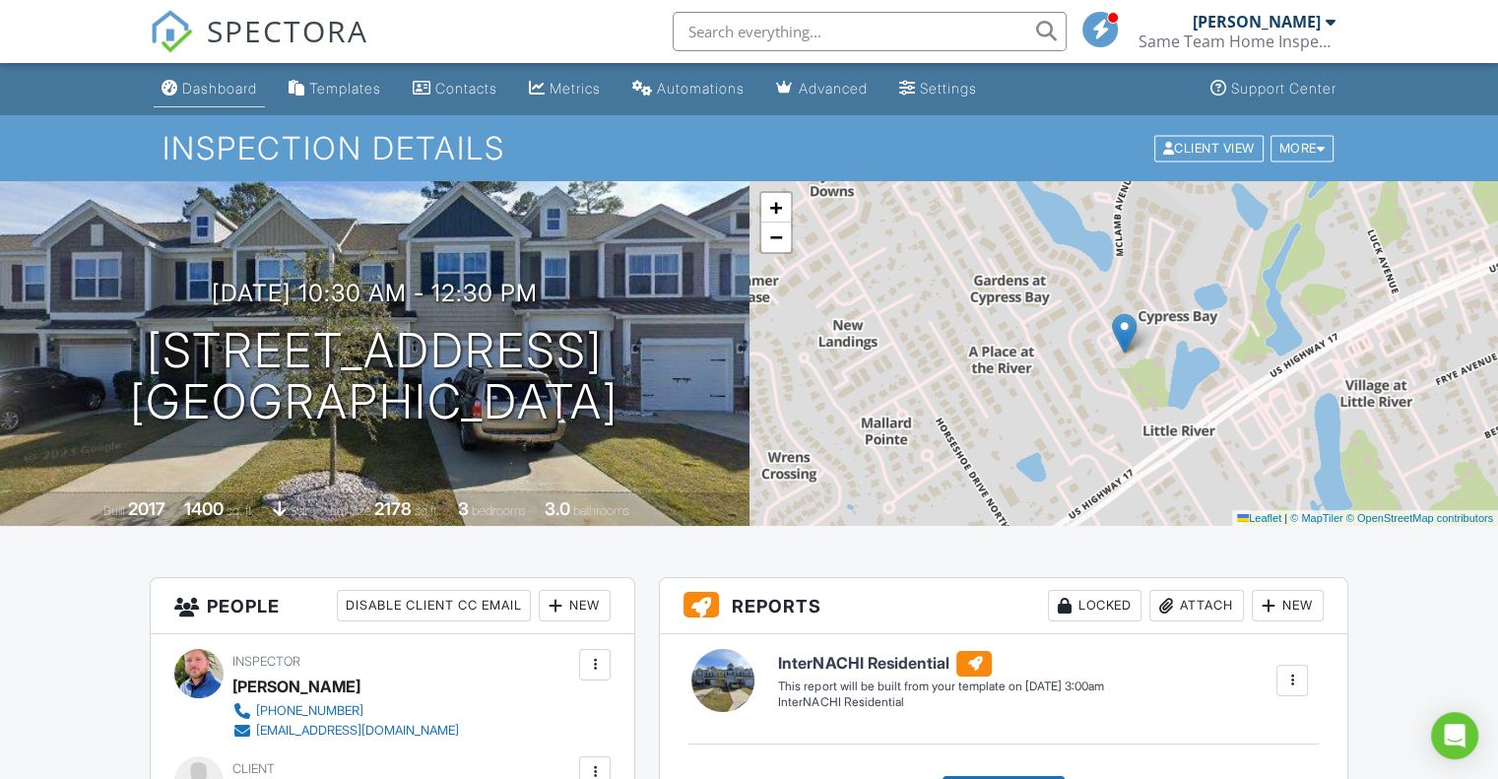
type textarea "Townhome slab"
click at [206, 79] on link "Dashboard" at bounding box center [209, 89] width 111 height 36
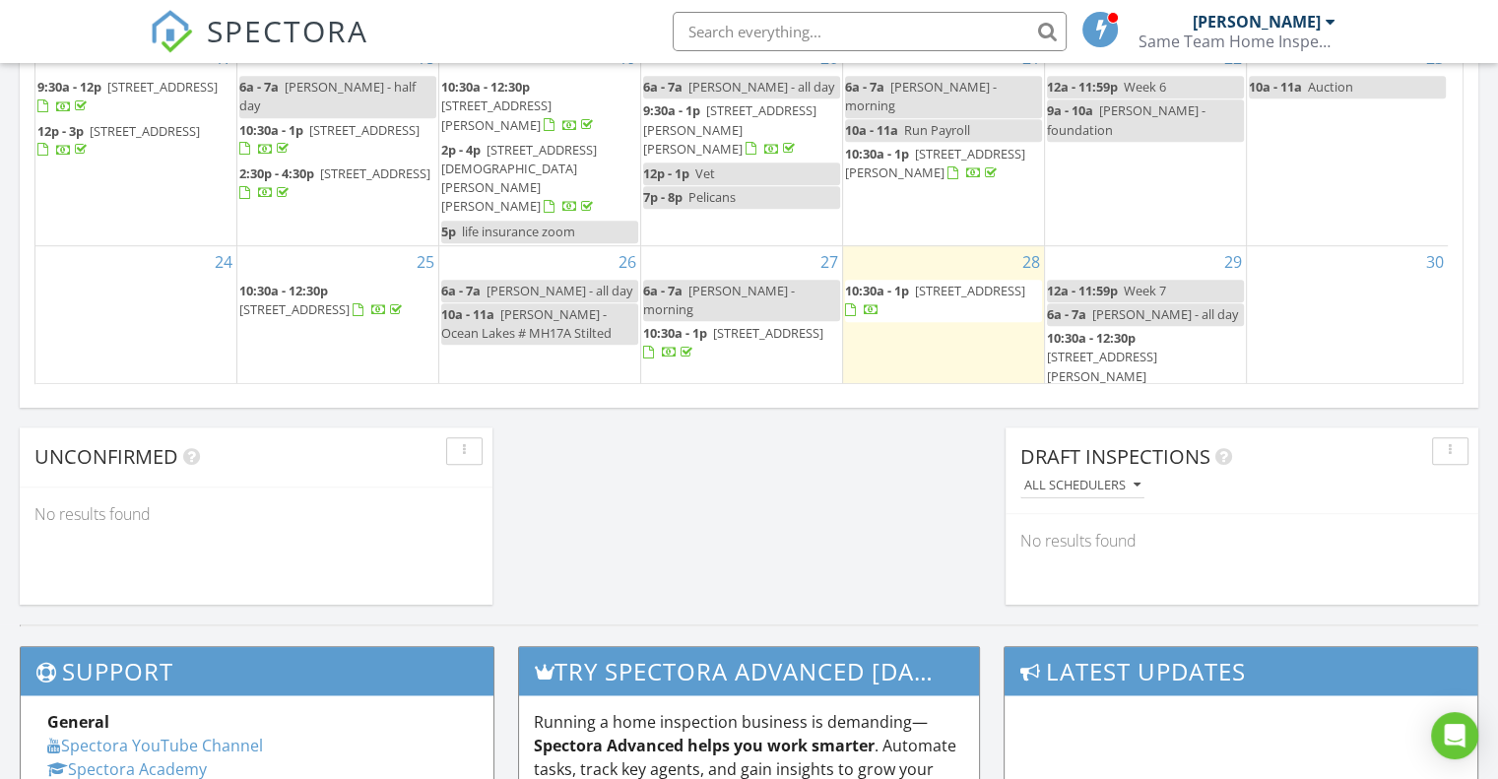
scroll to position [173, 0]
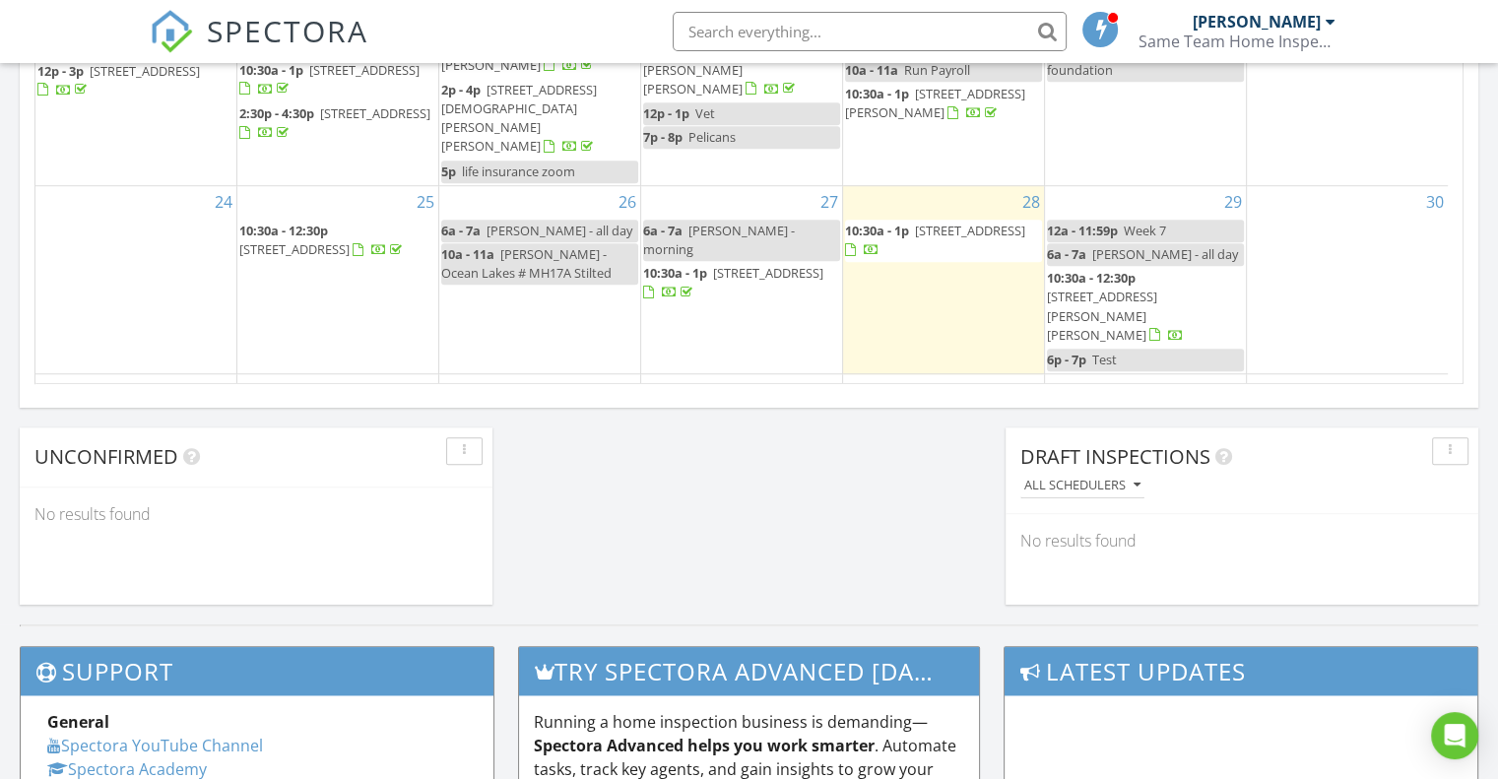
click at [551, 472] on span "131 Oal Log Lake Rd, Conway 29526" at bounding box center [496, 490] width 110 height 36
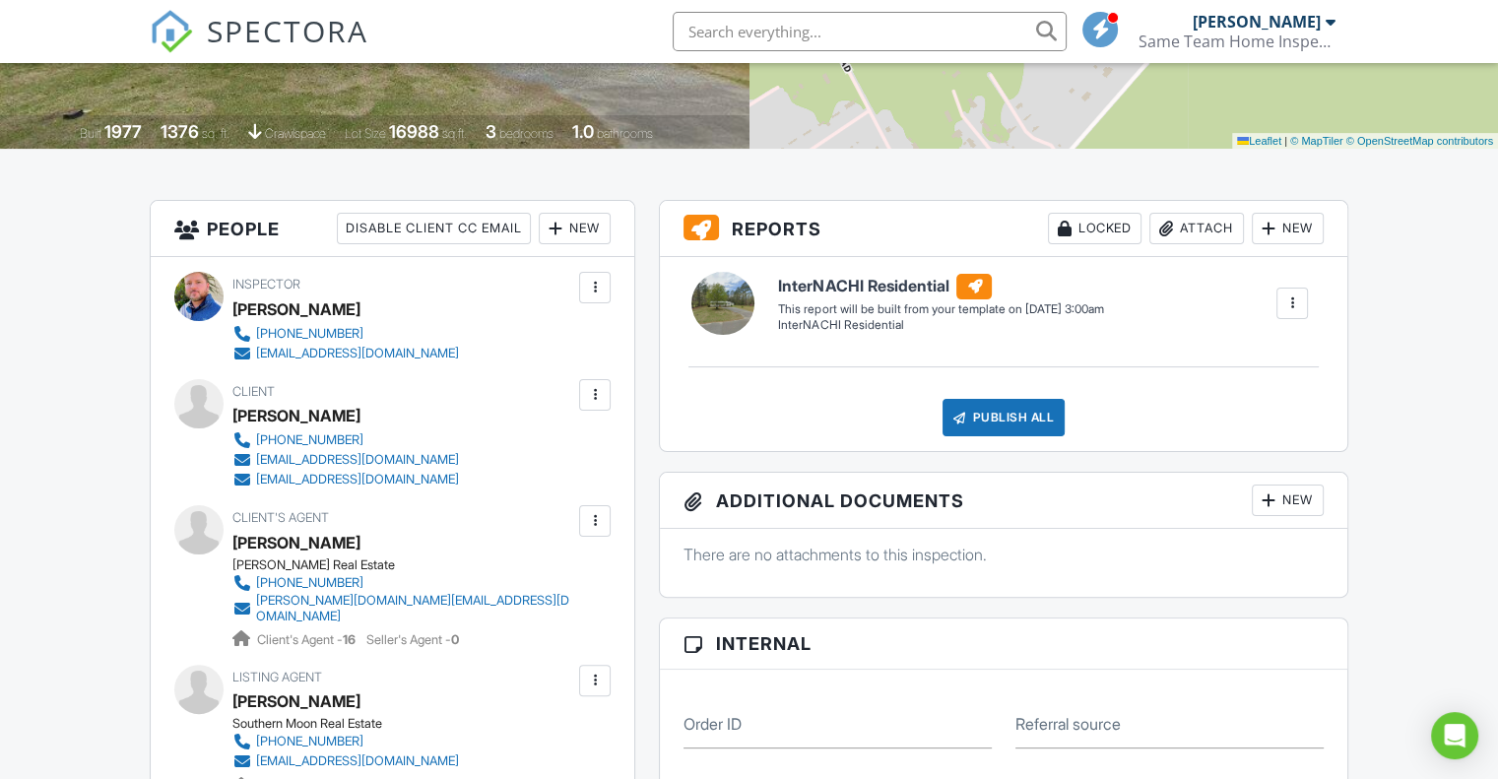
drag, startPoint x: 1505, startPoint y: 120, endPoint x: 1509, endPoint y: 227, distance: 107.4
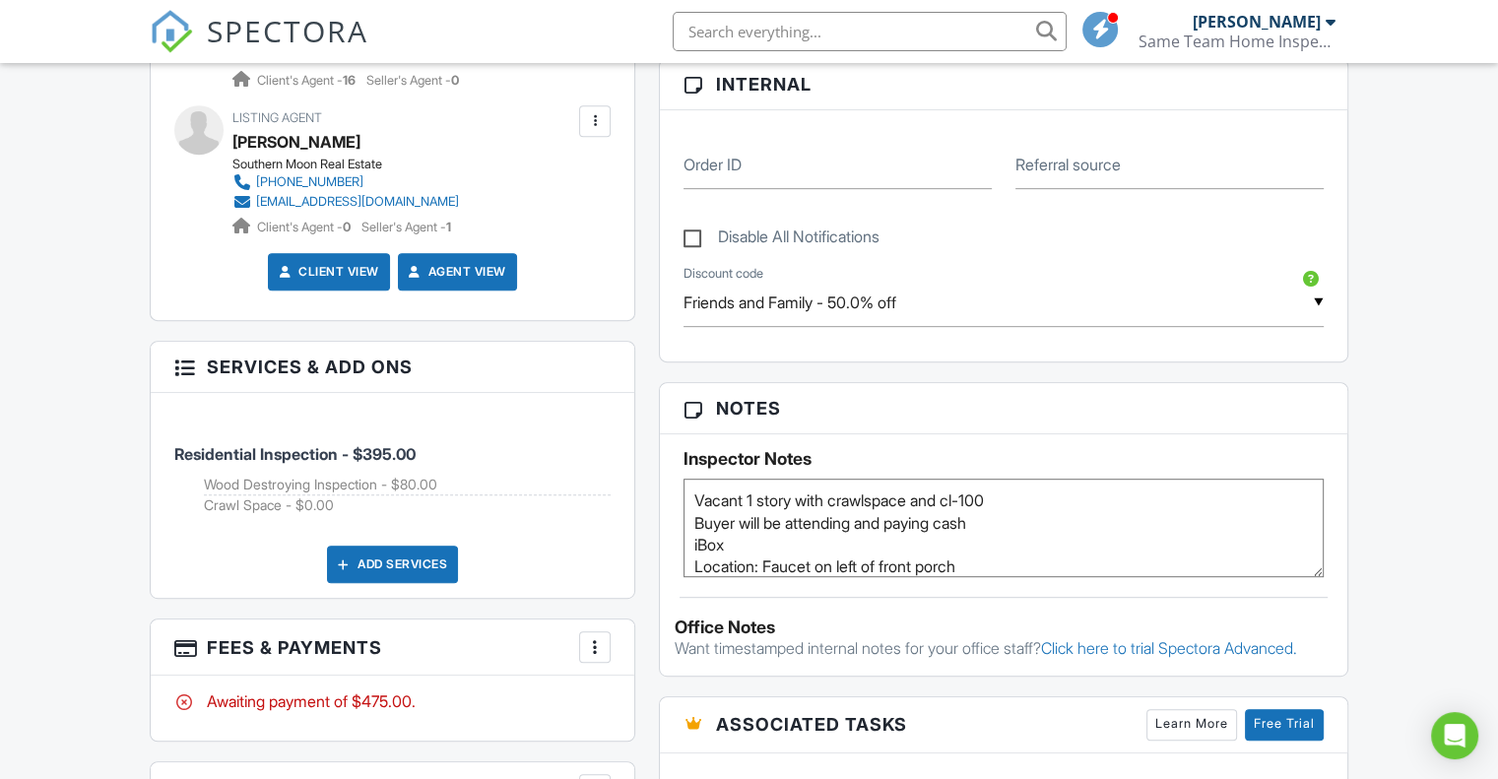
scroll to position [993, 0]
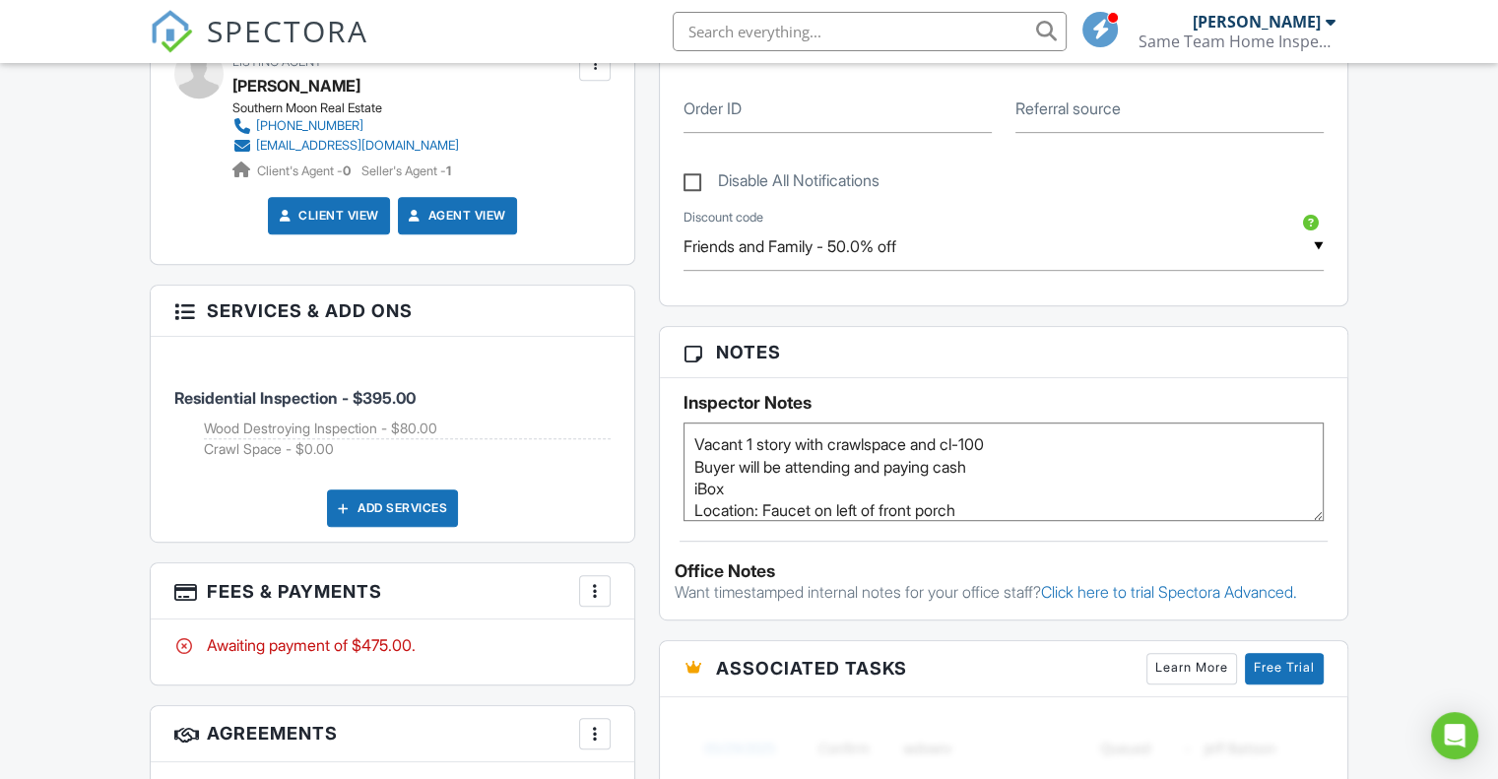
click at [1068, 505] on textarea "Vacant 1 story with crawlspace and cl-100 Buyer will be attending and paying ca…" at bounding box center [1003, 471] width 640 height 98
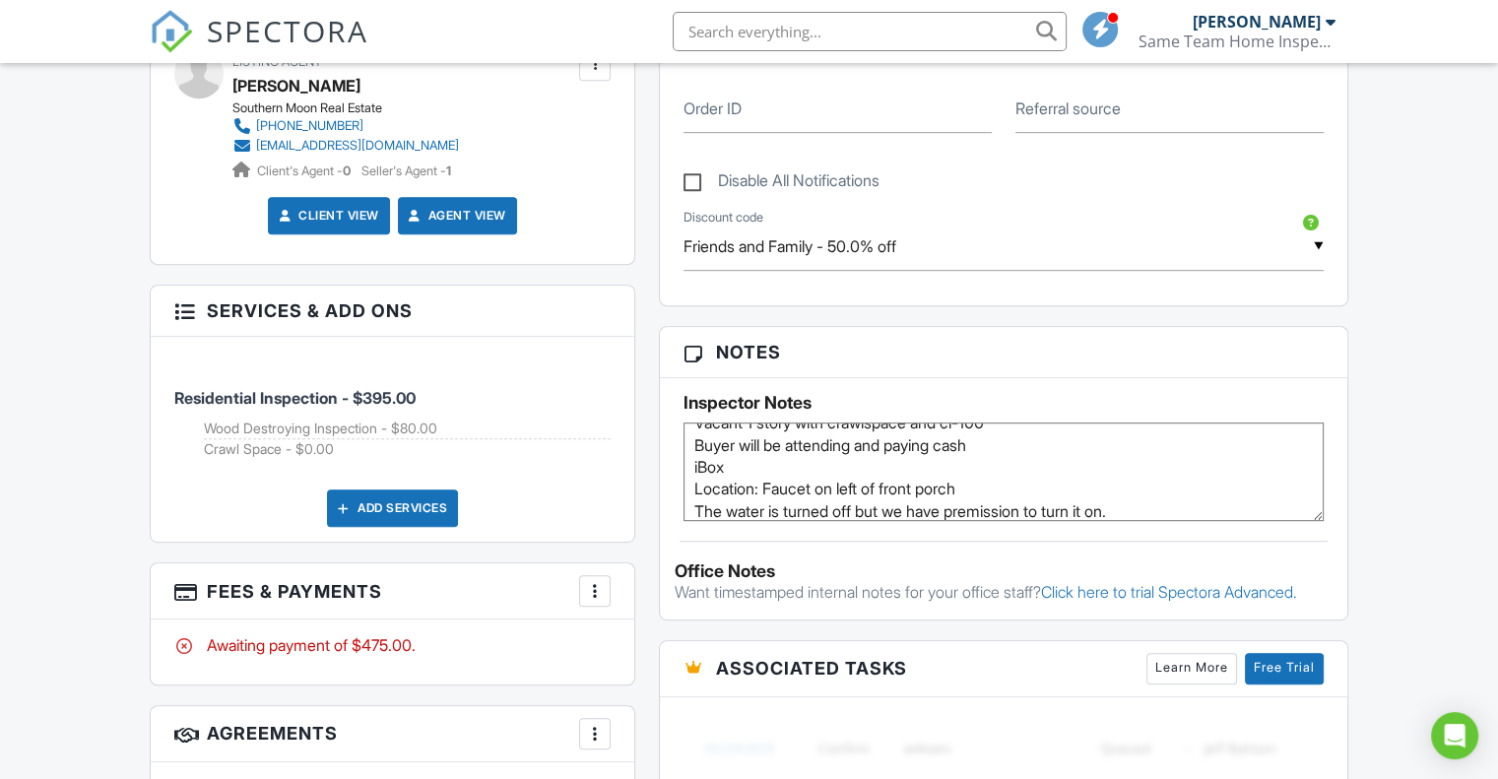
click at [867, 510] on textarea "Vacant 1 story with crawlspace and cl-100 Buyer will be attending and paying ca…" at bounding box center [1003, 471] width 640 height 98
click at [1237, 506] on textarea "Vacant 1 story with crawlspace and cl-100 Buyer will be attending and paying ca…" at bounding box center [1003, 471] width 640 height 98
click at [1058, 511] on textarea "Vacant 1 story with crawlspace and cl-100 Buyer will be attending and paying ca…" at bounding box center [1003, 471] width 640 height 98
click at [1062, 507] on textarea "Vacant 1 story with crawlspace and cl-100 Buyer will be attending and paying ca…" at bounding box center [1003, 471] width 640 height 98
click at [1256, 503] on textarea "Vacant 1 story with crawlspace and cl-100 Buyer will be attending and paying ca…" at bounding box center [1003, 471] width 640 height 98
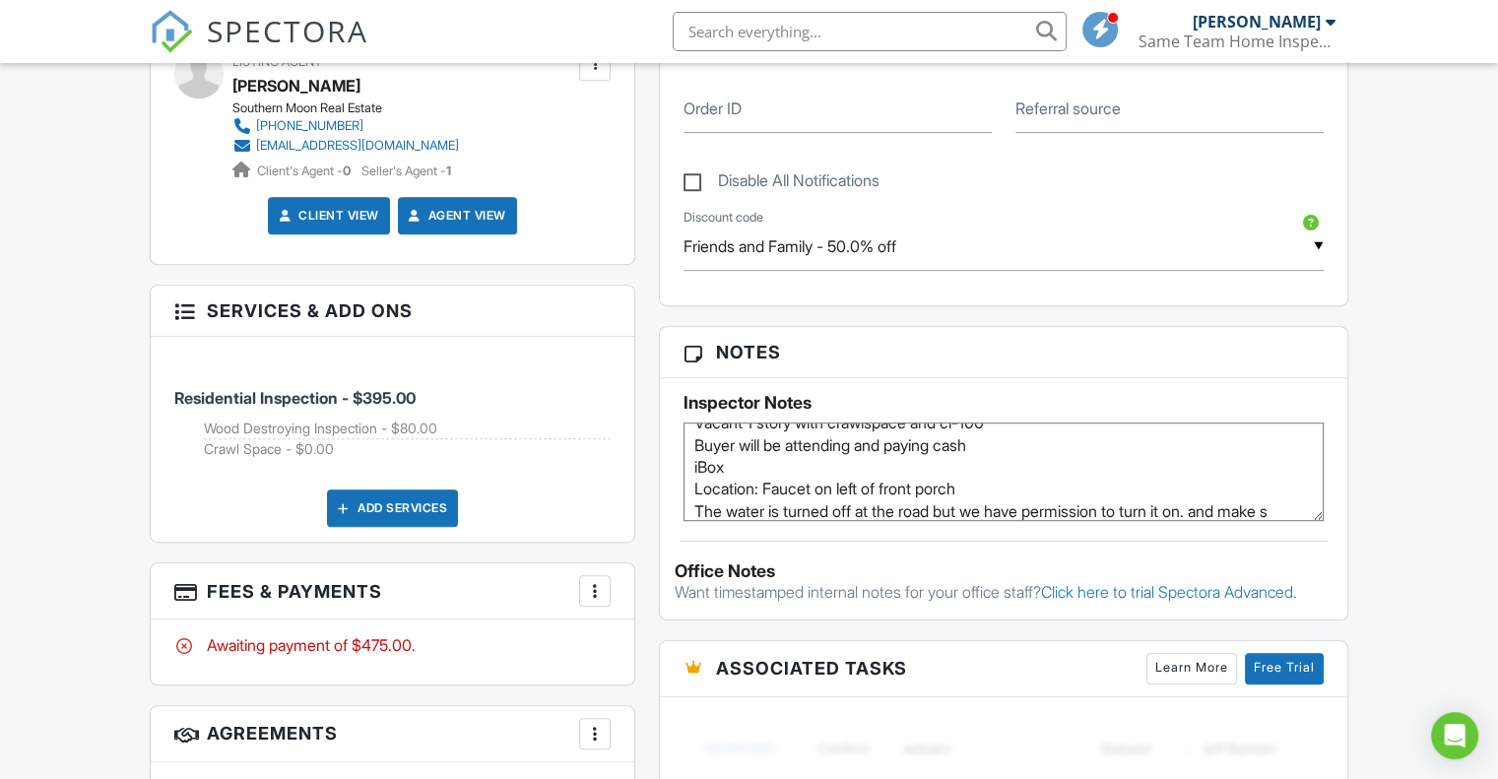
scroll to position [43, 0]
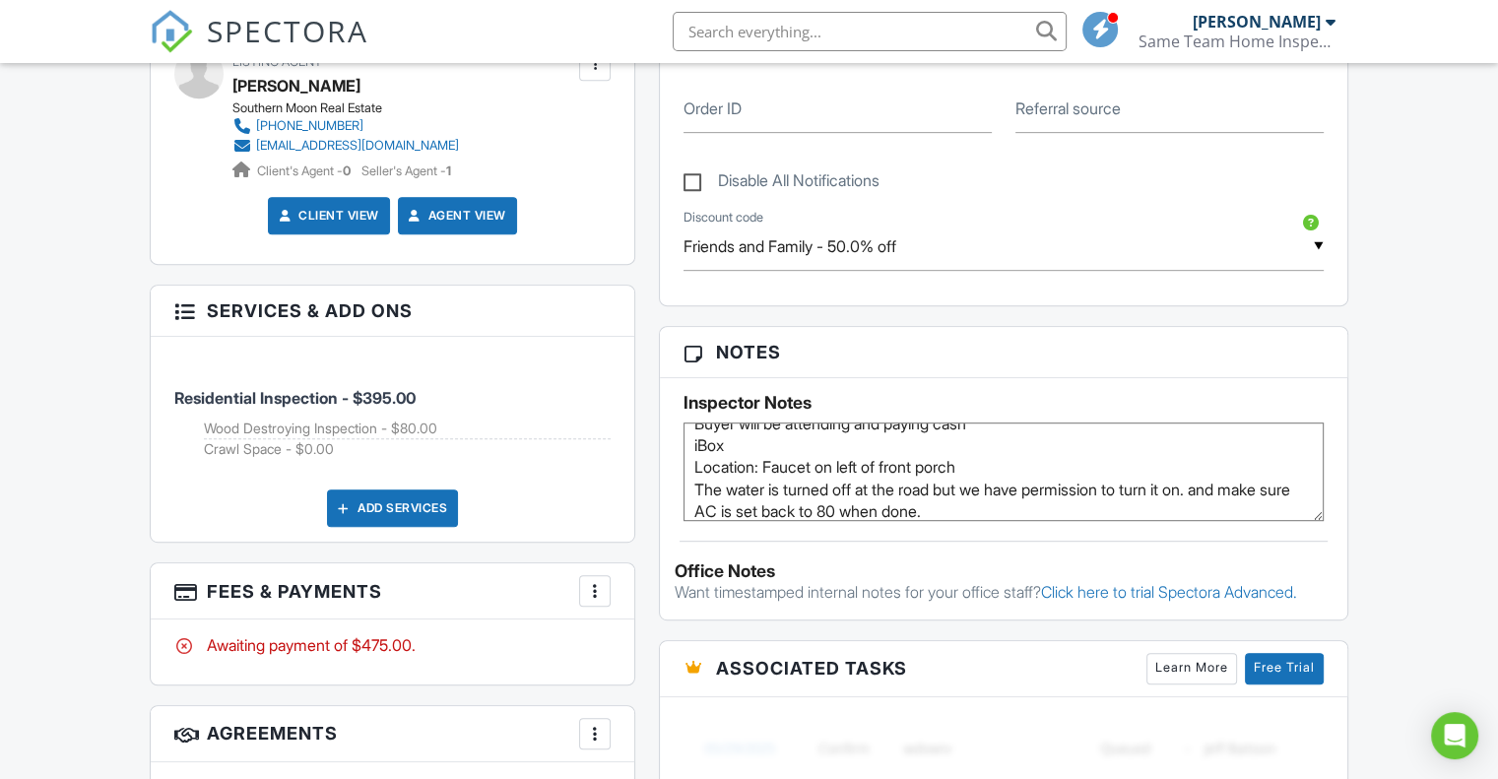
type textarea "Vacant 1 story with crawlspace and cl-100 Buyer will be attending and paying ca…"
click at [1427, 511] on div "Dashboard Templates Contacts Metrics Automations Advanced Settings Support Cent…" at bounding box center [749, 367] width 1498 height 2595
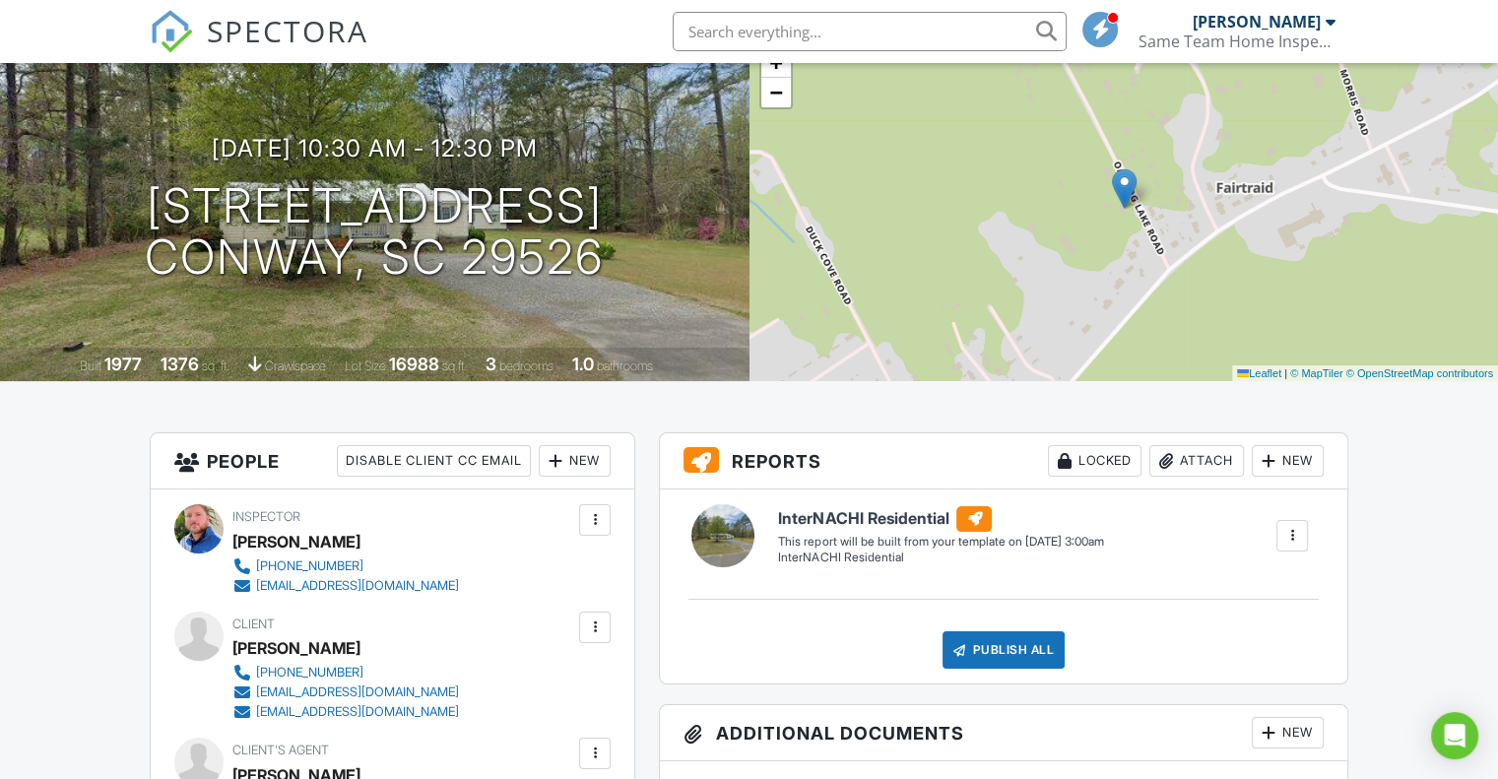
scroll to position [0, 0]
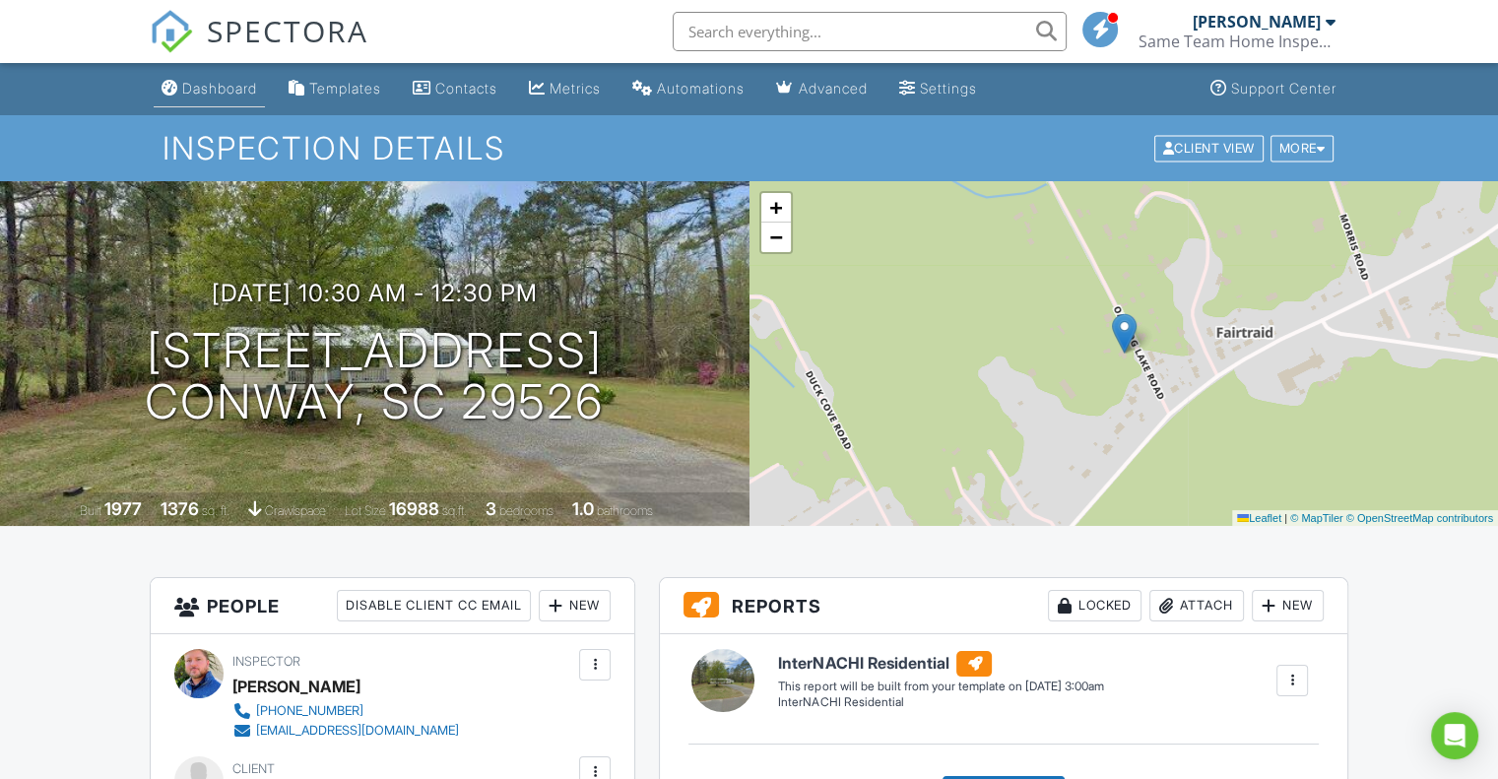
click at [216, 76] on link "Dashboard" at bounding box center [209, 89] width 111 height 36
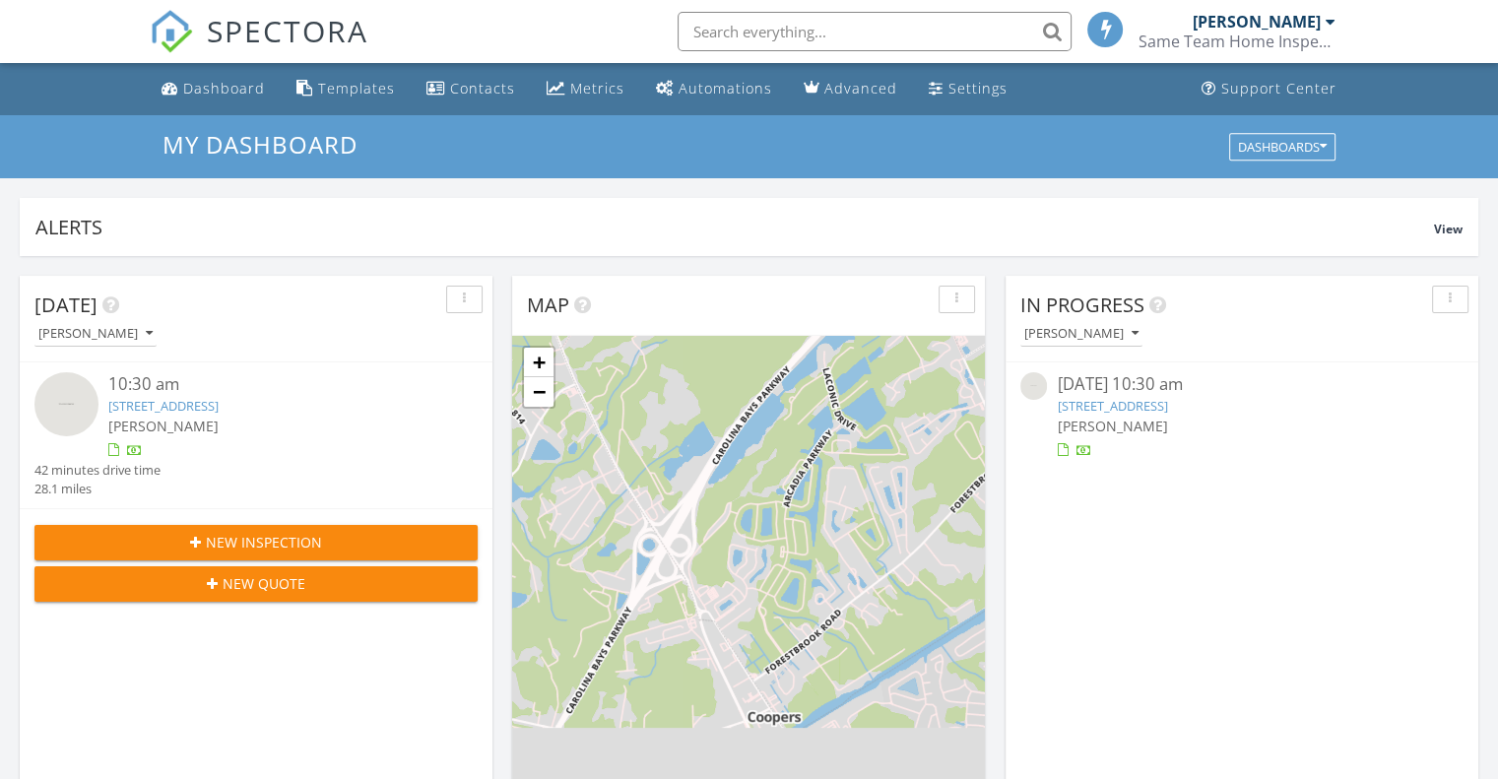
scroll to position [9, 10]
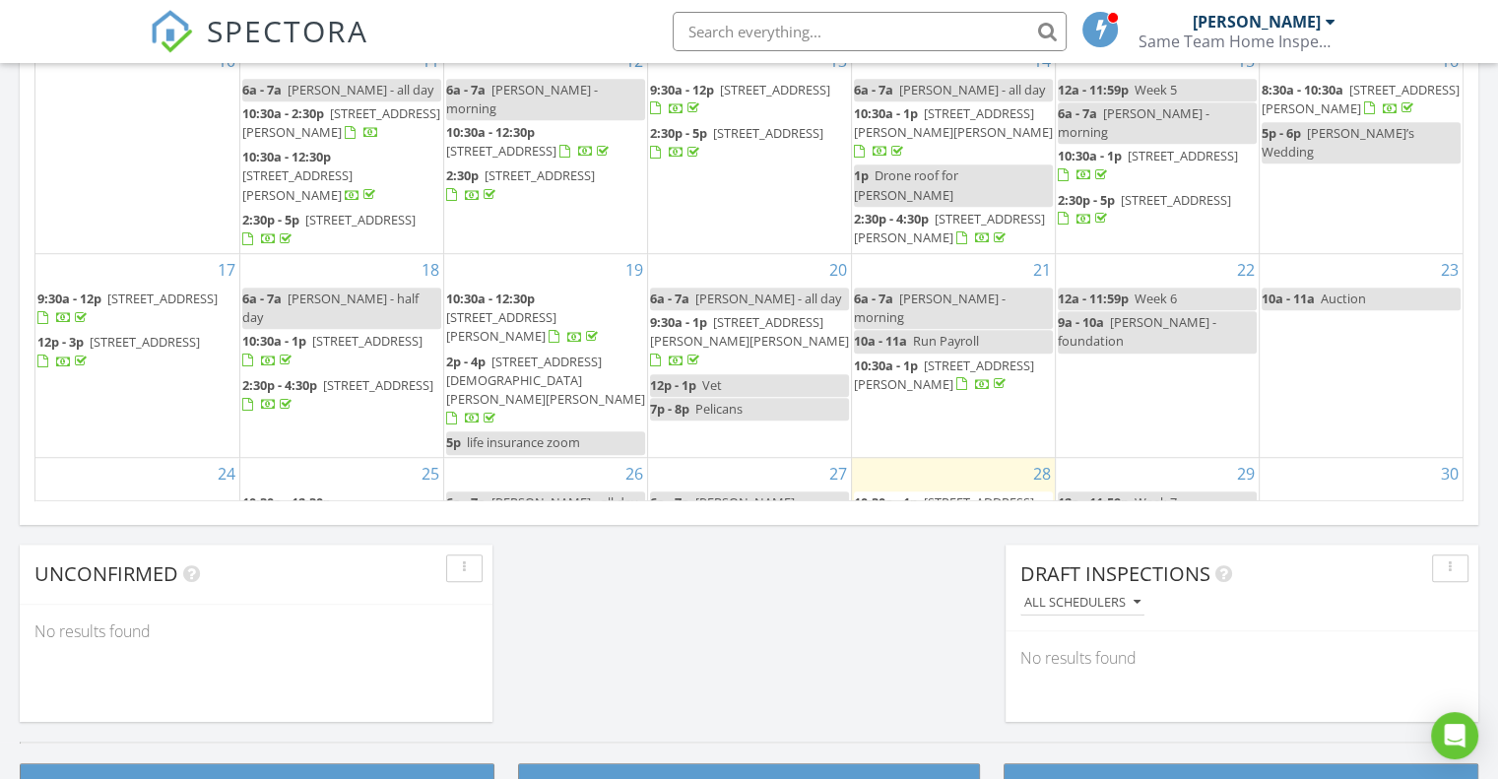
drag, startPoint x: 1499, startPoint y: 84, endPoint x: 1500, endPoint y: 436, distance: 352.5
click at [1497, 436] on html "SPECTORA [PERSON_NAME] Same Team Home Inspections Role: Inspector Dashboard New…" at bounding box center [749, 78] width 1498 height 2770
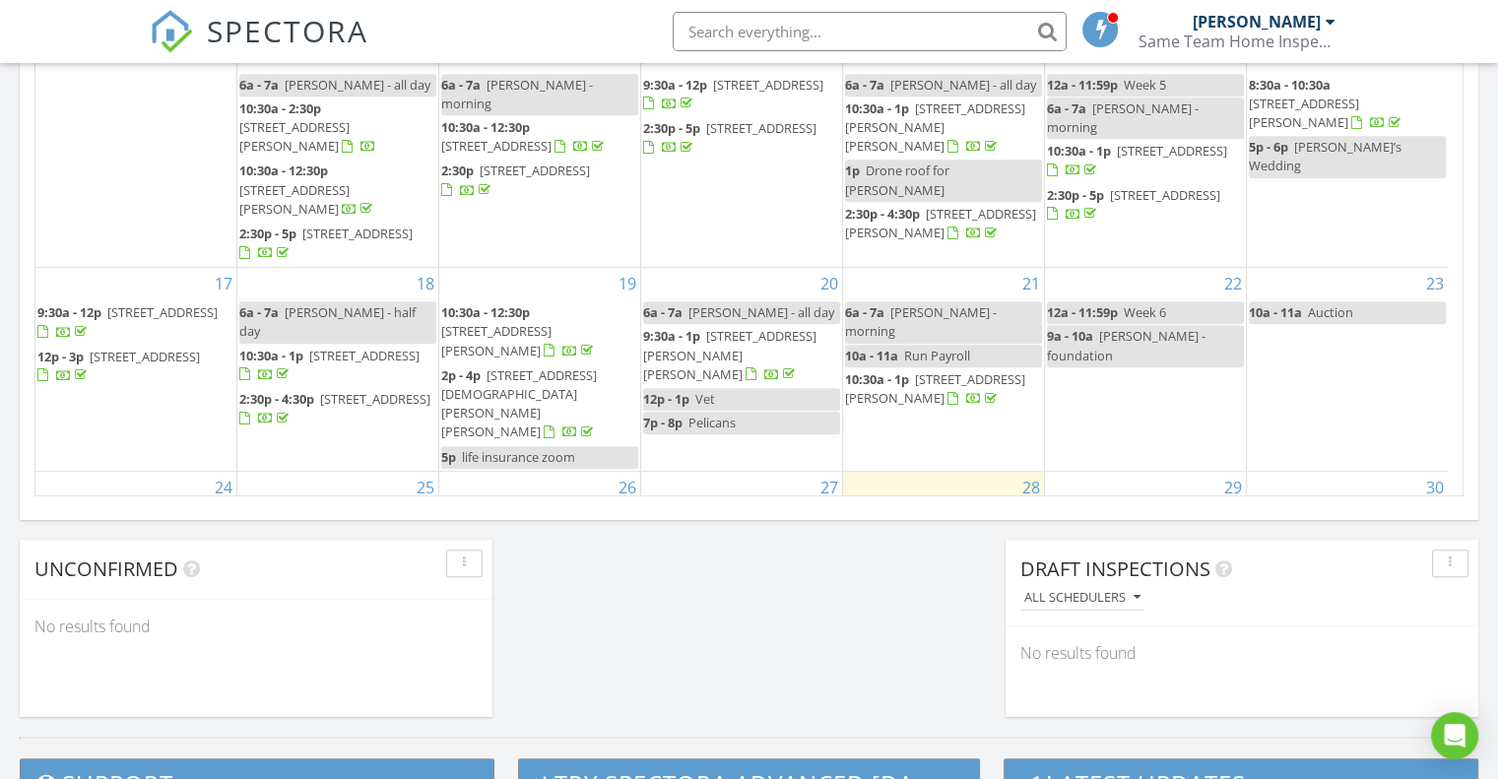
scroll to position [173, 0]
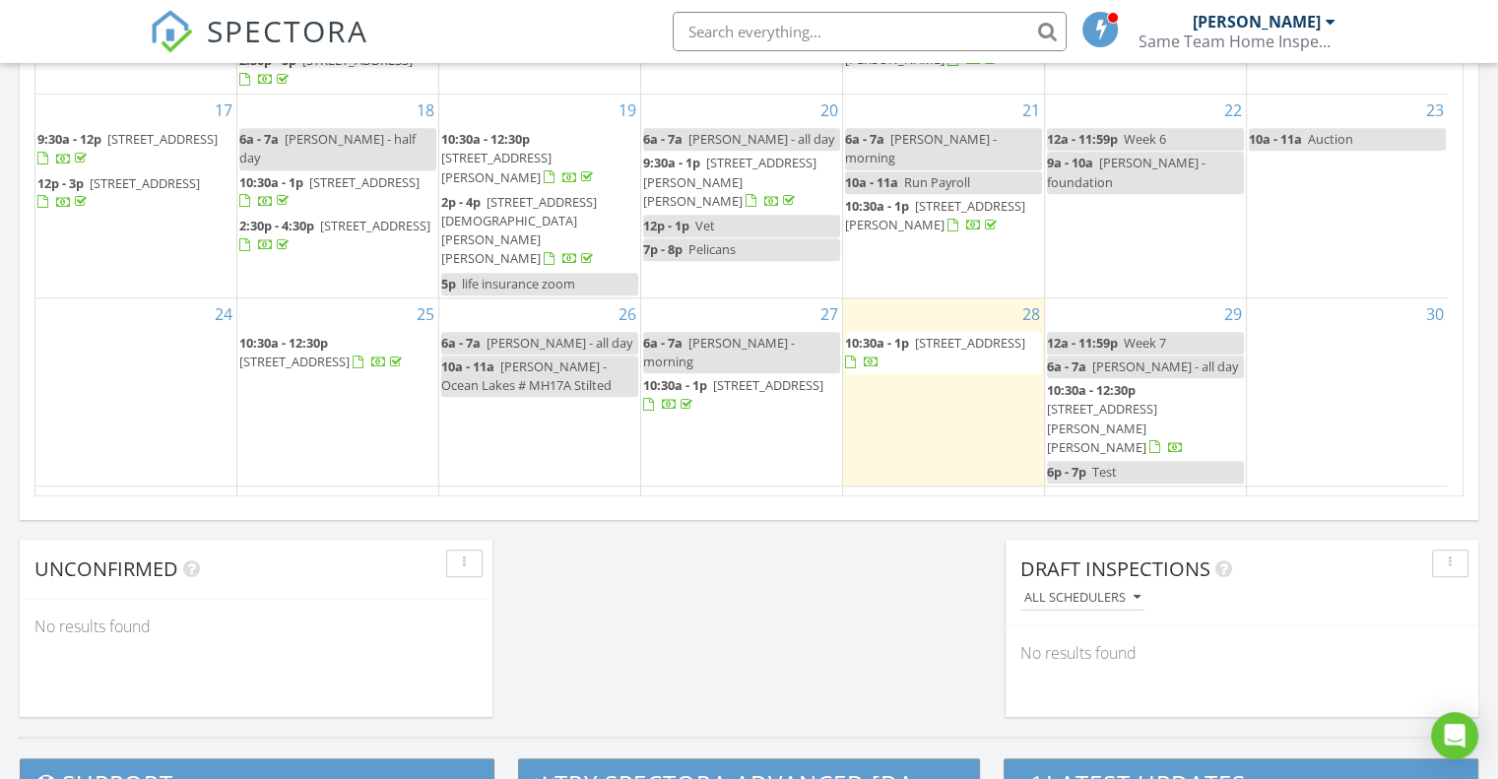
click at [753, 541] on span "[STREET_ADDRESS]" at bounding box center [698, 550] width 110 height 18
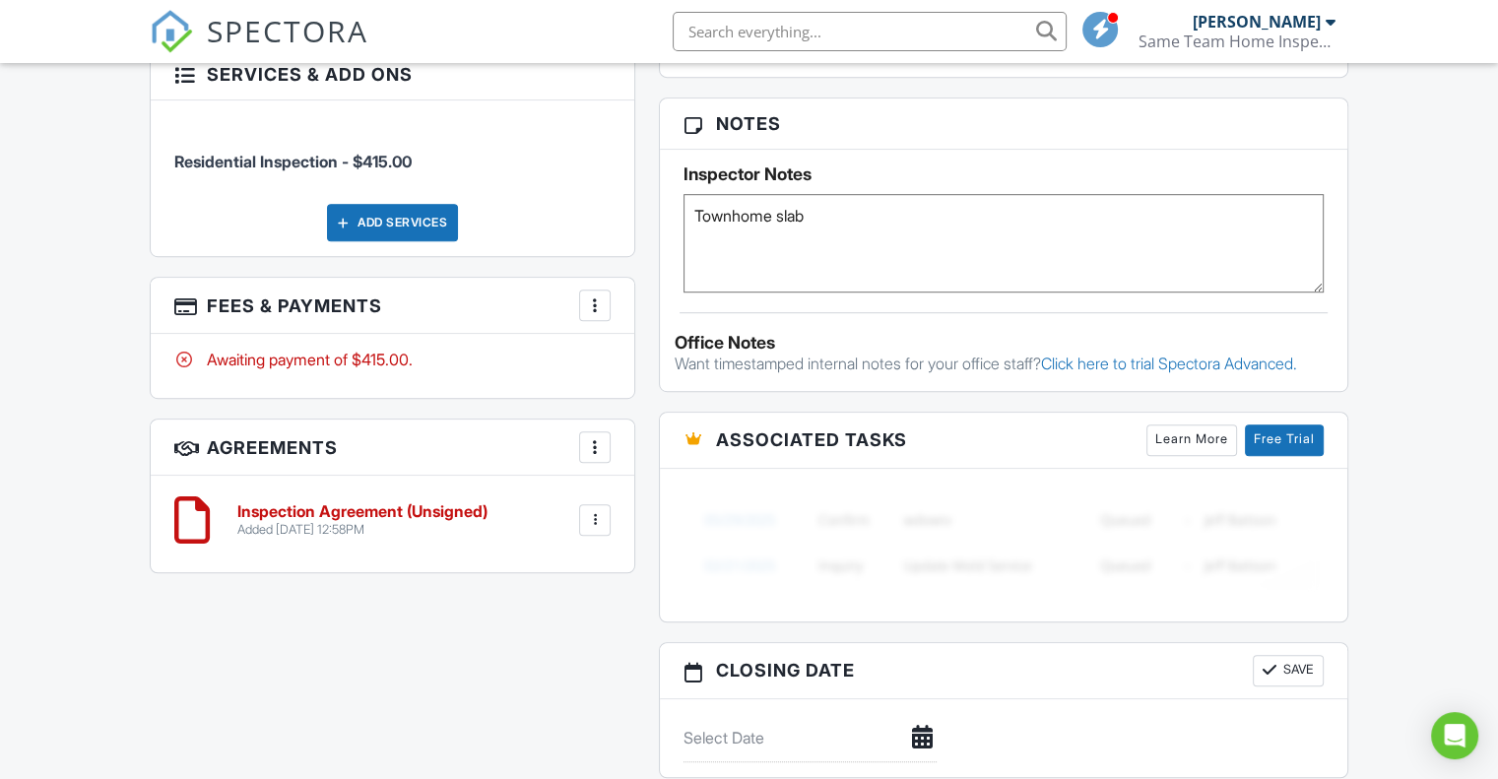
scroll to position [1183, 0]
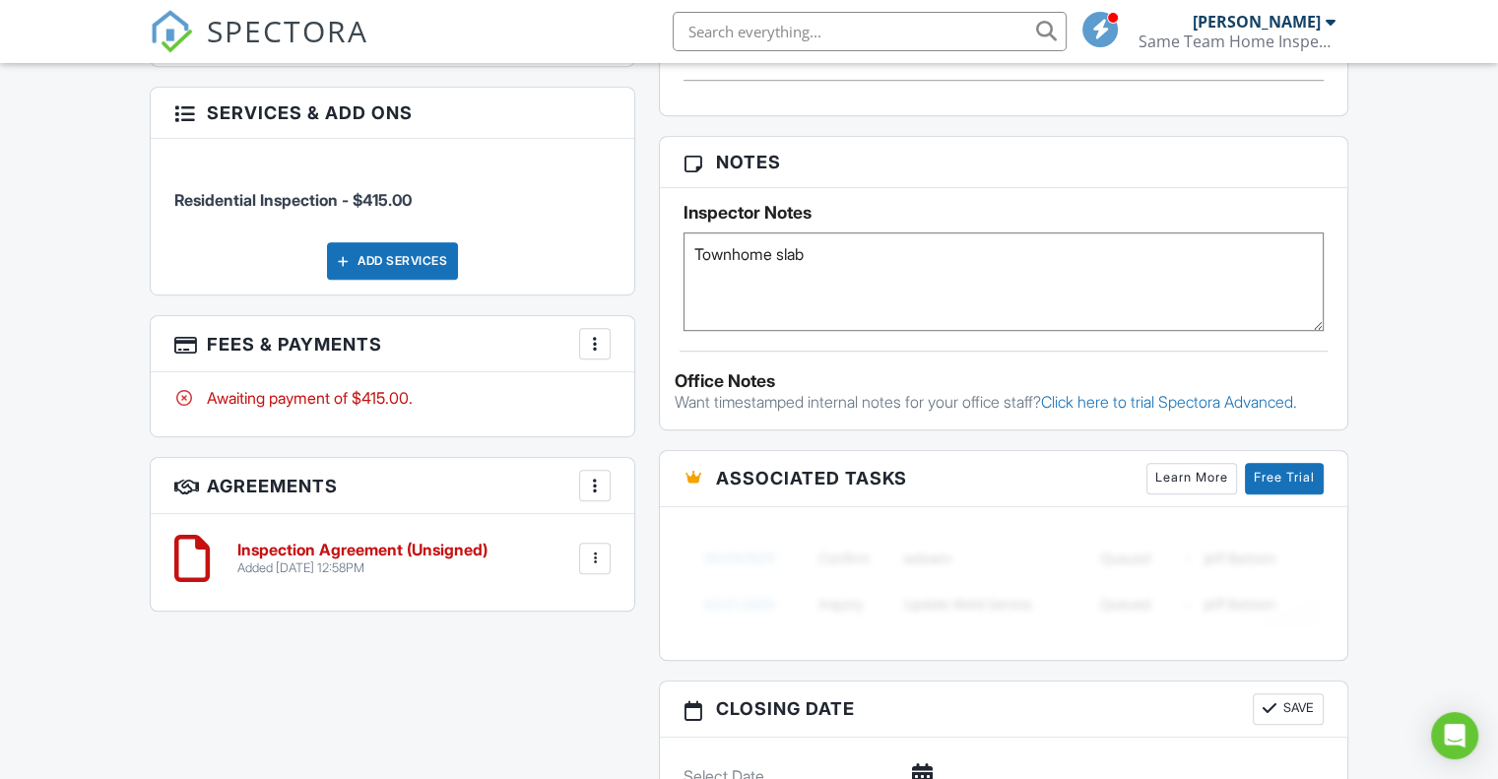
click at [694, 247] on textarea "Townhome slab" at bounding box center [1003, 281] width 640 height 98
click at [915, 246] on textarea "Townhome slab" at bounding box center [1003, 281] width 640 height 98
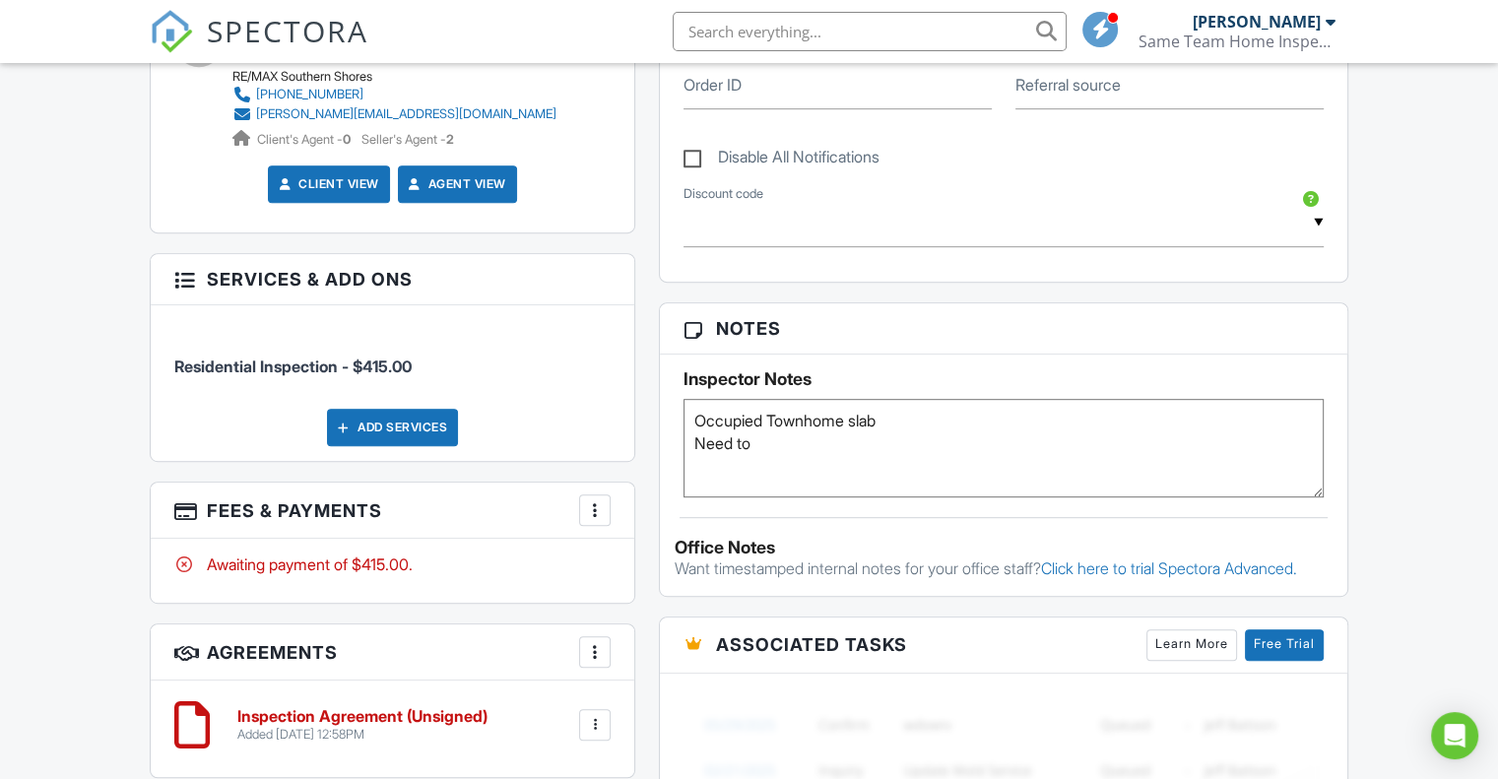
scroll to position [1020, 0]
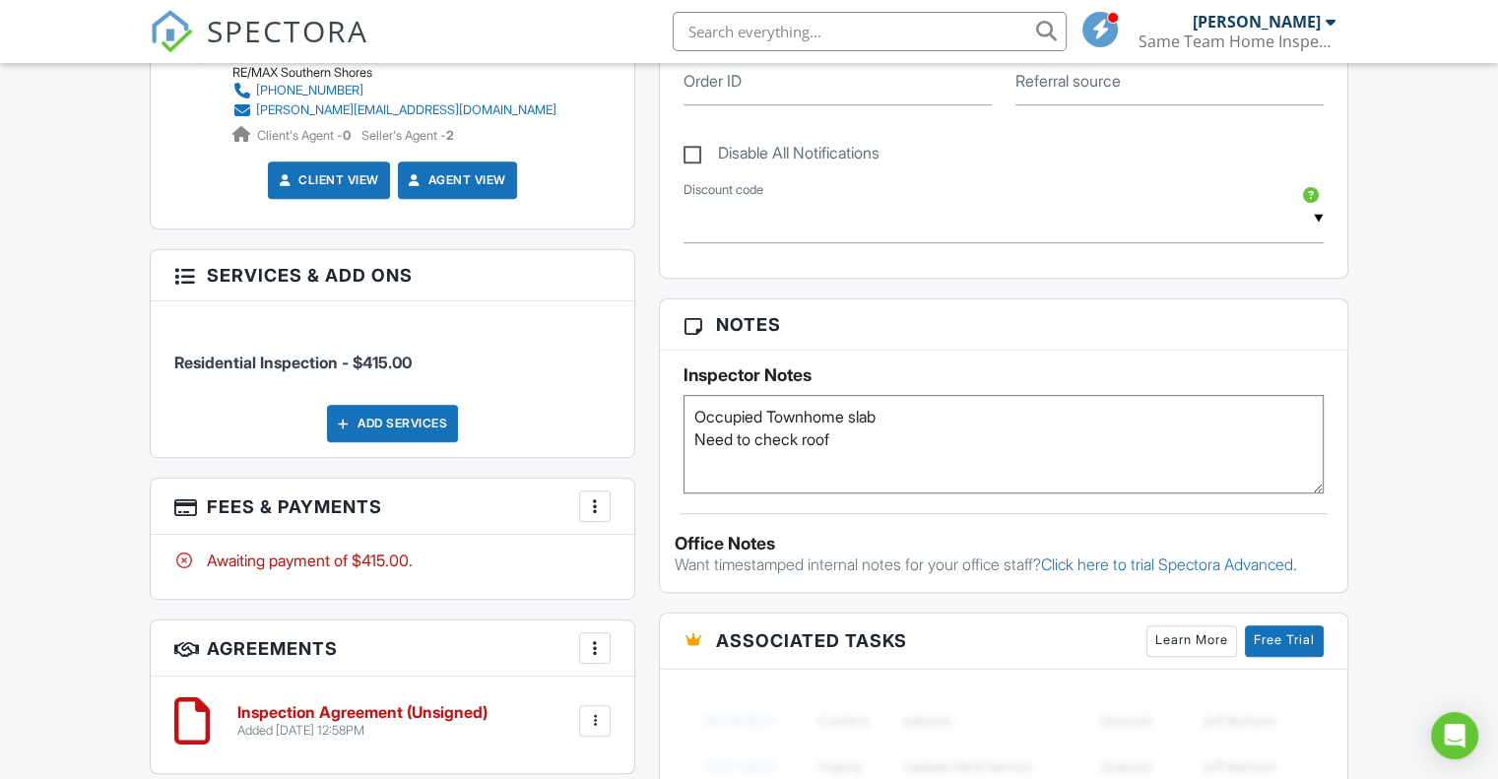
type textarea "Occupied Townhome slab Need to check roof"
click at [1458, 365] on div "Dashboard Templates Contacts Metrics Automations Advanced Settings Support Cent…" at bounding box center [749, 328] width 1498 height 2571
